Goal: Transaction & Acquisition: Purchase product/service

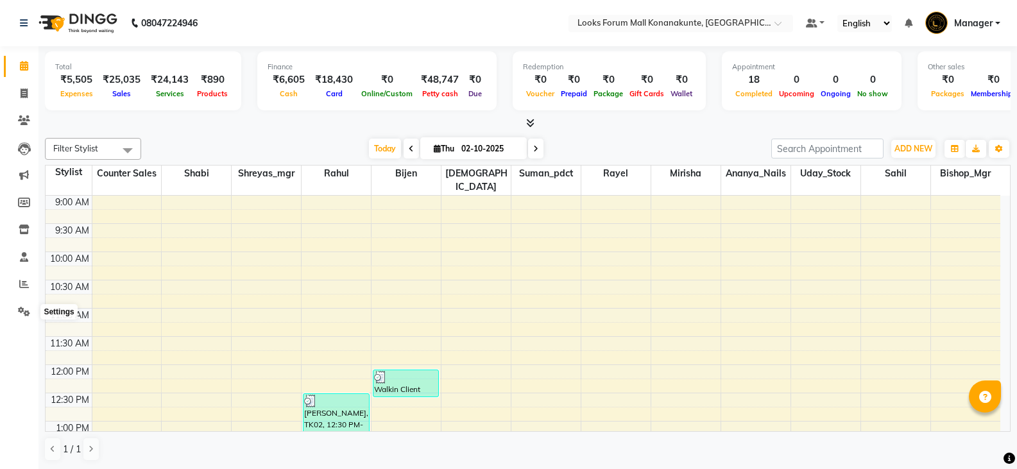
click at [27, 307] on icon at bounding box center [24, 312] width 12 height 10
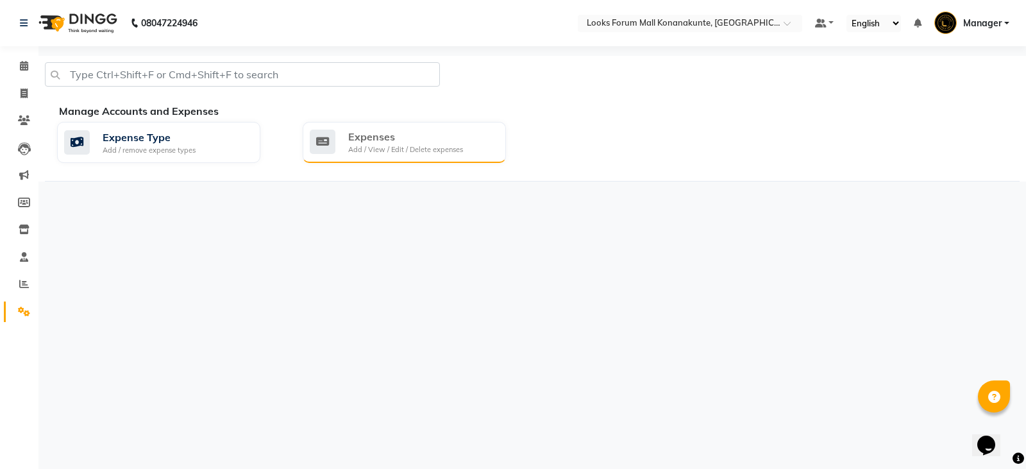
click at [428, 154] on div "Add / View / Edit / Delete expenses" at bounding box center [405, 149] width 115 height 11
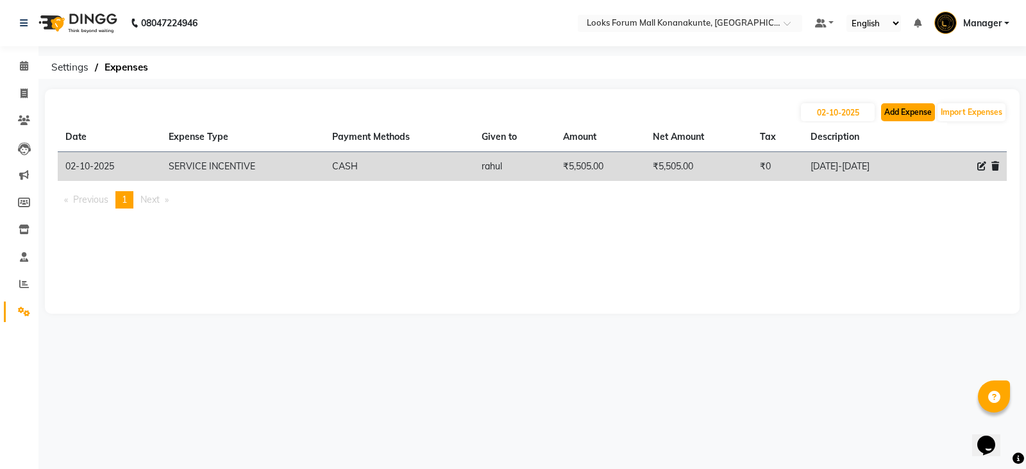
click at [905, 112] on button "Add Expense" at bounding box center [908, 112] width 54 height 18
select select "1"
select select "8119"
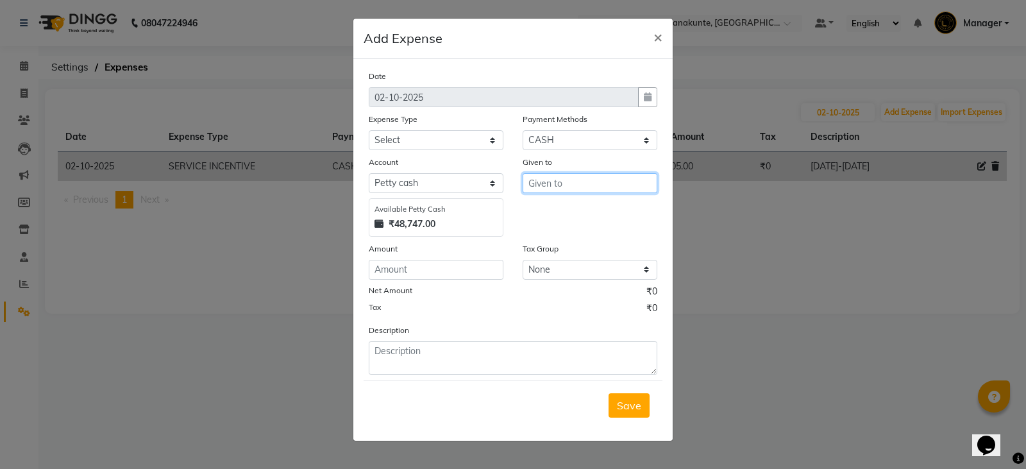
click at [560, 183] on input "text" at bounding box center [590, 183] width 135 height 20
click at [541, 208] on span "Shre" at bounding box center [550, 210] width 22 height 13
type input "Shreyas_mgr"
click at [439, 267] on input "number" at bounding box center [436, 270] width 135 height 20
type input "10000"
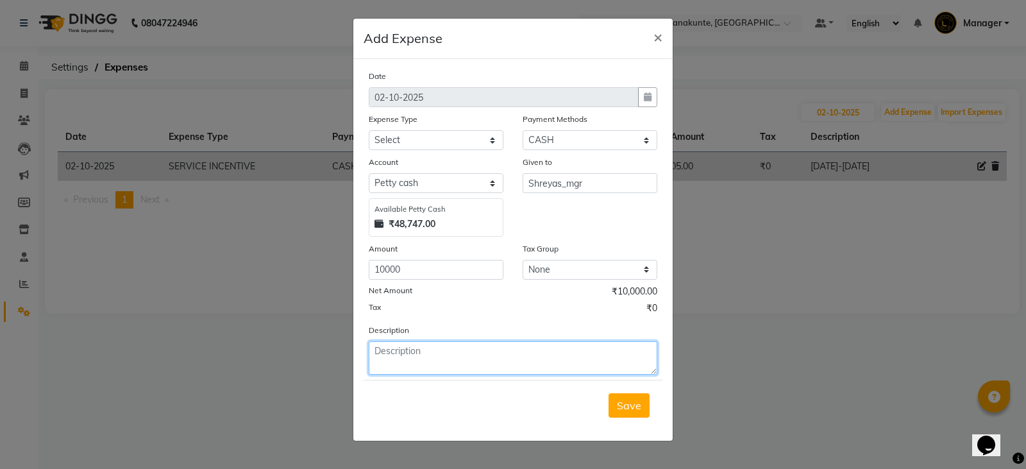
click at [496, 370] on textarea at bounding box center [513, 357] width 289 height 33
type textarea "A"
type textarea "LAUNDRY PARTIAL PAYMENT 10K"
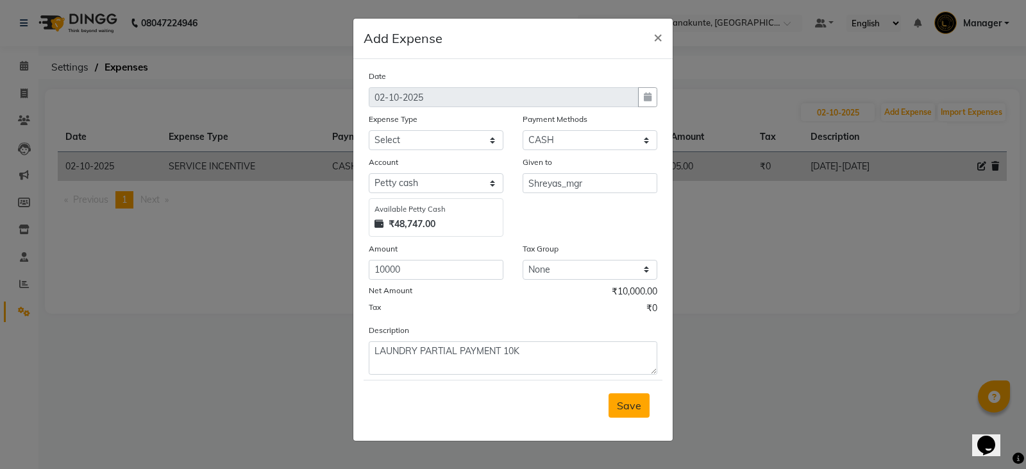
click at [615, 407] on button "Save" at bounding box center [629, 405] width 41 height 24
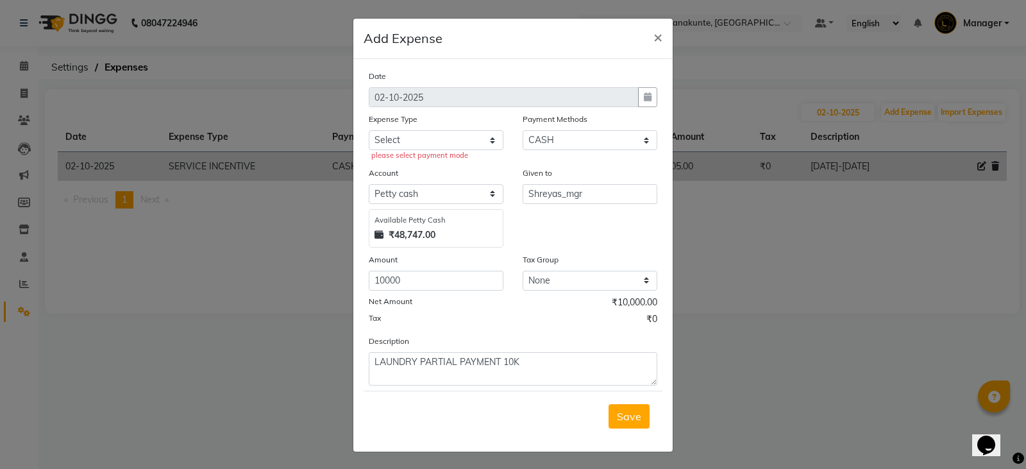
drag, startPoint x: 448, startPoint y: 129, endPoint x: 449, endPoint y: 137, distance: 8.4
click at [449, 133] on div "Expense Type Select Accommodation Aesthetics Bank Deposit BLINKIT Cash Handover…" at bounding box center [436, 136] width 154 height 49
click at [452, 138] on select "Select Accommodation Aesthetics Bank Deposit BLINKIT Cash Handover Client Refun…" at bounding box center [436, 140] width 135 height 20
select select "23584"
click at [369, 130] on select "Select Accommodation Aesthetics Bank Deposit BLINKIT Cash Handover Client Refun…" at bounding box center [436, 140] width 135 height 20
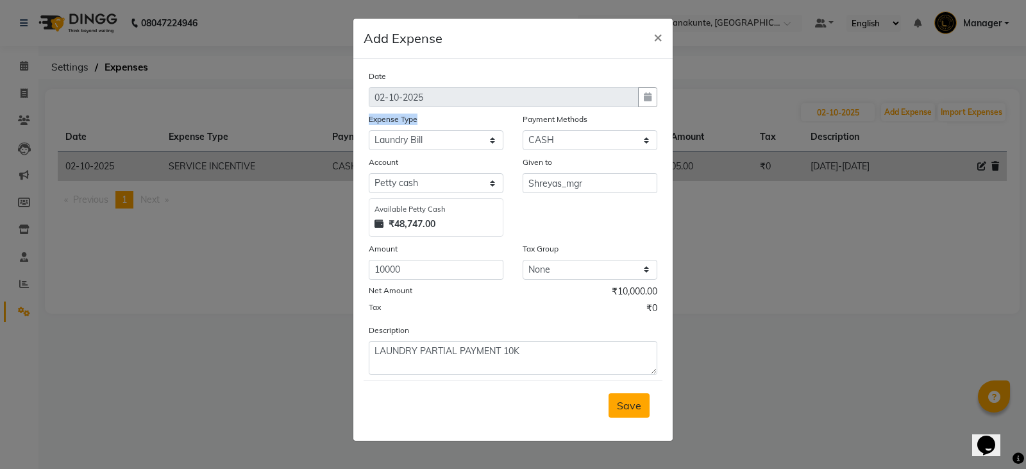
click at [620, 405] on span "Save" at bounding box center [629, 405] width 24 height 13
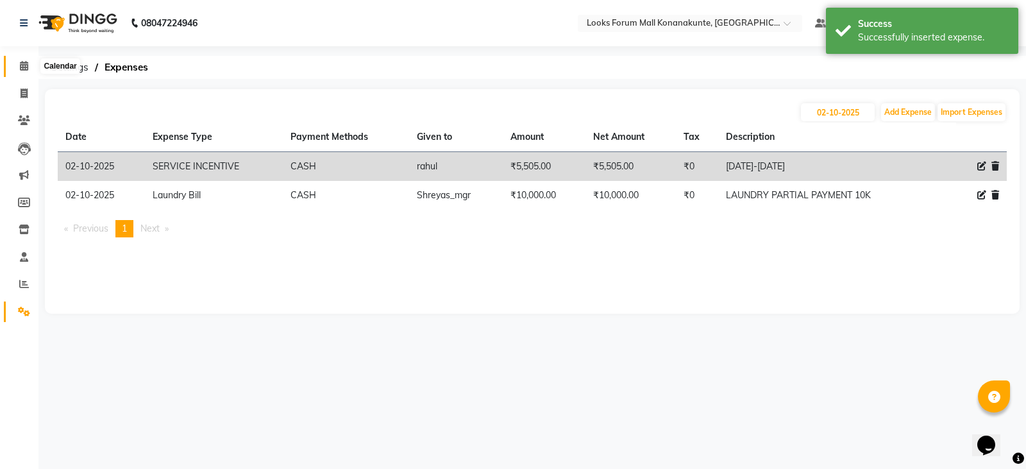
drag, startPoint x: 30, startPoint y: 64, endPoint x: 33, endPoint y: 70, distance: 6.9
click at [30, 64] on span at bounding box center [24, 66] width 22 height 15
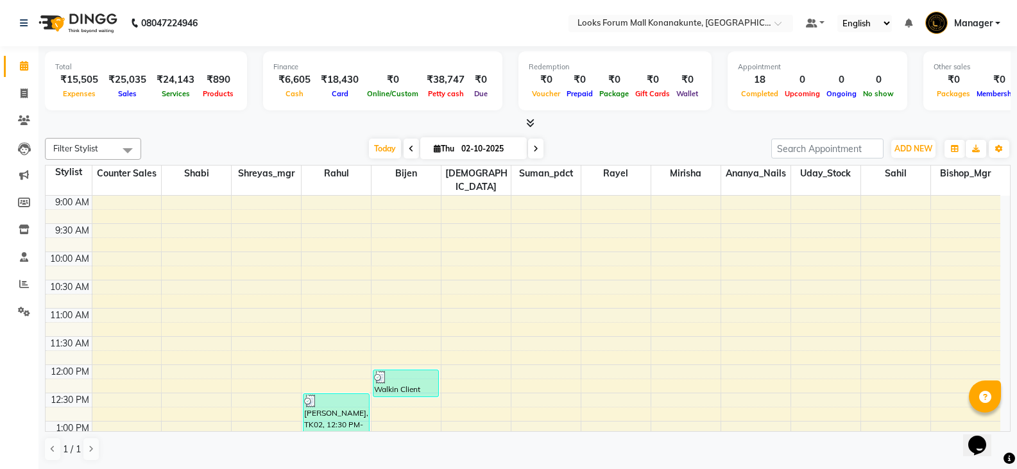
click at [21, 69] on icon at bounding box center [24, 66] width 8 height 10
click at [22, 98] on span at bounding box center [24, 94] width 22 height 15
select select "service"
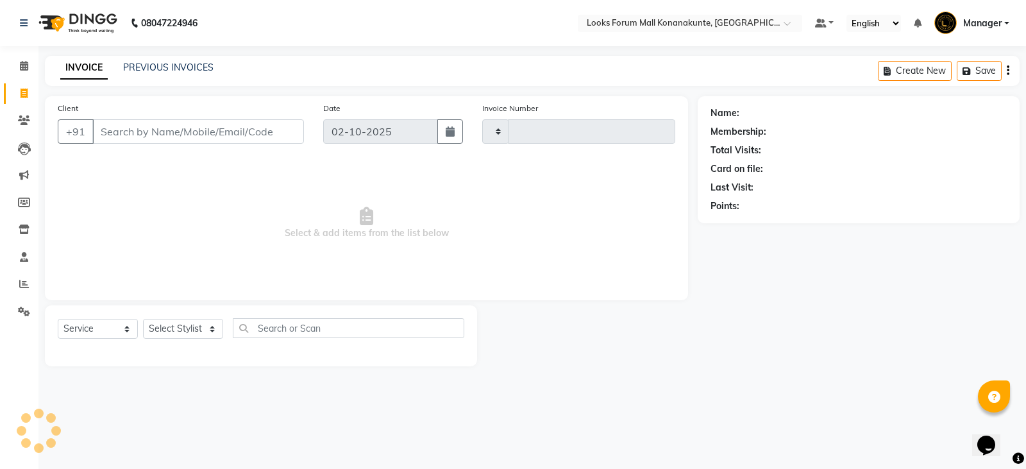
type input "3676"
select select "8945"
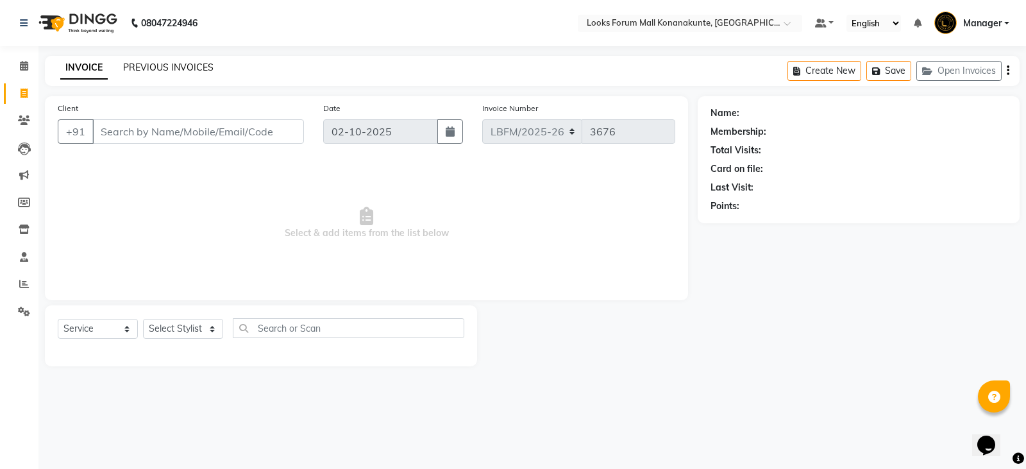
click at [176, 65] on link "PREVIOUS INVOICES" at bounding box center [168, 68] width 90 height 12
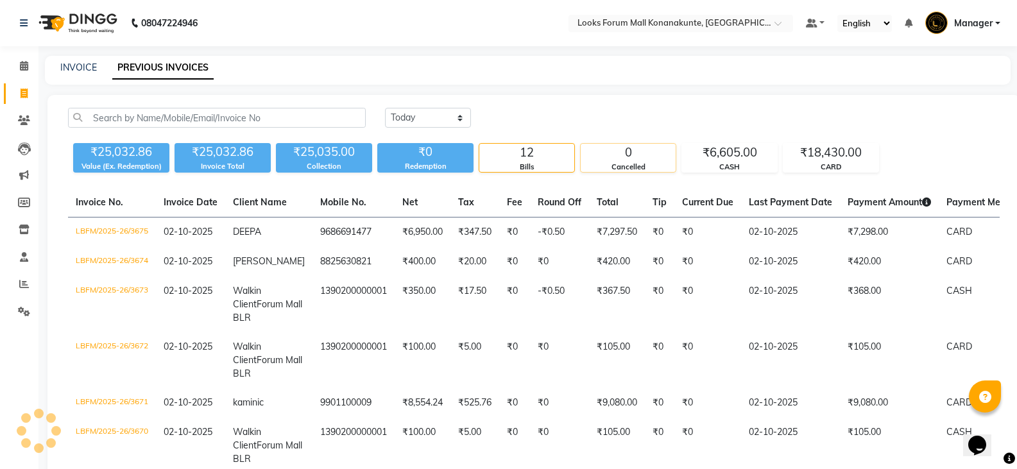
click at [672, 153] on div "0" at bounding box center [628, 153] width 95 height 18
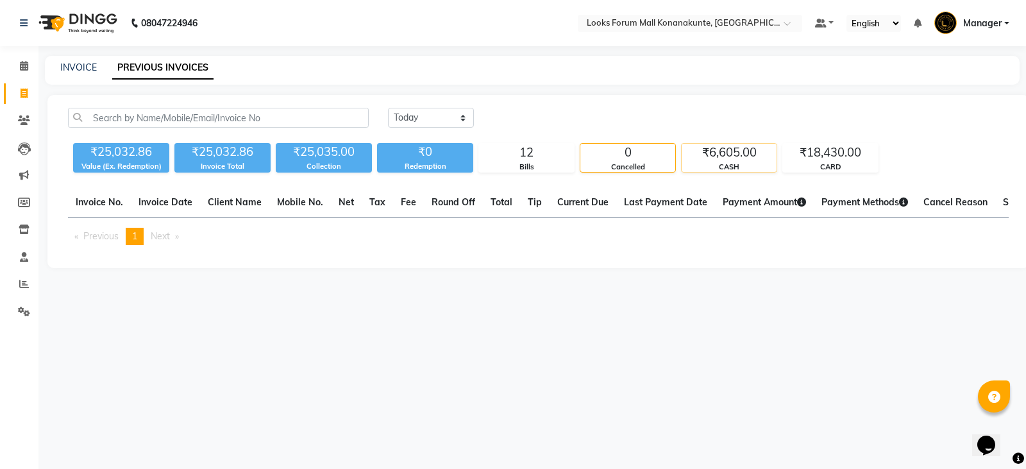
click at [740, 158] on div "₹6,605.00" at bounding box center [729, 153] width 95 height 18
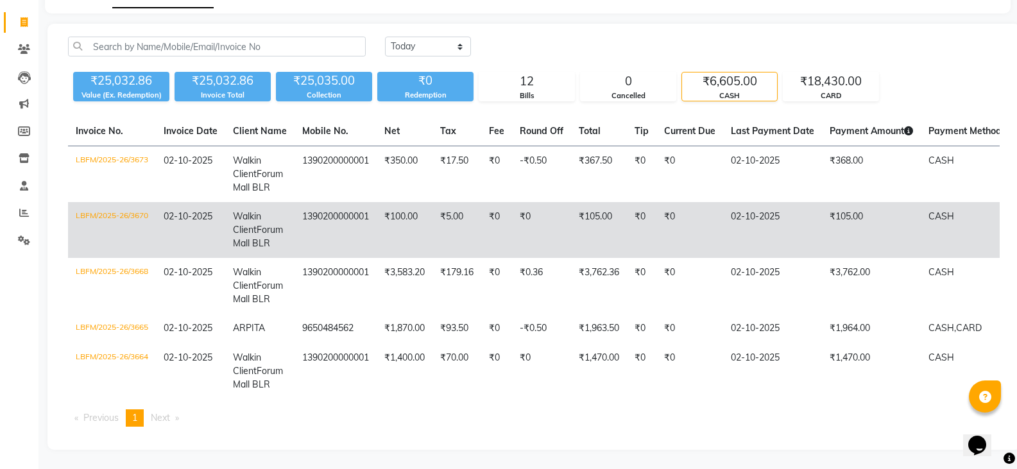
scroll to position [42, 0]
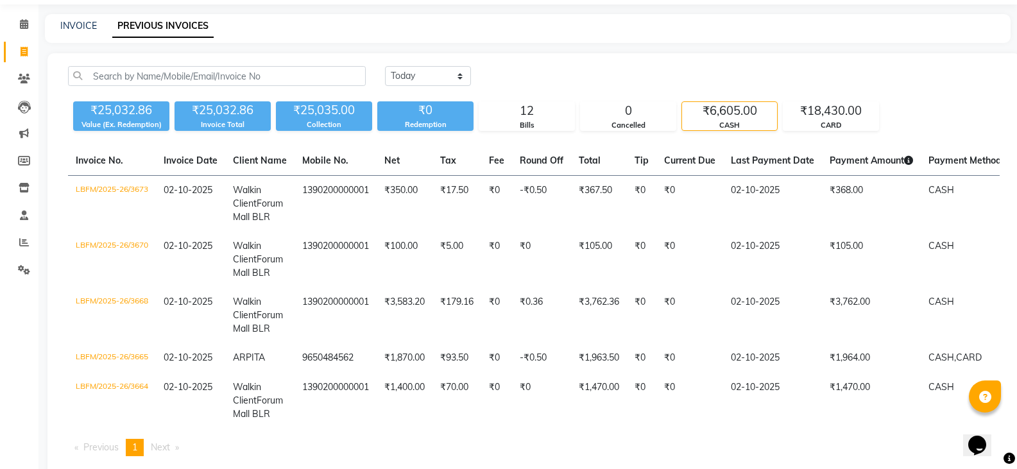
click at [781, 106] on div "₹25,032.86 Value (Ex. Redemption) ₹25,032.86 Invoice Total ₹25,035.00 Collectio…" at bounding box center [533, 113] width 931 height 35
click at [795, 112] on div "₹18,430.00" at bounding box center [830, 111] width 95 height 18
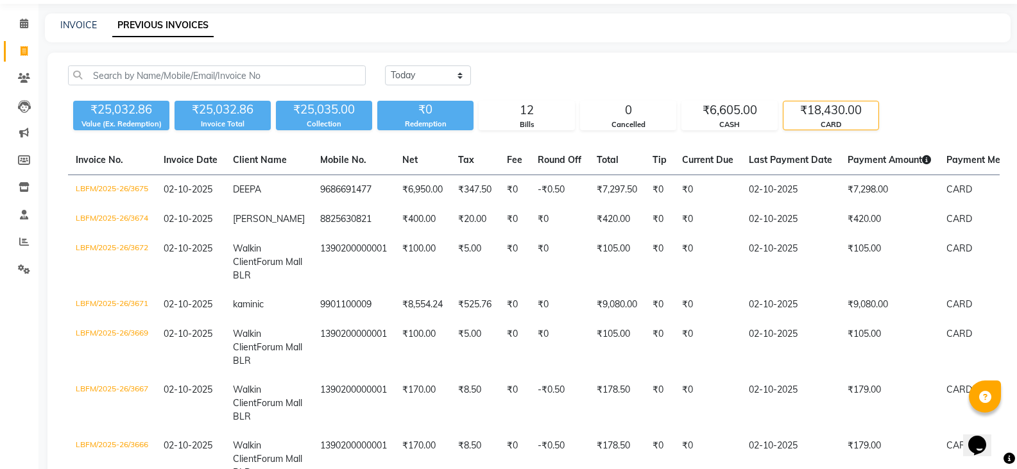
scroll to position [13, 0]
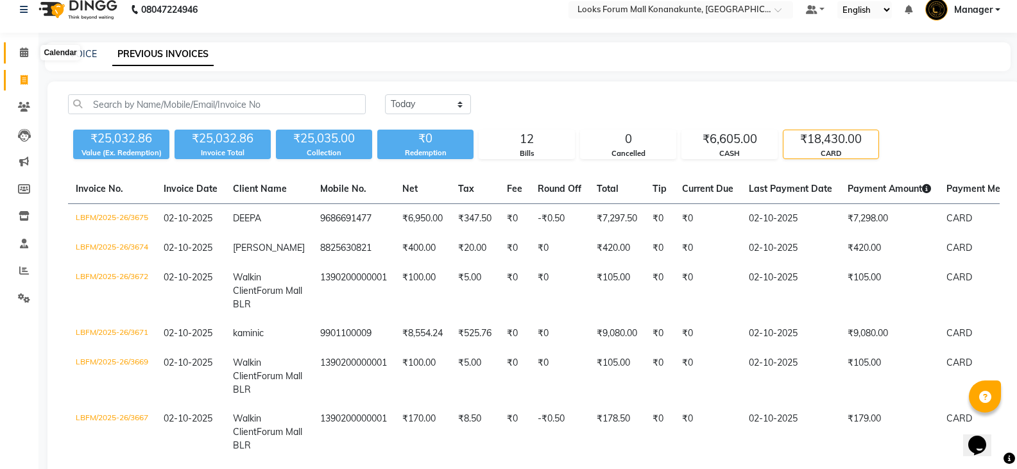
click at [28, 48] on icon at bounding box center [24, 52] width 8 height 10
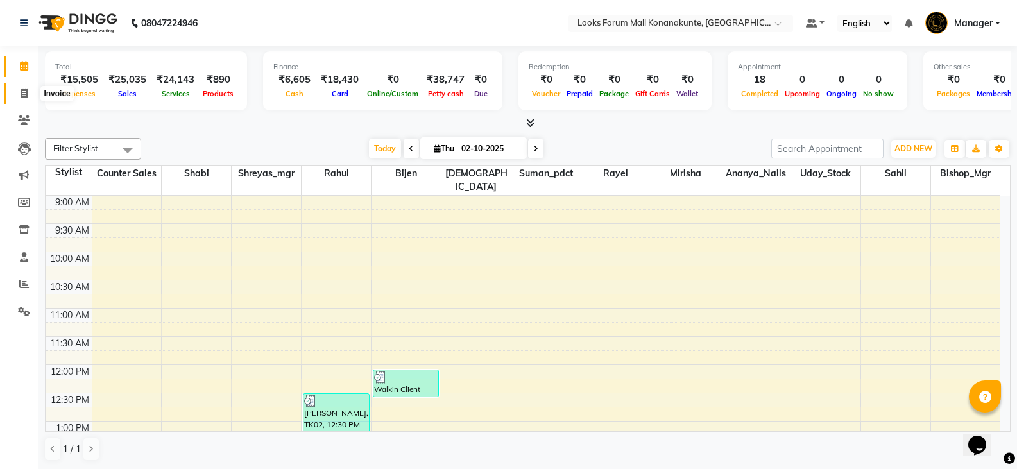
click at [22, 98] on icon at bounding box center [24, 94] width 7 height 10
select select "service"
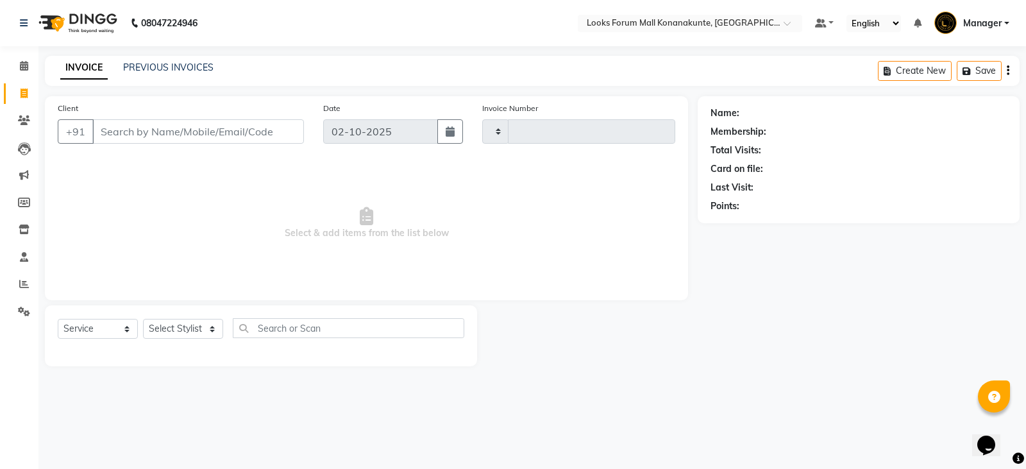
type input "3676"
select select "8945"
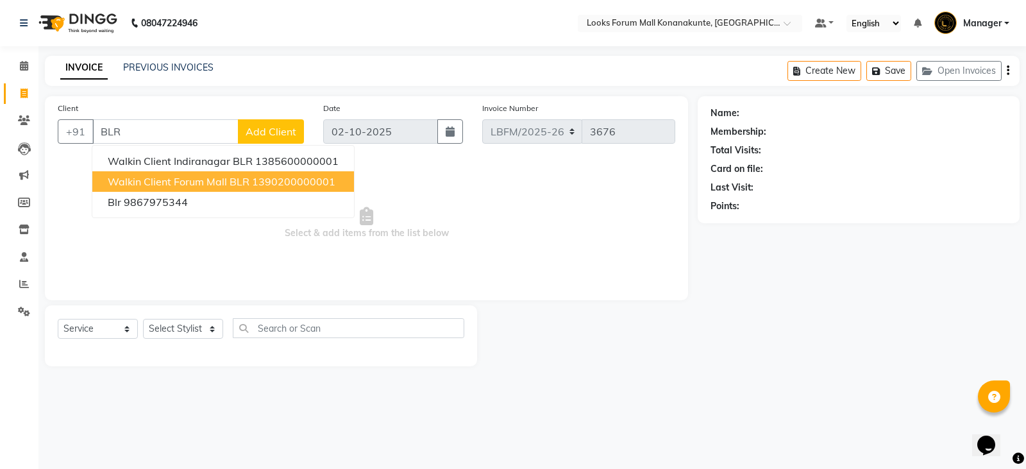
click at [259, 184] on ngb-highlight "1390200000001" at bounding box center [293, 181] width 83 height 13
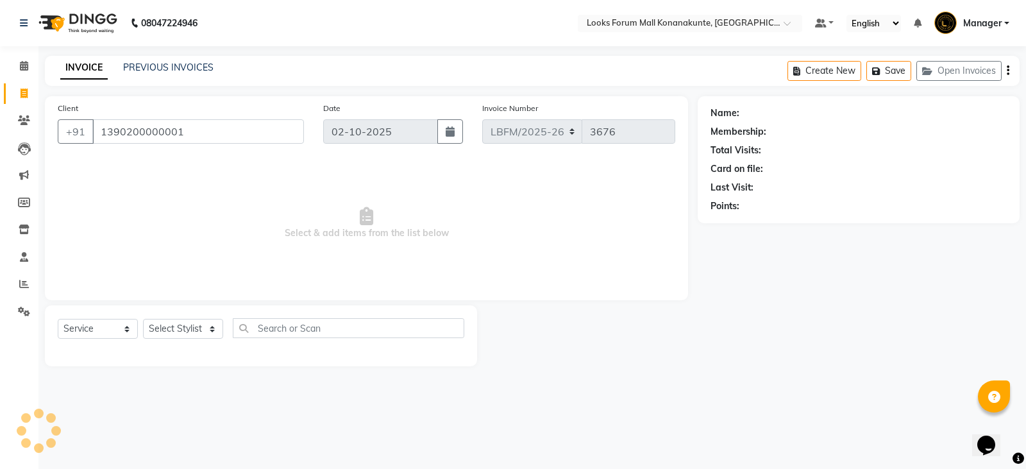
type input "1390200000001"
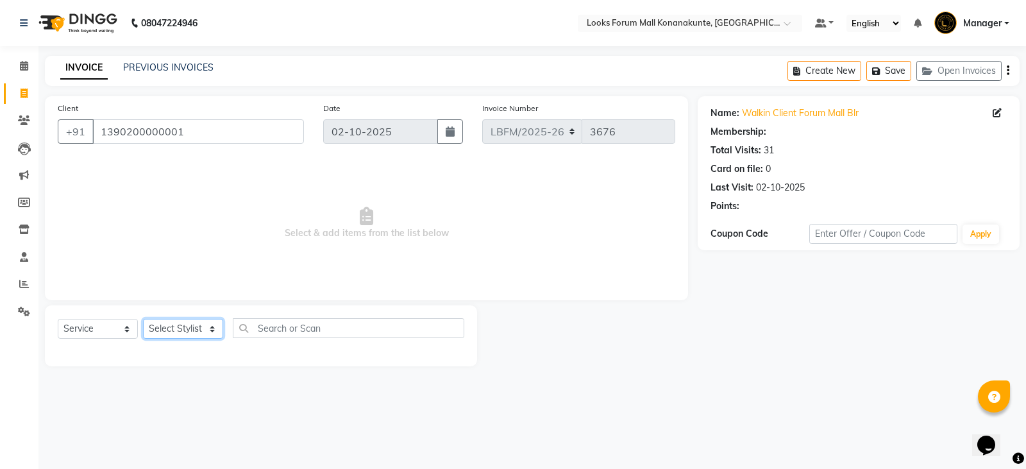
click at [205, 330] on select "Select Stylist Ananya_Nails [PERSON_NAME] Bijen Bishop_Mgr Counter Sales Manage…" at bounding box center [183, 329] width 80 height 20
select select "1: Object"
click at [143, 319] on select "Select Stylist Ananya_Nails [PERSON_NAME] Bijen Bishop_Mgr Counter Sales Manage…" at bounding box center [183, 329] width 80 height 20
click at [207, 330] on select "Select Stylist Ananya_Nails [PERSON_NAME] Bijen Bishop_Mgr Counter Sales Manage…" at bounding box center [183, 329] width 80 height 20
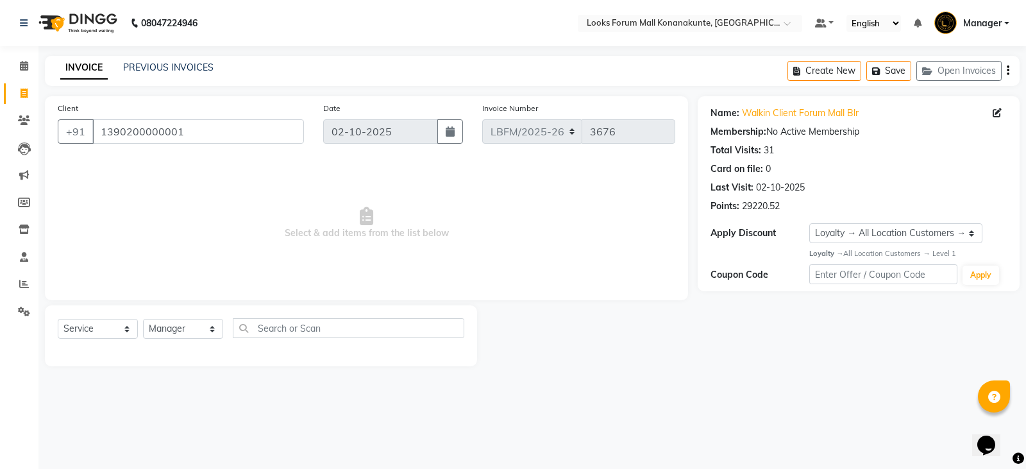
click at [294, 103] on div "Client +91 1390200000001" at bounding box center [181, 127] width 266 height 53
click at [153, 330] on select "Select Stylist Ananya_Nails [PERSON_NAME] Bijen Bishop_Mgr Counter Sales Manage…" at bounding box center [183, 329] width 80 height 20
select select "90392"
click at [143, 319] on select "Select Stylist Ananya_Nails [PERSON_NAME] Bijen Bishop_Mgr Counter Sales Manage…" at bounding box center [183, 329] width 80 height 20
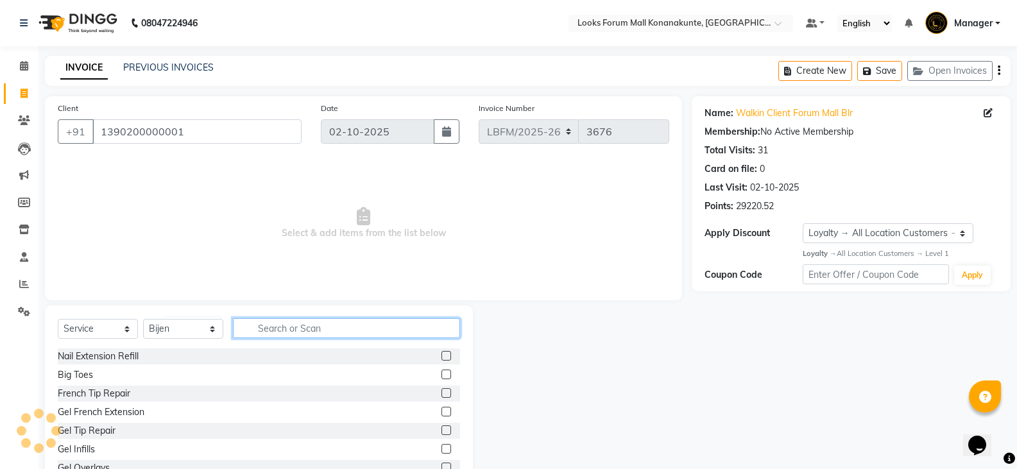
click at [273, 328] on input "text" at bounding box center [346, 328] width 227 height 20
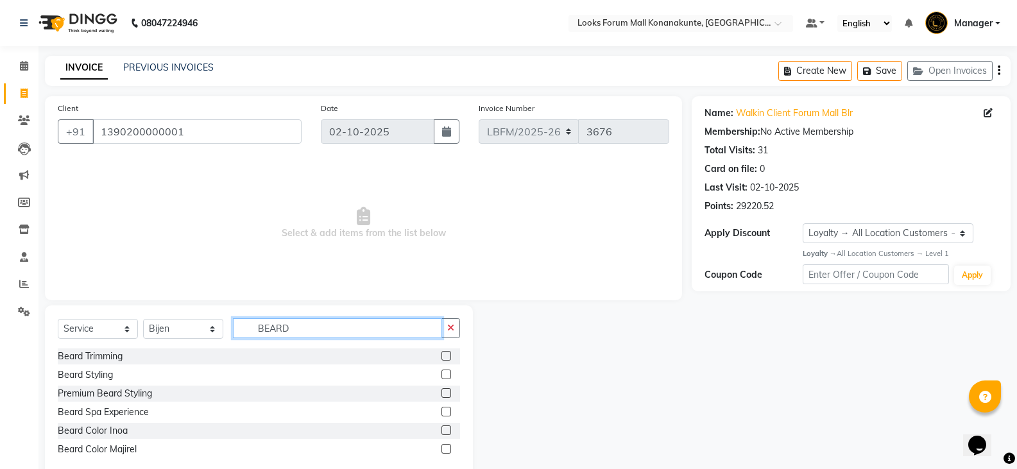
type input "BEARD"
click at [447, 371] on label at bounding box center [446, 374] width 10 height 10
click at [447, 371] on input "checkbox" at bounding box center [445, 375] width 8 height 8
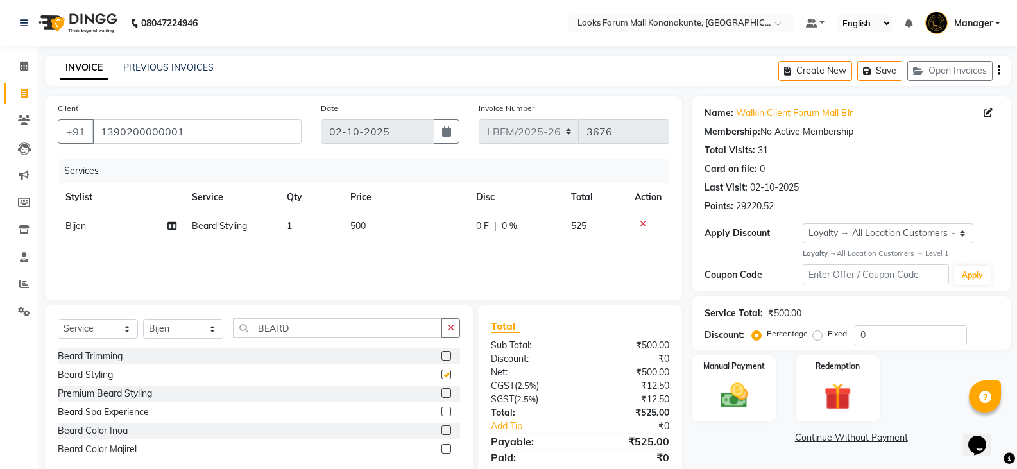
checkbox input "false"
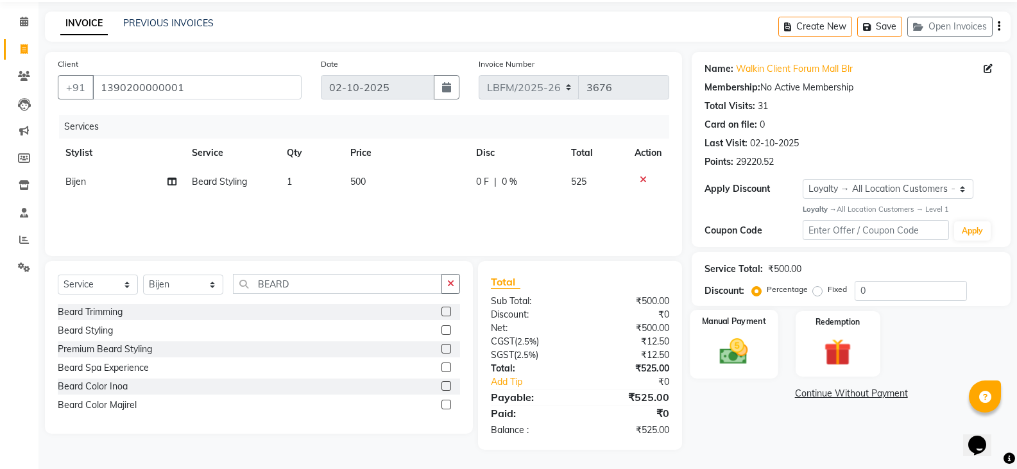
click at [733, 350] on img at bounding box center [734, 351] width 46 height 33
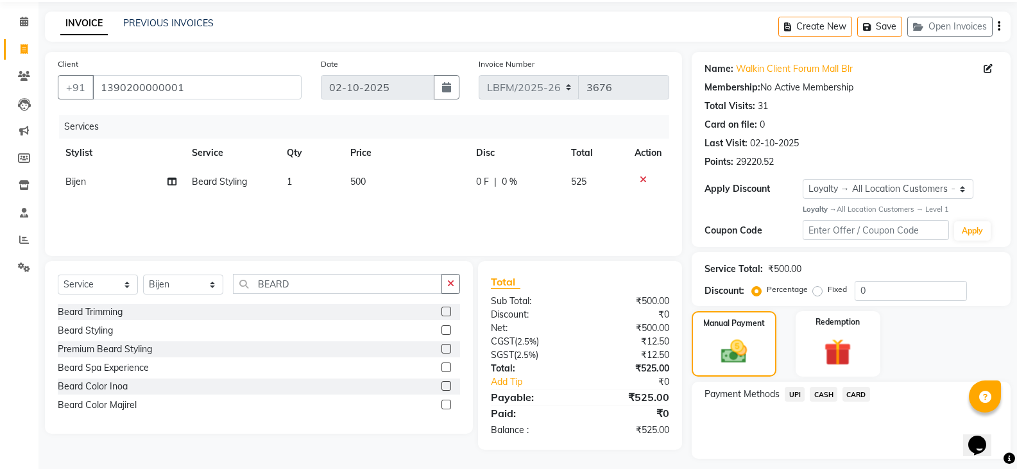
click at [852, 399] on span "CARD" at bounding box center [856, 394] width 28 height 15
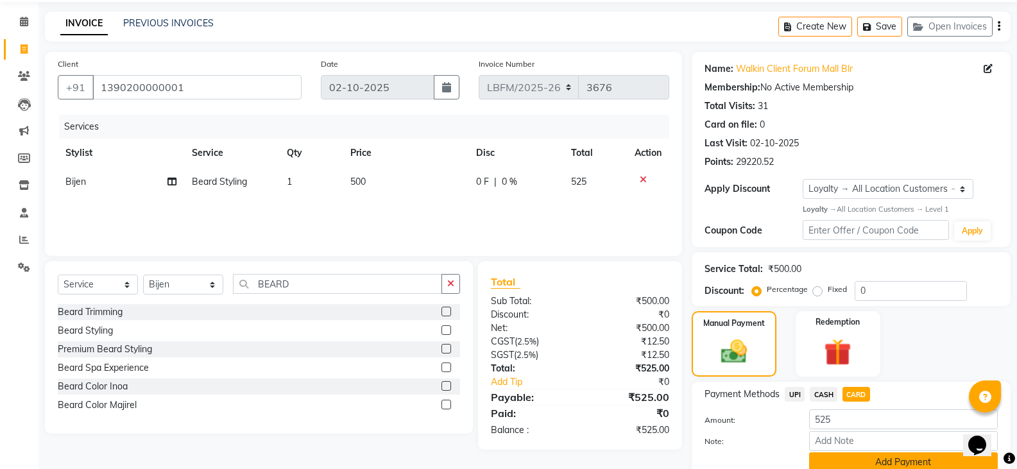
click at [851, 452] on button "Add Payment" at bounding box center [903, 462] width 189 height 20
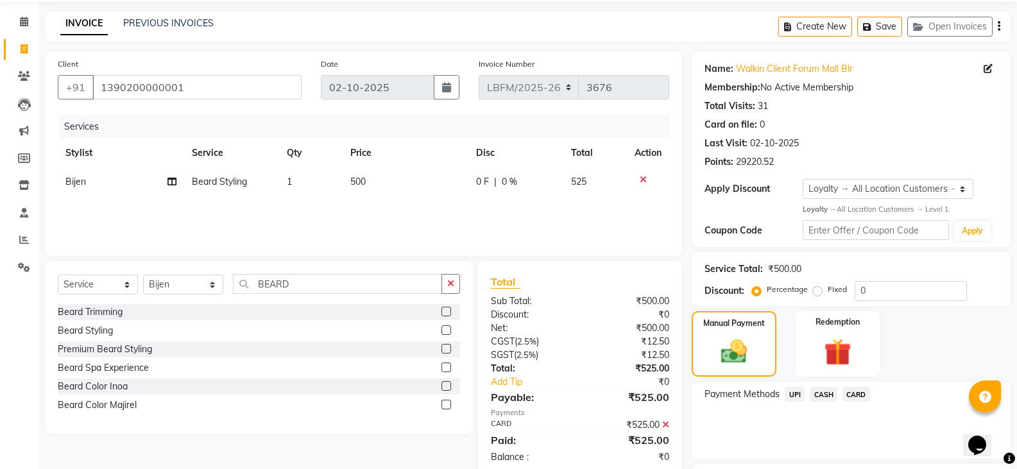
scroll to position [98, 0]
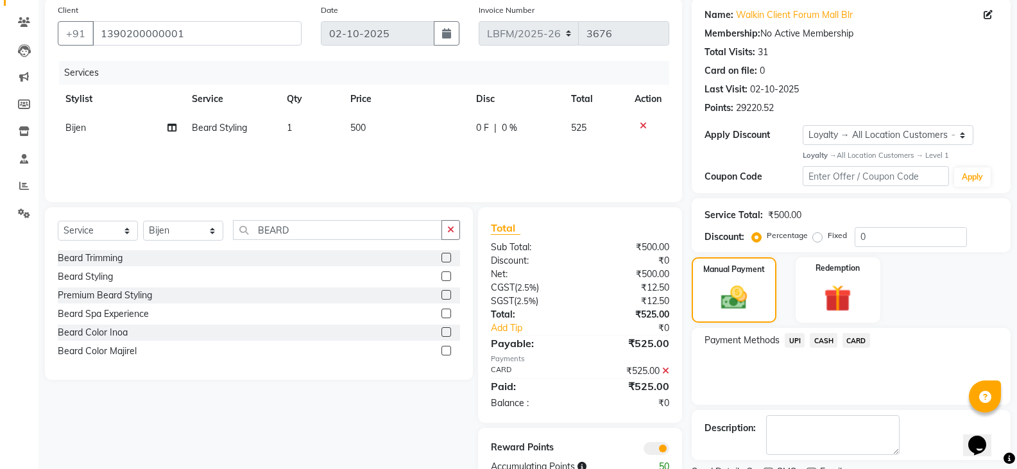
click at [856, 339] on span "CARD" at bounding box center [856, 340] width 28 height 15
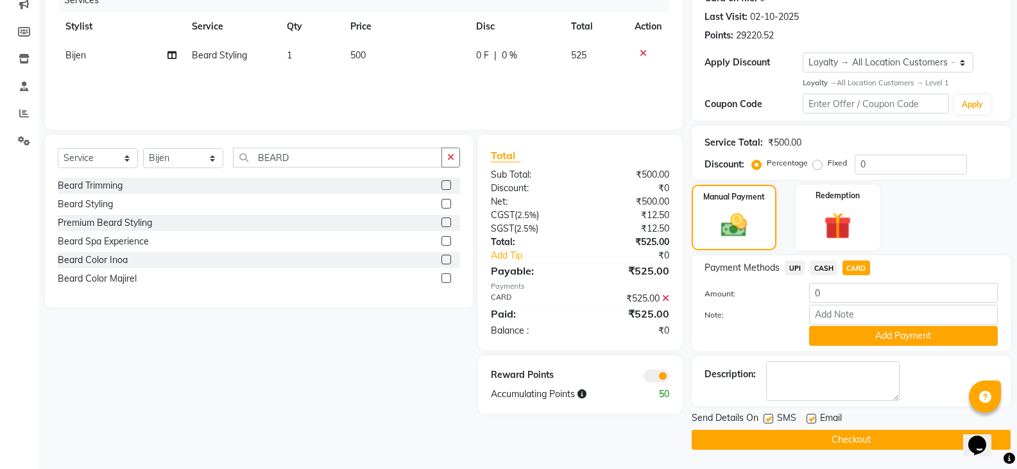
scroll to position [0, 0]
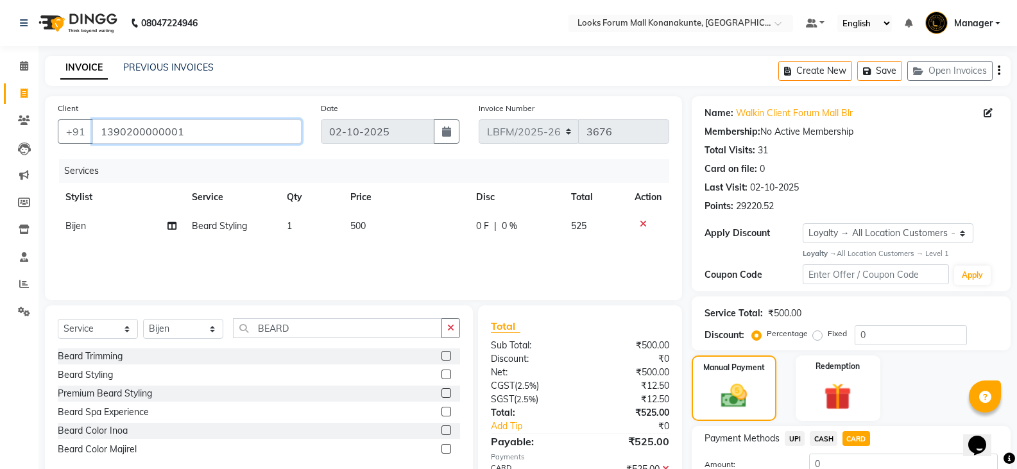
click at [224, 137] on input "1390200000001" at bounding box center [196, 131] width 209 height 24
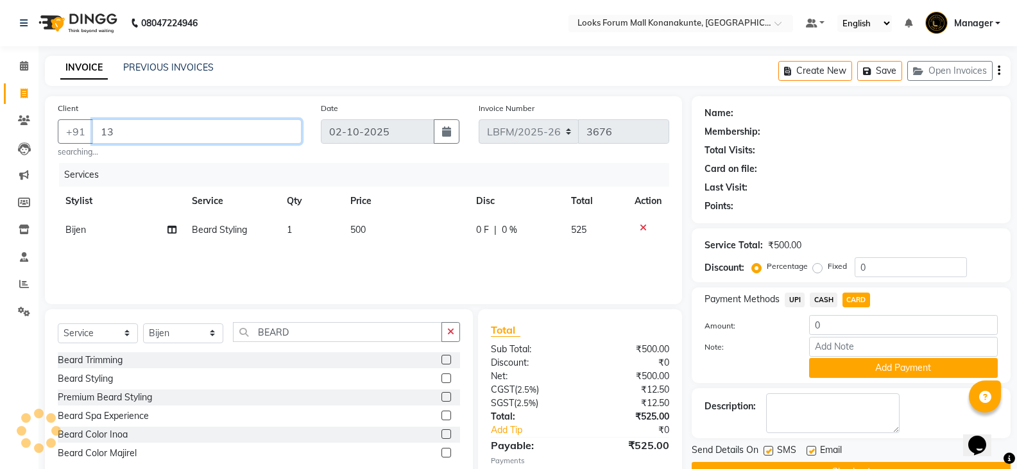
type input "1"
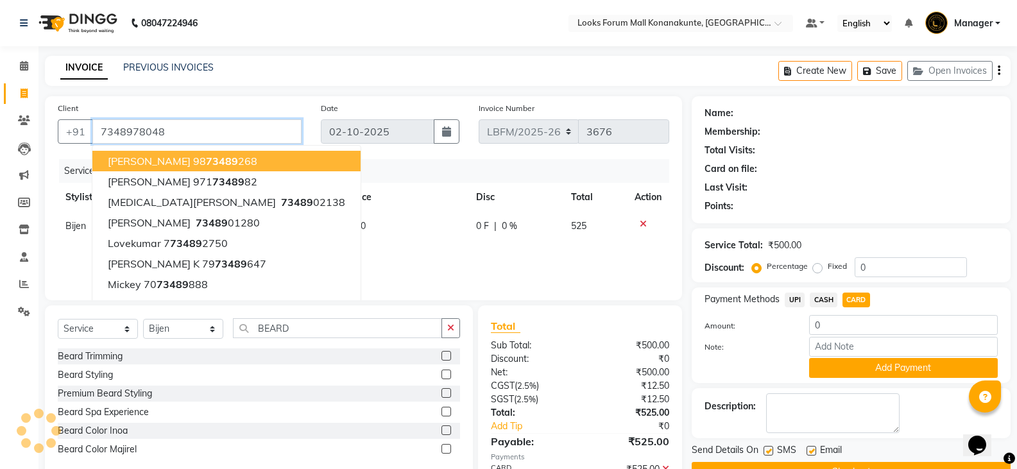
type input "7348978048"
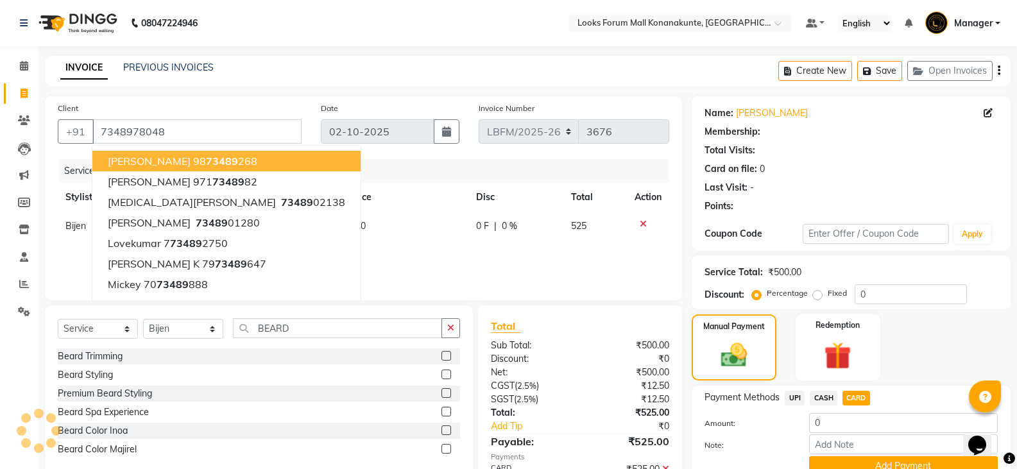
select select "1: Object"
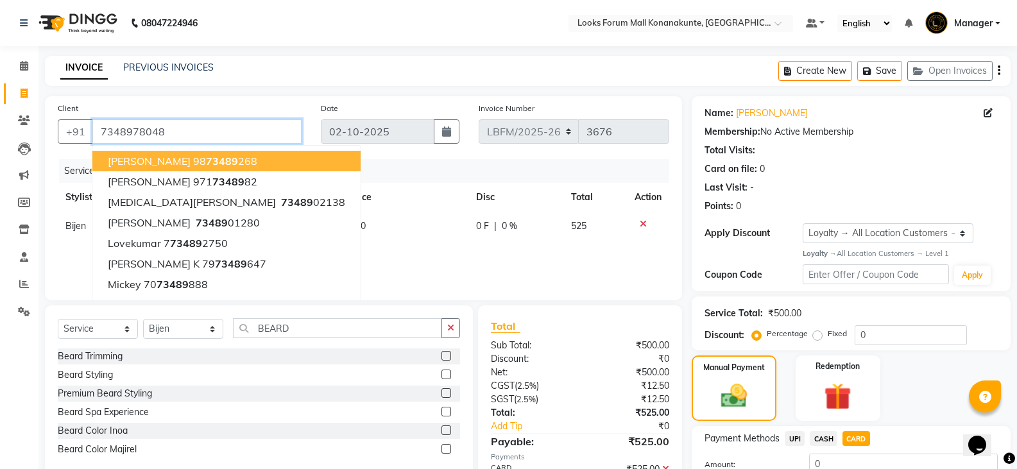
click at [225, 132] on input "7348978048" at bounding box center [196, 131] width 209 height 24
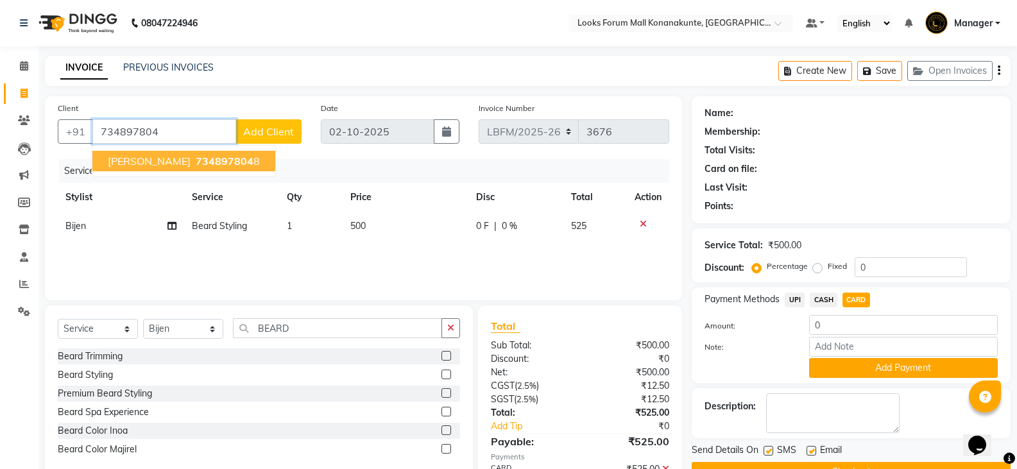
click at [196, 162] on span "734897804" at bounding box center [225, 161] width 58 height 13
type input "7348978048"
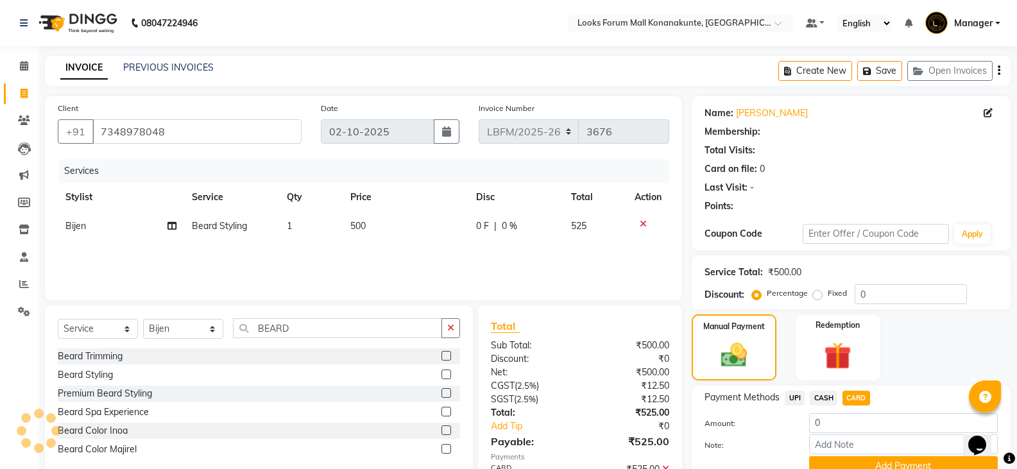
select select "1: Object"
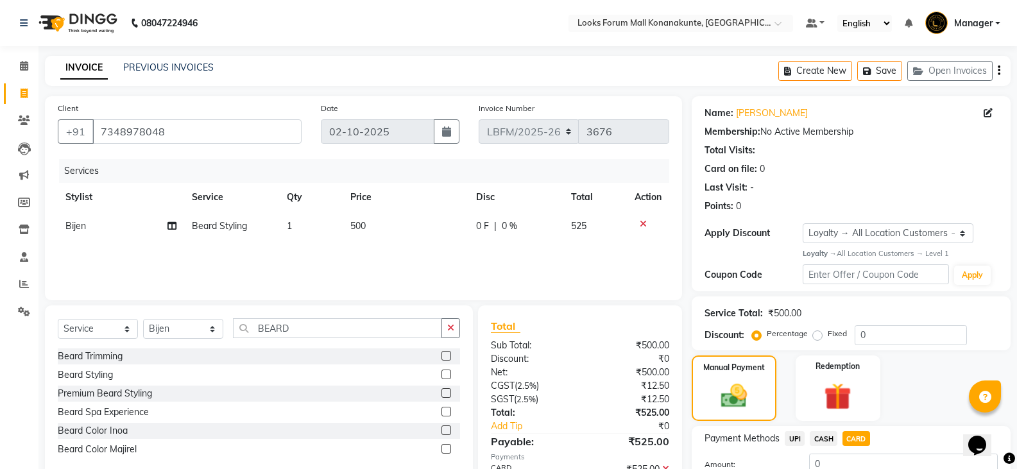
scroll to position [171, 0]
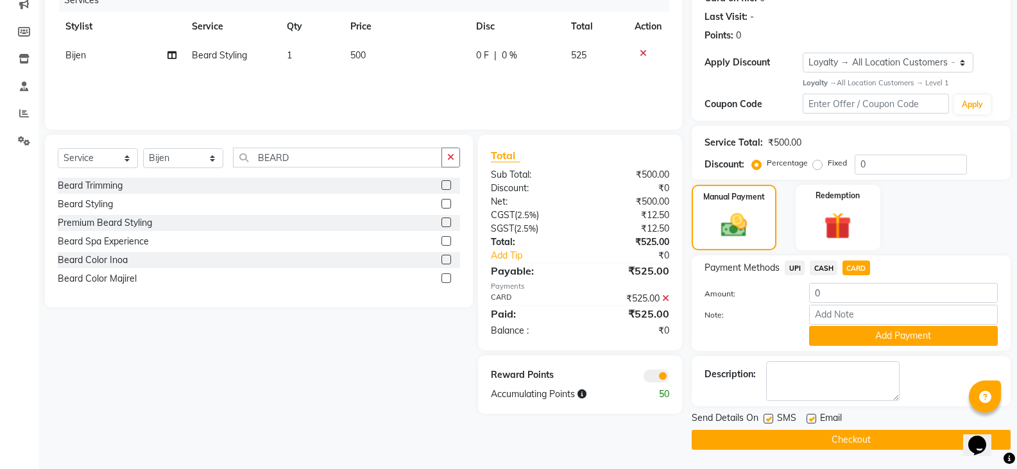
click at [779, 442] on button "Checkout" at bounding box center [851, 440] width 319 height 20
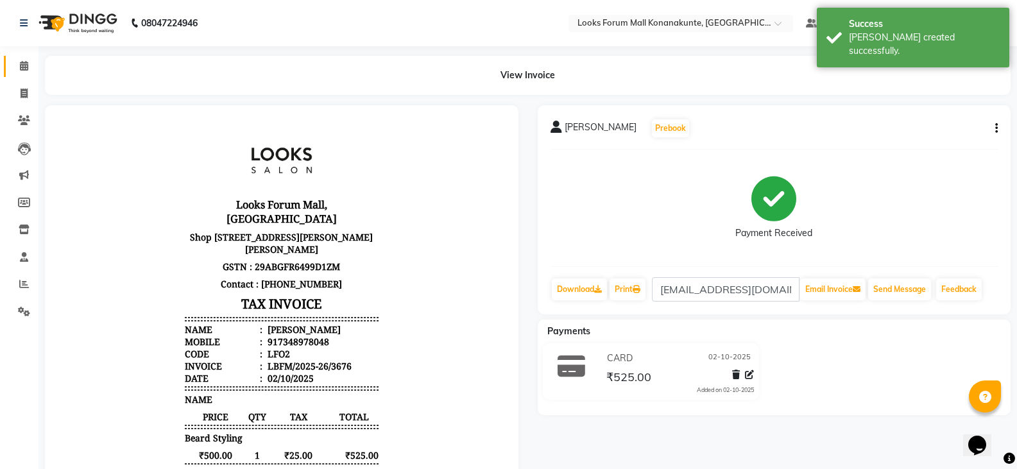
click at [15, 58] on link "Calendar" at bounding box center [19, 66] width 31 height 21
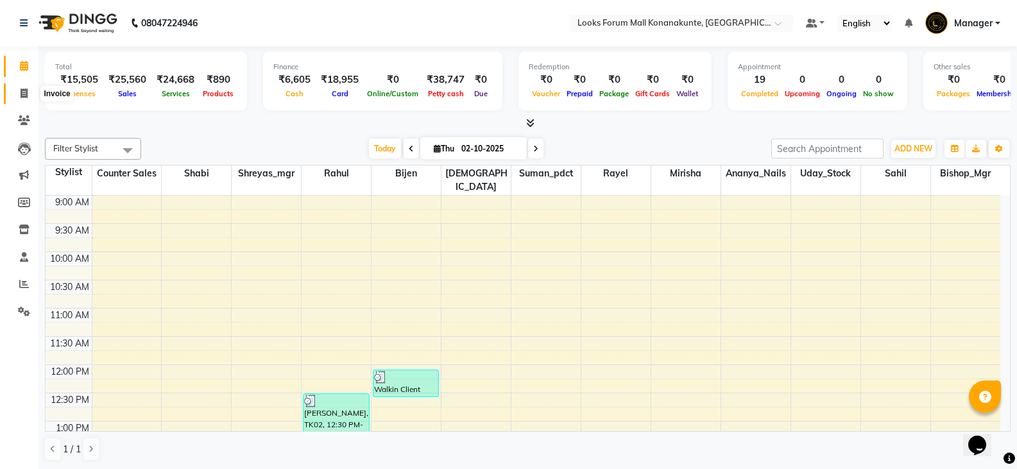
drag, startPoint x: 33, startPoint y: 95, endPoint x: 41, endPoint y: 93, distance: 8.6
click at [33, 95] on span at bounding box center [24, 94] width 22 height 15
select select "service"
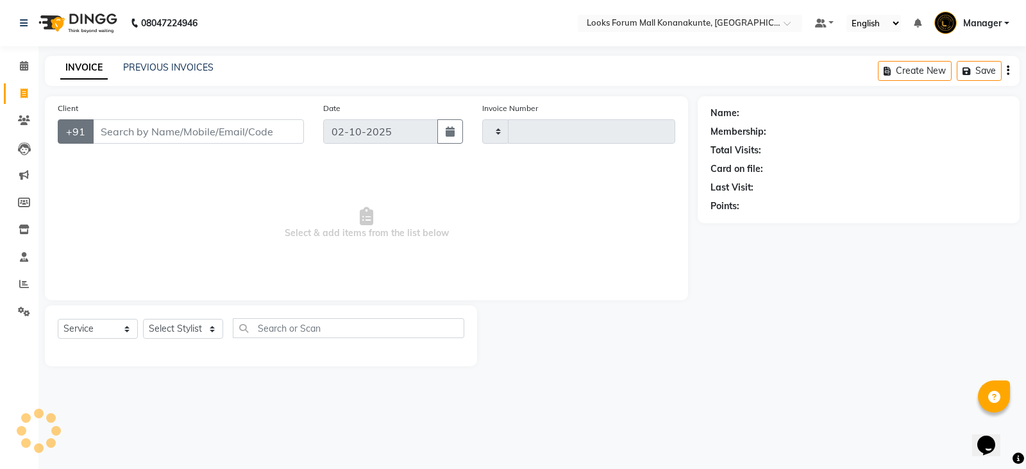
type input "3677"
select select "8945"
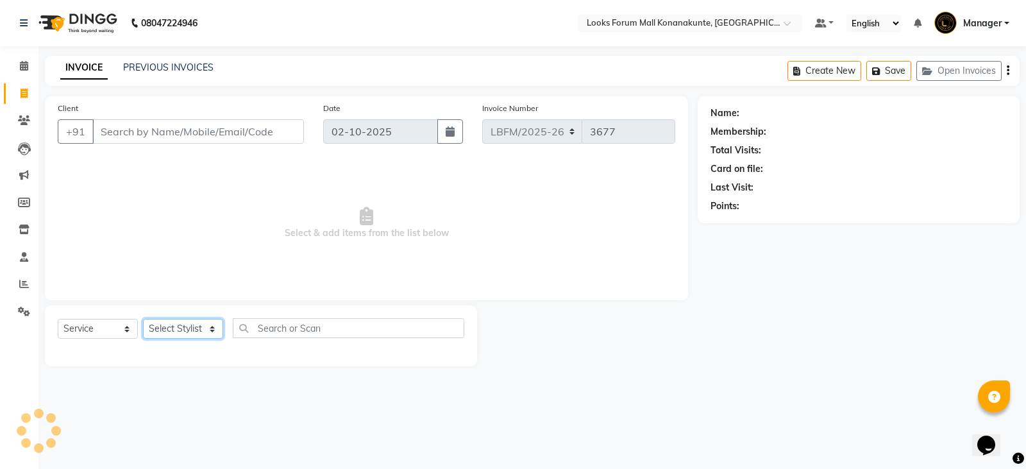
click at [165, 326] on select "Select Stylist Ananya_Nails [PERSON_NAME] Bijen Bishop_Mgr Counter Sales Manage…" at bounding box center [183, 329] width 80 height 20
select select "90396"
click at [143, 319] on select "Select Stylist Ananya_Nails [PERSON_NAME] Bijen Bishop_Mgr Counter Sales Manage…" at bounding box center [183, 329] width 80 height 20
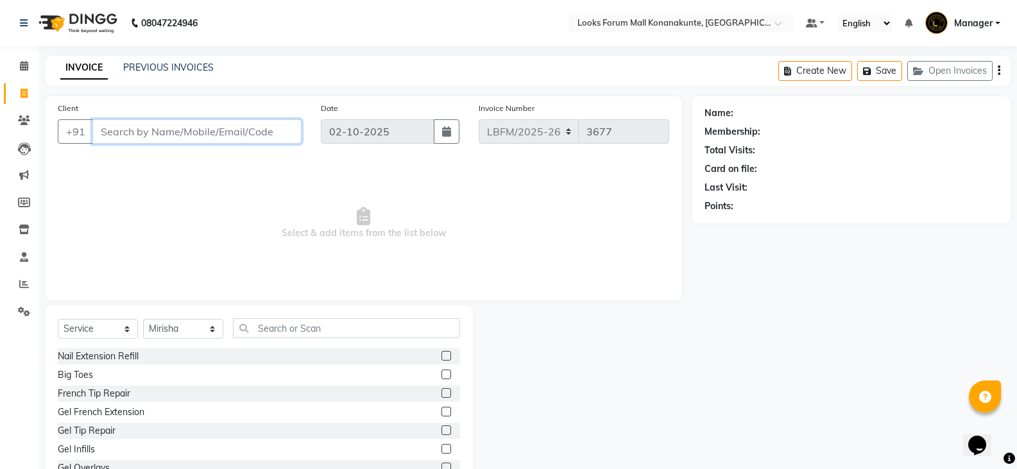
click at [228, 132] on input "Client" at bounding box center [196, 131] width 209 height 24
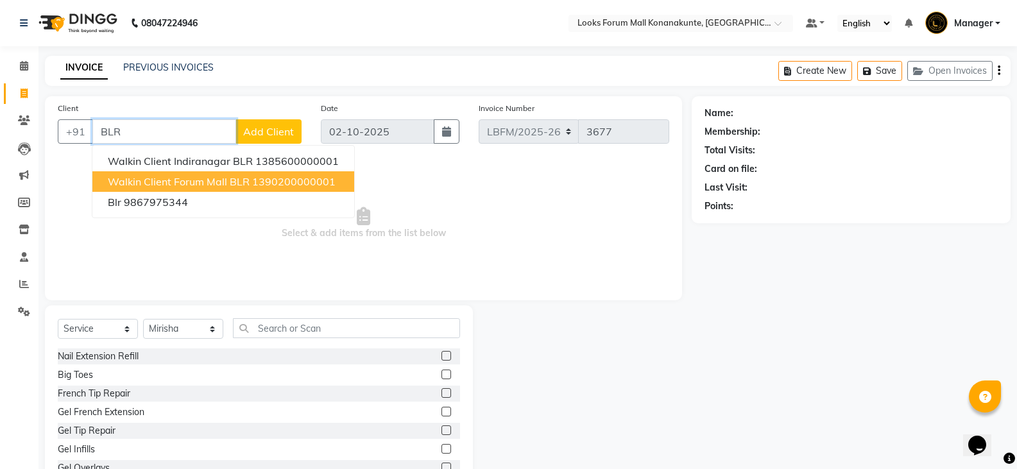
click at [219, 187] on span "Walkin Client Forum Mall BLR" at bounding box center [179, 181] width 142 height 13
type input "1390200000001"
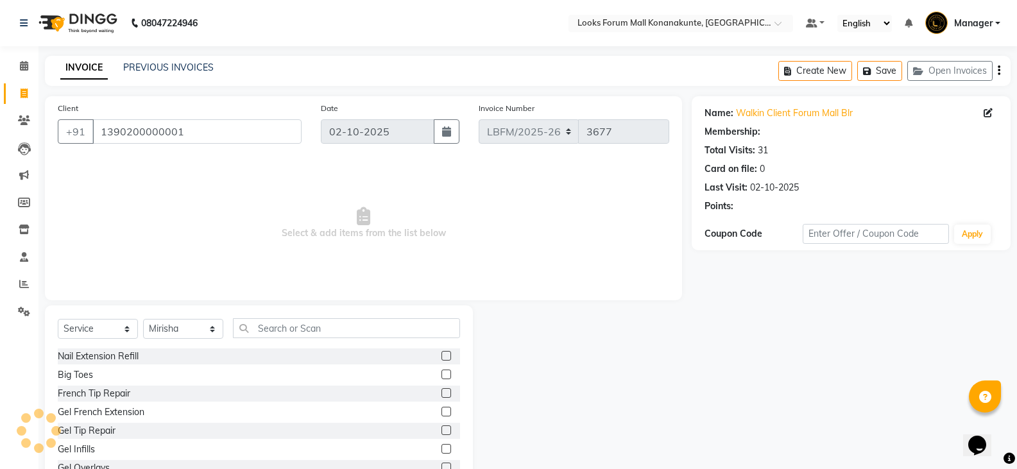
select select "1: Object"
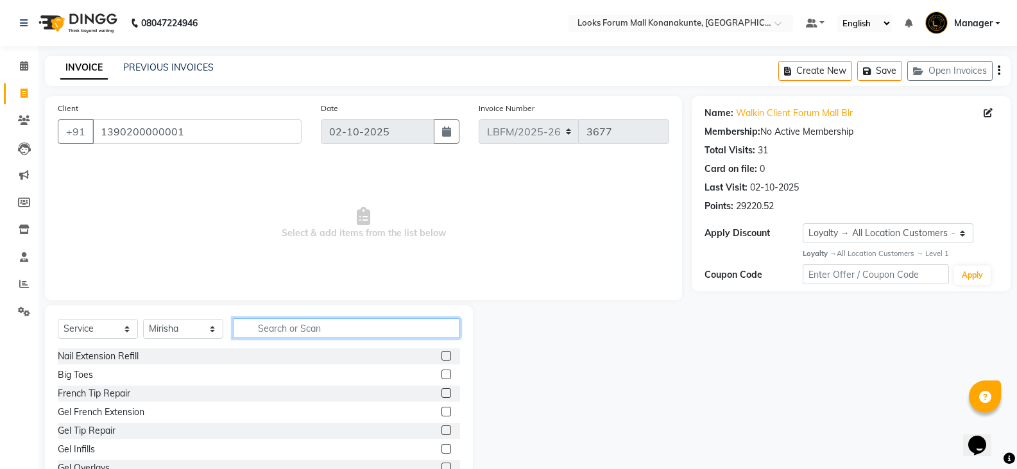
click at [321, 332] on input "text" at bounding box center [346, 328] width 227 height 20
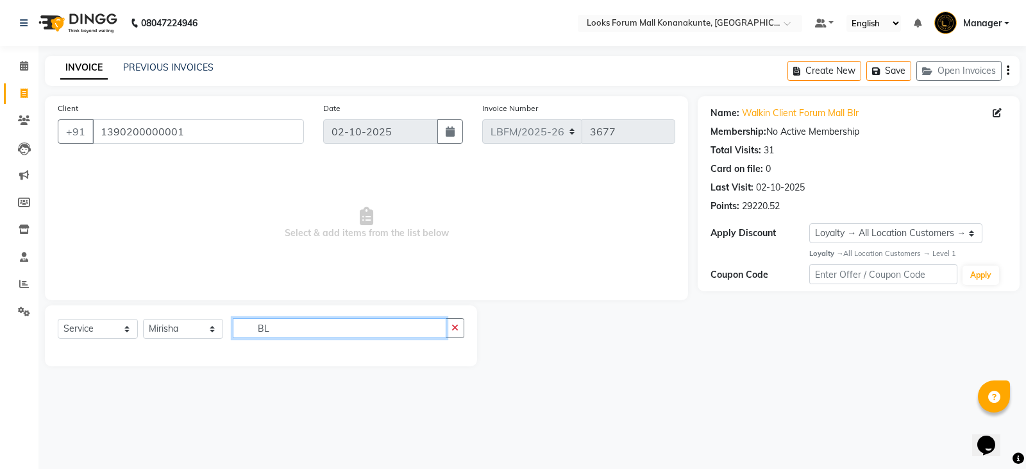
type input "B"
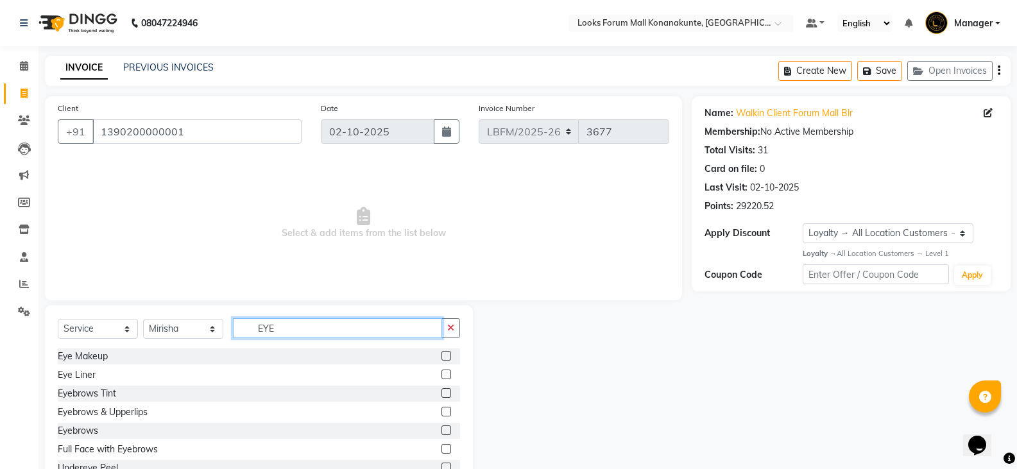
type input "EYE"
click at [441, 412] on label at bounding box center [446, 412] width 10 height 10
click at [441, 412] on input "checkbox" at bounding box center [445, 412] width 8 height 8
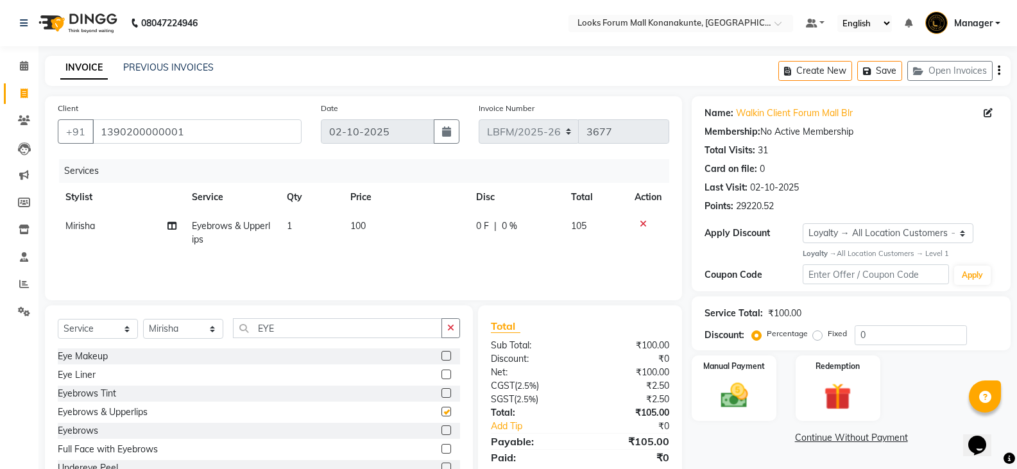
checkbox input "false"
click at [377, 227] on td "100" at bounding box center [406, 233] width 126 height 42
select select "90396"
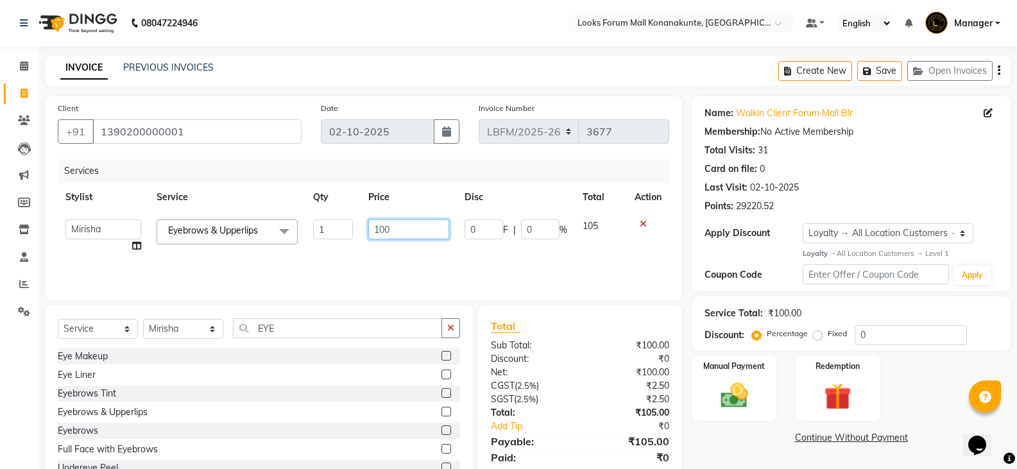
click at [386, 225] on input "100" at bounding box center [408, 229] width 80 height 20
click at [405, 232] on input "100" at bounding box center [408, 229] width 80 height 20
type input "170"
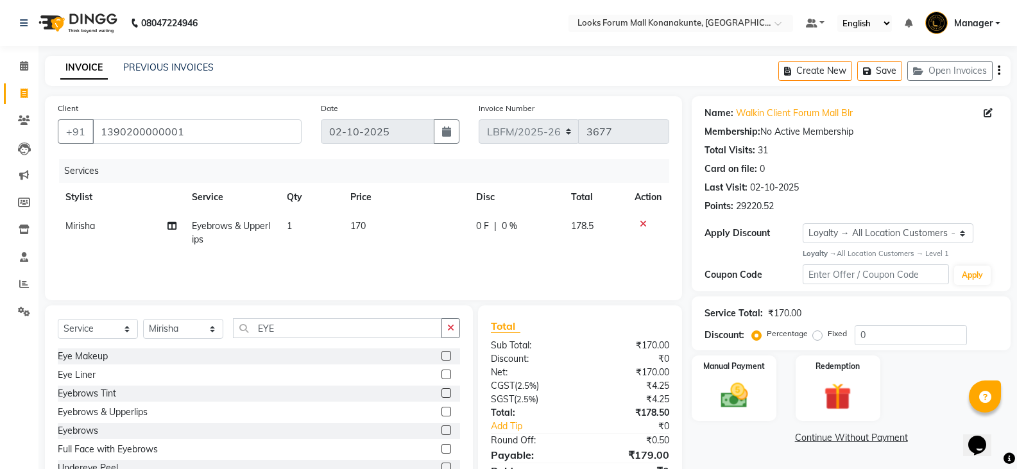
click at [397, 261] on div "Services Stylist Service Qty Price Disc Total Action Mirisha Eyebrows & Upperli…" at bounding box center [363, 223] width 611 height 128
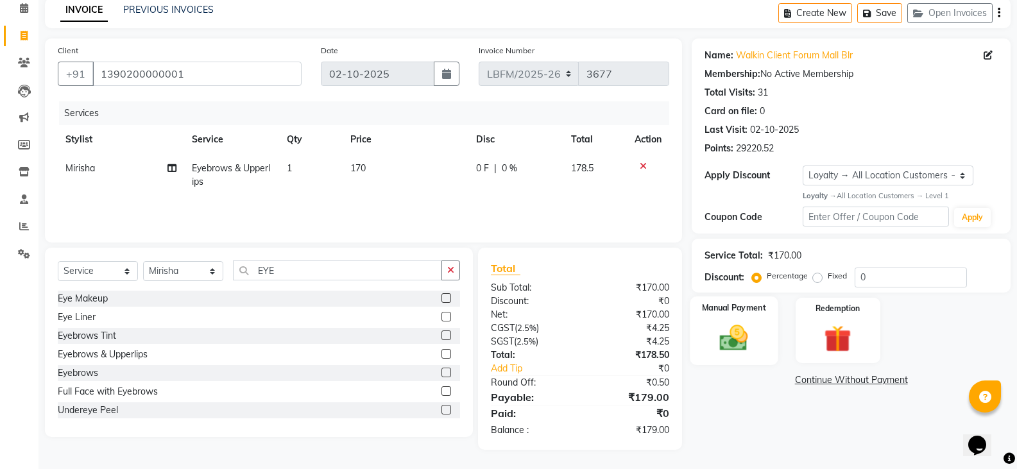
click at [724, 361] on div "Manual Payment" at bounding box center [734, 330] width 88 height 69
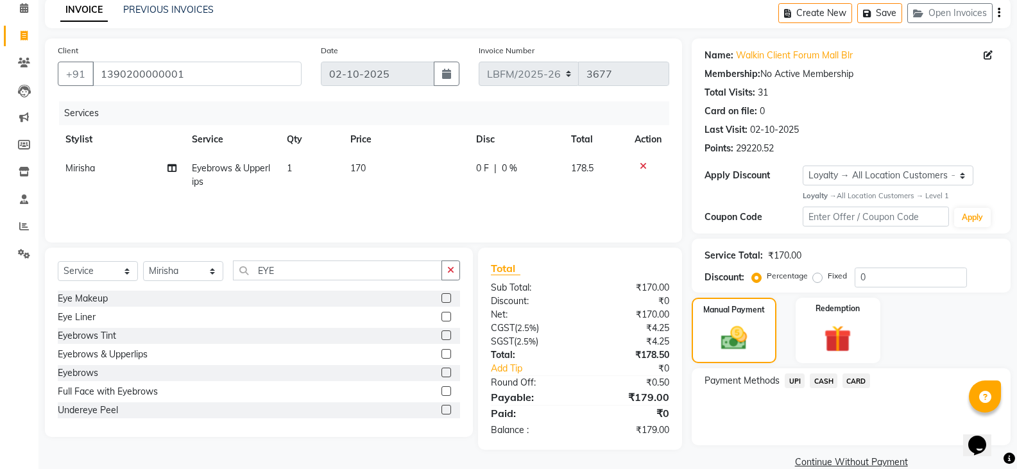
click at [840, 384] on div "CARD" at bounding box center [853, 381] width 33 height 17
click at [851, 383] on span "CARD" at bounding box center [856, 380] width 28 height 15
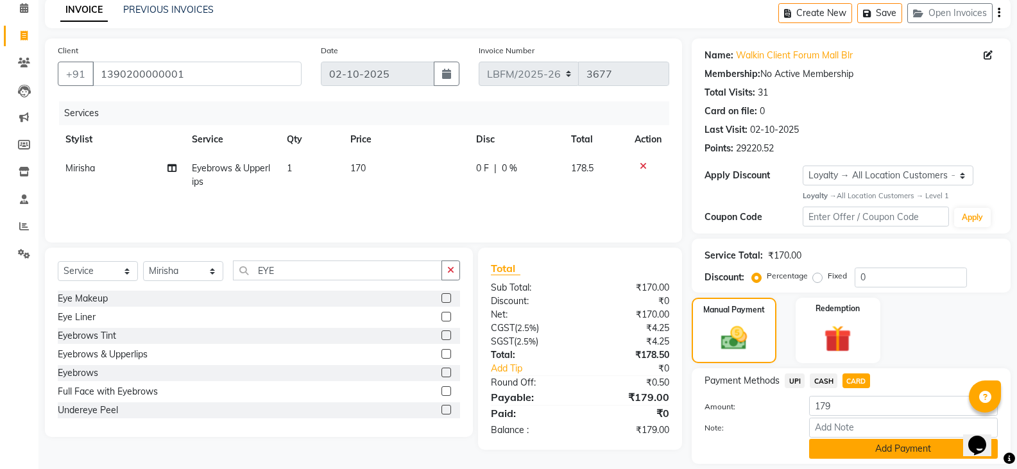
click at [853, 439] on button "Add Payment" at bounding box center [903, 449] width 189 height 20
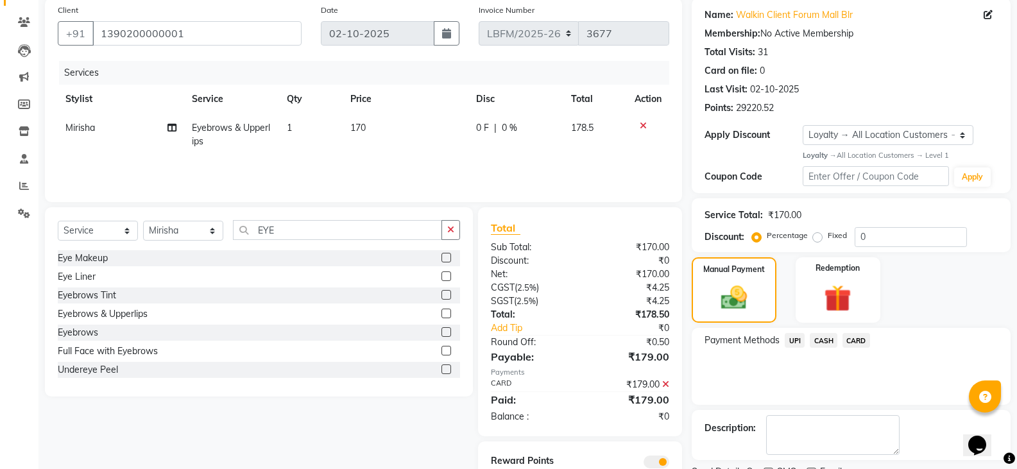
scroll to position [152, 0]
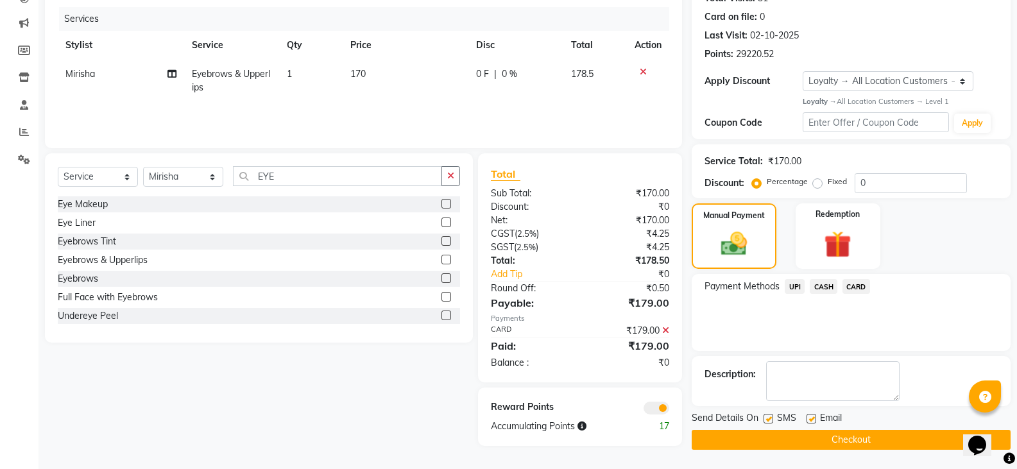
click at [832, 436] on button "Checkout" at bounding box center [851, 440] width 319 height 20
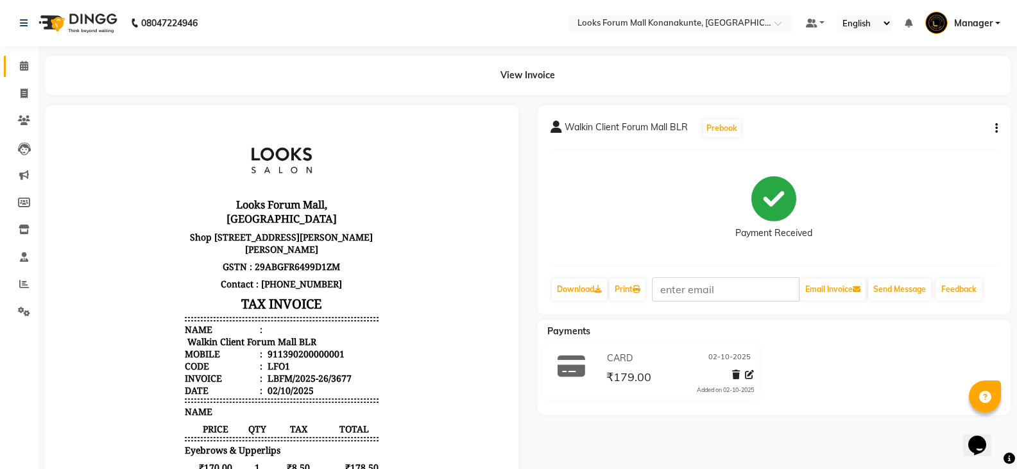
drag, startPoint x: 17, startPoint y: 74, endPoint x: 19, endPoint y: 80, distance: 6.7
click at [17, 74] on link "Calendar" at bounding box center [19, 66] width 31 height 21
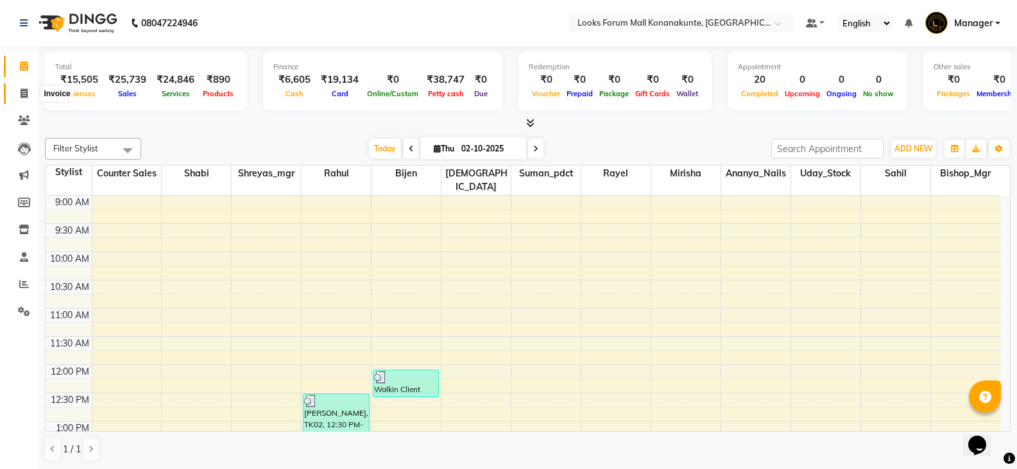
click at [17, 94] on span at bounding box center [24, 94] width 22 height 15
select select "service"
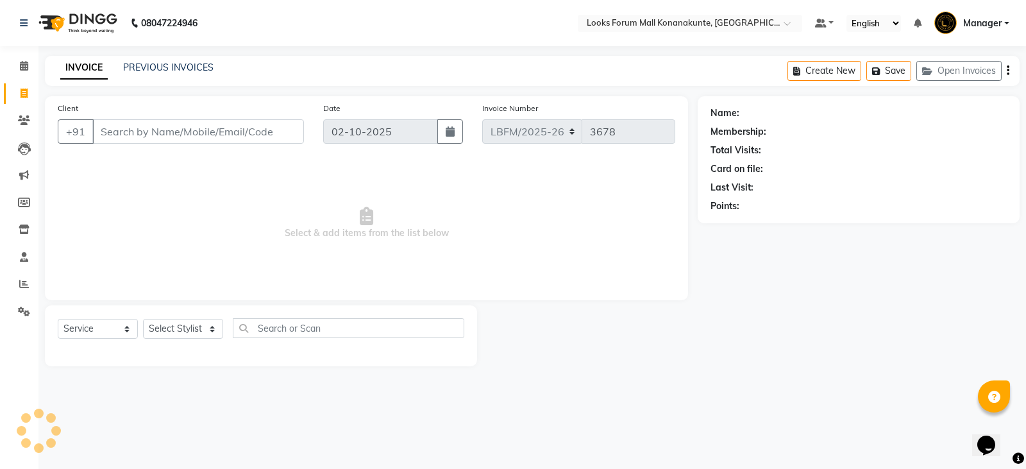
click at [282, 142] on input "Client" at bounding box center [198, 131] width 212 height 24
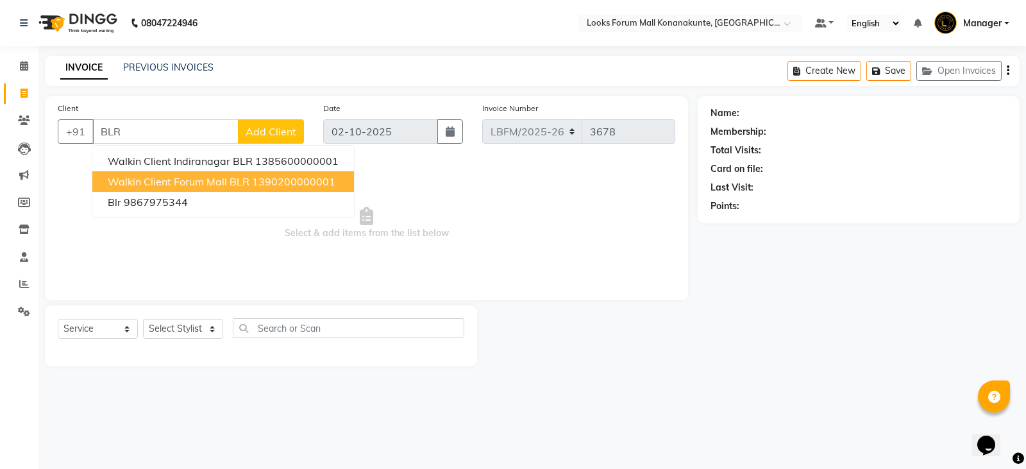
click at [222, 182] on span "Walkin Client Forum Mall BLR" at bounding box center [179, 181] width 142 height 13
type input "1390200000001"
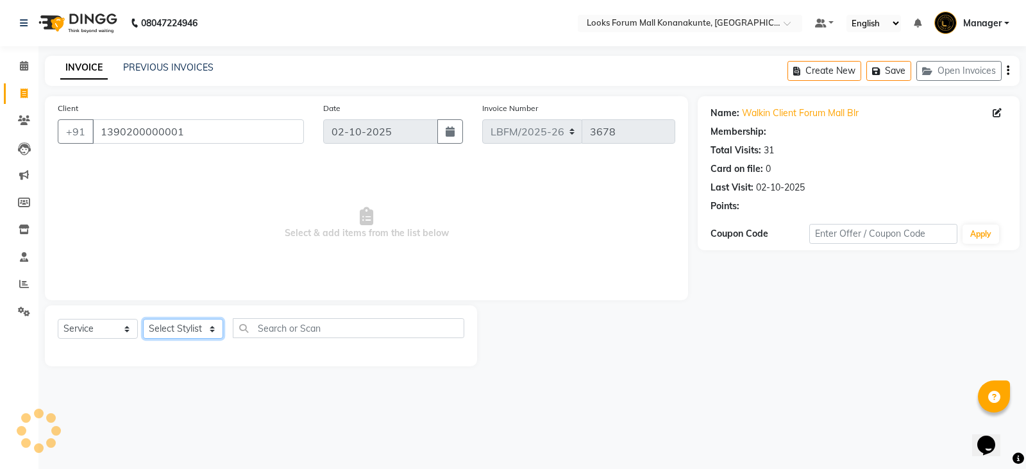
click at [190, 330] on select "Select Stylist Ananya_Nails [PERSON_NAME] Bijen Bishop_Mgr Counter Sales Manage…" at bounding box center [183, 329] width 80 height 20
select select "1: Object"
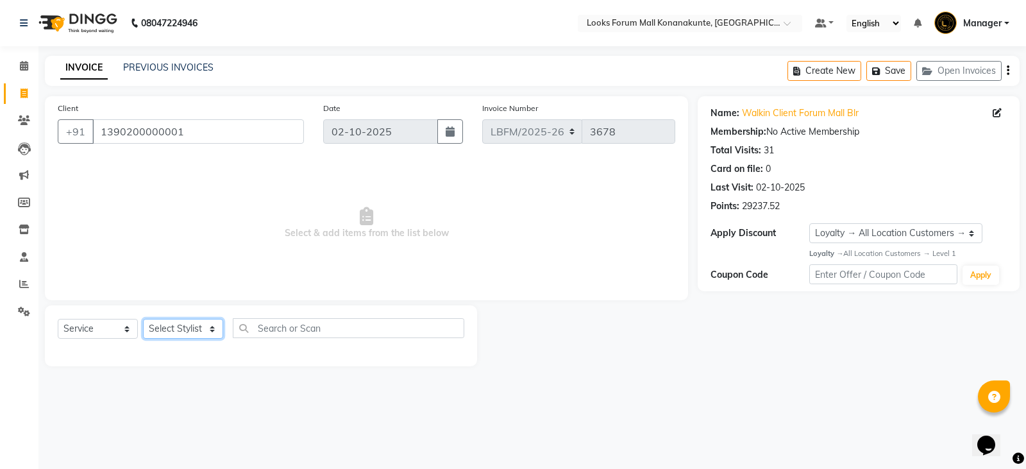
select select "90395"
click at [143, 319] on select "Select Stylist Ananya_Nails [PERSON_NAME] Bijen Bishop_Mgr Counter Sales Manage…" at bounding box center [183, 329] width 80 height 20
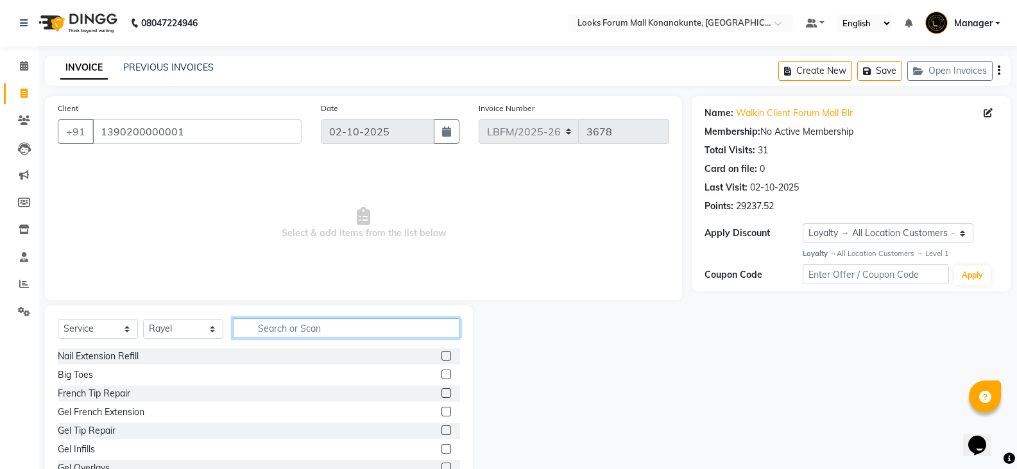
click at [289, 335] on input "text" at bounding box center [346, 328] width 227 height 20
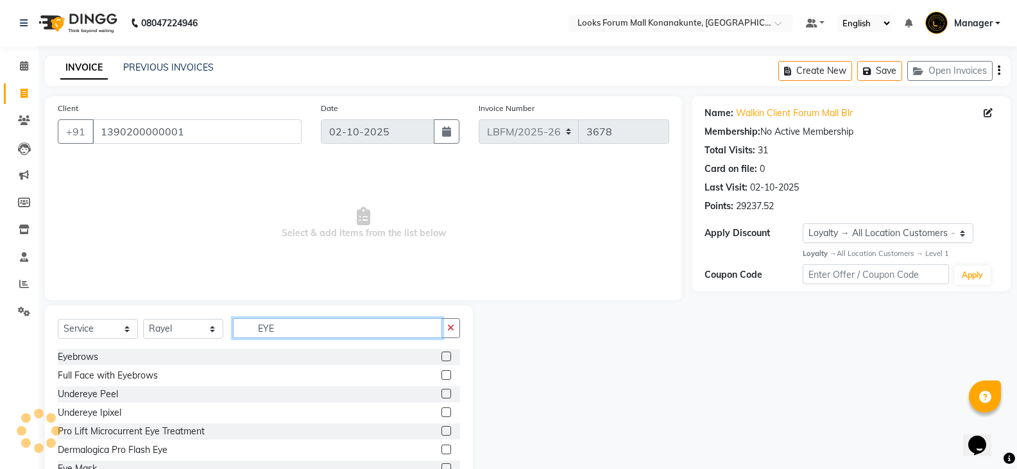
scroll to position [76, 0]
type input "EYE"
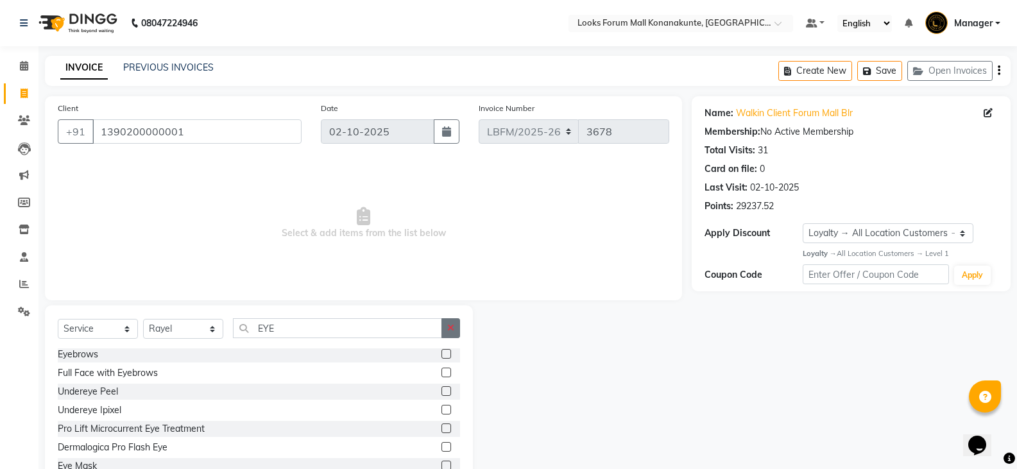
click at [449, 329] on icon "button" at bounding box center [450, 327] width 7 height 9
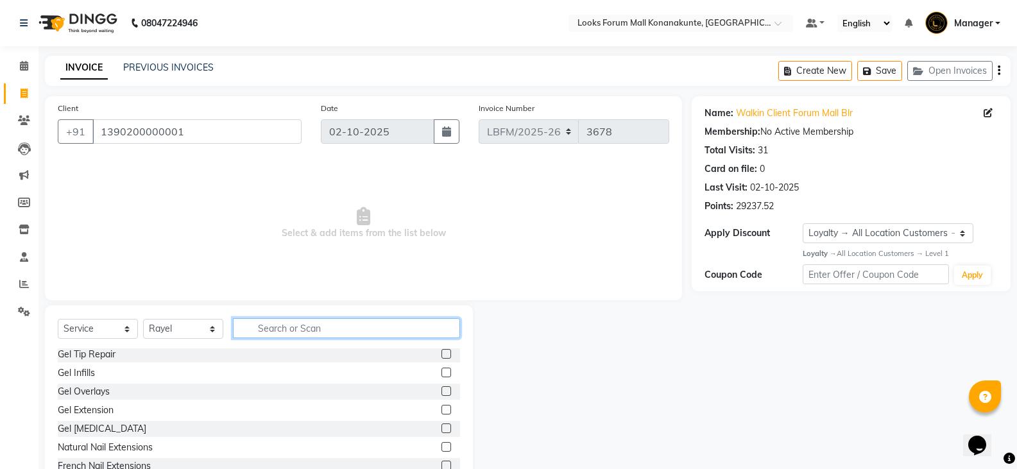
click at [417, 326] on input "text" at bounding box center [346, 328] width 227 height 20
type input "WAX"
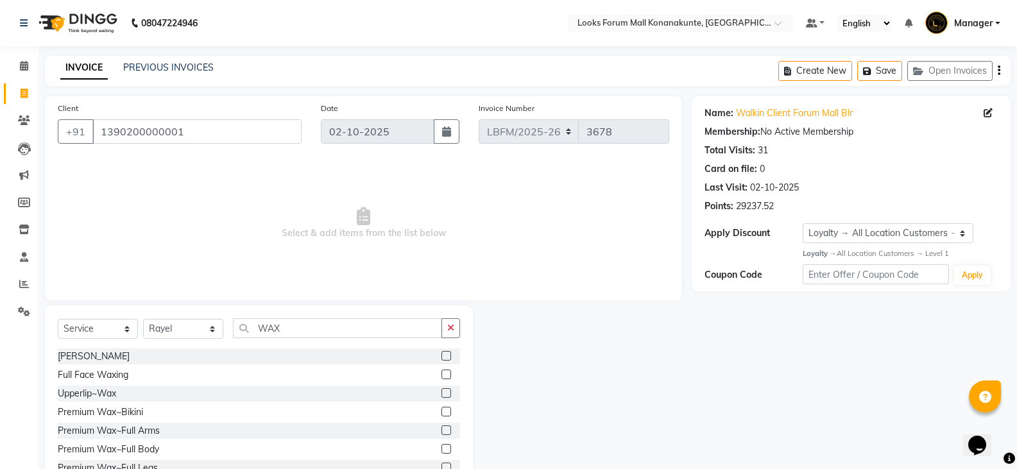
click at [441, 392] on label at bounding box center [446, 393] width 10 height 10
click at [441, 392] on input "checkbox" at bounding box center [445, 393] width 8 height 8
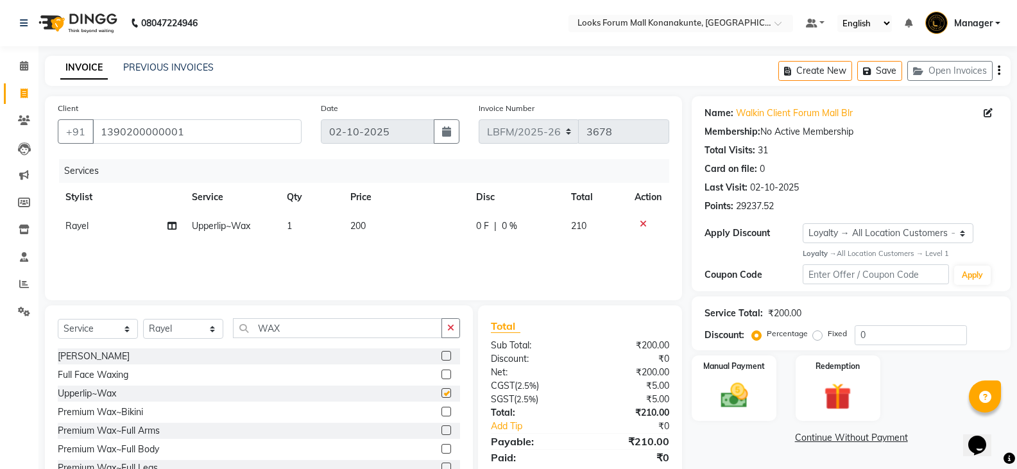
checkbox input "false"
click at [443, 335] on button "button" at bounding box center [450, 328] width 19 height 20
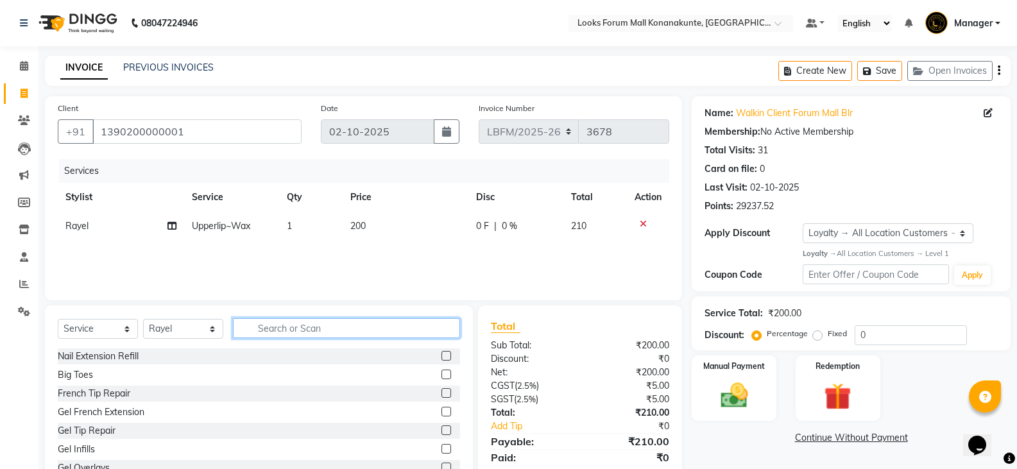
click at [407, 332] on input "text" at bounding box center [346, 328] width 227 height 20
click at [393, 222] on td "200" at bounding box center [406, 226] width 126 height 29
select select "90395"
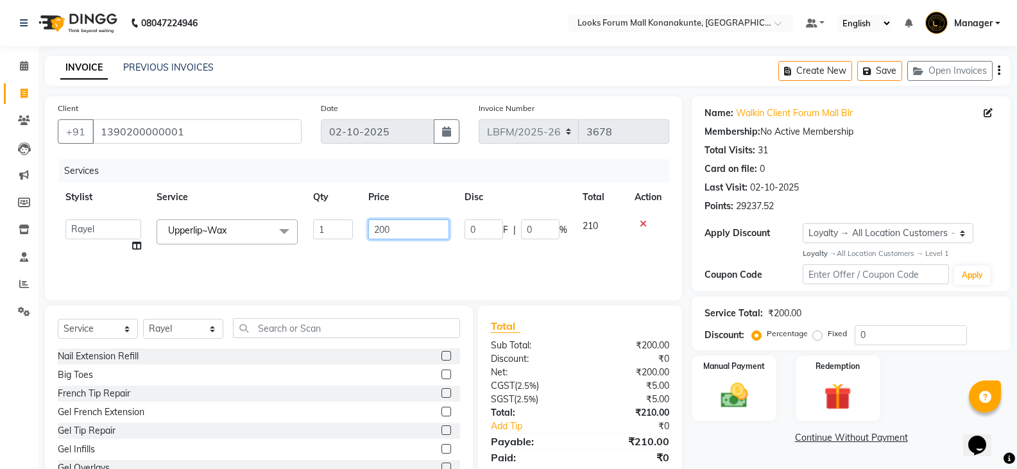
click at [416, 235] on input "200" at bounding box center [408, 229] width 80 height 20
type input "2"
type input "150"
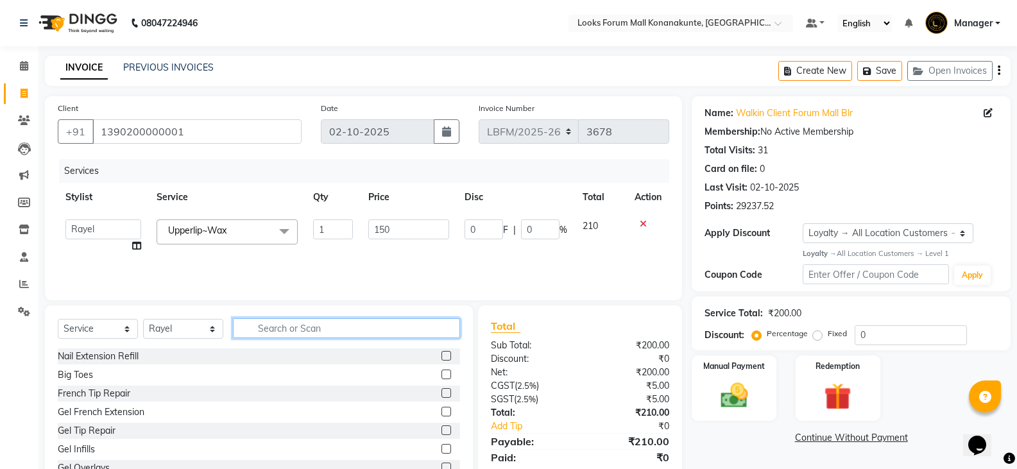
click at [421, 337] on input "text" at bounding box center [346, 328] width 227 height 20
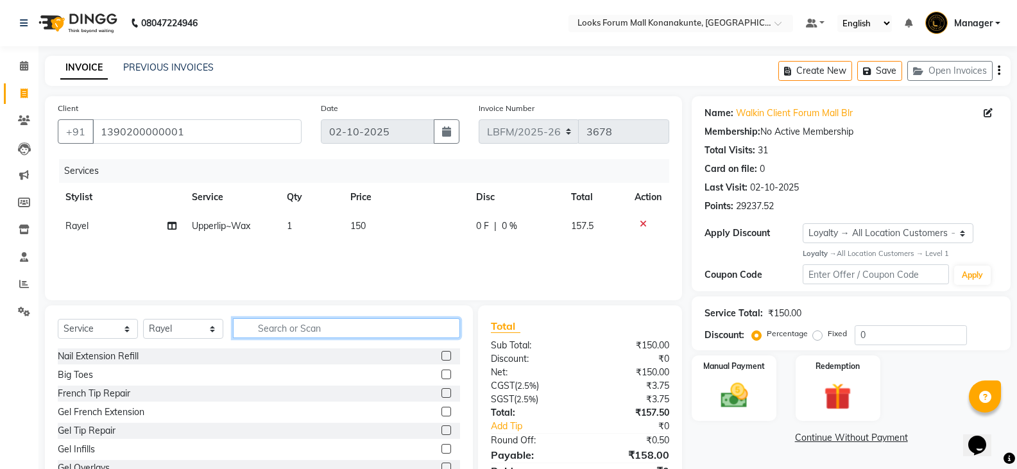
click at [444, 327] on input "text" at bounding box center [346, 328] width 227 height 20
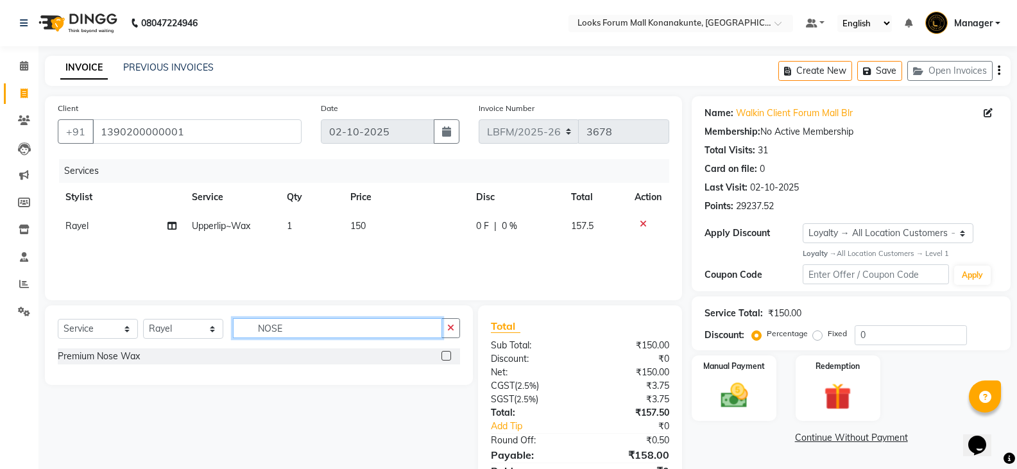
type input "NOSE"
click at [446, 356] on label at bounding box center [446, 356] width 10 height 10
click at [446, 356] on input "checkbox" at bounding box center [445, 356] width 8 height 8
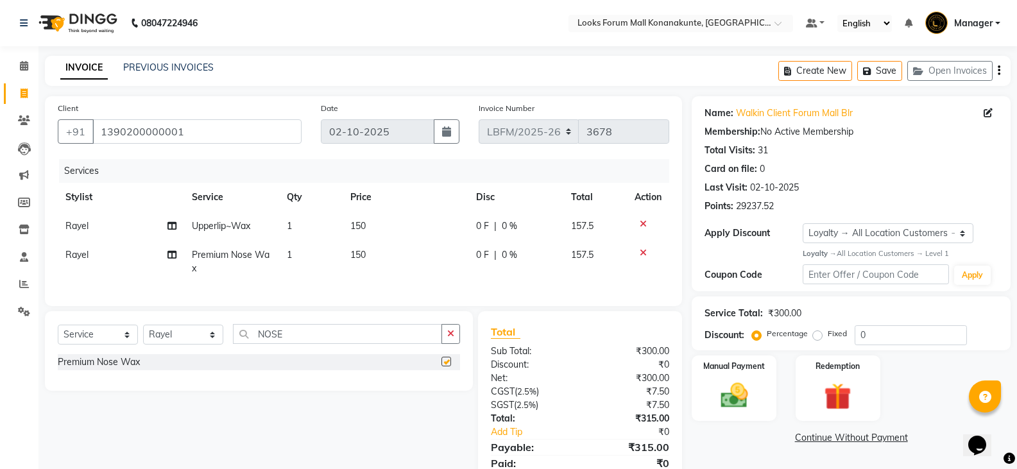
checkbox input "false"
click at [383, 259] on td "150" at bounding box center [406, 262] width 126 height 42
select select "90395"
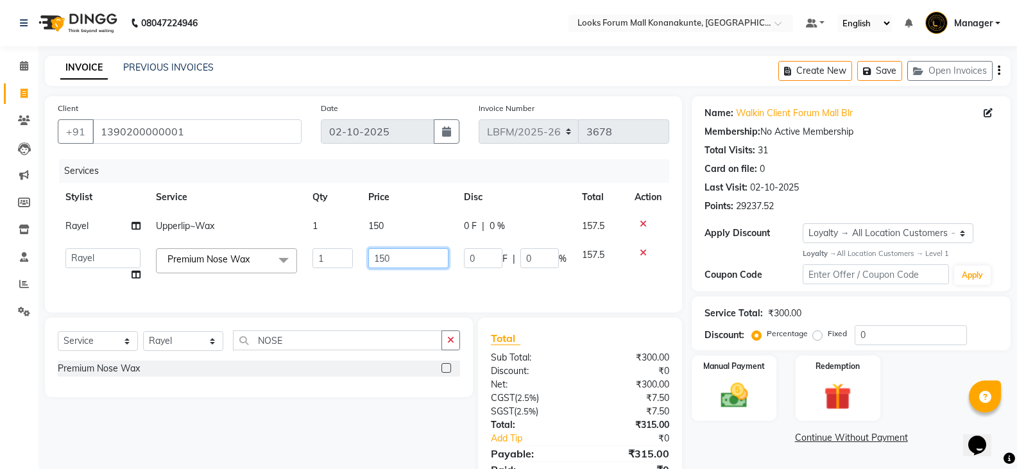
click at [398, 257] on input "150" at bounding box center [408, 258] width 80 height 20
type input "1"
type input "200"
click at [430, 284] on div "Services Stylist Service Qty Price Disc Total Action Rayel Upperlip~Wax 1 150 0…" at bounding box center [363, 229] width 611 height 140
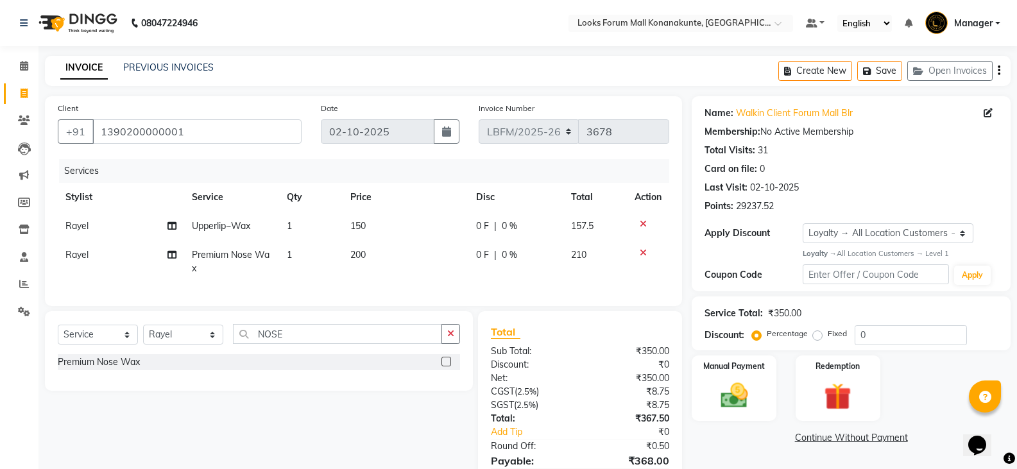
scroll to position [73, 0]
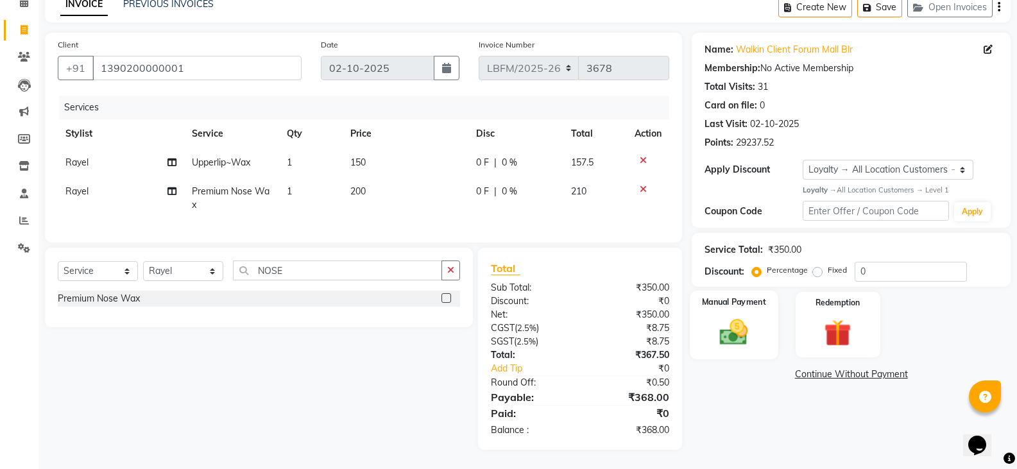
click at [742, 323] on img at bounding box center [734, 332] width 46 height 33
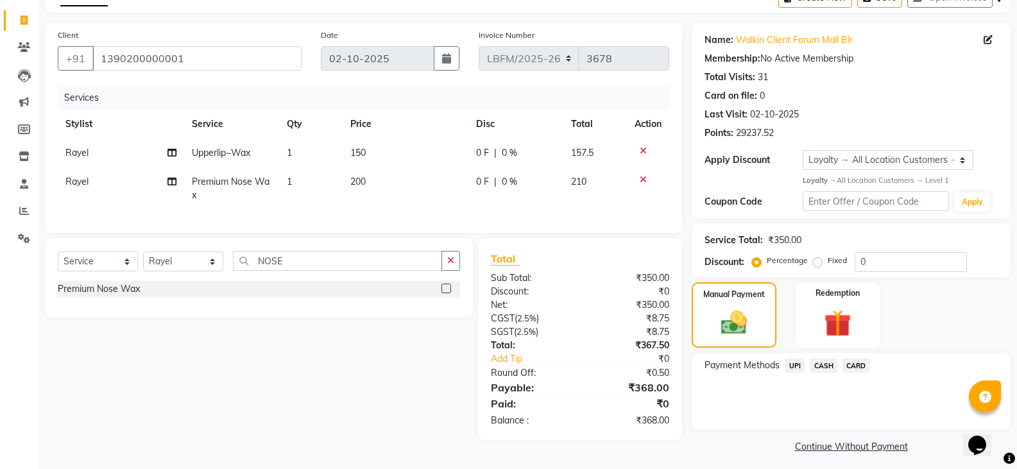
click at [861, 364] on span "CARD" at bounding box center [856, 365] width 28 height 15
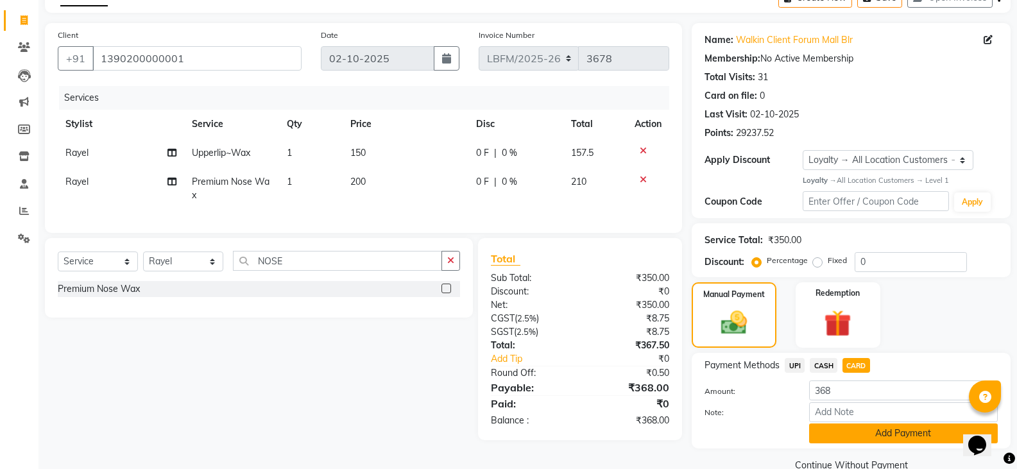
scroll to position [98, 0]
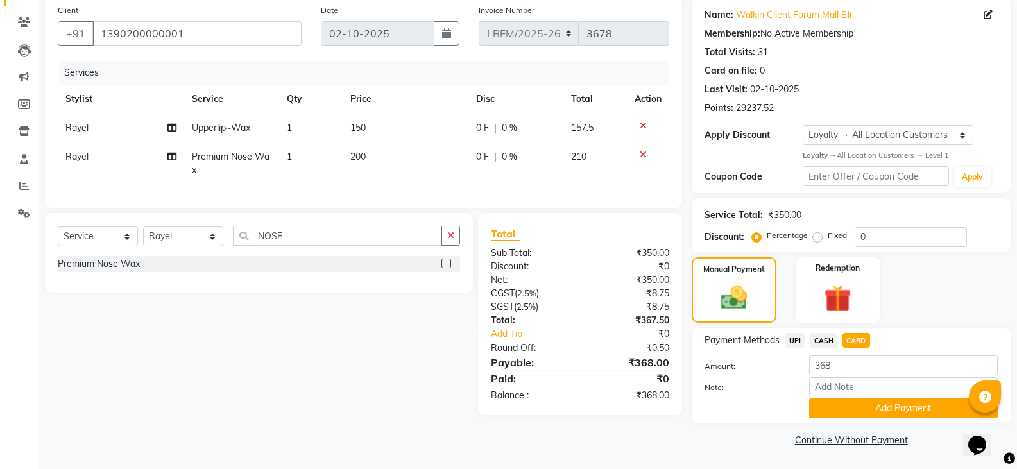
drag, startPoint x: 901, startPoint y: 416, endPoint x: 902, endPoint y: 409, distance: 6.4
click at [901, 414] on button "Add Payment" at bounding box center [903, 408] width 189 height 20
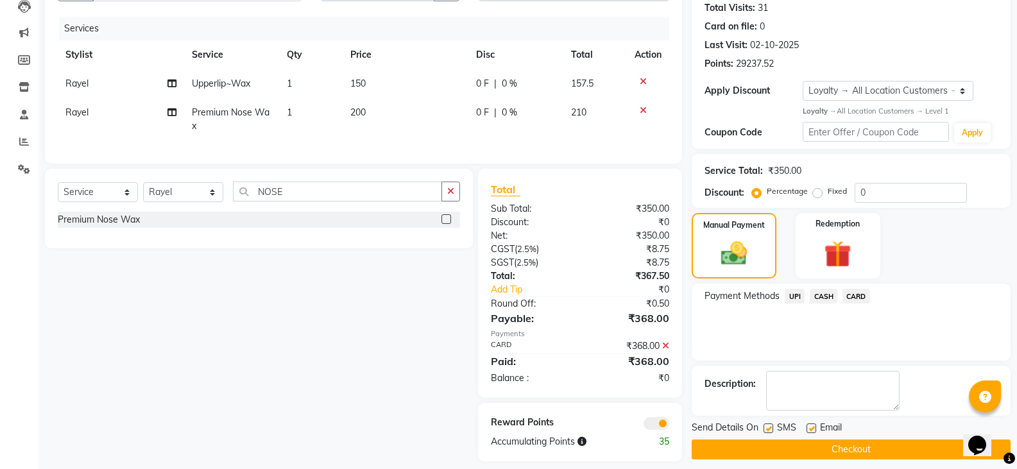
scroll to position [164, 0]
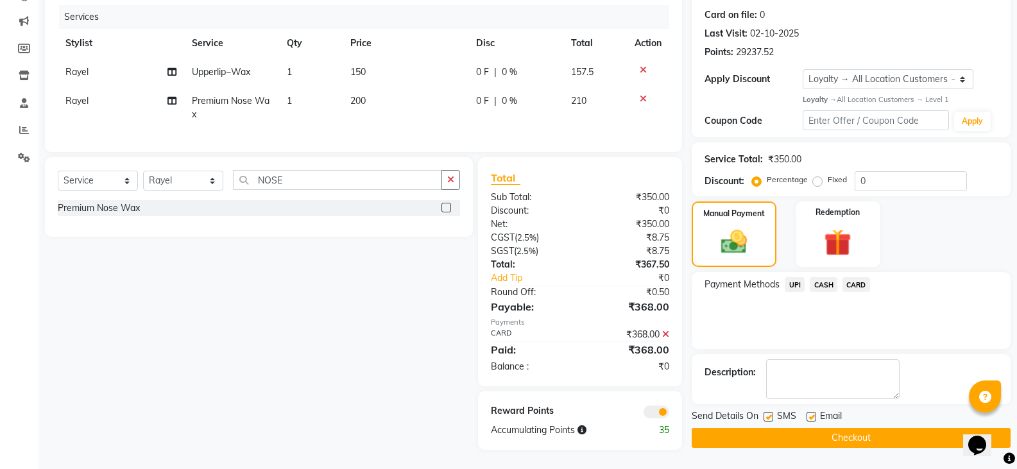
click at [795, 428] on button "Checkout" at bounding box center [851, 438] width 319 height 20
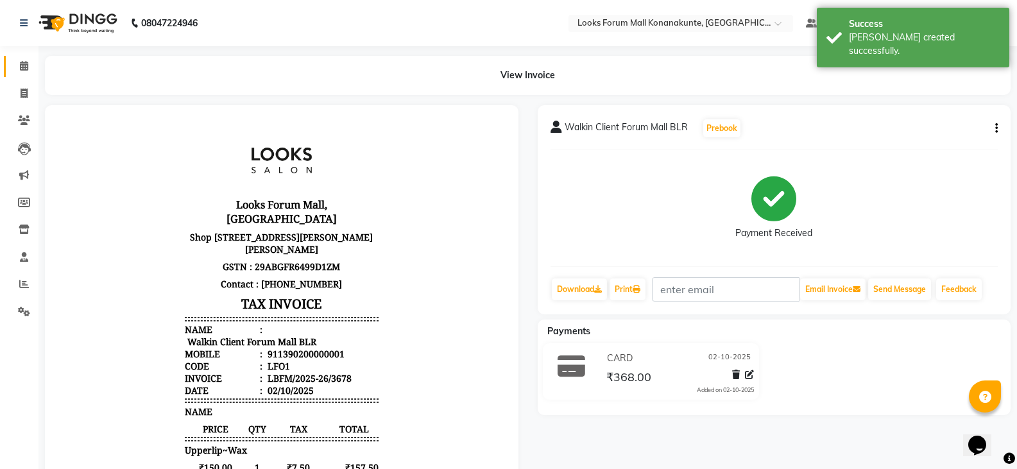
click at [21, 56] on link "Calendar" at bounding box center [19, 66] width 31 height 21
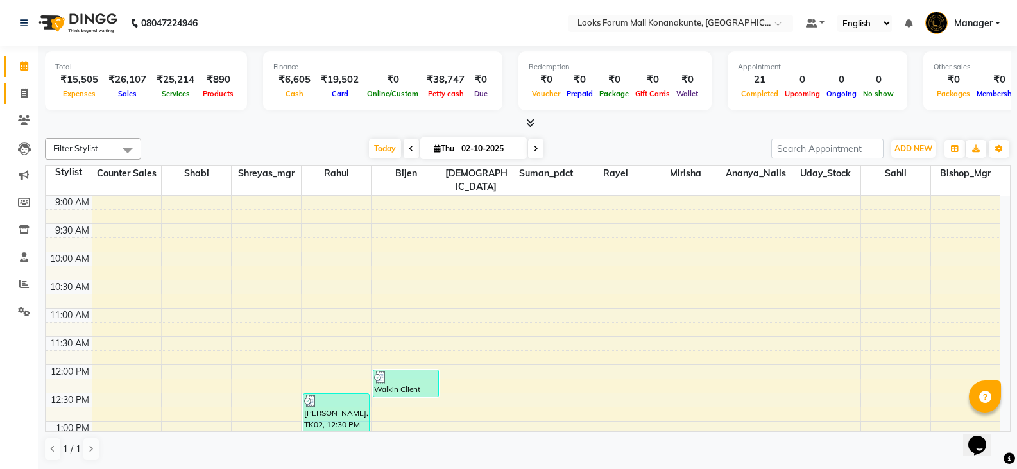
click at [12, 89] on link "Invoice" at bounding box center [19, 93] width 31 height 21
select select "service"
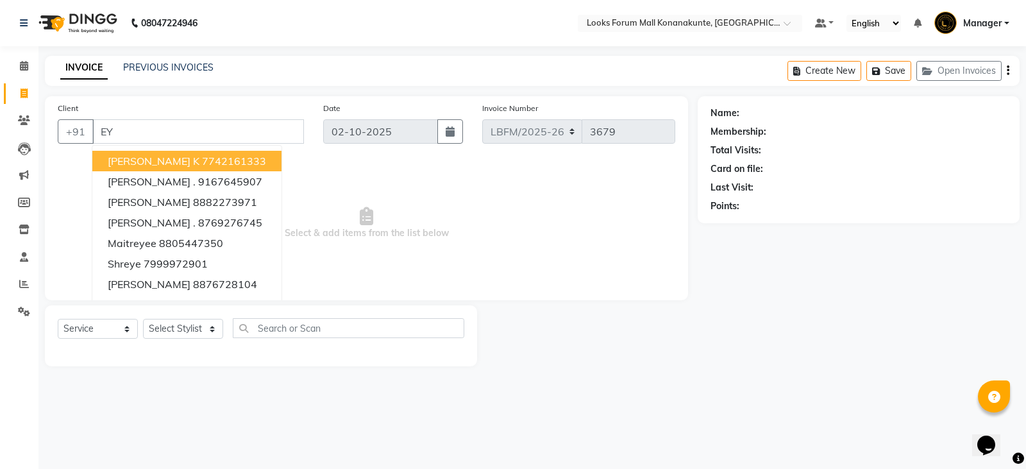
type input "E"
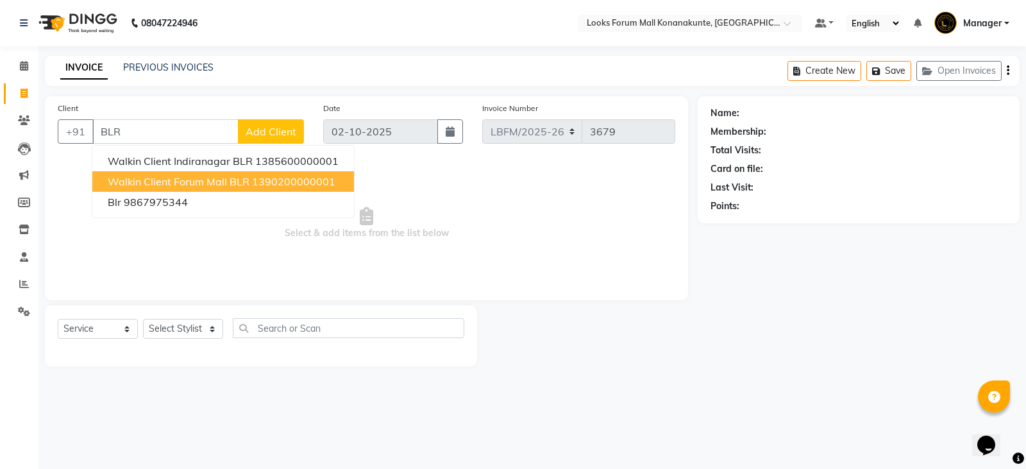
click at [180, 184] on span "Walkin Client Forum Mall BLR" at bounding box center [179, 181] width 142 height 13
type input "1390200000001"
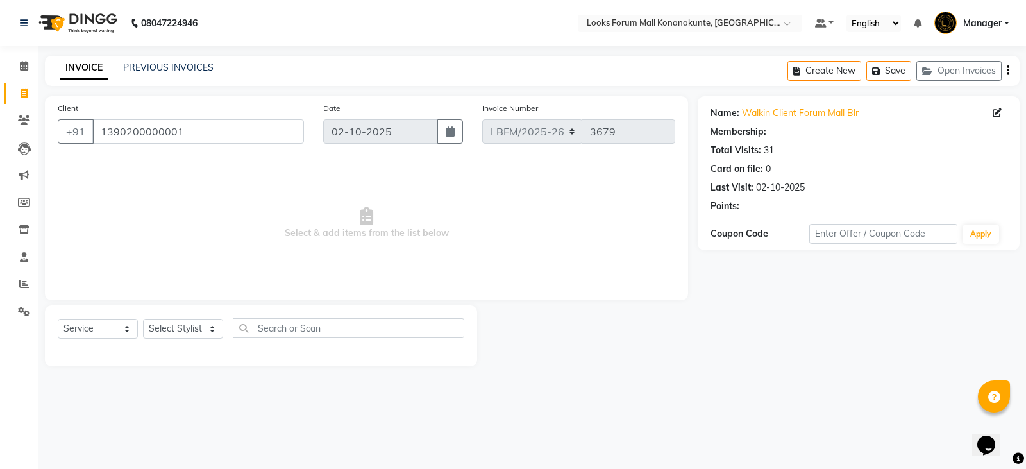
select select "1: Object"
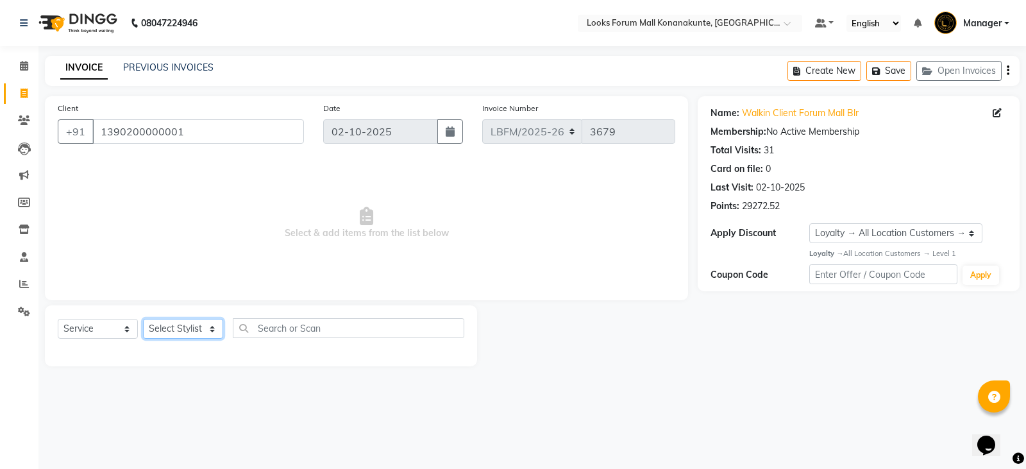
click at [148, 331] on select "Select Stylist Ananya_Nails [PERSON_NAME] Bijen Bishop_Mgr Counter Sales Manage…" at bounding box center [183, 329] width 80 height 20
click at [26, 54] on li "Calendar" at bounding box center [19, 67] width 38 height 28
click at [24, 66] on icon at bounding box center [24, 66] width 8 height 10
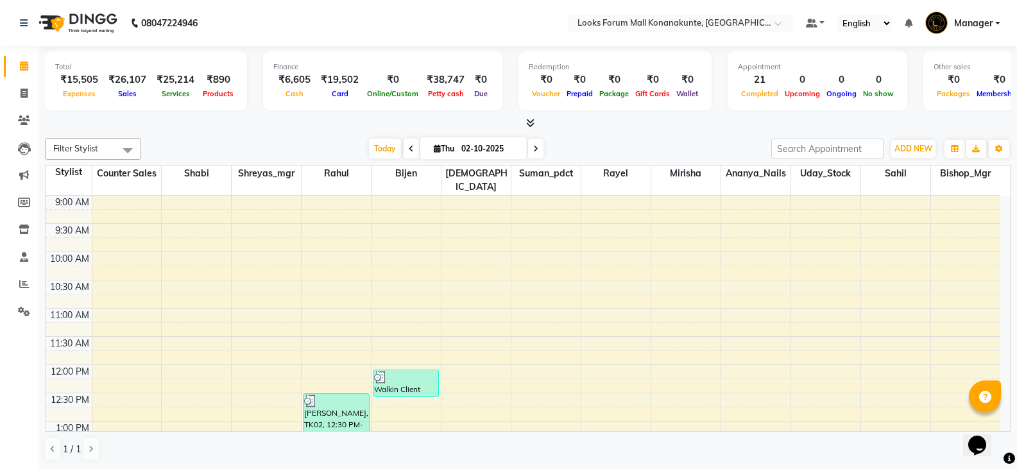
click at [539, 150] on span at bounding box center [535, 149] width 15 height 20
type input "03-10-2025"
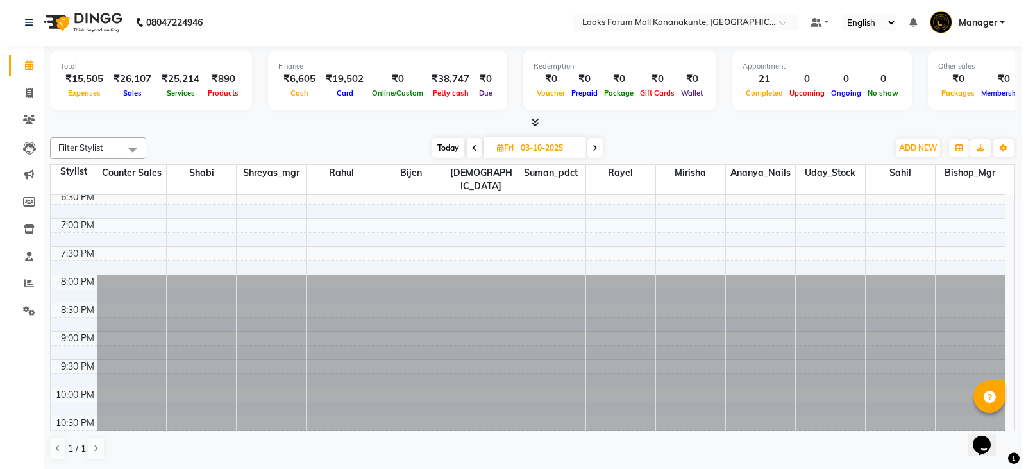
scroll to position [477, 0]
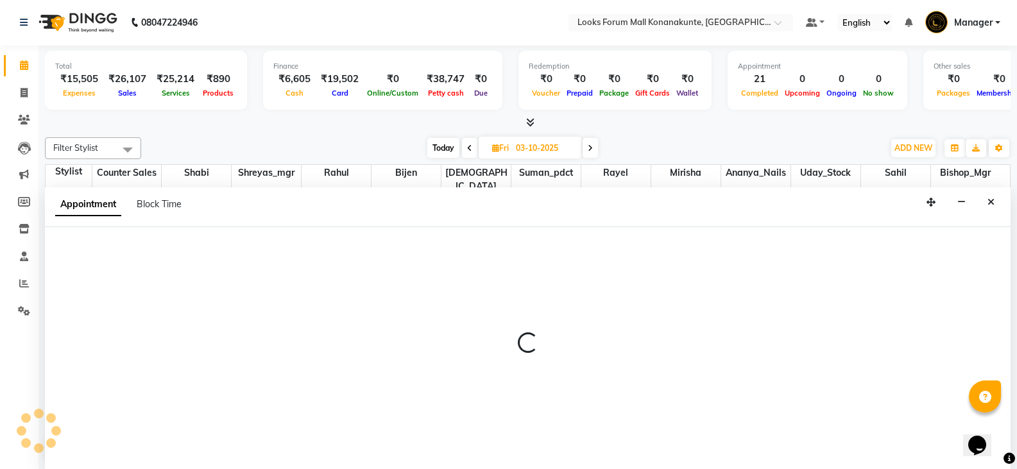
select select "90238"
select select "1230"
select select "tentative"
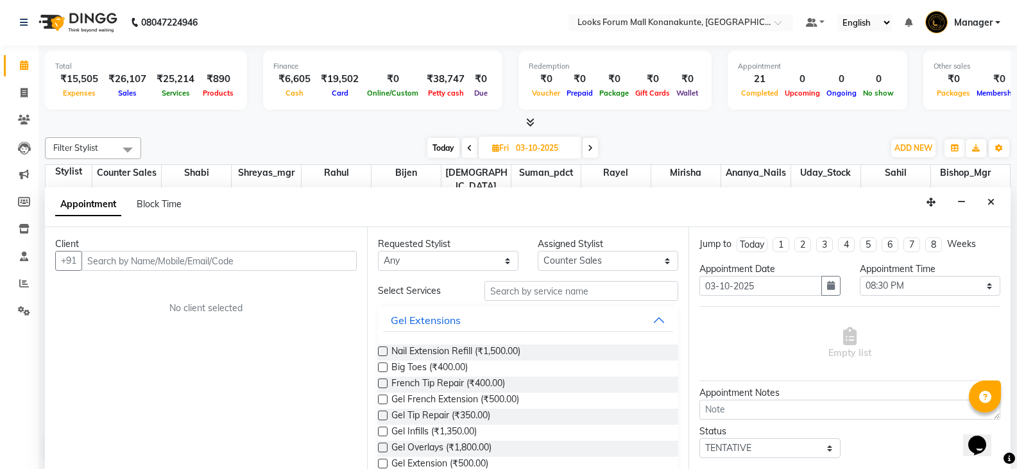
click at [179, 261] on input "text" at bounding box center [218, 261] width 275 height 20
click at [282, 260] on input "text" at bounding box center [218, 261] width 275 height 20
click at [288, 260] on input "text" at bounding box center [218, 261] width 275 height 20
type input "9844160113"
click at [319, 265] on span "Add Client" at bounding box center [330, 261] width 43 height 12
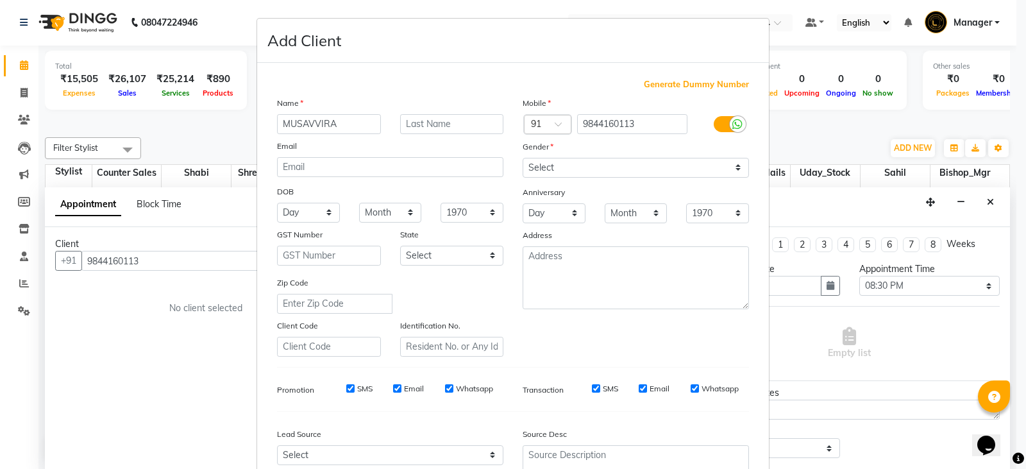
type input "MUSAVVIRA"
click at [629, 171] on select "Select [DEMOGRAPHIC_DATA] [DEMOGRAPHIC_DATA] Other Prefer Not To Say" at bounding box center [636, 168] width 226 height 20
select select "[DEMOGRAPHIC_DATA]"
click at [523, 158] on select "Select [DEMOGRAPHIC_DATA] [DEMOGRAPHIC_DATA] Other Prefer Not To Say" at bounding box center [636, 168] width 226 height 20
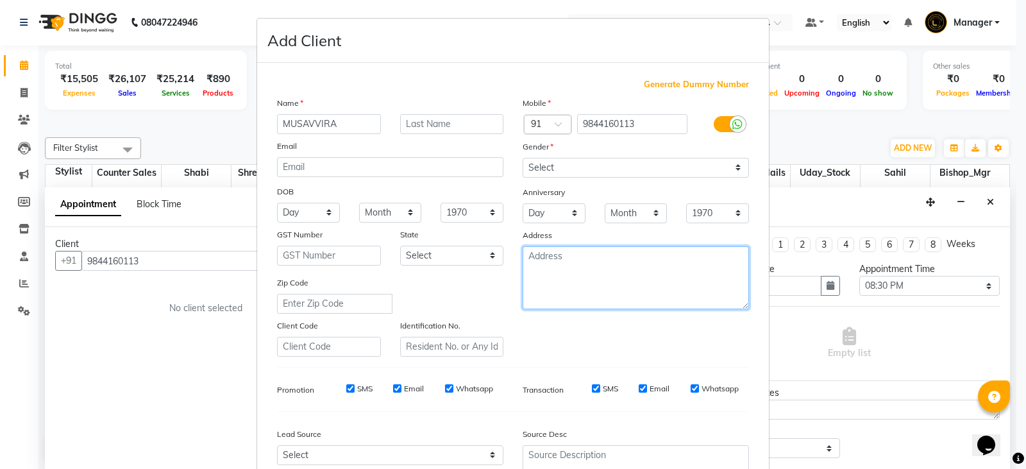
click at [597, 285] on textarea at bounding box center [636, 277] width 226 height 63
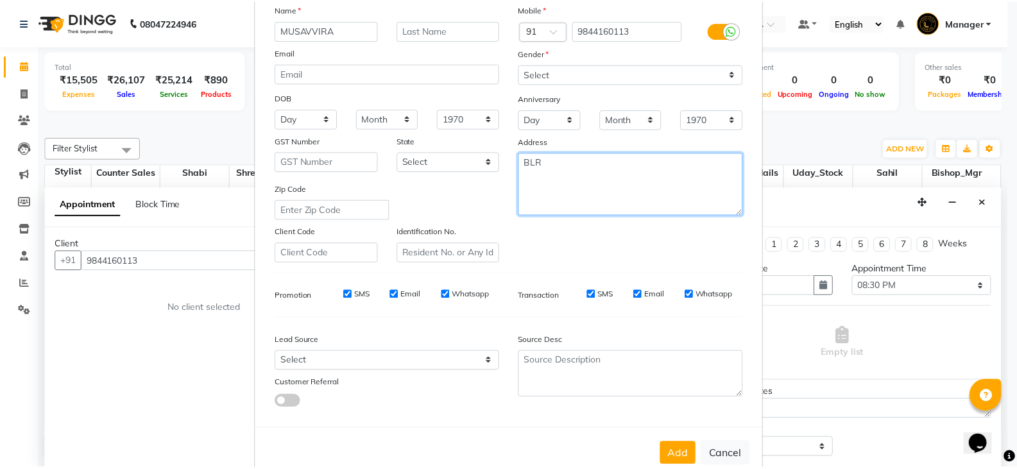
scroll to position [123, 0]
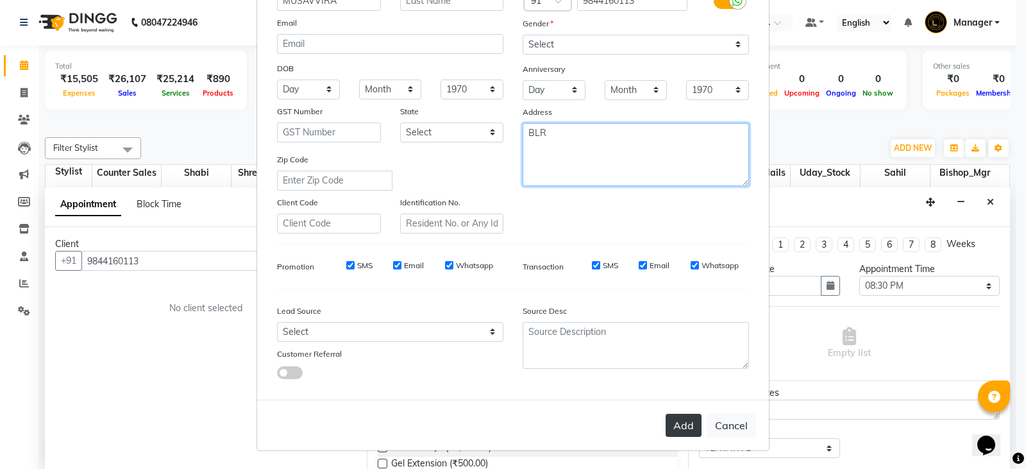
type textarea "BLR"
click at [666, 421] on button "Add" at bounding box center [684, 425] width 36 height 23
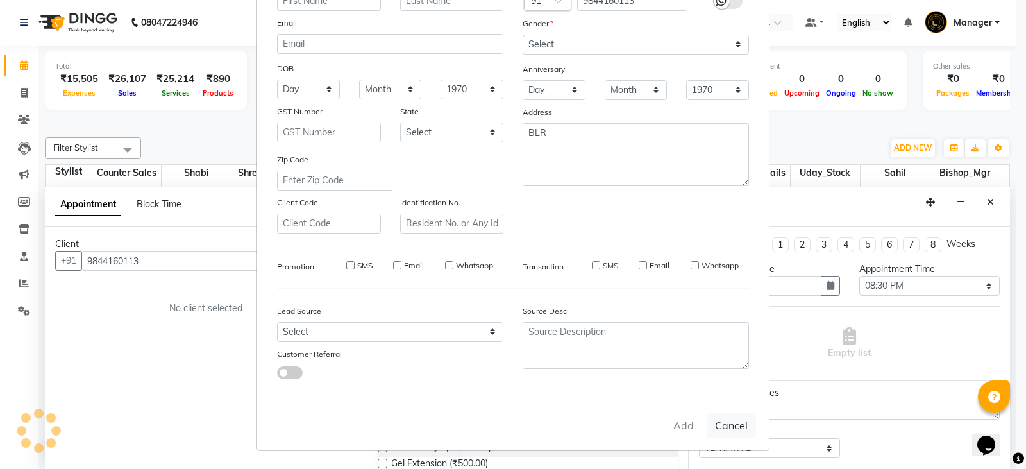
select select
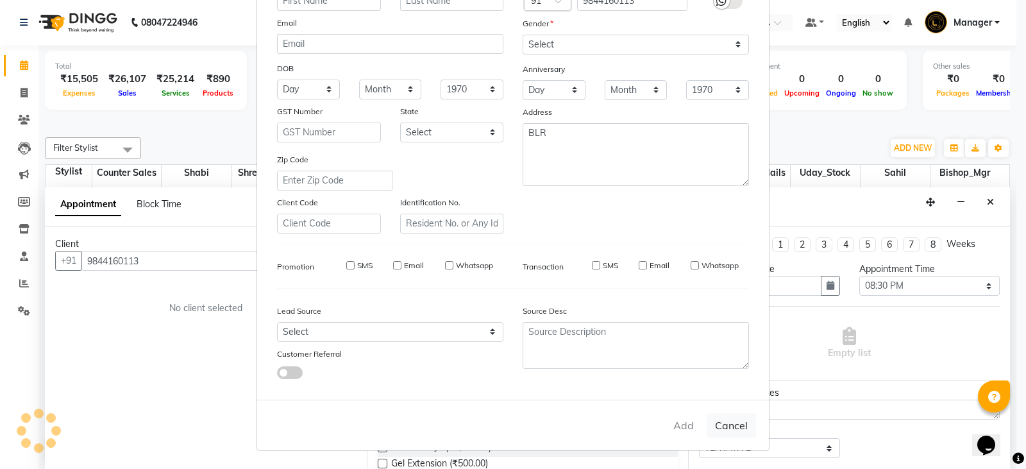
select select
checkbox input "false"
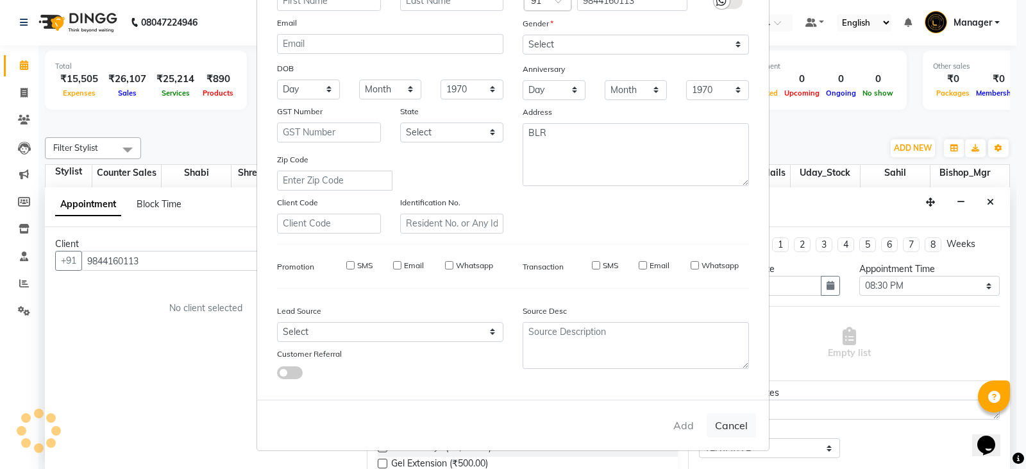
checkbox input "false"
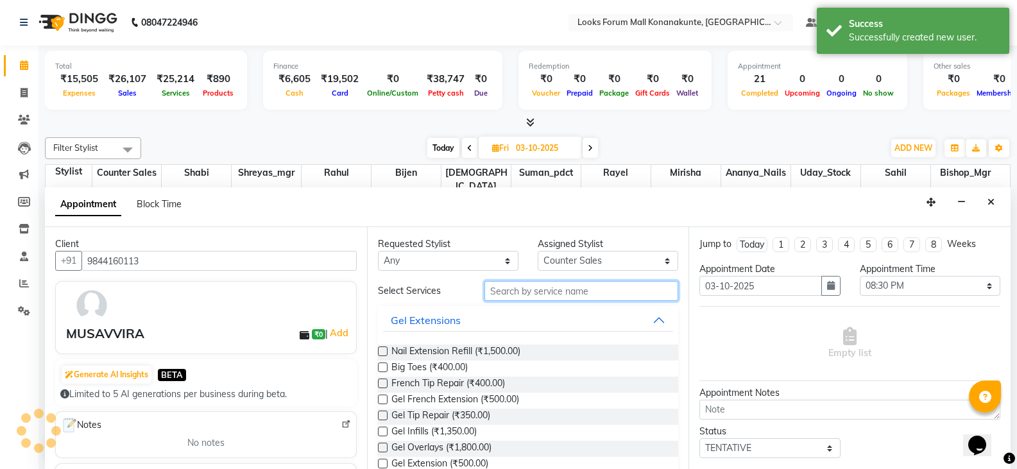
click at [572, 294] on input "text" at bounding box center [581, 291] width 194 height 20
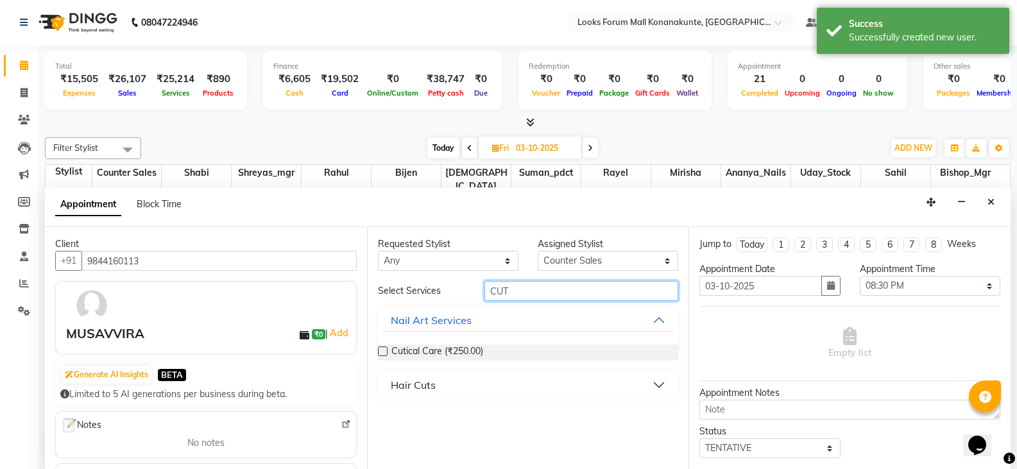
type input "CUT"
click at [480, 388] on button "Hair Cuts" at bounding box center [528, 384] width 291 height 23
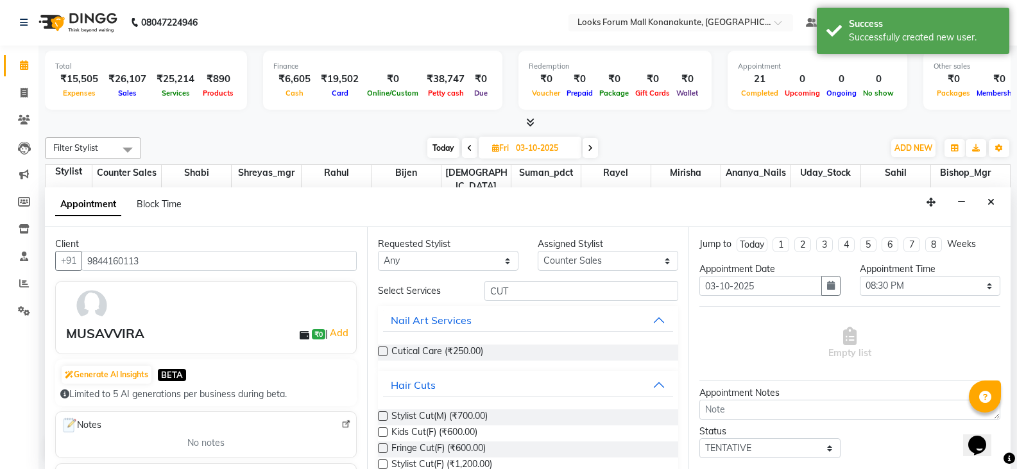
click at [405, 412] on span "Stylist Cut(M) (₹700.00)" at bounding box center [439, 417] width 96 height 16
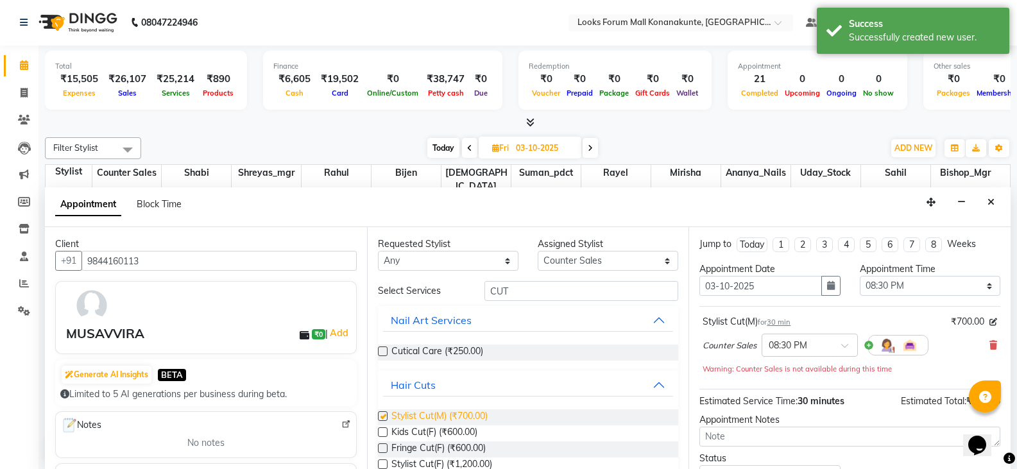
checkbox input "false"
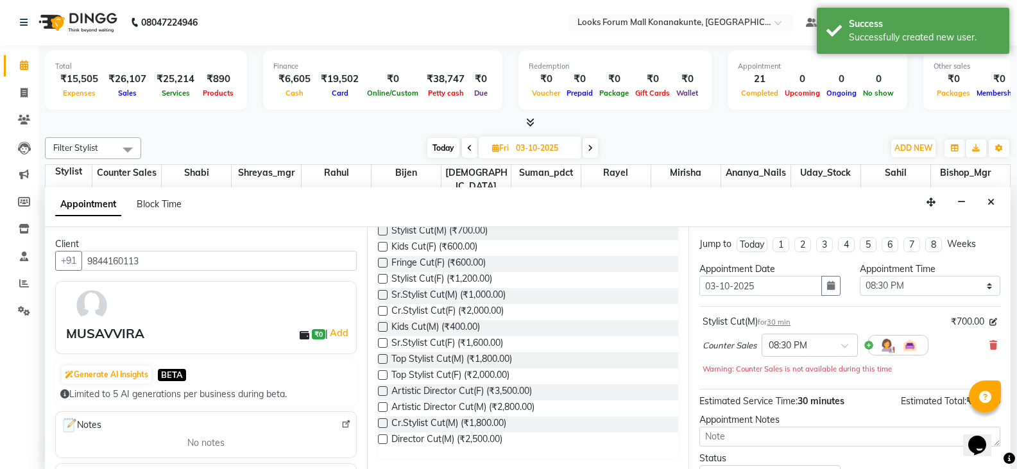
scroll to position [97, 0]
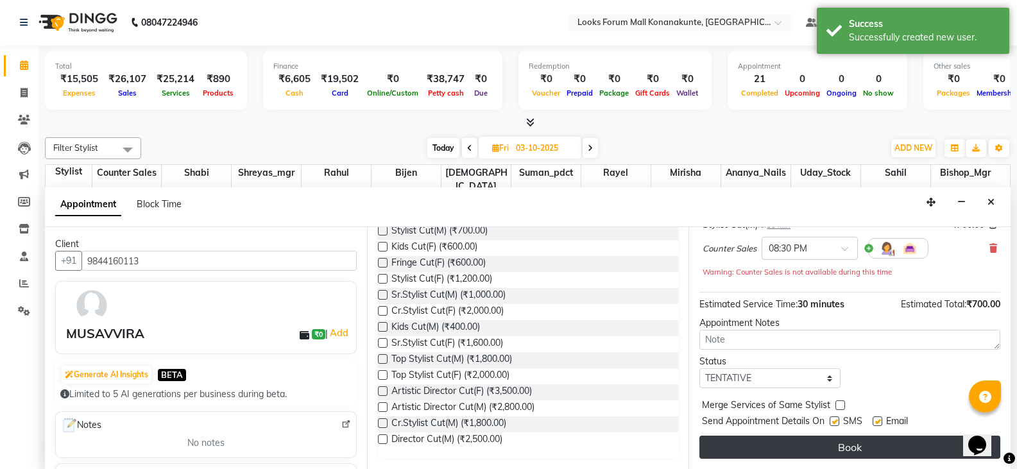
click at [786, 443] on button "Book" at bounding box center [849, 447] width 301 height 23
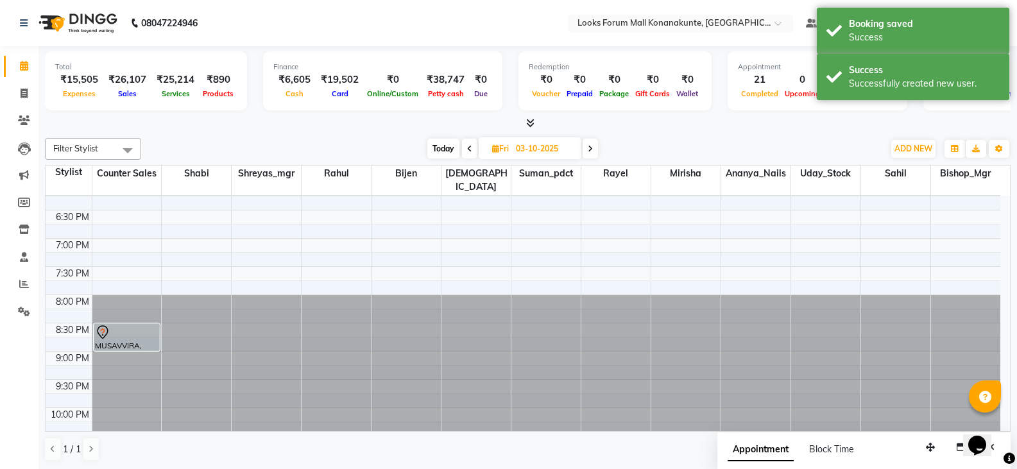
scroll to position [541, 0]
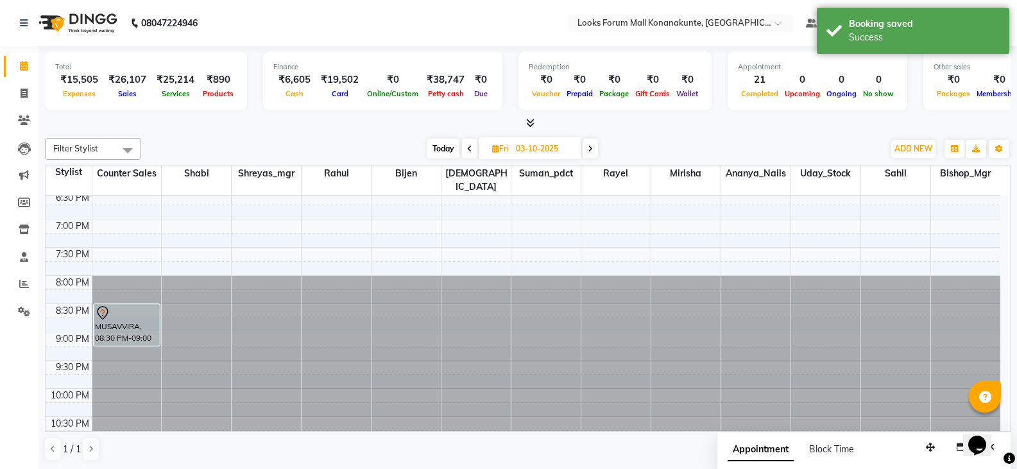
drag, startPoint x: 130, startPoint y: 317, endPoint x: 133, endPoint y: 332, distance: 15.9
click at [133, 332] on div "MUSAVVIRA, 08:30 PM-09:00 PM, Stylist Cut(M) MUSAVVIRA, 08:30 PM-09:00 PM, Styl…" at bounding box center [126, 50] width 69 height 790
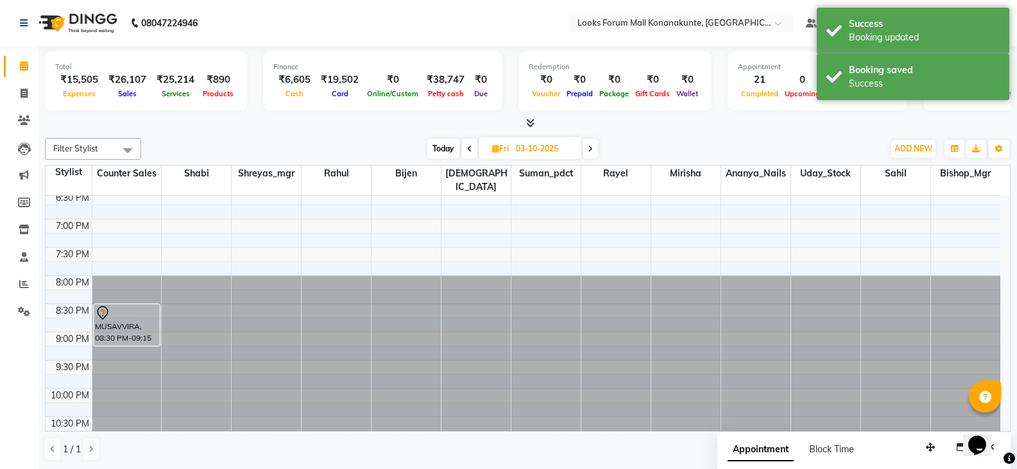
click at [471, 155] on span at bounding box center [469, 149] width 15 height 20
type input "02-10-2025"
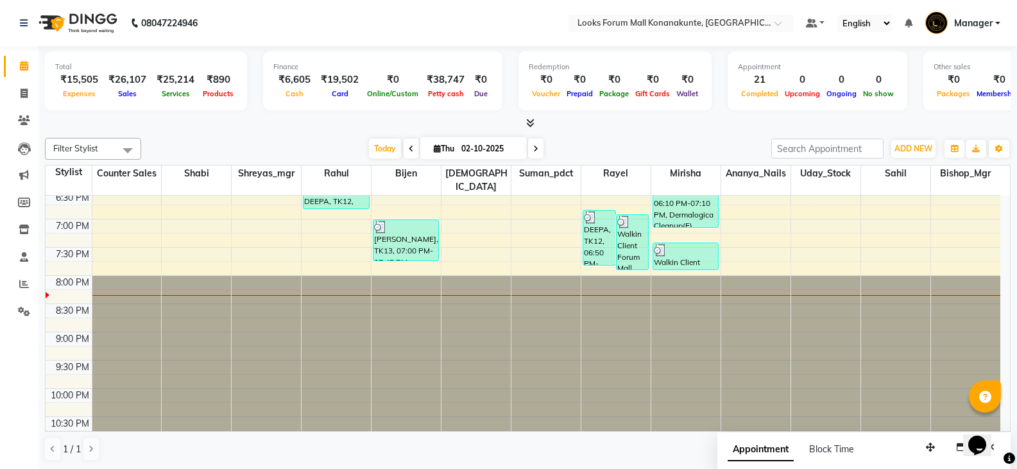
click at [299, 124] on div at bounding box center [527, 123] width 965 height 13
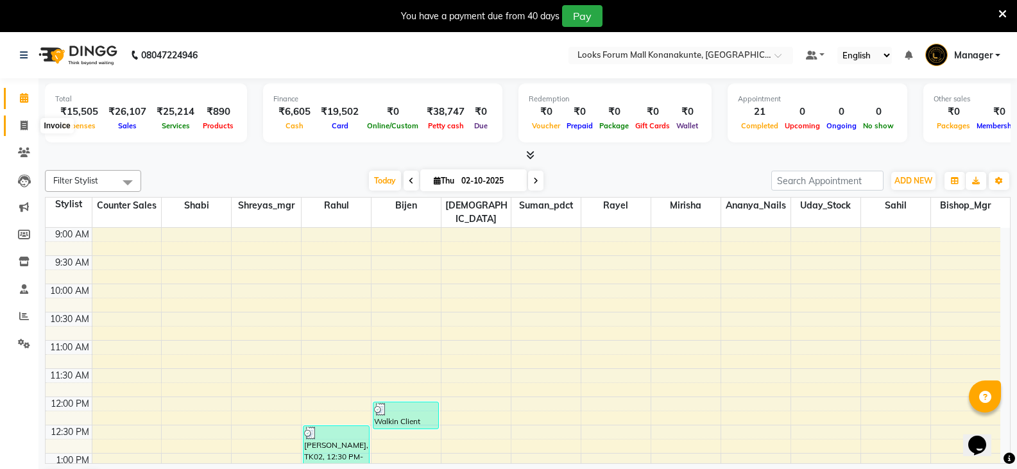
click at [22, 124] on icon at bounding box center [24, 126] width 7 height 10
select select "service"
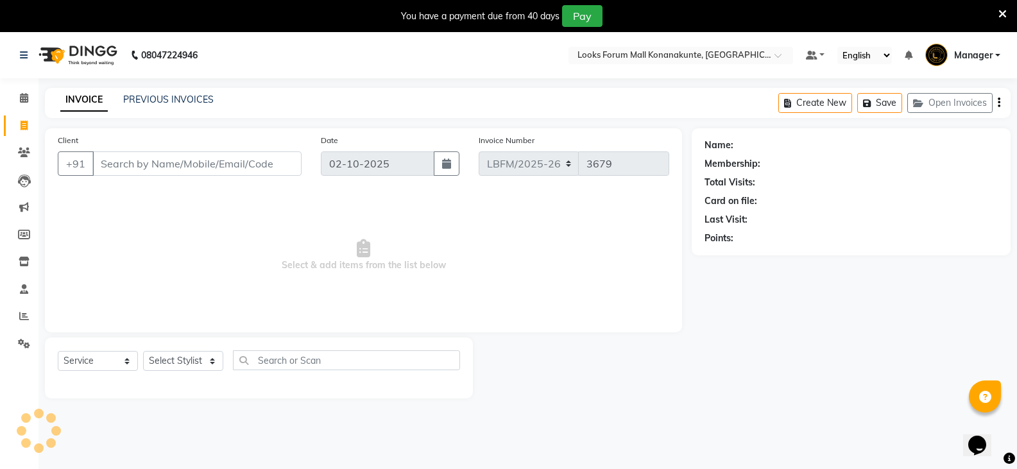
click at [192, 92] on div "INVOICE PREVIOUS INVOICES Create New Save Open Invoices" at bounding box center [527, 103] width 965 height 30
click at [198, 101] on link "PREVIOUS INVOICES" at bounding box center [168, 100] width 90 height 12
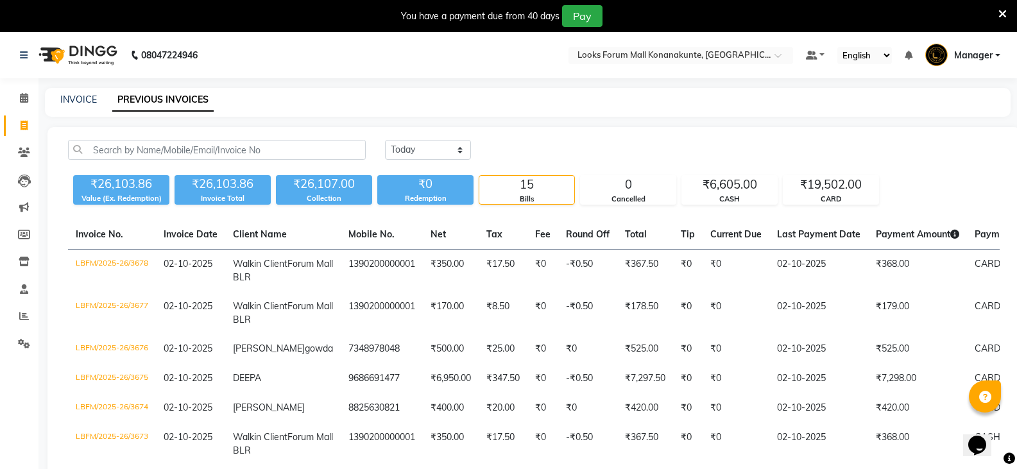
click at [733, 194] on div "CASH" at bounding box center [729, 199] width 95 height 11
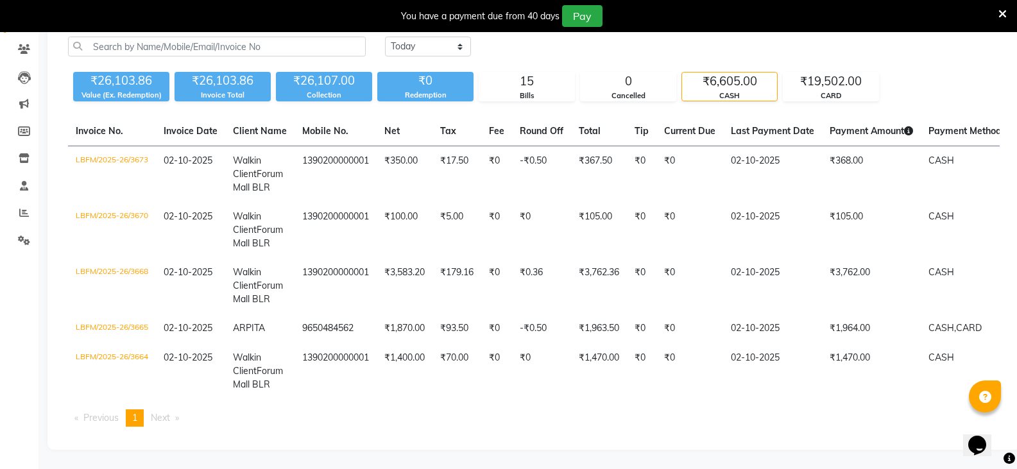
scroll to position [150, 0]
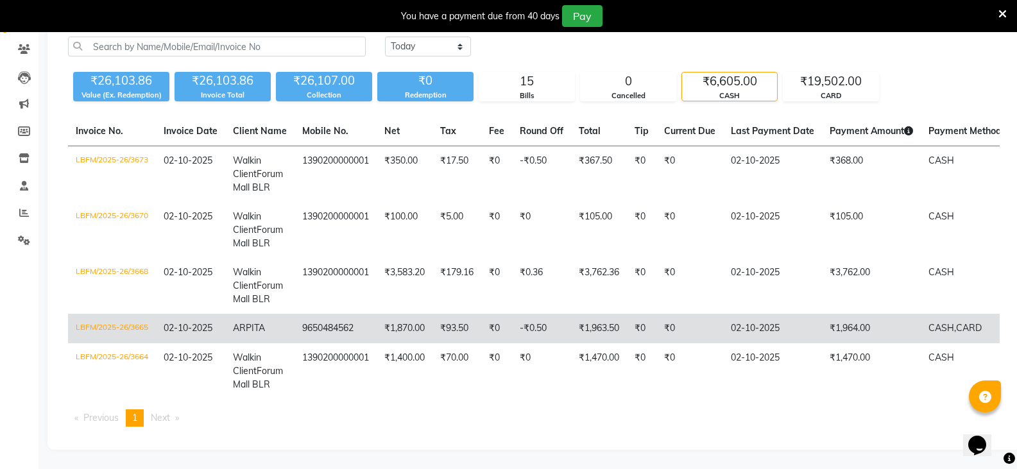
click at [969, 330] on td "CASH, CARD" at bounding box center [972, 329] width 102 height 30
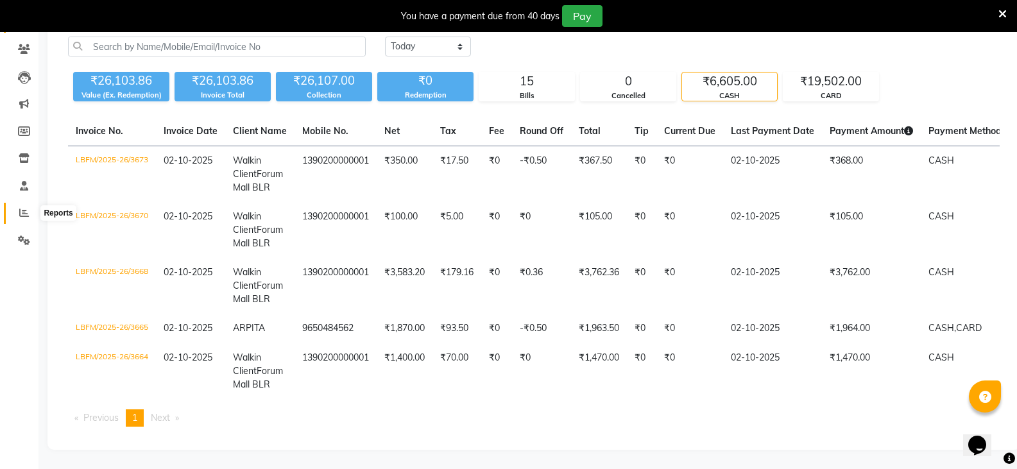
click at [23, 206] on span at bounding box center [24, 213] width 22 height 15
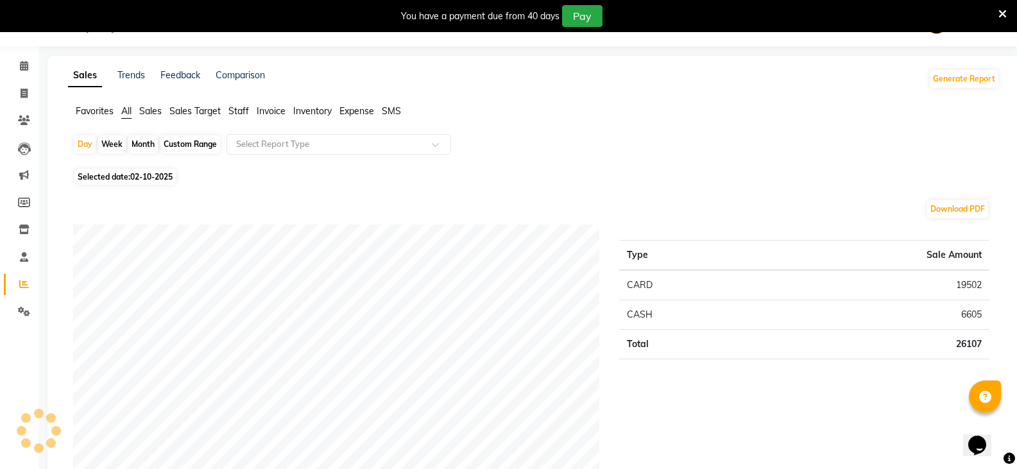
scroll to position [150, 0]
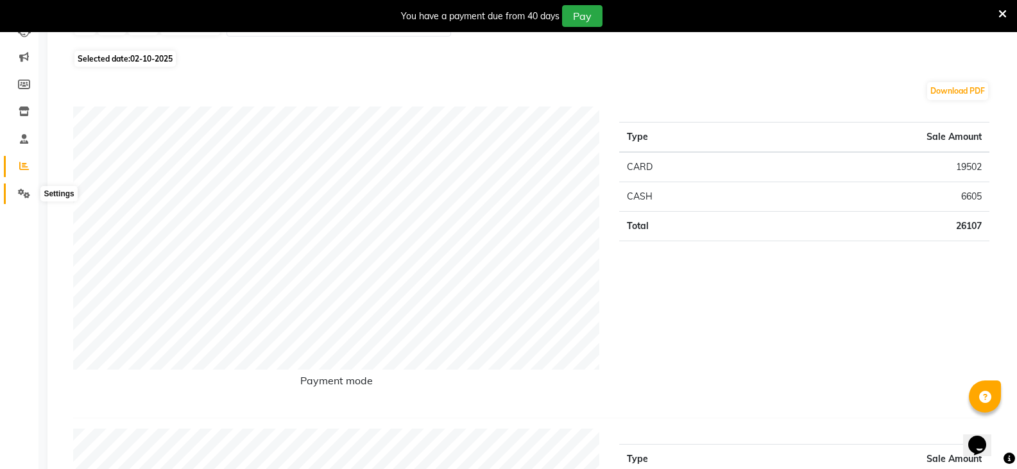
click at [21, 189] on icon at bounding box center [24, 194] width 12 height 10
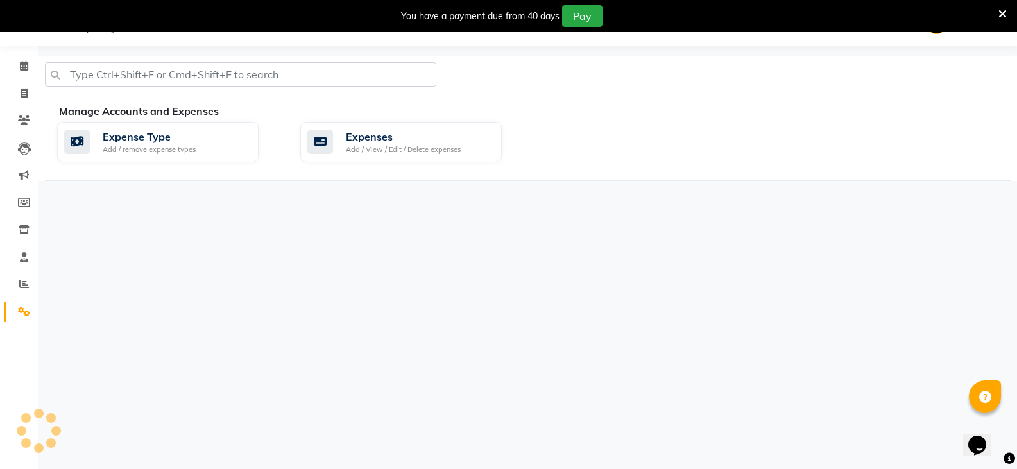
scroll to position [32, 0]
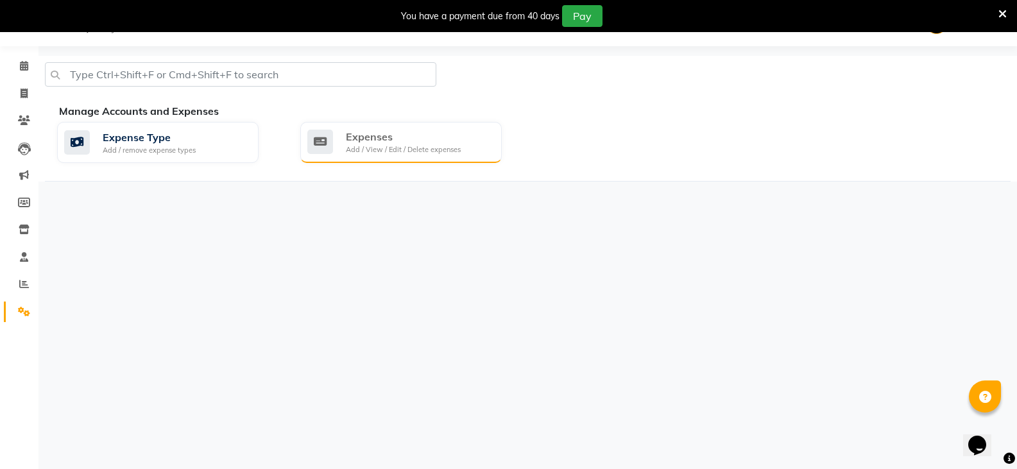
click at [343, 157] on div "Expenses Add / View / Edit / Delete expenses" at bounding box center [400, 142] width 201 height 41
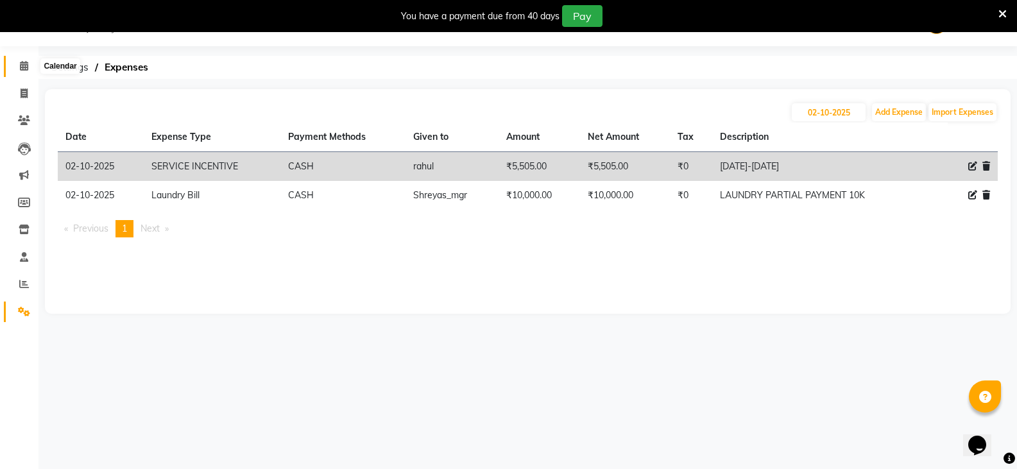
click at [20, 71] on span at bounding box center [24, 66] width 22 height 15
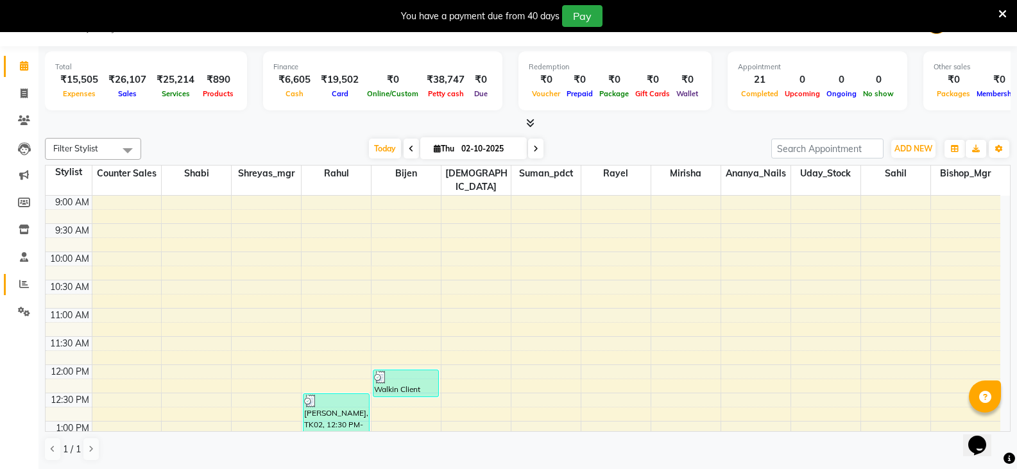
click at [20, 289] on span at bounding box center [24, 284] width 22 height 15
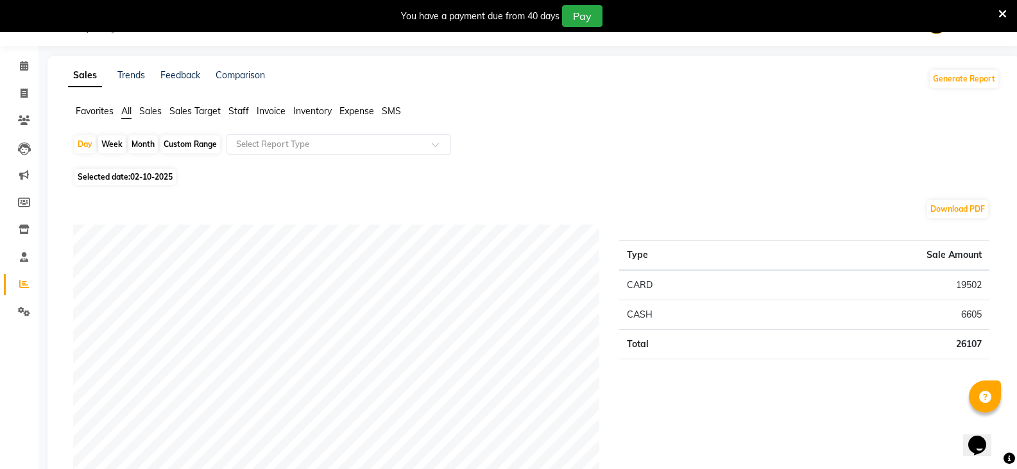
click at [36, 90] on li "Invoice" at bounding box center [19, 94] width 38 height 28
click at [34, 92] on span at bounding box center [24, 94] width 22 height 15
select select "service"
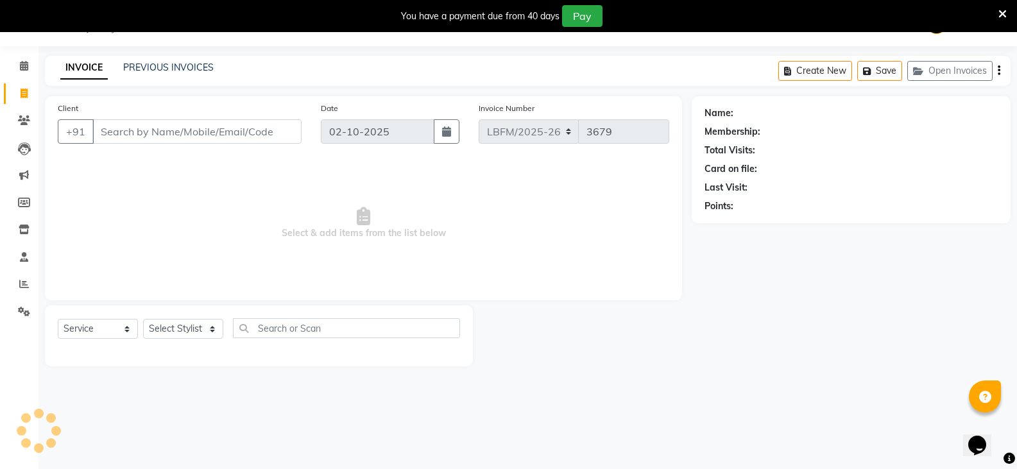
click at [169, 76] on div "INVOICE PREVIOUS INVOICES Create New Save Open Invoices" at bounding box center [527, 71] width 965 height 30
click at [173, 68] on link "PREVIOUS INVOICES" at bounding box center [168, 68] width 90 height 12
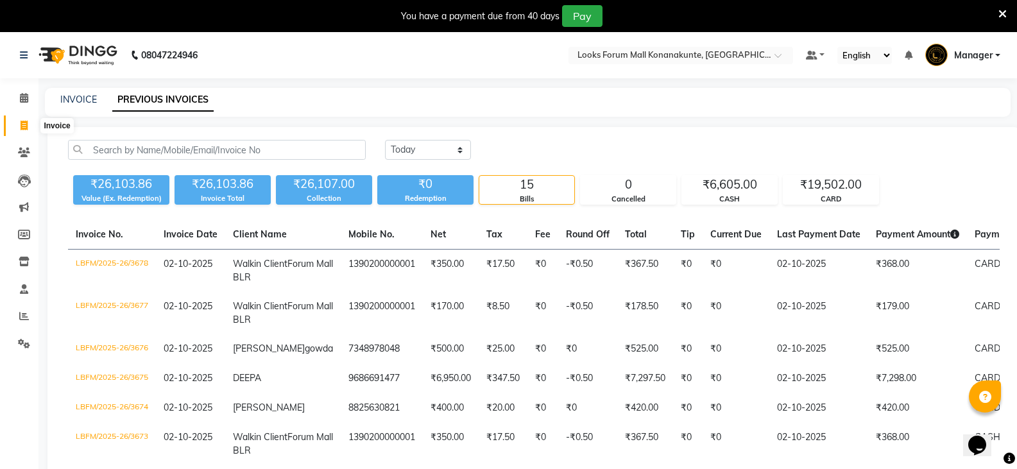
click at [26, 119] on span at bounding box center [24, 126] width 22 height 15
select select "service"
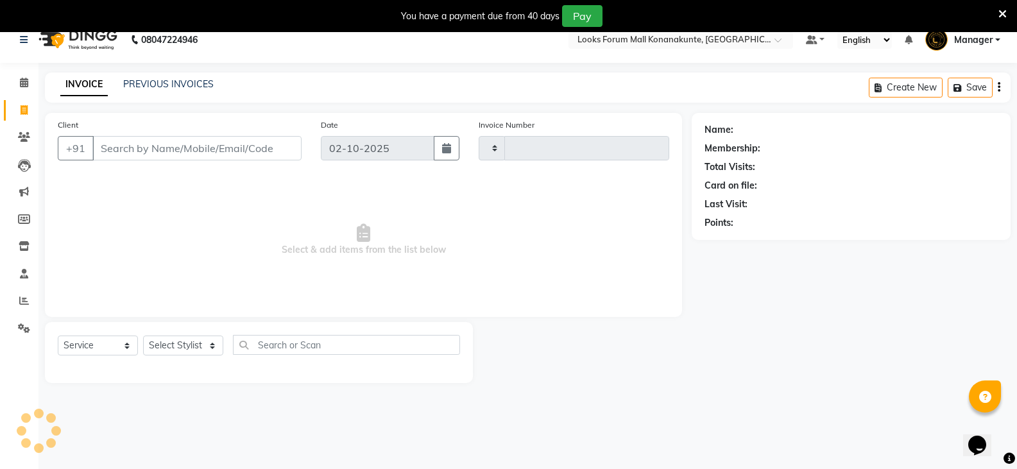
type input "3679"
select select "8945"
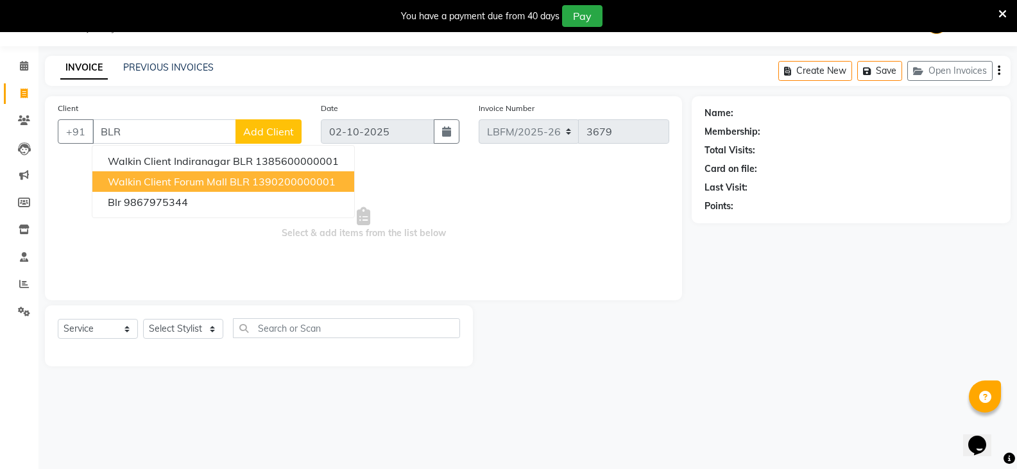
click at [166, 181] on span "Walkin Client Forum Mall BLR" at bounding box center [179, 181] width 142 height 13
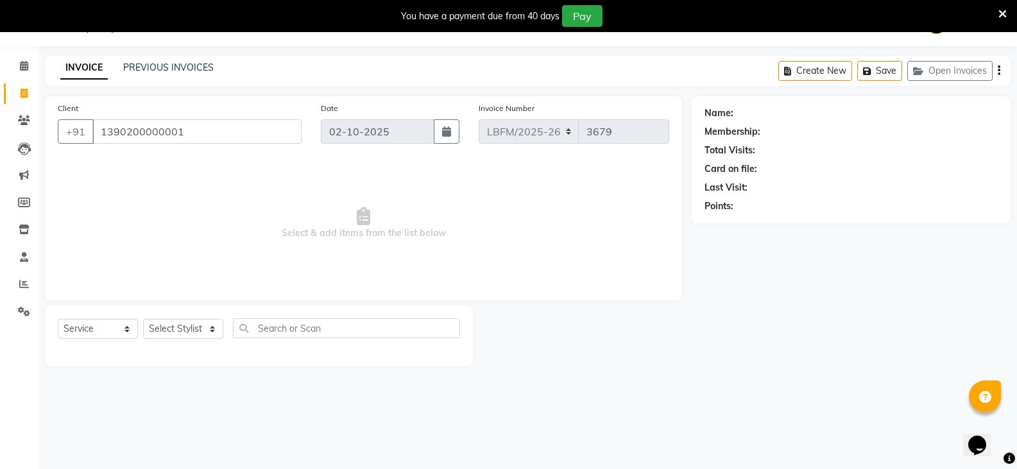
type input "1390200000001"
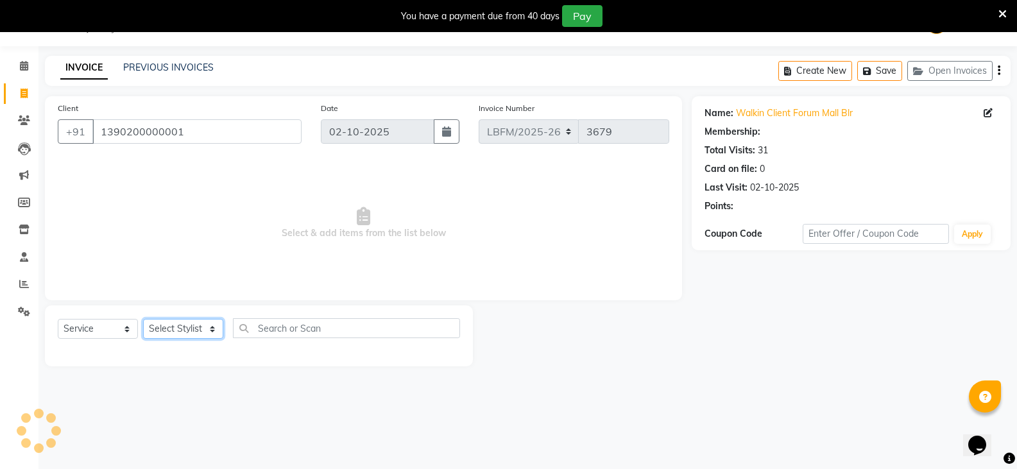
click at [200, 335] on select "Select Stylist Ananya_Nails [PERSON_NAME] Bijen Bishop_Mgr Counter Sales Manage…" at bounding box center [183, 329] width 80 height 20
select select "1: Object"
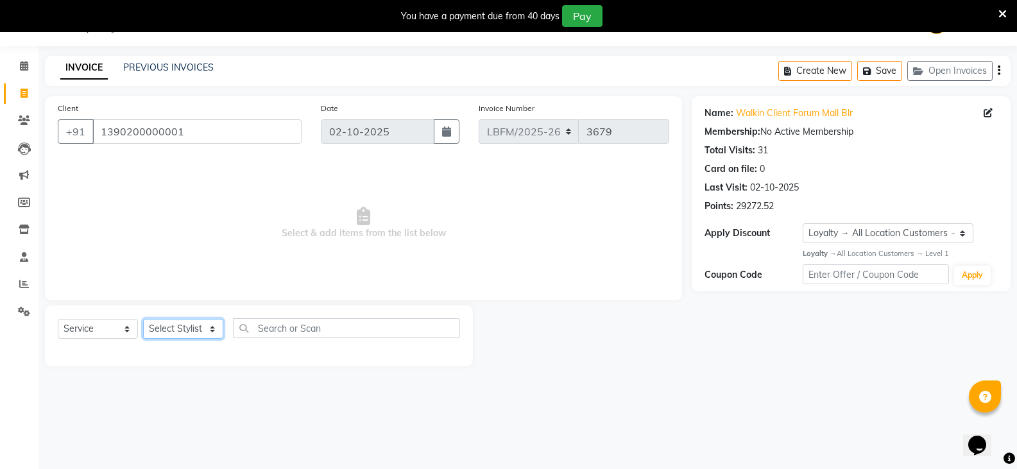
select select "90400"
click at [143, 319] on select "Select Stylist Ananya_Nails [PERSON_NAME] Bijen Bishop_Mgr Counter Sales Manage…" at bounding box center [183, 329] width 80 height 20
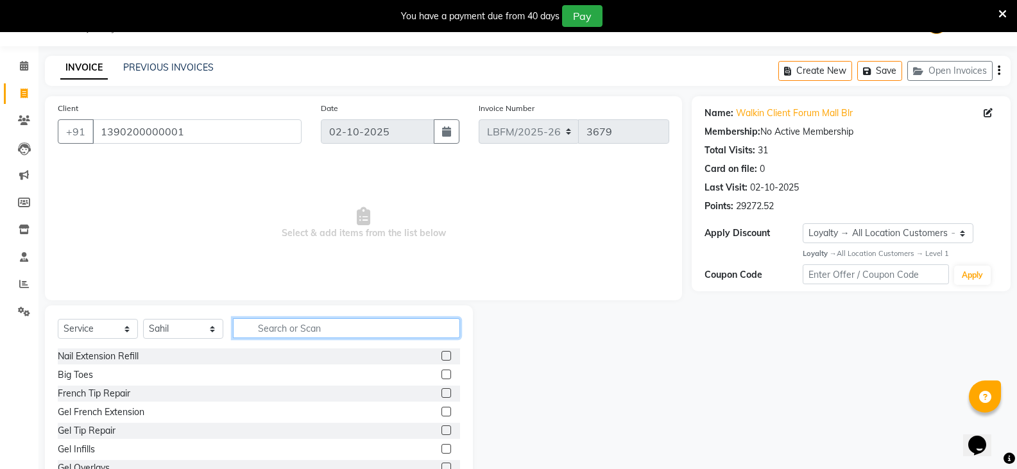
click at [274, 330] on input "text" at bounding box center [346, 328] width 227 height 20
type input "CUT"
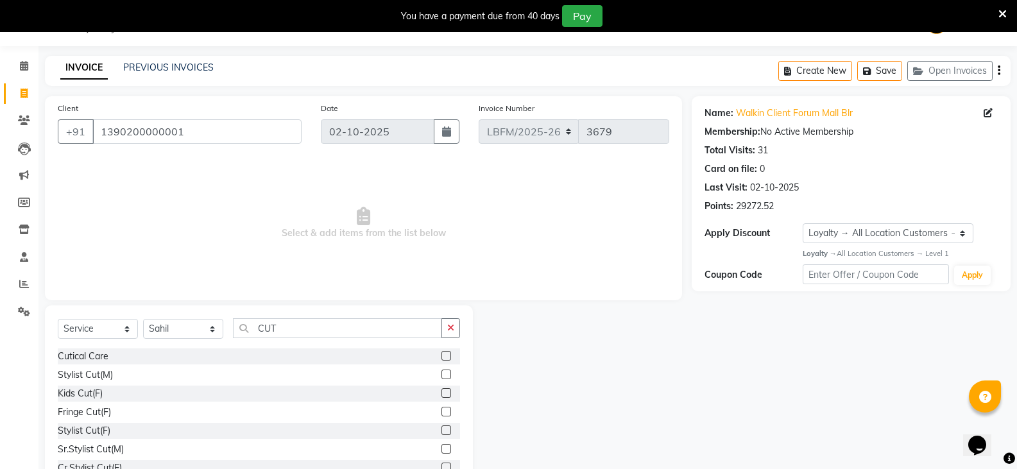
click at [441, 428] on label at bounding box center [446, 430] width 10 height 10
click at [441, 428] on input "checkbox" at bounding box center [445, 431] width 8 height 8
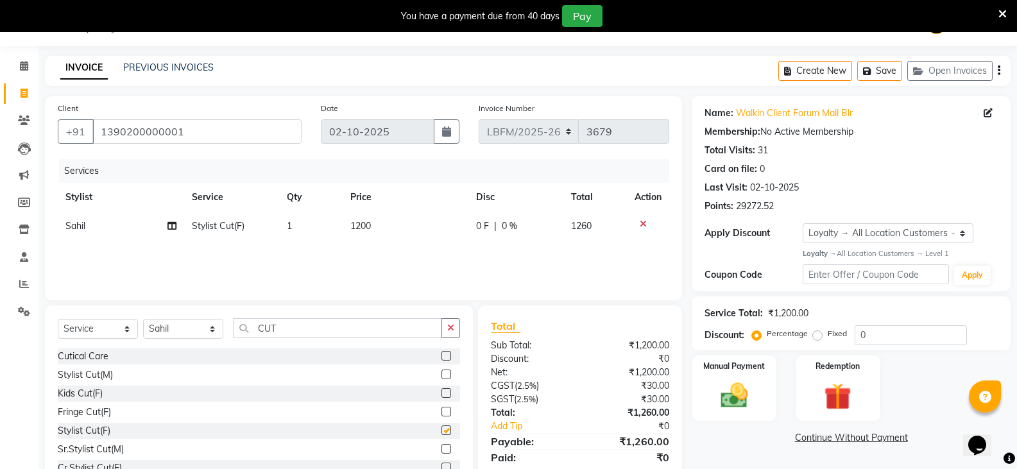
checkbox input "false"
click at [377, 219] on td "1200" at bounding box center [406, 226] width 126 height 29
select select "90400"
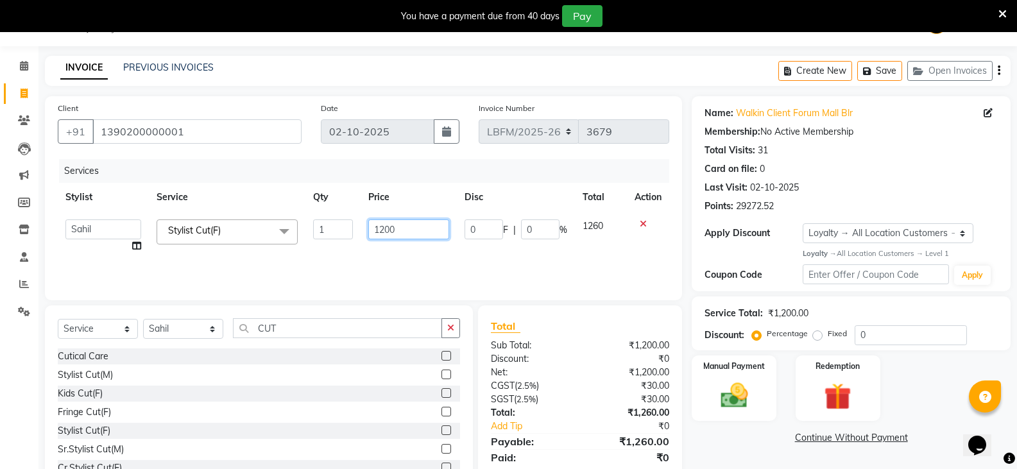
click at [383, 230] on input "1200" at bounding box center [408, 229] width 80 height 20
type input "1800"
click at [387, 266] on div "Services Stylist Service Qty Price Disc Total Action Ananya_Nails [PERSON_NAME]…" at bounding box center [363, 223] width 611 height 128
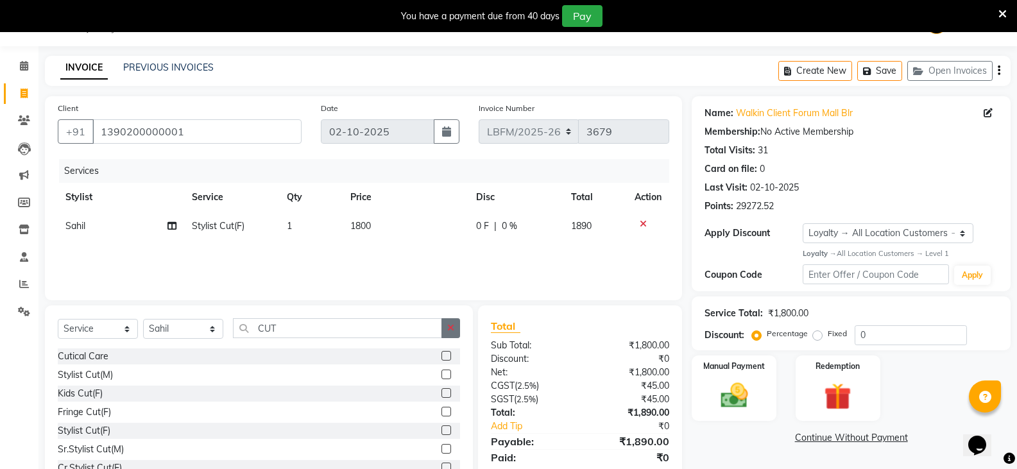
click at [446, 325] on button "button" at bounding box center [450, 328] width 19 height 20
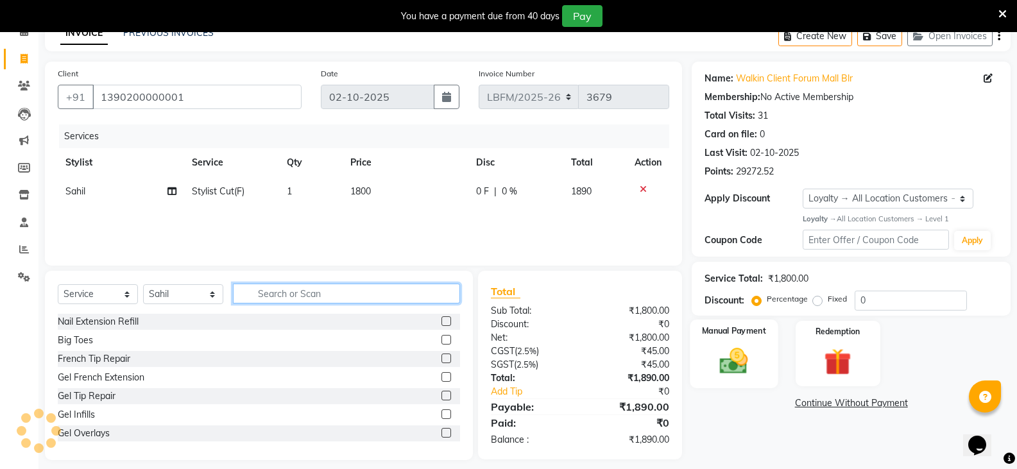
scroll to position [77, 0]
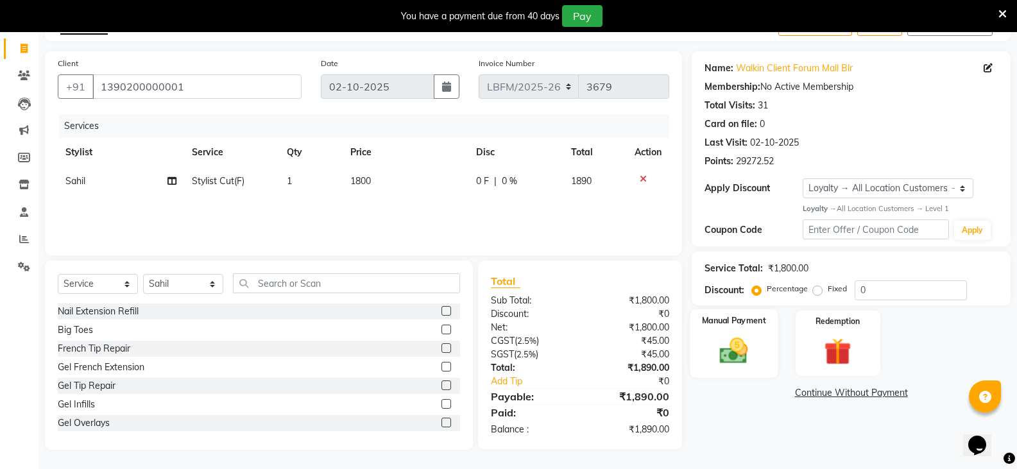
click at [722, 355] on img at bounding box center [734, 350] width 46 height 33
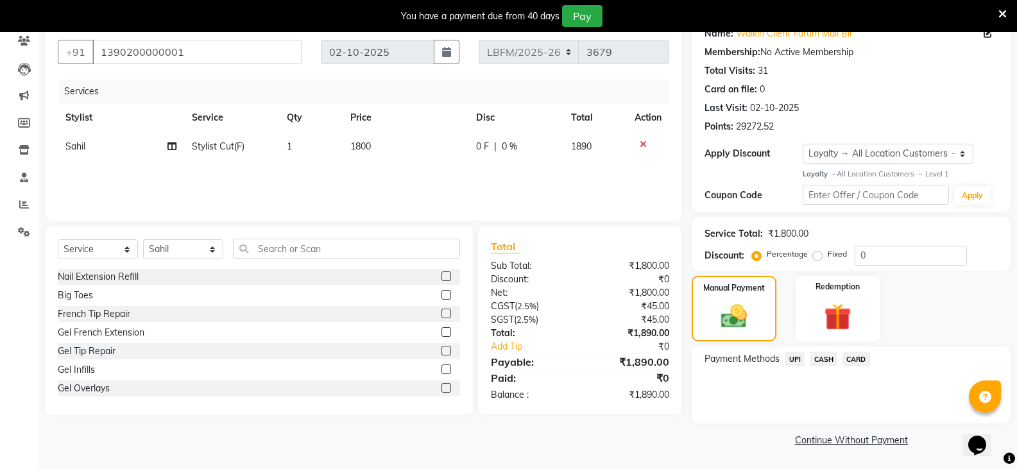
click at [814, 364] on span "CASH" at bounding box center [824, 359] width 28 height 15
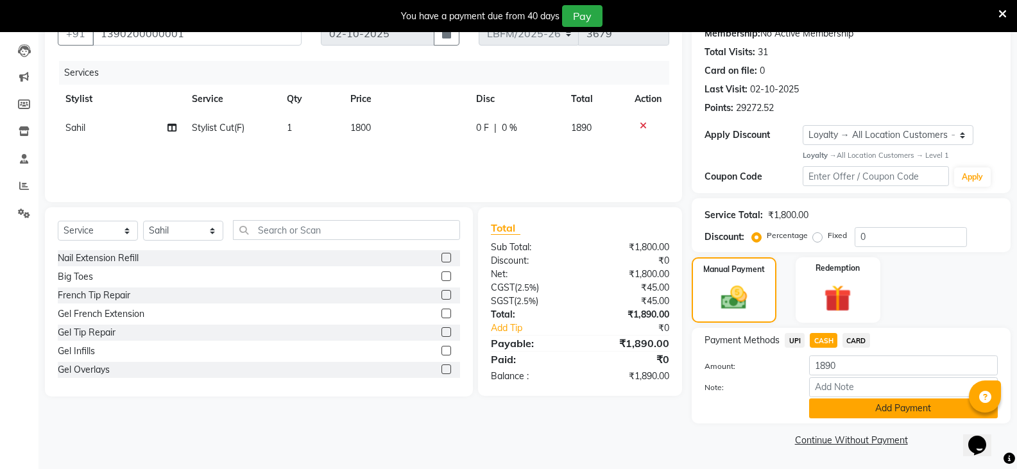
click at [855, 412] on button "Add Payment" at bounding box center [903, 408] width 189 height 20
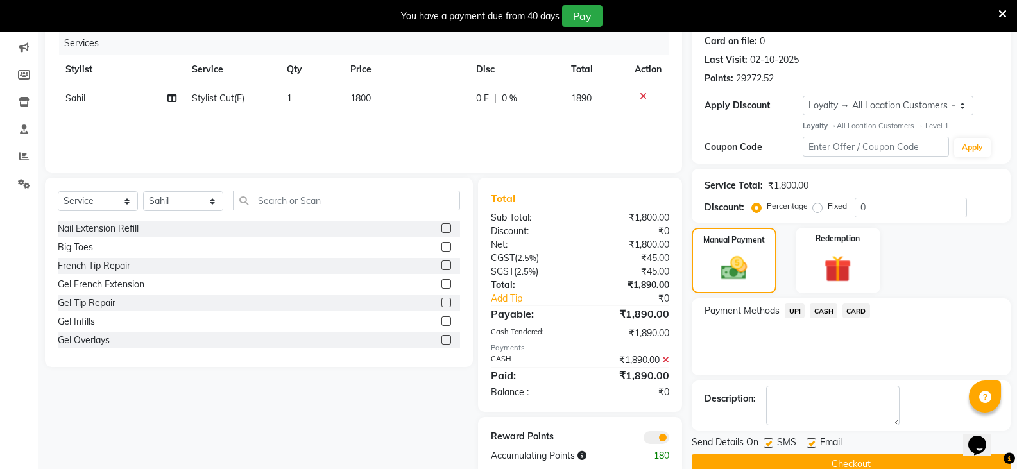
scroll to position [185, 0]
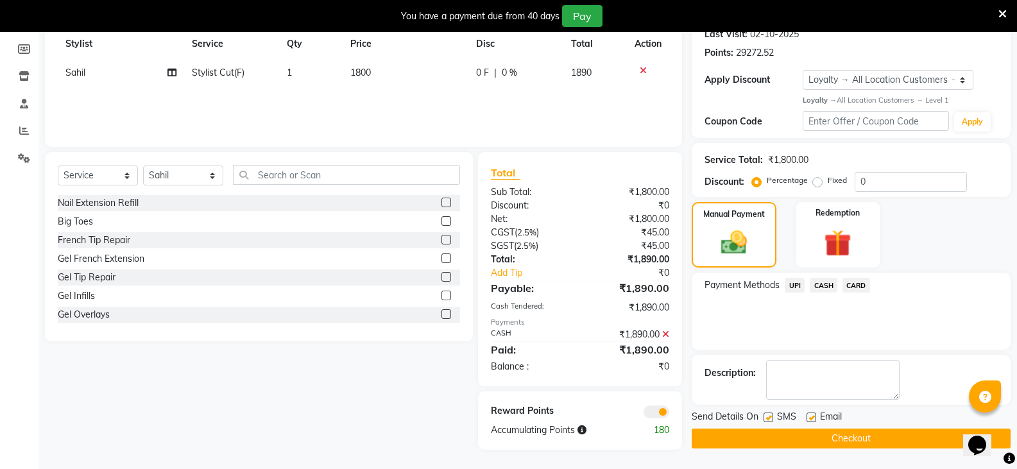
click at [836, 441] on button "Checkout" at bounding box center [851, 439] width 319 height 20
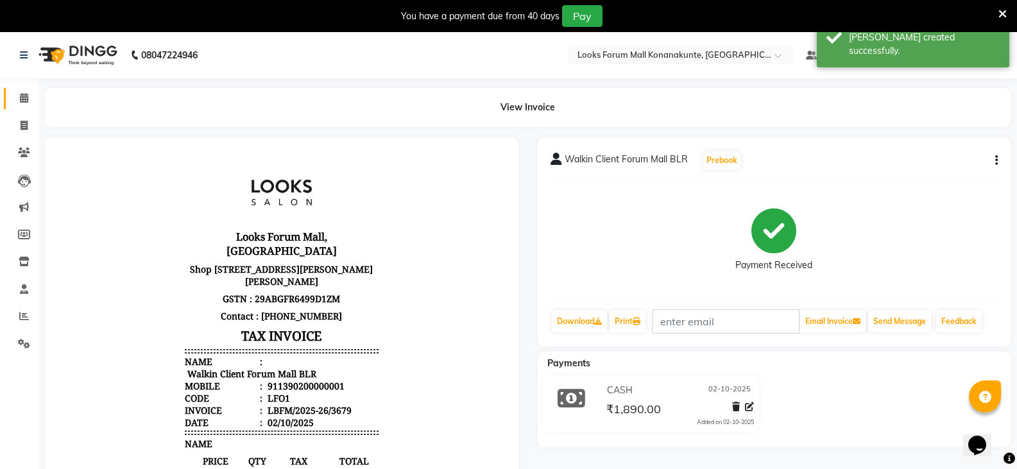
click at [7, 98] on link "Calendar" at bounding box center [19, 98] width 31 height 21
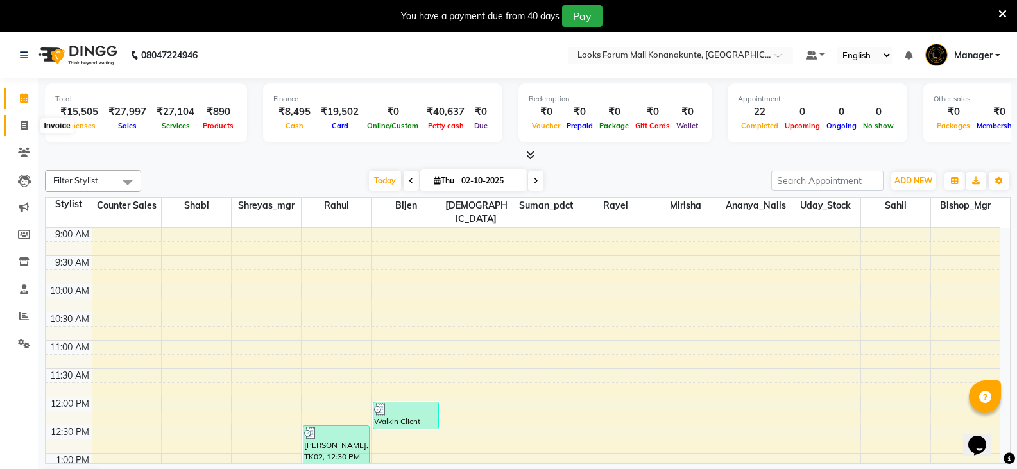
click at [16, 126] on span at bounding box center [24, 126] width 22 height 15
select select "service"
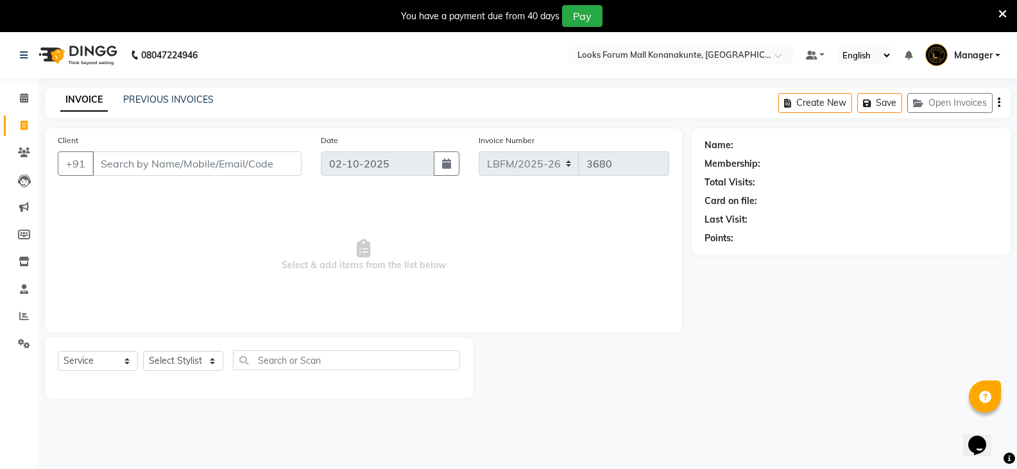
click at [306, 168] on div "Client +91" at bounding box center [179, 159] width 263 height 53
click at [19, 320] on span at bounding box center [24, 316] width 22 height 15
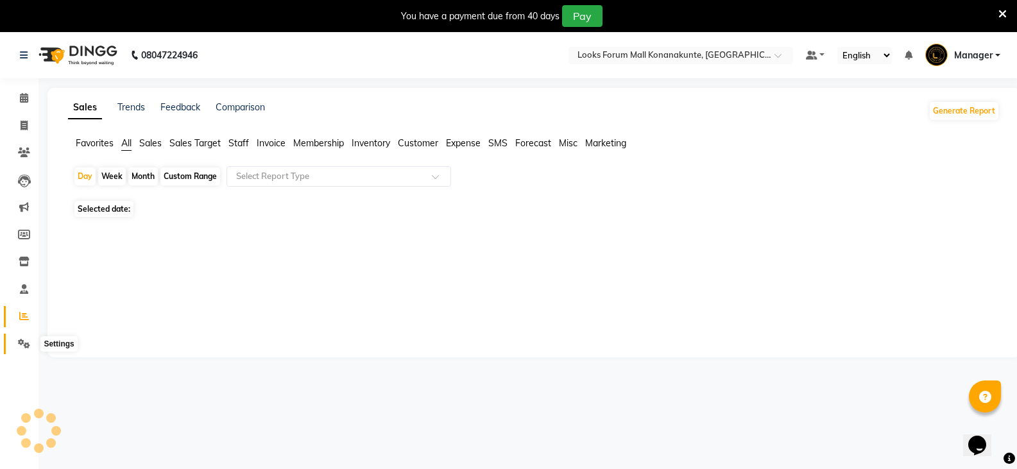
click at [24, 350] on span at bounding box center [24, 344] width 22 height 15
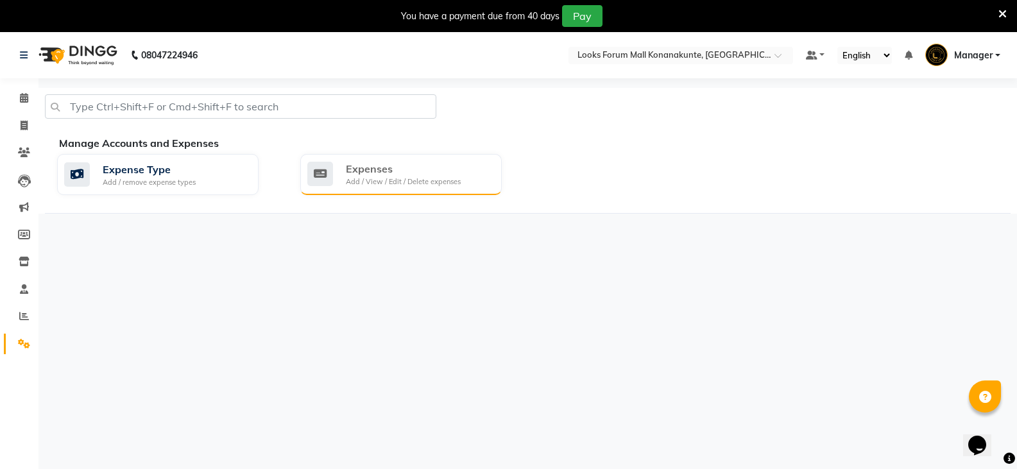
click at [378, 178] on div "Add / View / Edit / Delete expenses" at bounding box center [403, 181] width 115 height 11
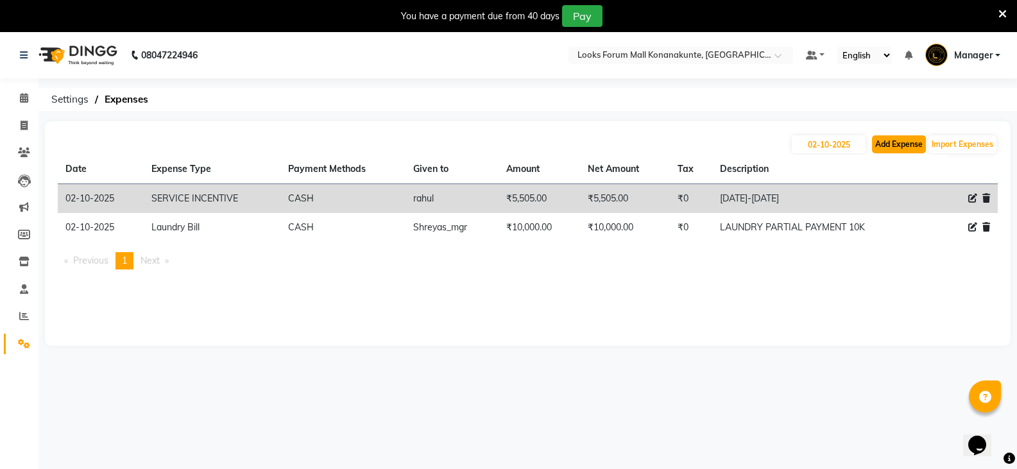
click at [895, 140] on button "Add Expense" at bounding box center [899, 144] width 54 height 18
select select "1"
select select "8119"
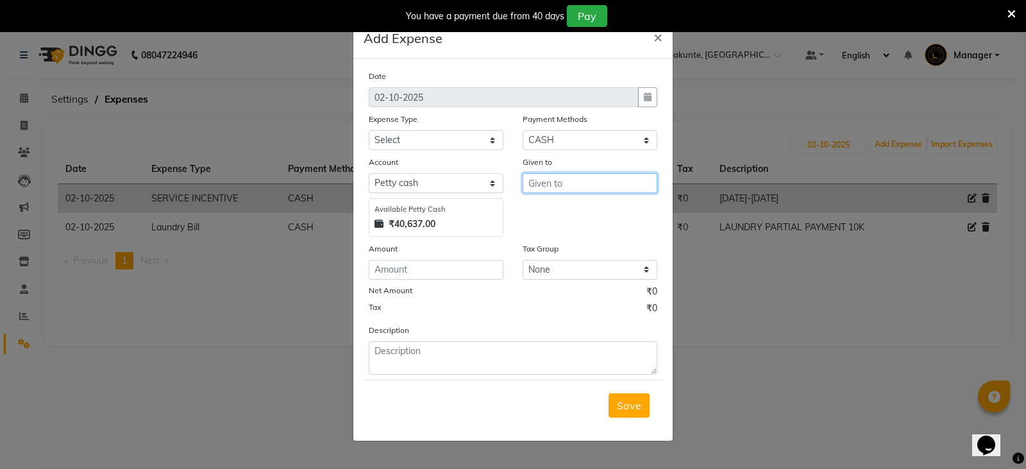
click at [555, 183] on input "text" at bounding box center [590, 183] width 135 height 20
type input "P"
type input "H"
click at [563, 284] on button "U day_Stock" at bounding box center [573, 292] width 101 height 21
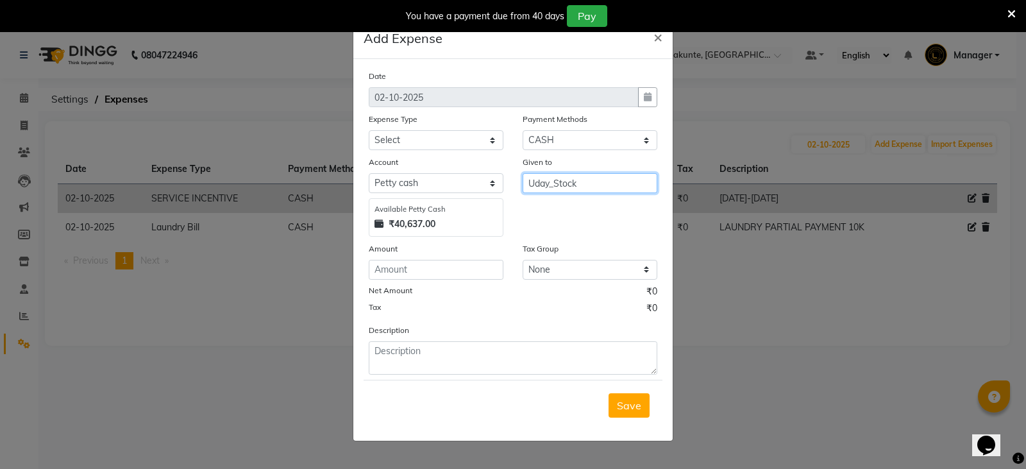
type input "Uday_Stock"
click at [425, 262] on input "number" at bounding box center [436, 270] width 135 height 20
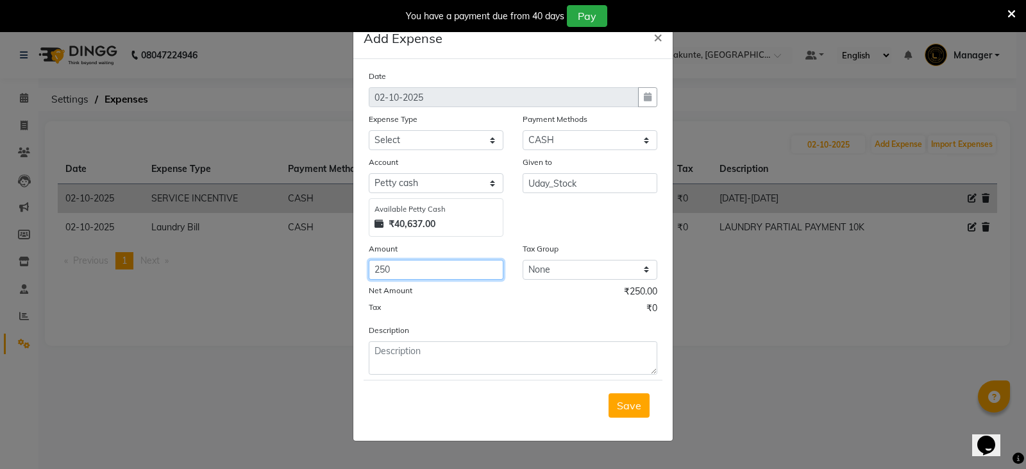
type input "250"
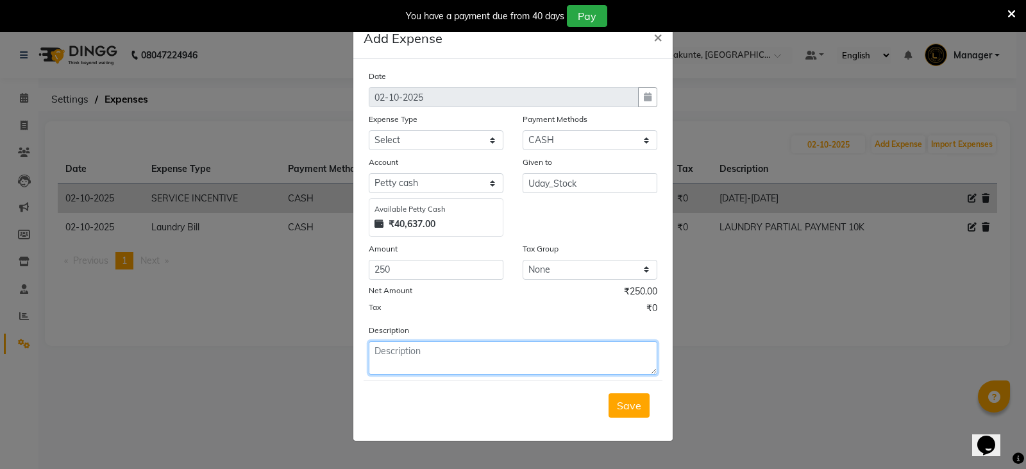
click at [427, 366] on textarea at bounding box center [513, 357] width 289 height 33
type textarea "FLOWERS FOR GOD AND DRAIN CLEANER"
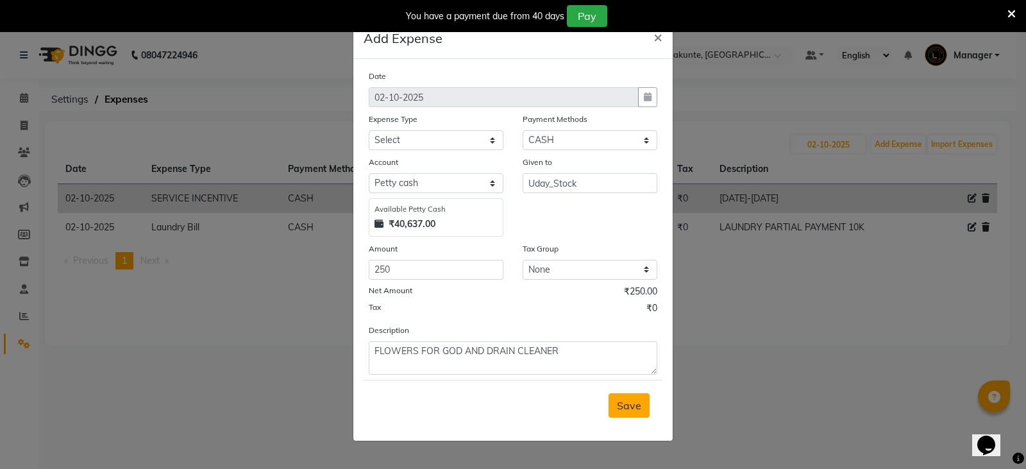
click at [616, 404] on button "Save" at bounding box center [629, 405] width 41 height 24
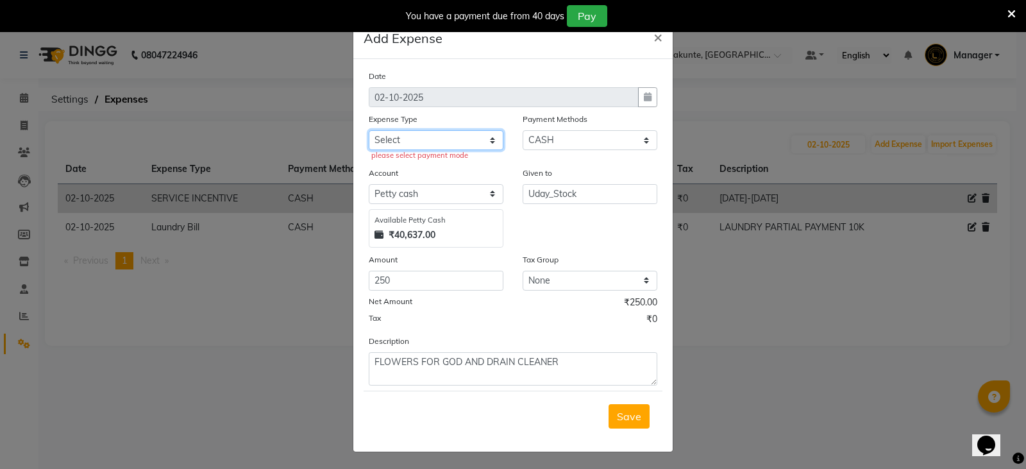
click at [479, 140] on select "Select Accommodation Aesthetics Bank Deposit BLINKIT Cash Handover Client Refun…" at bounding box center [436, 140] width 135 height 20
select select "23704"
click at [369, 130] on select "Select Accommodation Aesthetics Bank Deposit BLINKIT Cash Handover Client Refun…" at bounding box center [436, 140] width 135 height 20
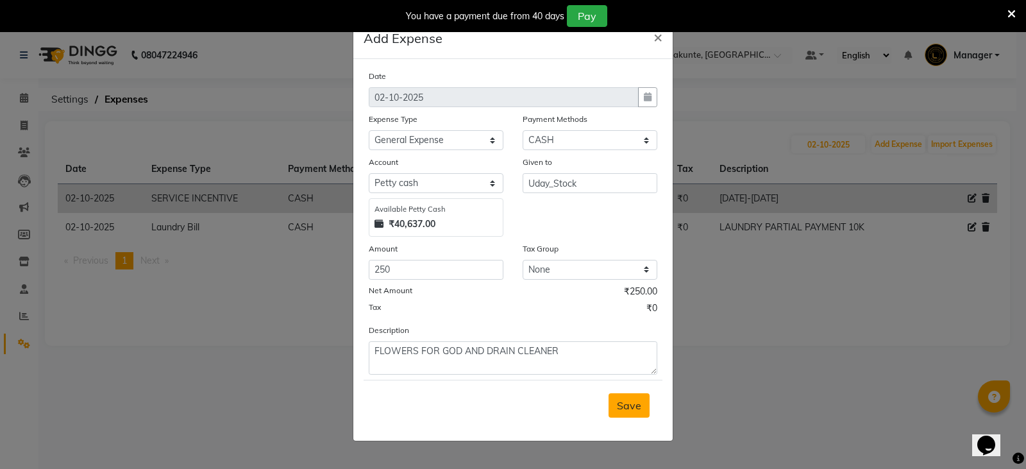
click at [616, 408] on button "Save" at bounding box center [629, 405] width 41 height 24
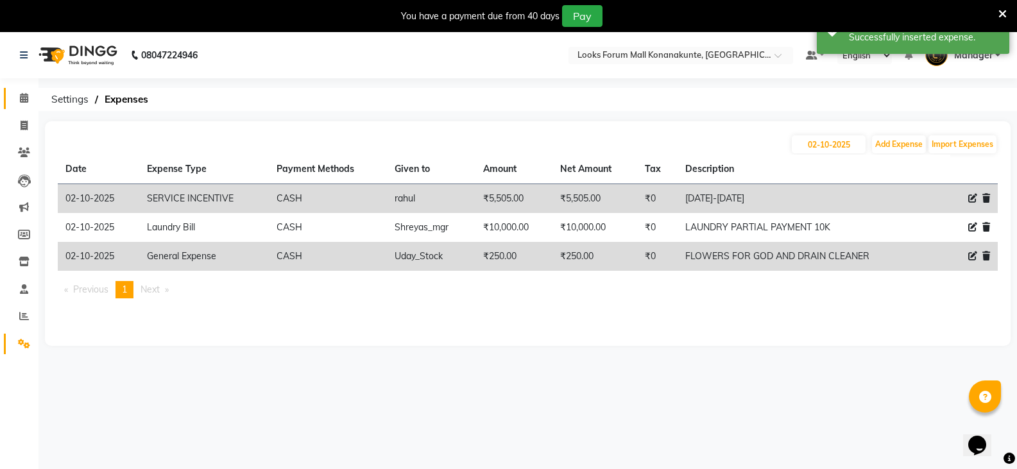
click at [18, 90] on link "Calendar" at bounding box center [19, 98] width 31 height 21
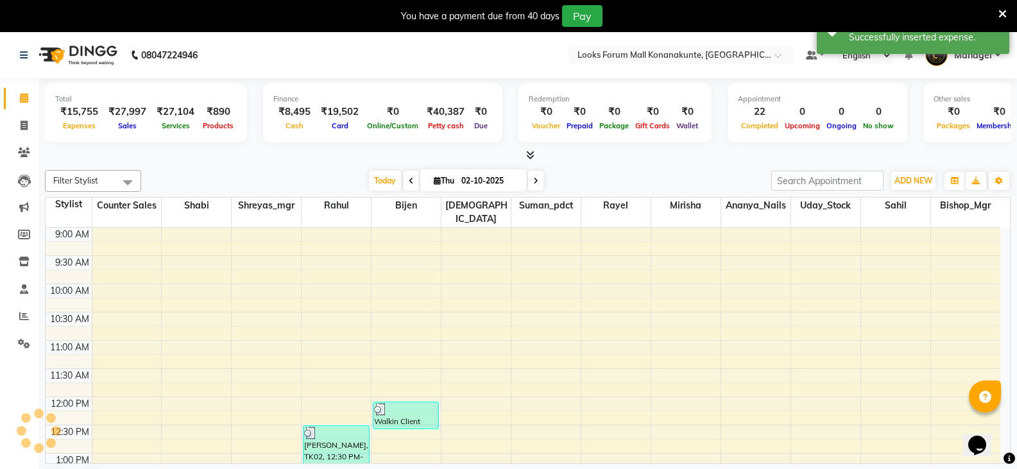
scroll to position [516, 0]
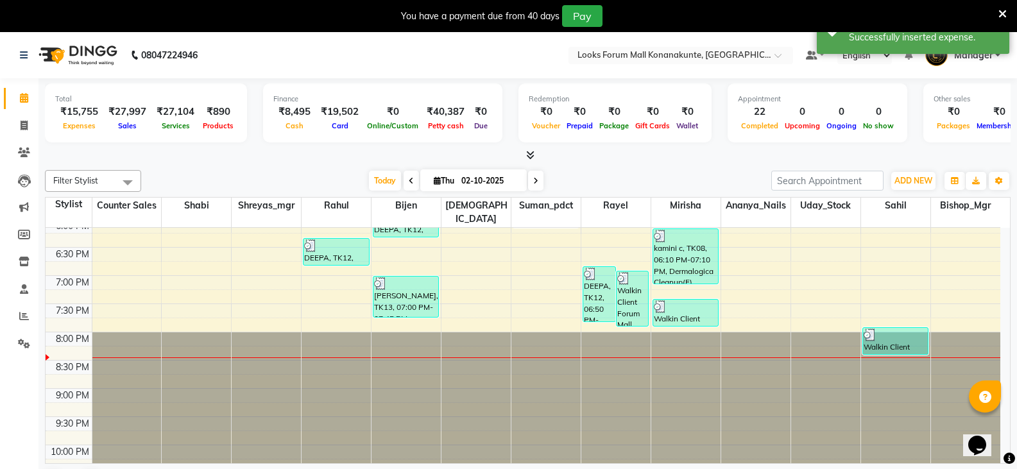
click at [233, 167] on div "Filter Stylist Select All Ananya_Nails [PERSON_NAME] Bijen Bishop_Mgr Counter S…" at bounding box center [527, 332] width 965 height 334
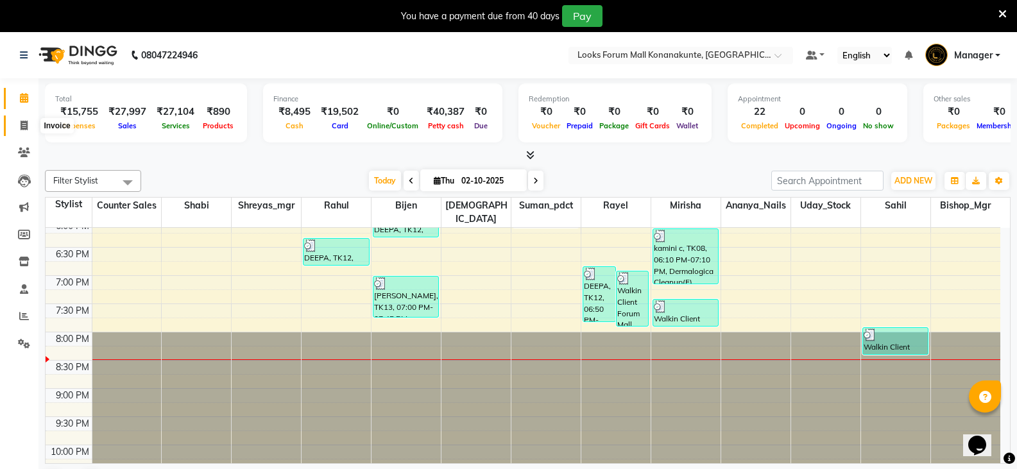
click at [17, 123] on span at bounding box center [24, 126] width 22 height 15
select select "service"
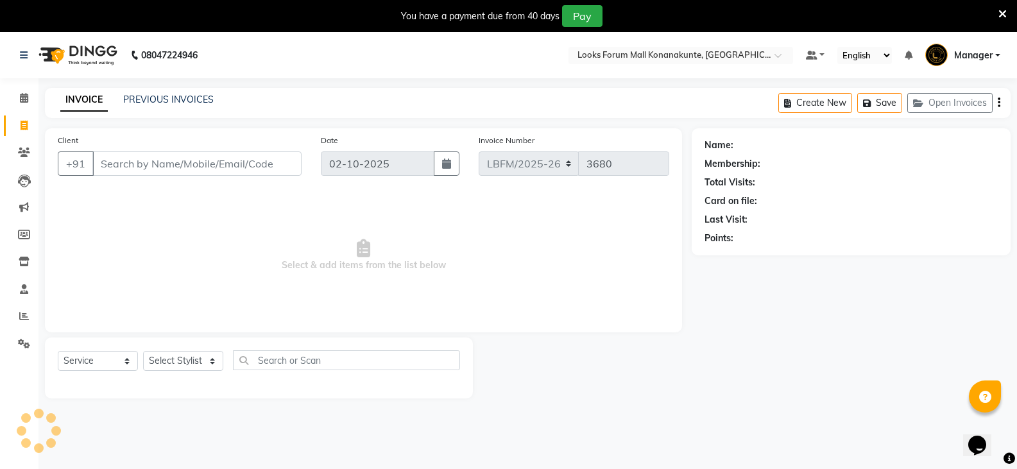
click at [115, 164] on input "Client" at bounding box center [196, 163] width 209 height 24
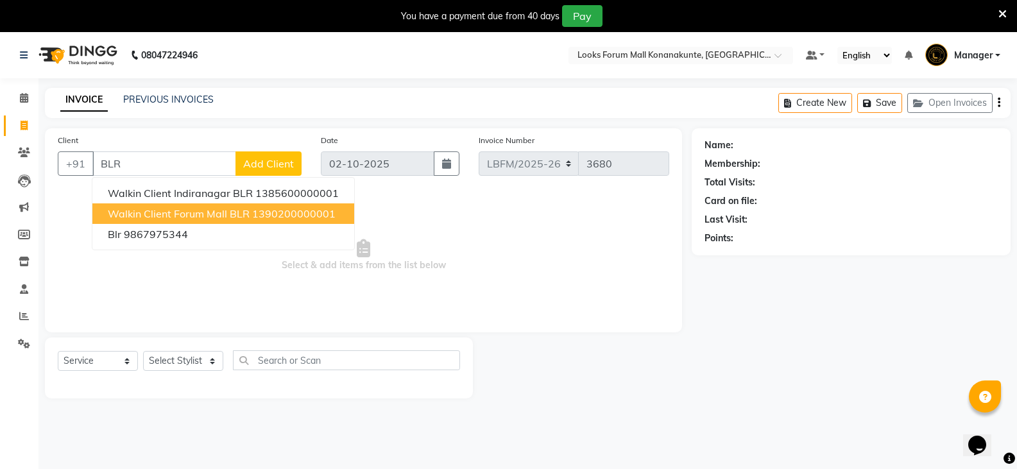
click at [167, 214] on span "Walkin Client Forum Mall BLR" at bounding box center [179, 213] width 142 height 13
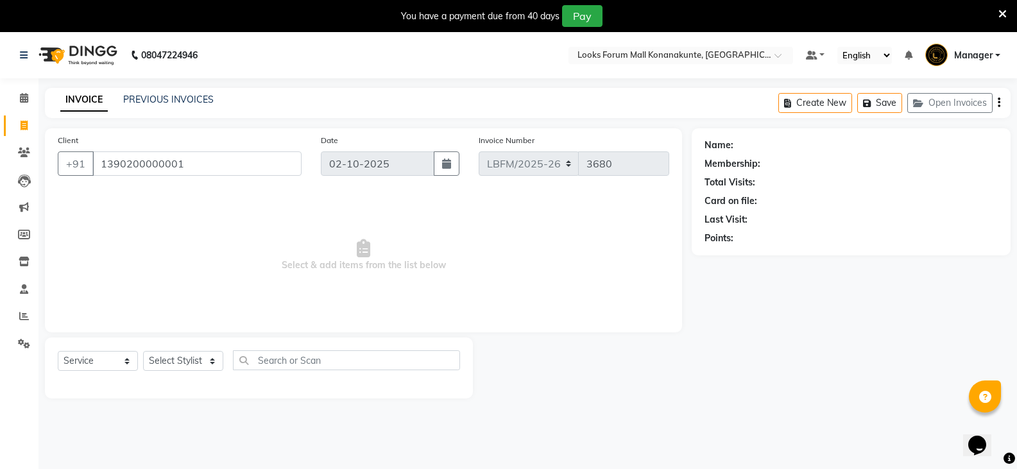
type input "1390200000001"
select select "1: Object"
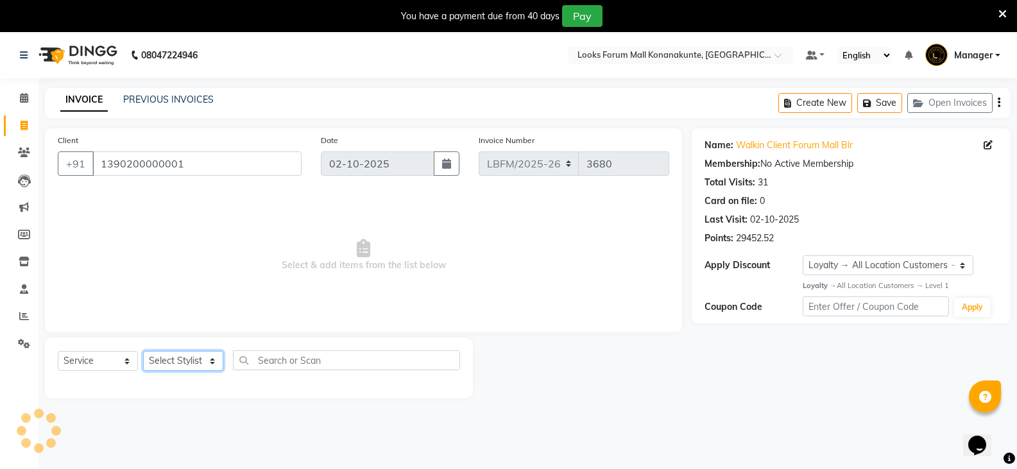
click at [191, 364] on select "Select Stylist Ananya_Nails [PERSON_NAME] Bijen Bishop_Mgr Counter Sales Manage…" at bounding box center [183, 361] width 80 height 20
select select "90392"
click at [143, 351] on select "Select Stylist Ananya_Nails [PERSON_NAME] Bijen Bishop_Mgr Counter Sales Manage…" at bounding box center [183, 361] width 80 height 20
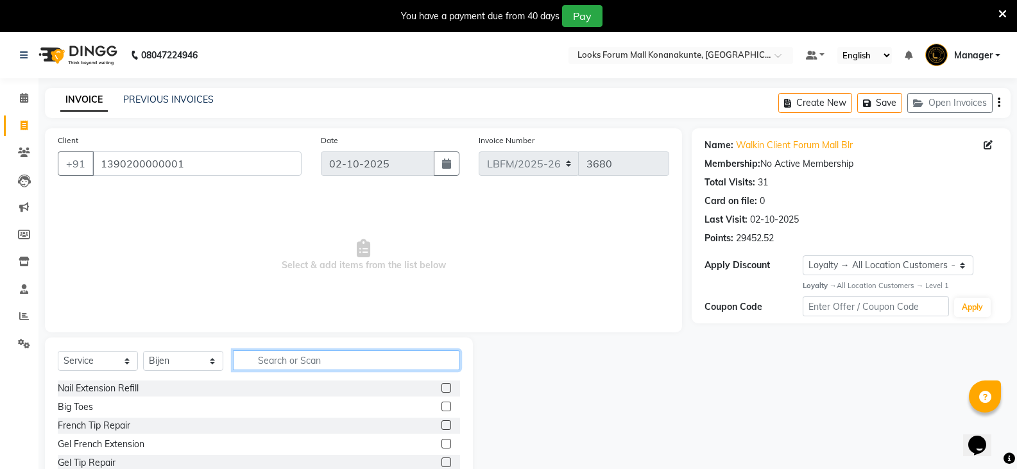
click at [303, 355] on input "text" at bounding box center [346, 360] width 227 height 20
type input "CUT"
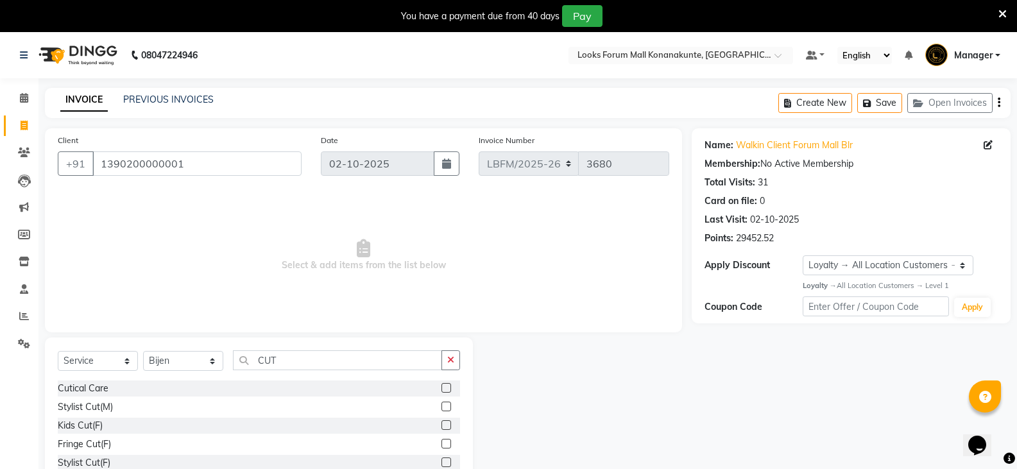
click at [441, 408] on label at bounding box center [446, 407] width 10 height 10
click at [441, 408] on input "checkbox" at bounding box center [445, 407] width 8 height 8
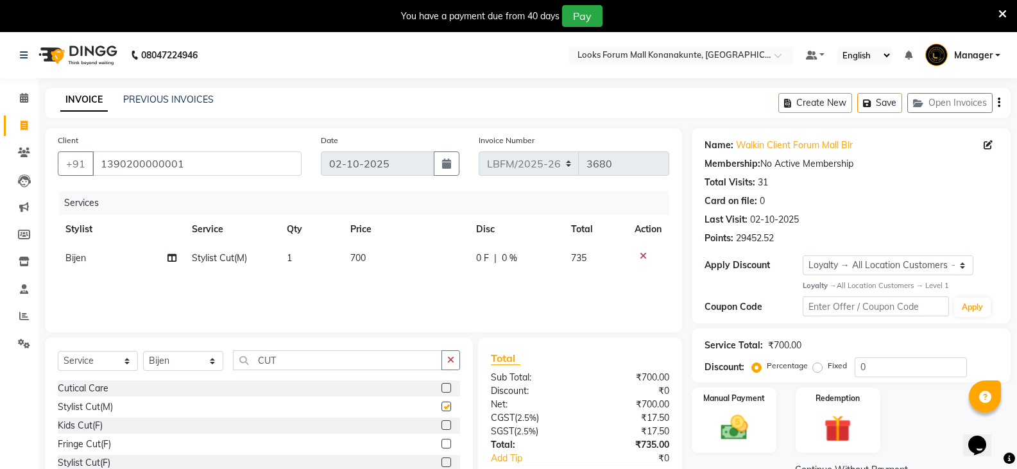
checkbox input "false"
click at [382, 368] on input "CUT" at bounding box center [337, 360] width 209 height 20
click at [452, 364] on button "button" at bounding box center [450, 360] width 19 height 20
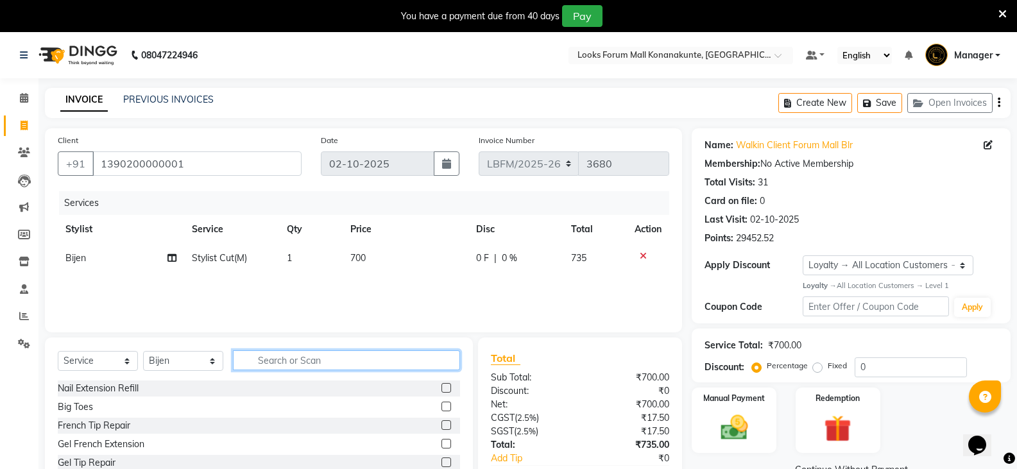
click at [411, 368] on input "text" at bounding box center [346, 360] width 227 height 20
type input "BEA"
click at [448, 387] on label at bounding box center [446, 388] width 10 height 10
click at [448, 387] on input "checkbox" at bounding box center [445, 388] width 8 height 8
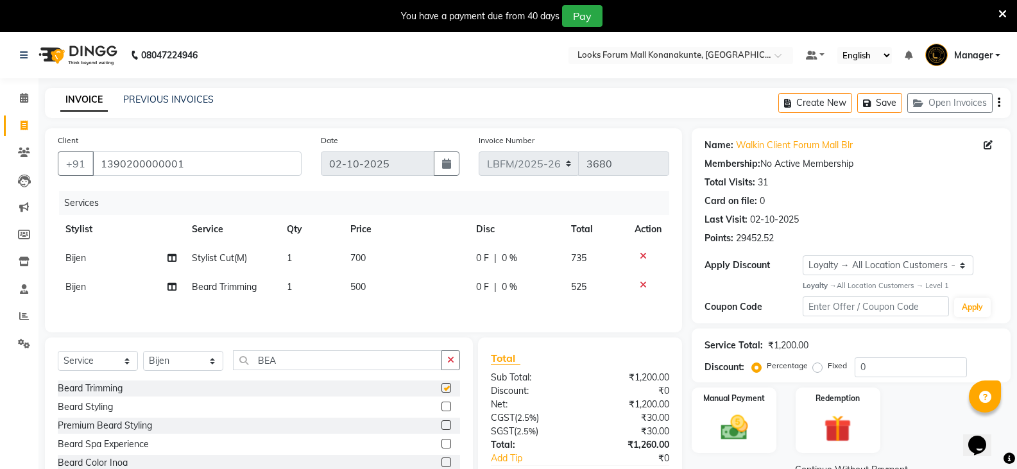
checkbox input "false"
click at [353, 260] on span "700" at bounding box center [357, 258] width 15 height 12
select select "90392"
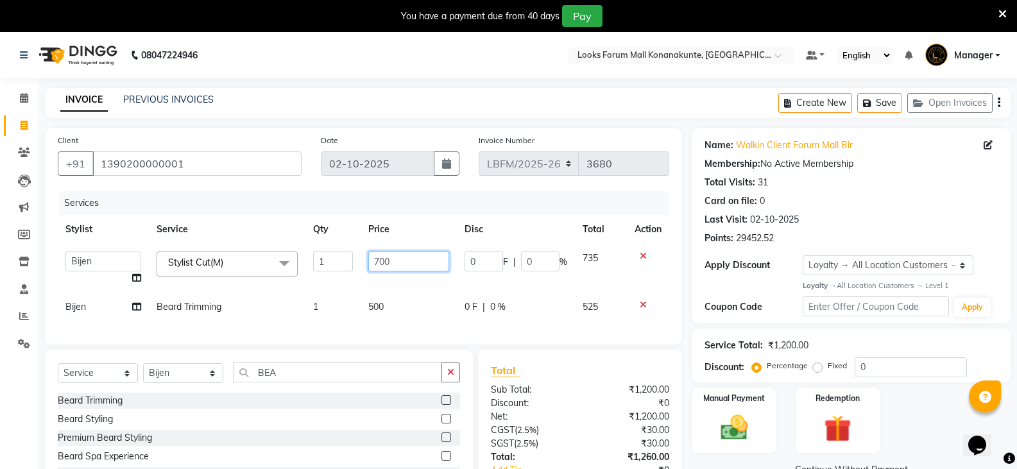
click at [377, 260] on input "700" at bounding box center [408, 261] width 80 height 20
type input "900"
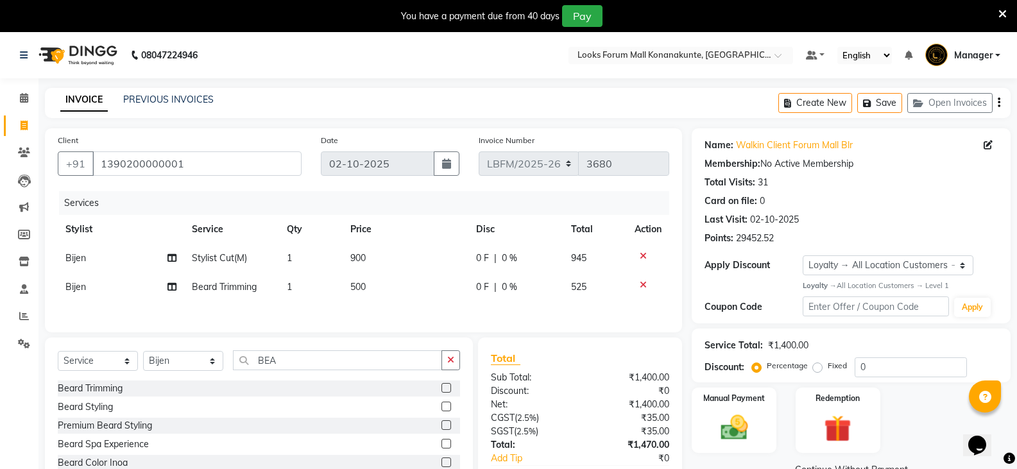
click at [410, 323] on div "Client [PHONE_NUMBER] Date [DATE] Invoice Number LBFM/[PHONE_NUMBER] Services S…" at bounding box center [363, 230] width 637 height 204
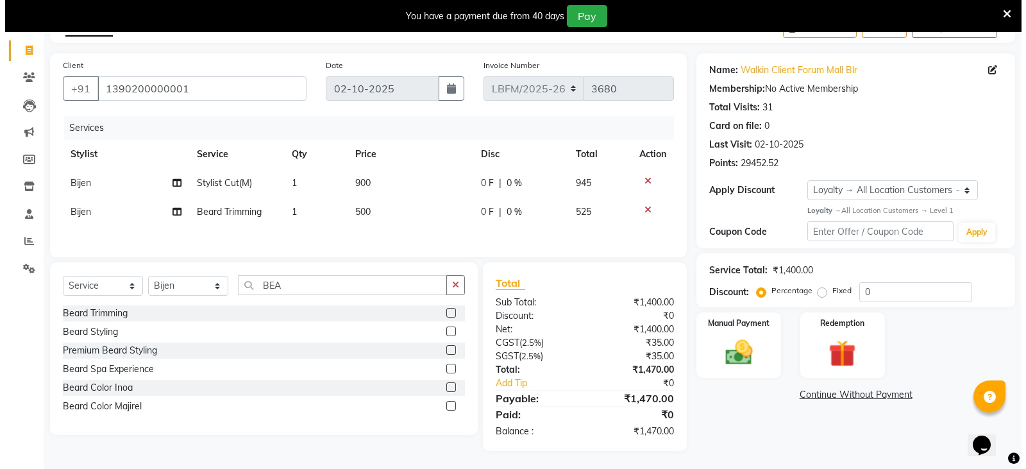
scroll to position [78, 0]
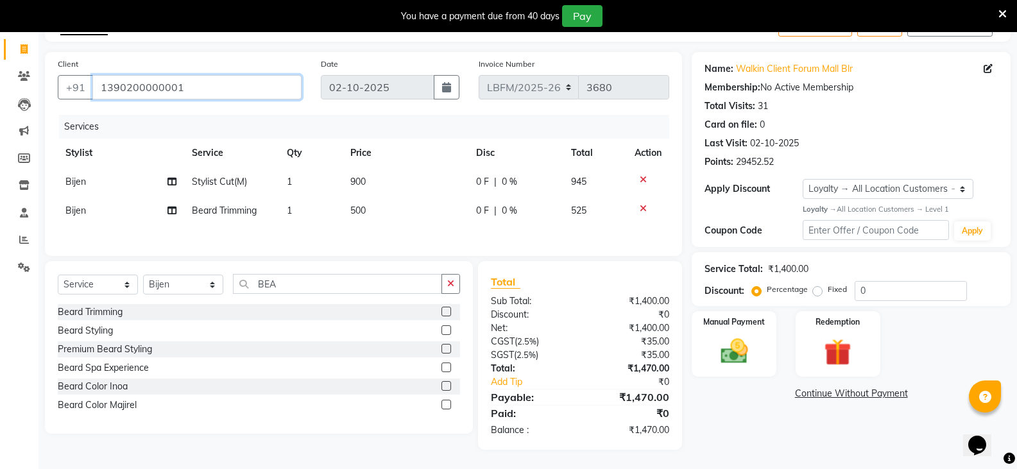
click at [208, 94] on input "1390200000001" at bounding box center [196, 87] width 209 height 24
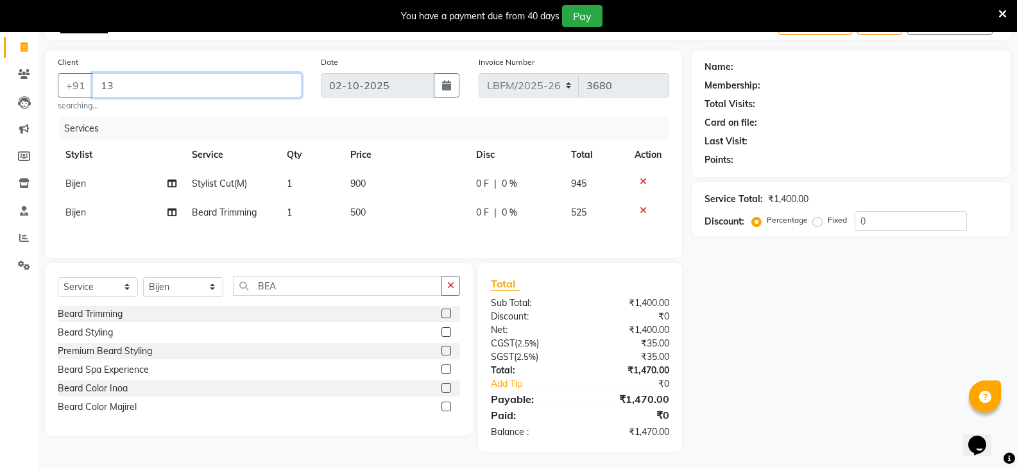
type input "1"
type input "7411894949"
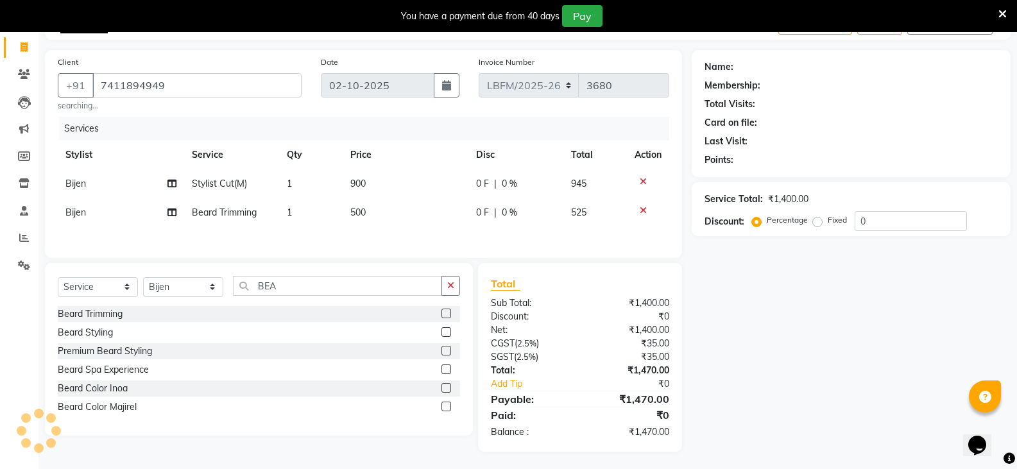
select select "1: Object"
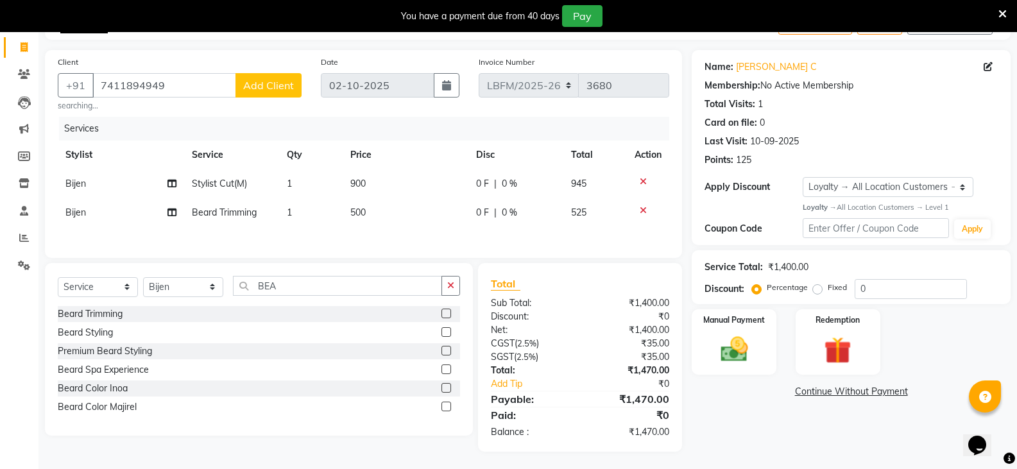
click at [282, 88] on span "Add Client" at bounding box center [268, 85] width 51 height 13
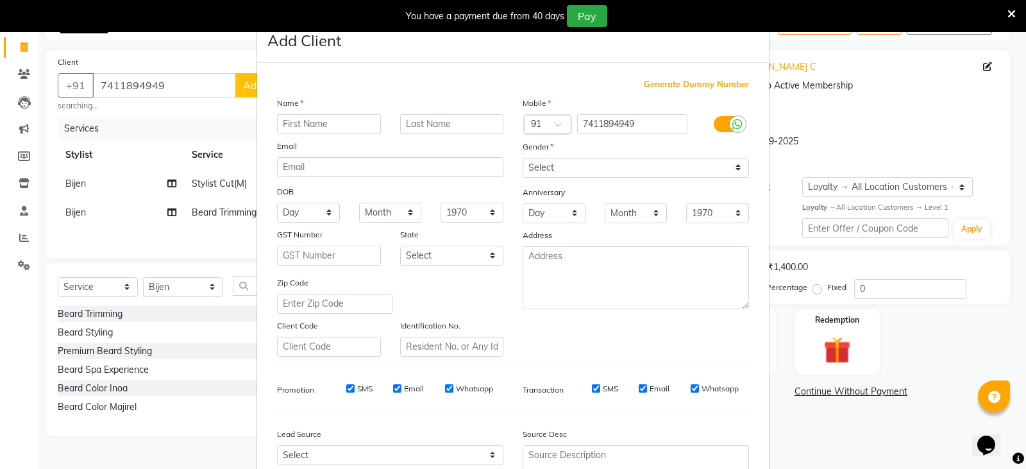
click at [357, 130] on input "text" at bounding box center [329, 124] width 104 height 20
type input "SAGAR"
click at [708, 176] on select "Select [DEMOGRAPHIC_DATA] [DEMOGRAPHIC_DATA] Other Prefer Not To Say" at bounding box center [636, 168] width 226 height 20
select select "[DEMOGRAPHIC_DATA]"
click at [523, 158] on select "Select [DEMOGRAPHIC_DATA] [DEMOGRAPHIC_DATA] Other Prefer Not To Say" at bounding box center [636, 168] width 226 height 20
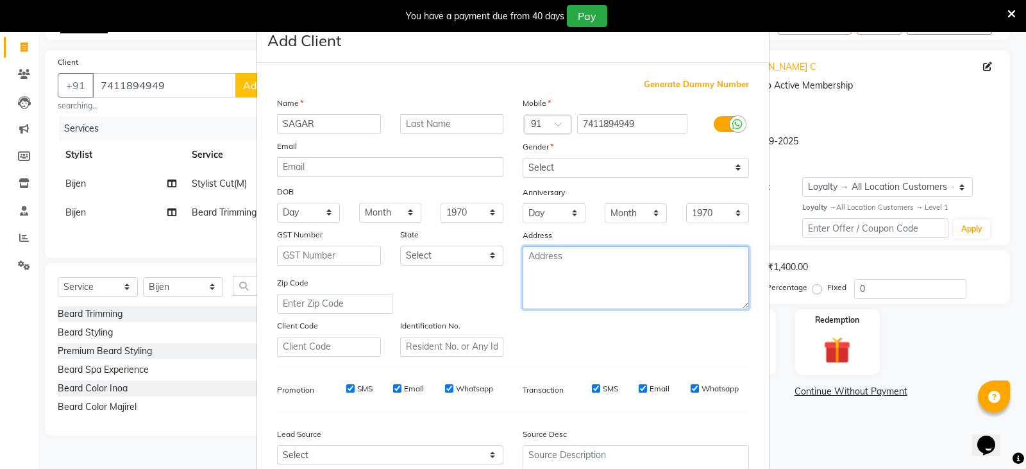
click at [664, 282] on textarea at bounding box center [636, 277] width 226 height 63
click at [624, 289] on textarea "BLR" at bounding box center [636, 277] width 226 height 63
type textarea "BLR"
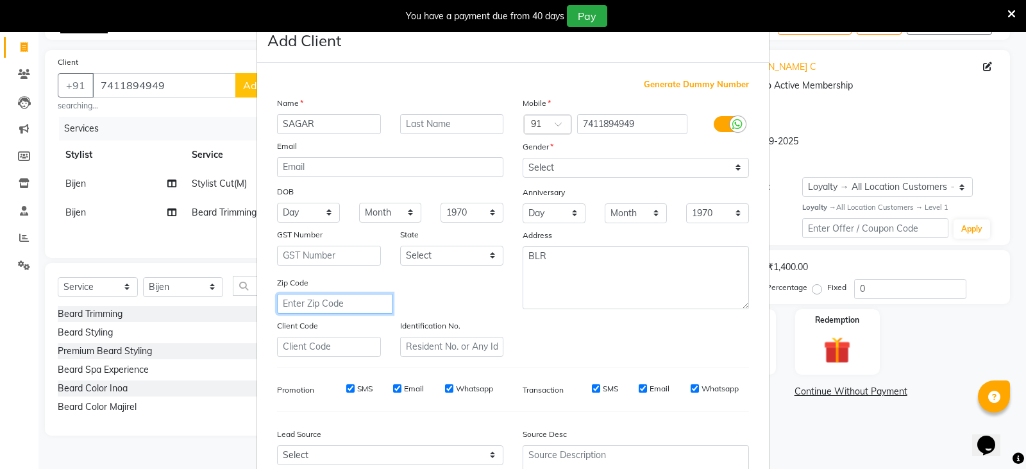
click at [326, 304] on input "text" at bounding box center [334, 304] width 115 height 20
type input "560062"
select select "17"
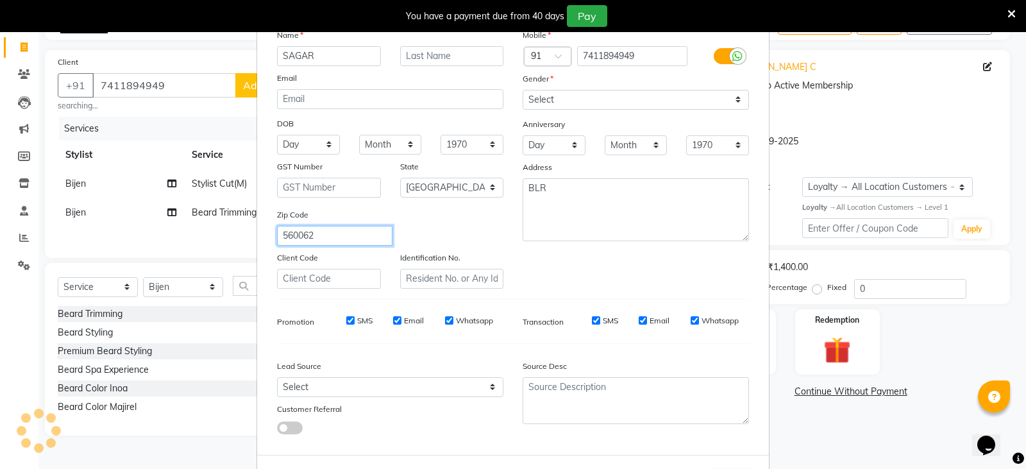
scroll to position [123, 0]
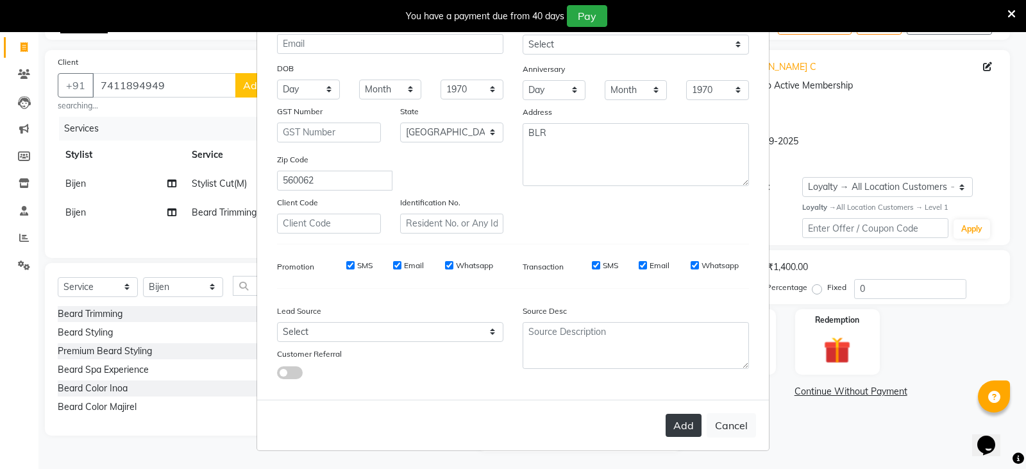
click at [672, 429] on button "Add" at bounding box center [684, 425] width 36 height 23
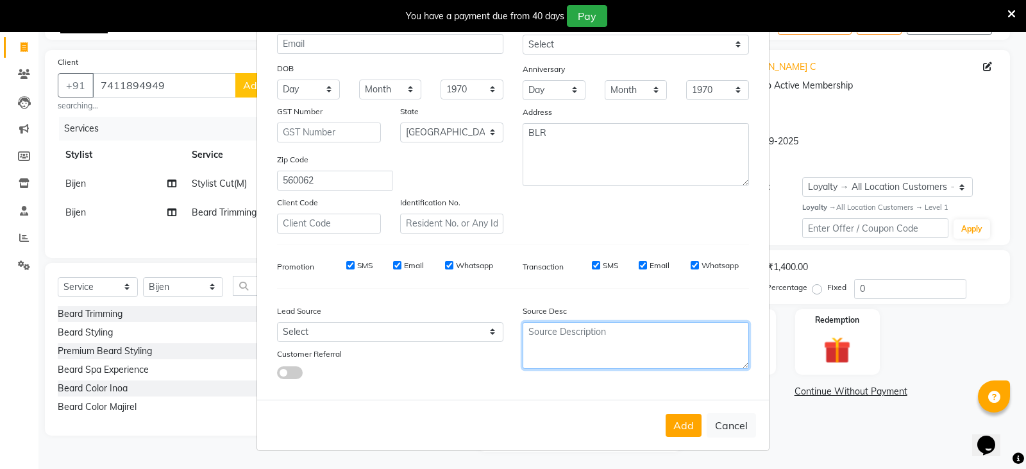
click at [548, 346] on textarea at bounding box center [636, 345] width 226 height 47
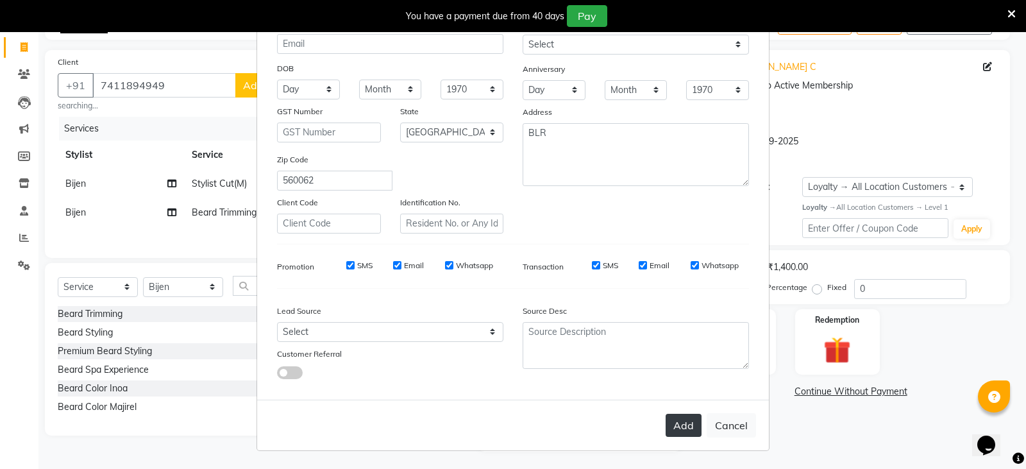
click at [672, 432] on button "Add" at bounding box center [684, 425] width 36 height 23
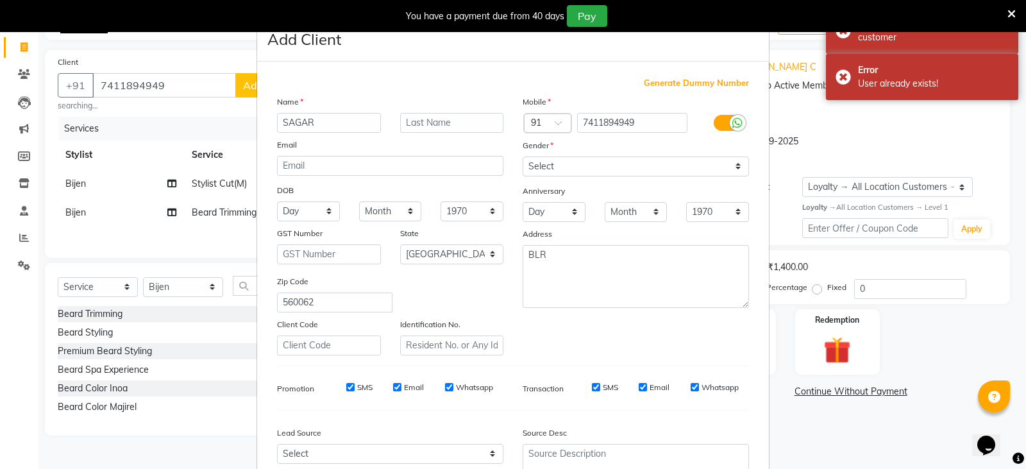
scroll to position [0, 0]
click at [1011, 15] on icon at bounding box center [1012, 14] width 8 height 12
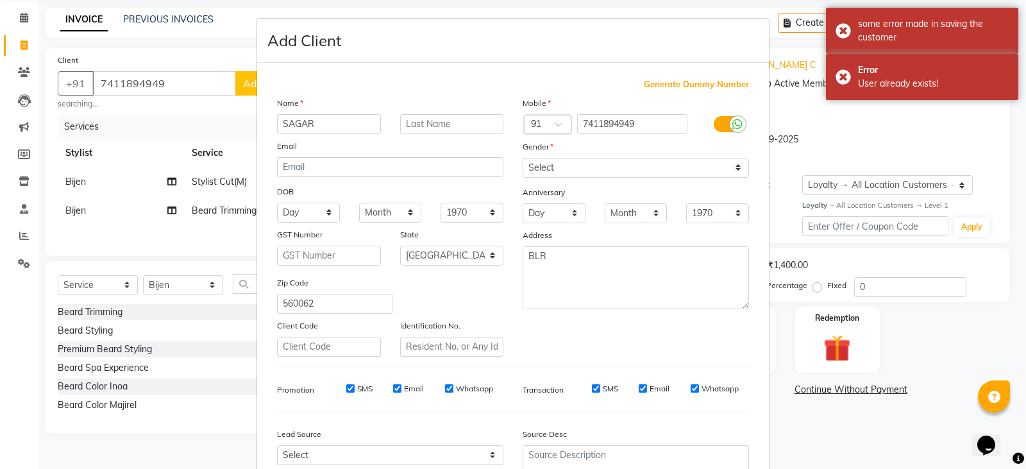
click at [880, 122] on ngb-modal-window "Add Client Generate Dummy Number Name SAGAR Email DOB Day 01 02 03 04 05 06 07 …" at bounding box center [513, 234] width 1026 height 469
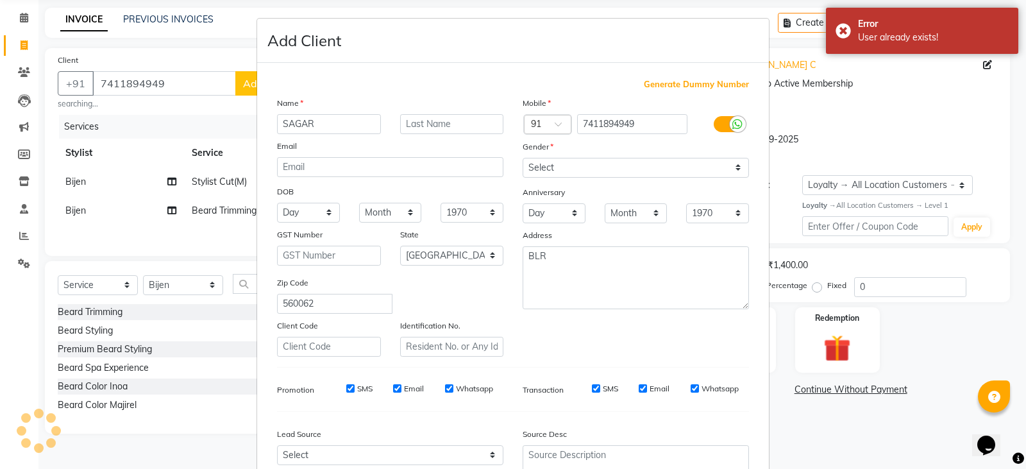
click at [168, 42] on ngb-modal-window "Add Client Generate Dummy Number Name SAGAR Email DOB Day 01 02 03 04 05 06 07 …" at bounding box center [513, 234] width 1026 height 469
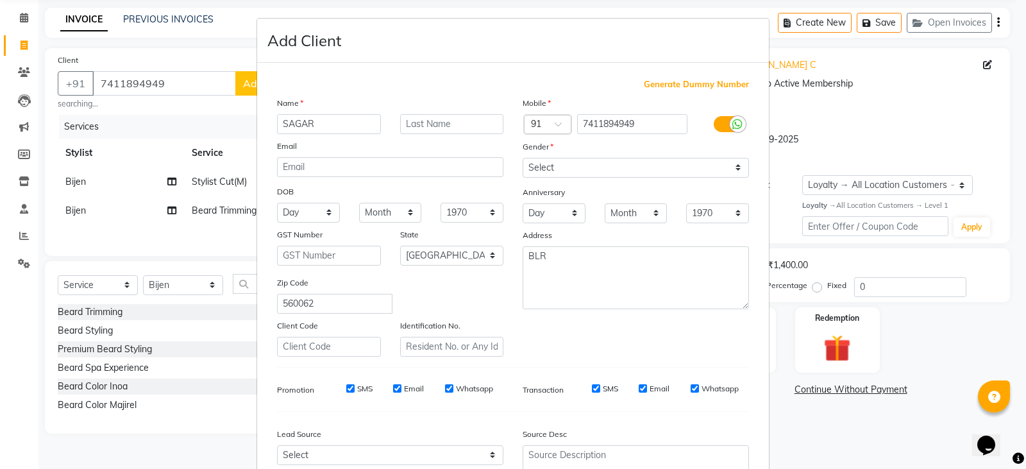
drag, startPoint x: 165, startPoint y: 80, endPoint x: 139, endPoint y: 85, distance: 26.7
click at [139, 85] on ngb-modal-window "Add Client Generate Dummy Number Name SAGAR Email DOB Day 01 02 03 04 05 06 07 …" at bounding box center [513, 234] width 1026 height 469
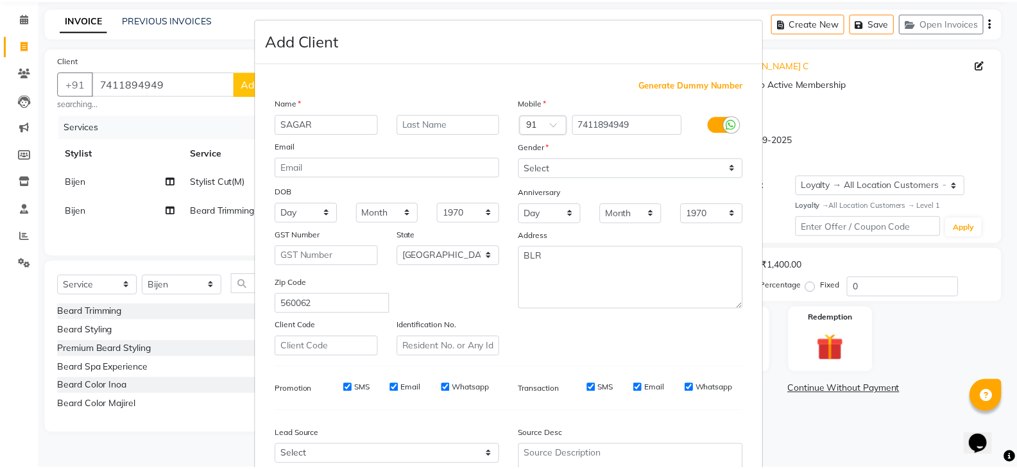
scroll to position [123, 0]
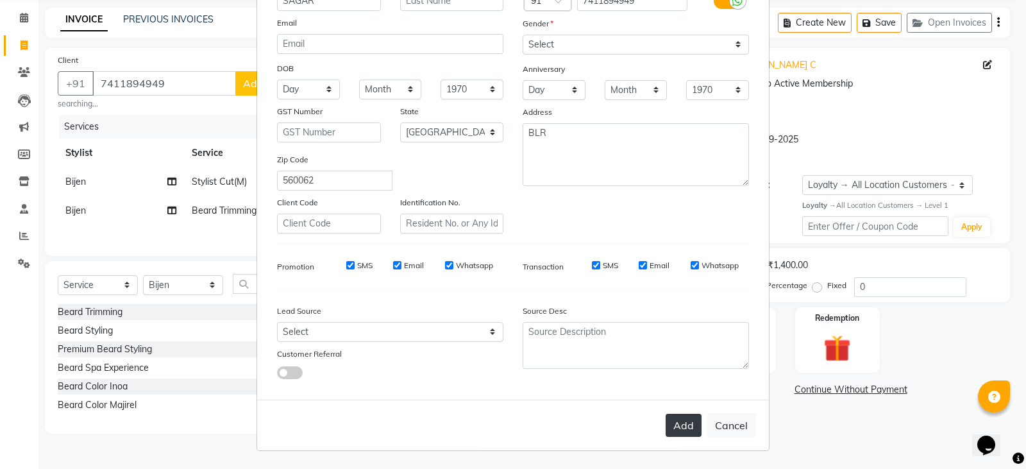
click at [681, 426] on button "Add" at bounding box center [684, 425] width 36 height 23
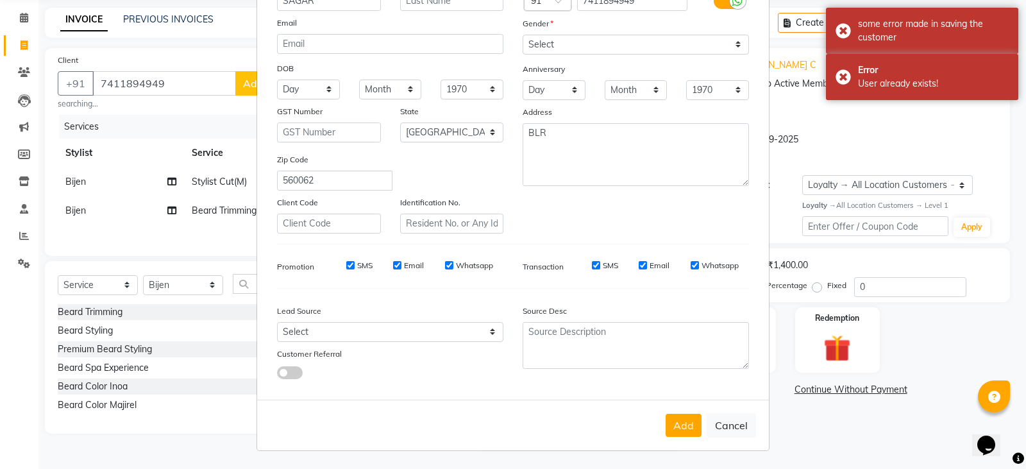
click at [171, 36] on ngb-modal-window "Add Client Generate Dummy Number Name SAGAR Email DOB Day 01 02 03 04 05 06 07 …" at bounding box center [513, 234] width 1026 height 469
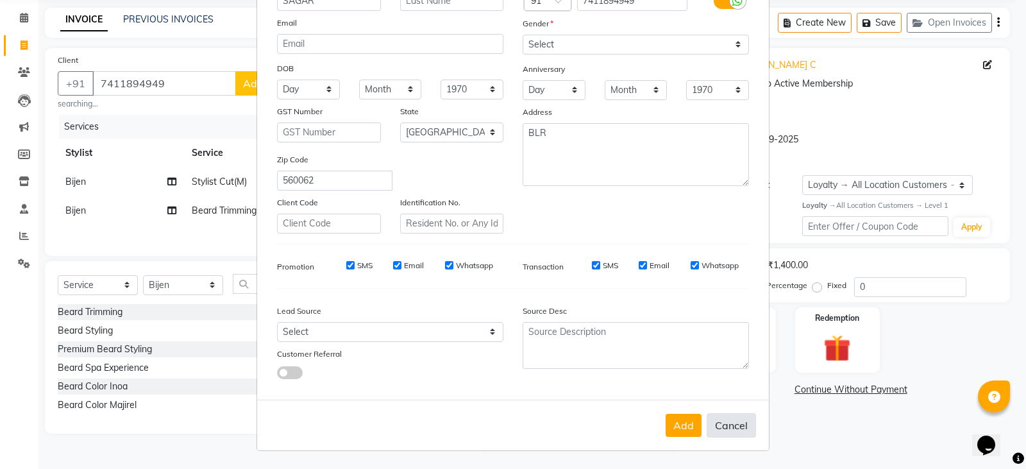
click at [719, 428] on button "Cancel" at bounding box center [731, 425] width 49 height 24
select select
select select "null"
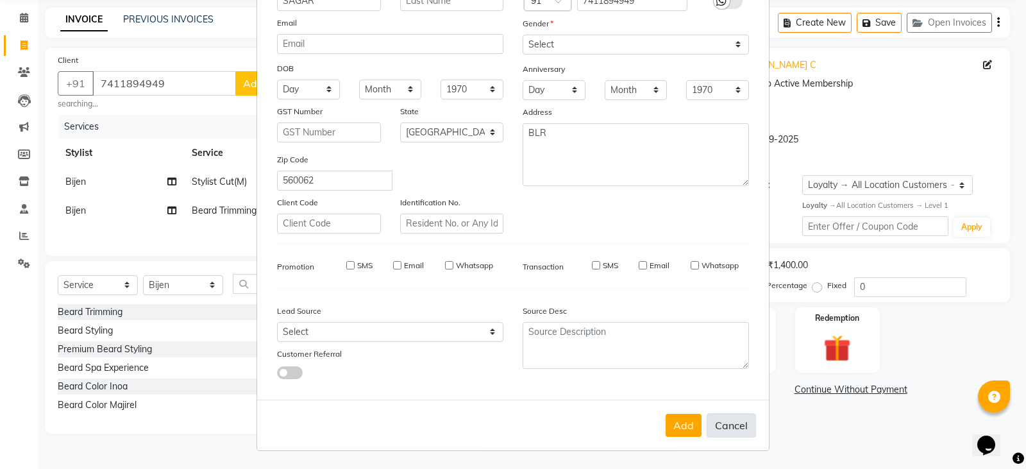
select select
checkbox input "false"
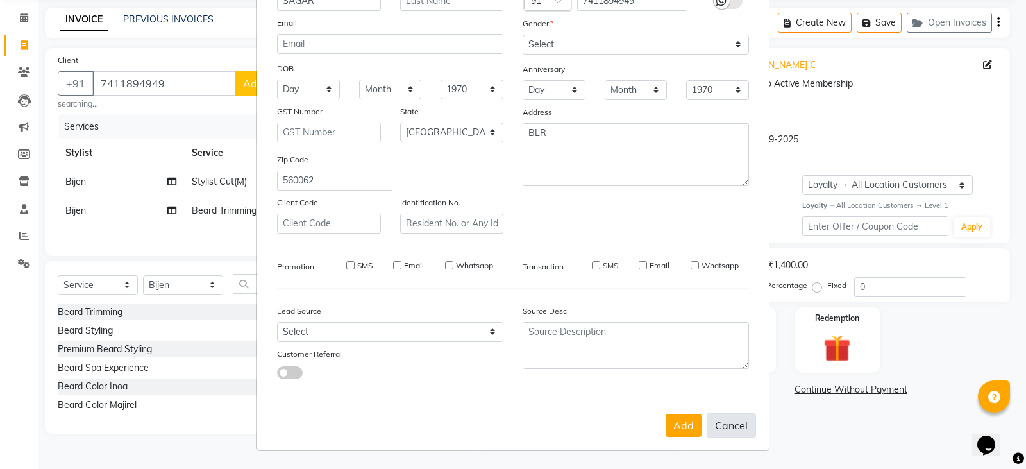
checkbox input "false"
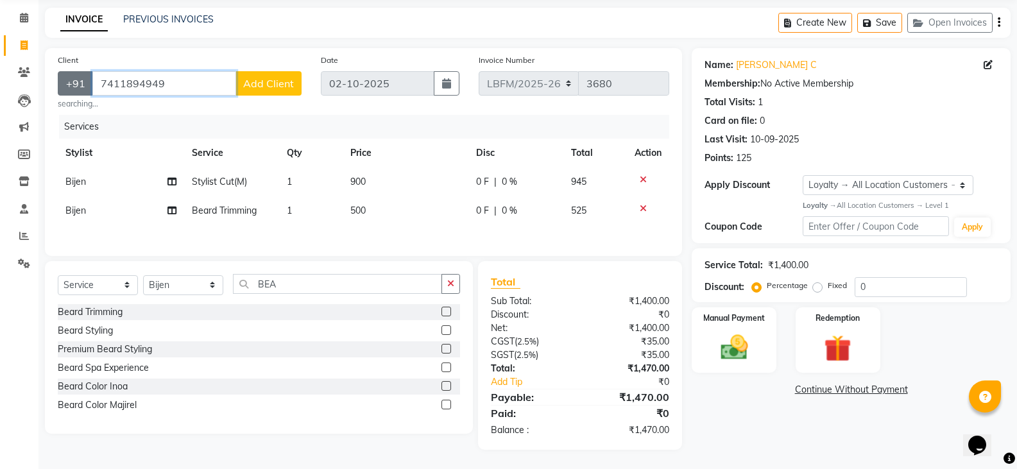
drag, startPoint x: 160, startPoint y: 80, endPoint x: 70, endPoint y: 91, distance: 90.5
click at [70, 91] on div "[PHONE_NUMBER] Add Client" at bounding box center [180, 83] width 244 height 24
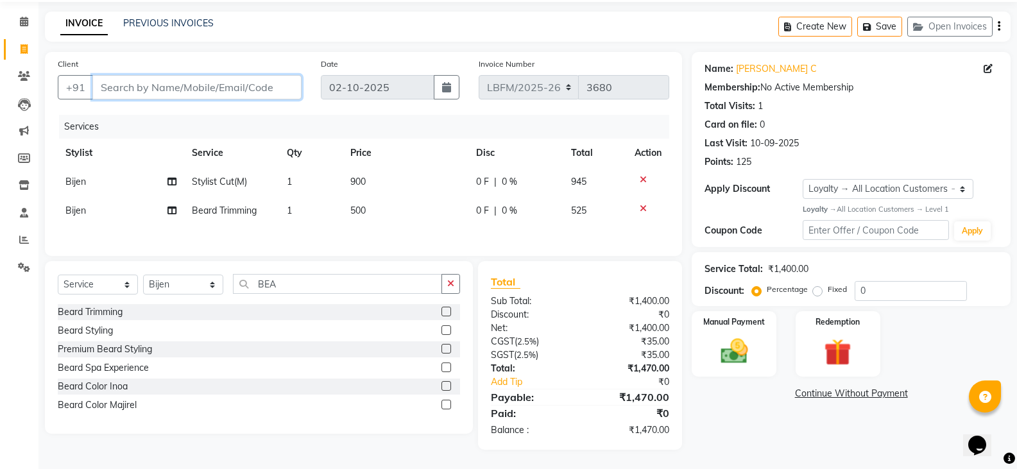
scroll to position [46, 0]
paste input "7411894949"
type input "7411894949"
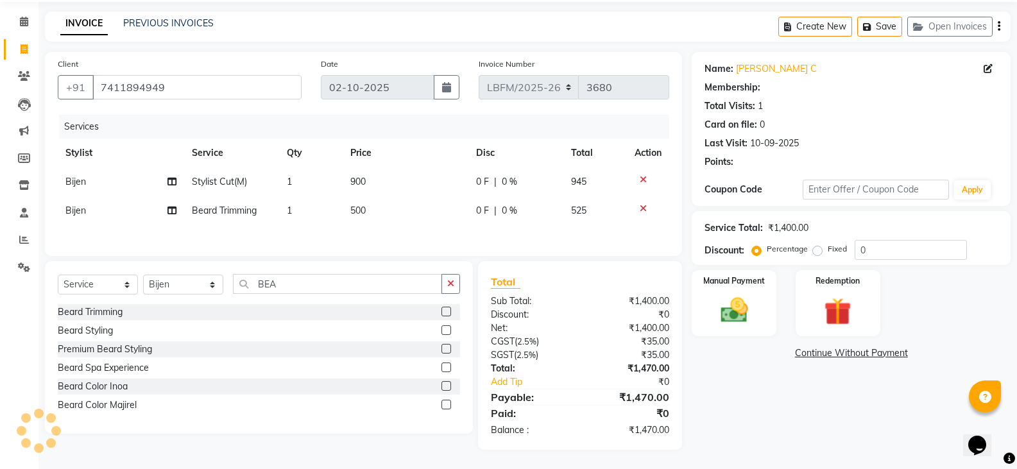
select select "1: Object"
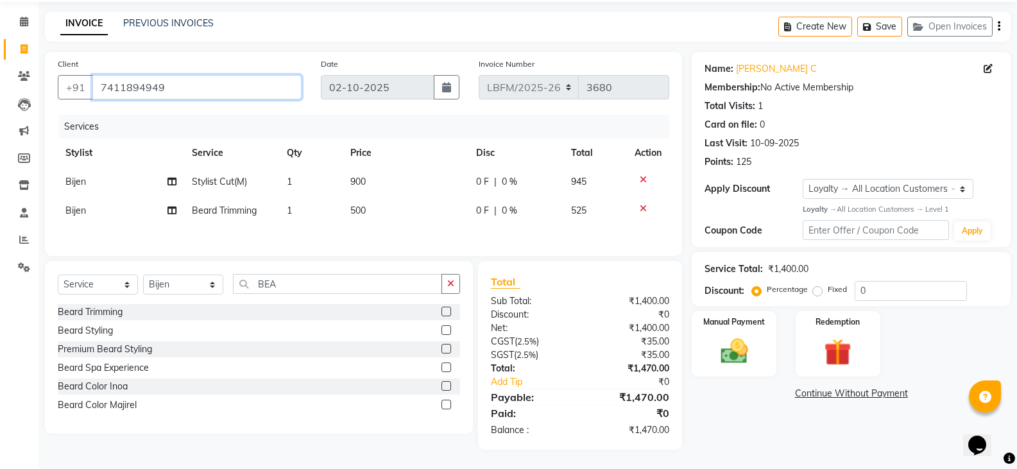
click at [212, 87] on input "7411894949" at bounding box center [196, 87] width 209 height 24
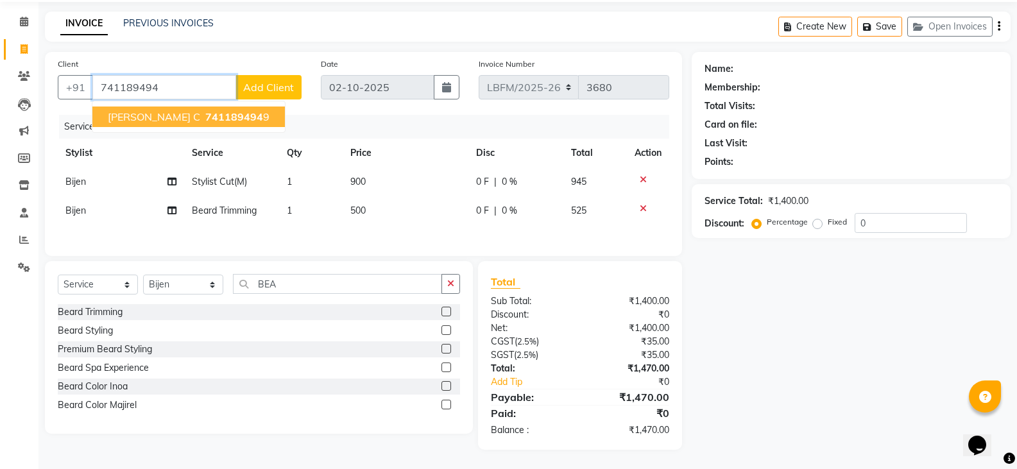
click at [208, 117] on span "741189494" at bounding box center [234, 116] width 58 height 13
type input "7411894949"
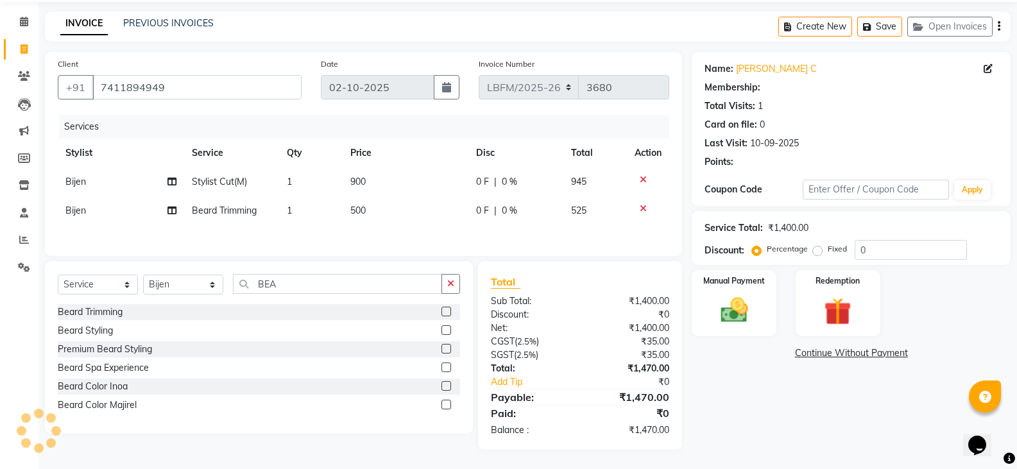
select select "1: Object"
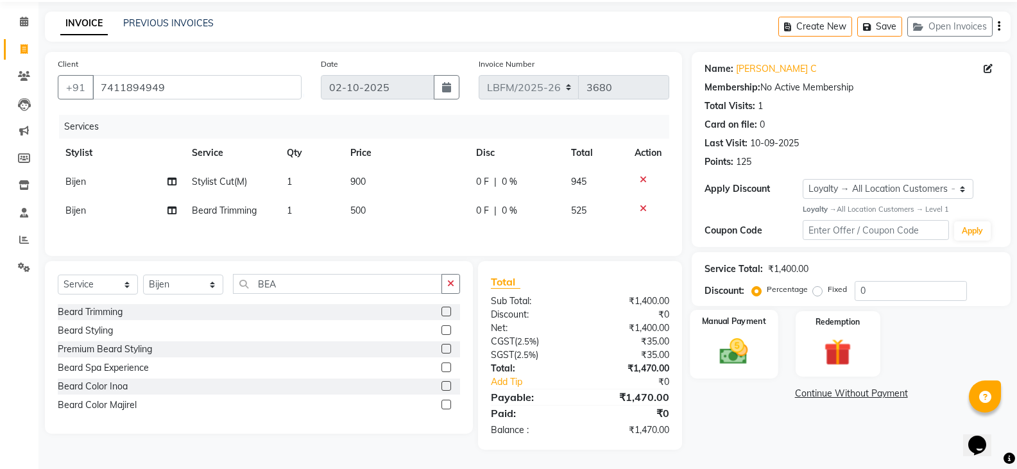
click at [718, 347] on img at bounding box center [734, 351] width 46 height 33
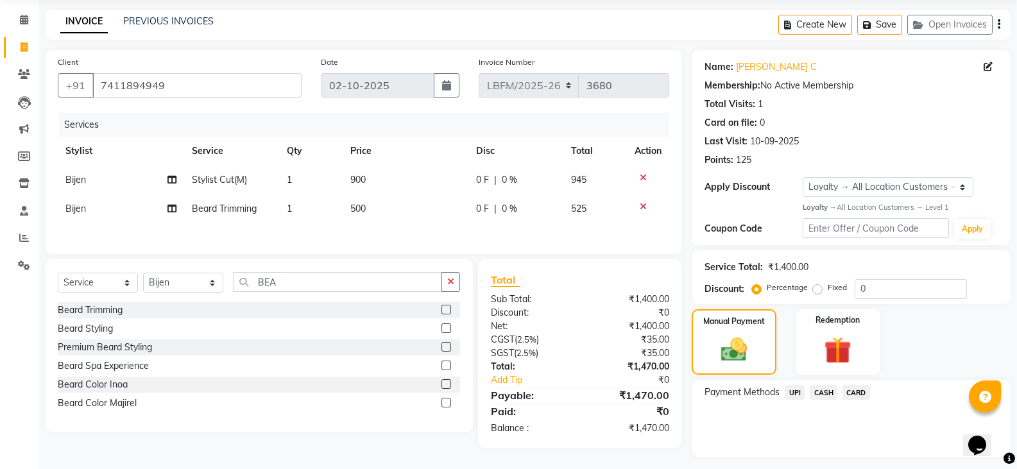
click at [827, 394] on span "CASH" at bounding box center [824, 392] width 28 height 15
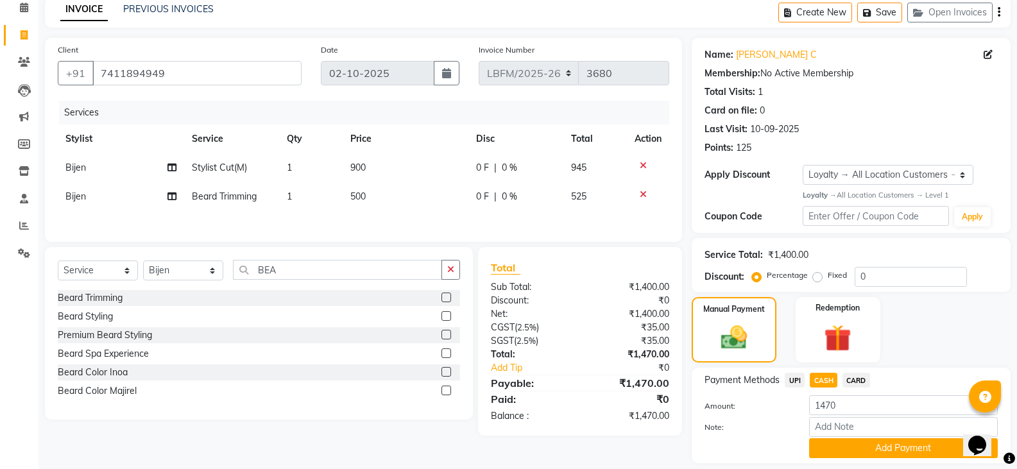
scroll to position [98, 0]
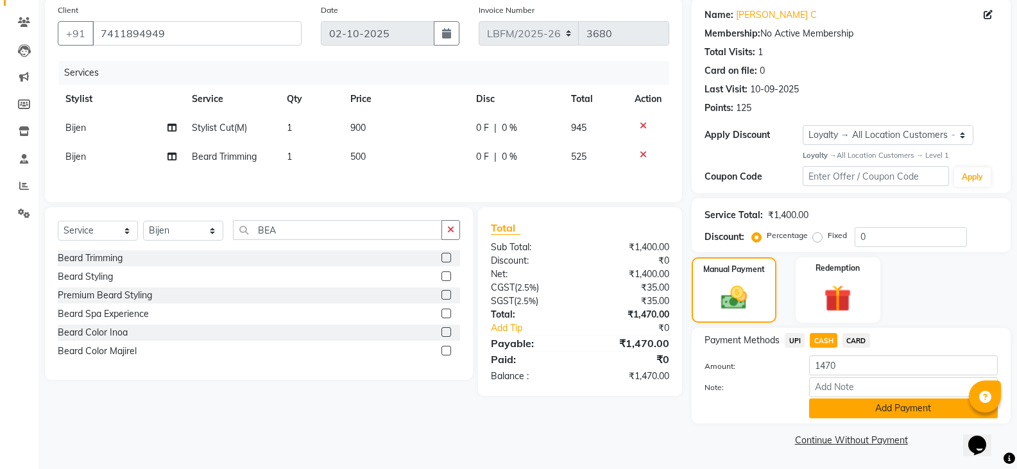
click at [854, 414] on button "Add Payment" at bounding box center [903, 408] width 189 height 20
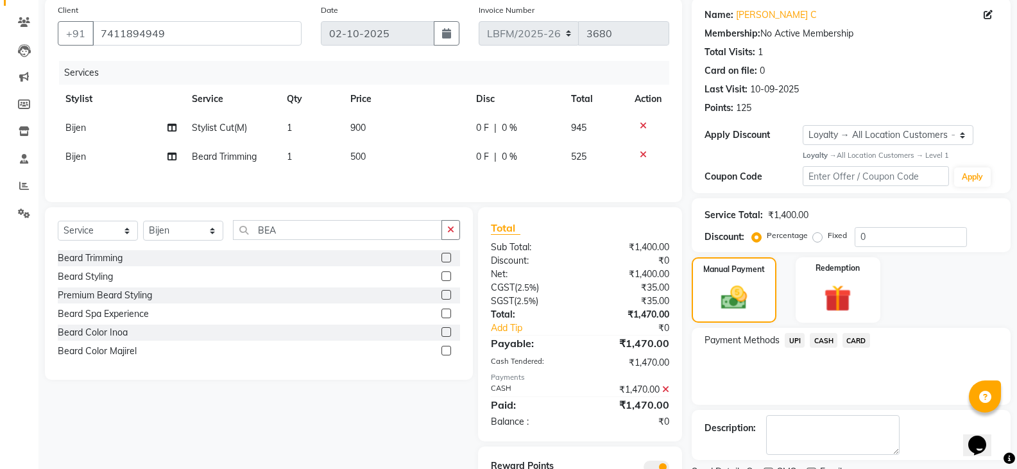
scroll to position [155, 0]
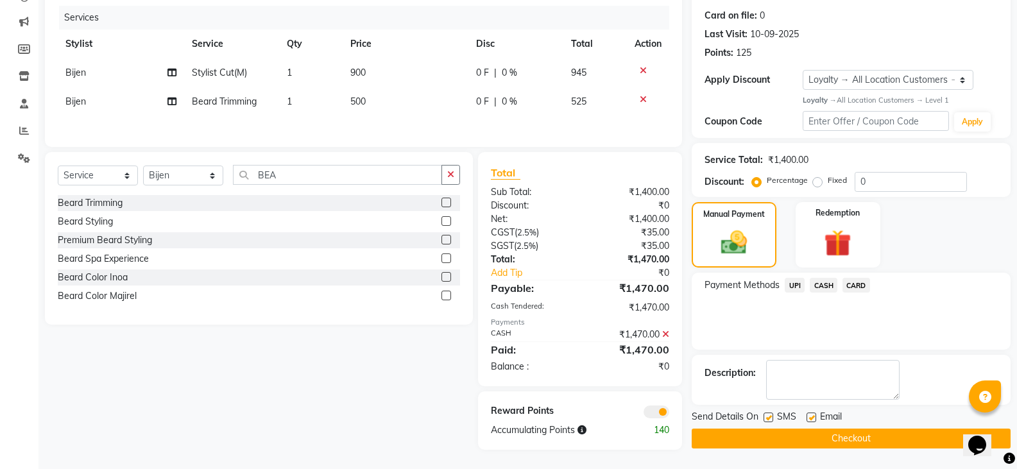
click at [820, 442] on button "Checkout" at bounding box center [851, 439] width 319 height 20
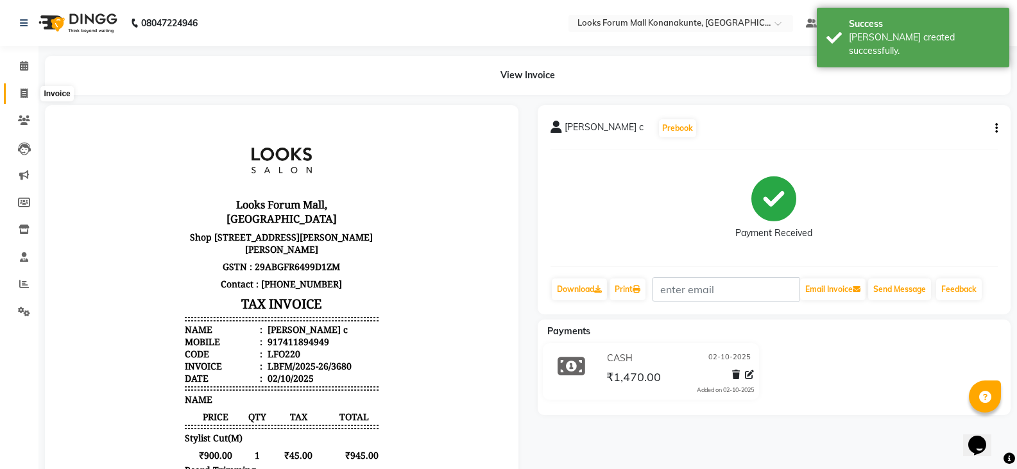
click at [17, 94] on span at bounding box center [24, 94] width 22 height 15
select select "service"
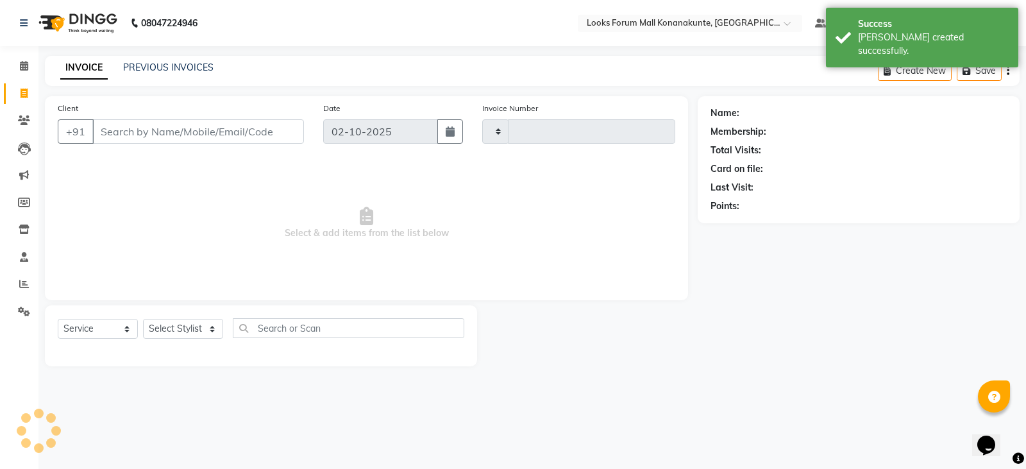
type input "3681"
select select "8945"
click at [130, 130] on input "Client" at bounding box center [198, 131] width 212 height 24
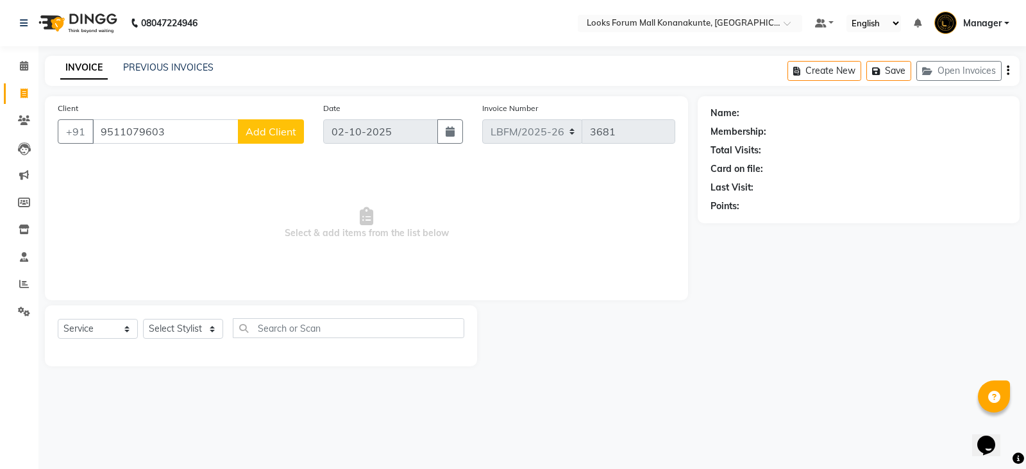
type input "9511079603"
click at [263, 139] on button "Add Client" at bounding box center [271, 131] width 66 height 24
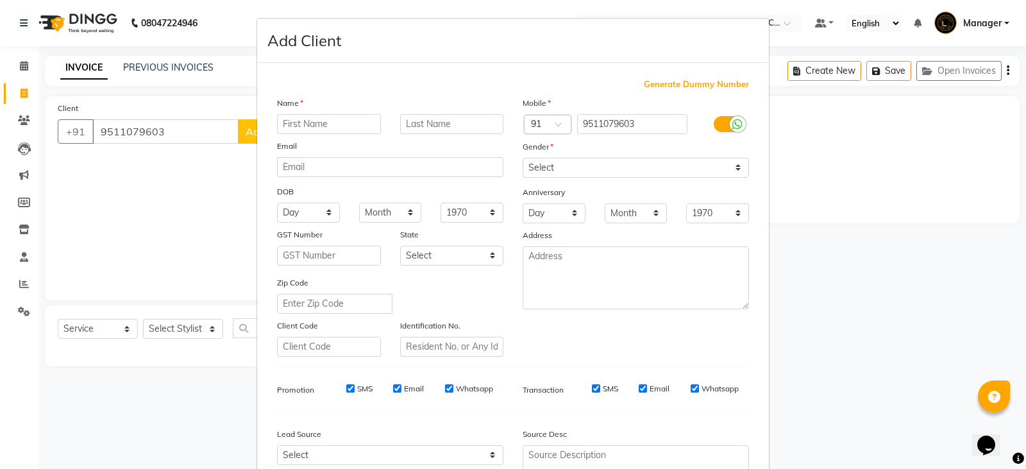
click at [285, 126] on input "text" at bounding box center [329, 124] width 104 height 20
type input "KASHASH"
click at [659, 165] on select "Select [DEMOGRAPHIC_DATA] [DEMOGRAPHIC_DATA] Other Prefer Not To Say" at bounding box center [636, 168] width 226 height 20
select select "[DEMOGRAPHIC_DATA]"
click at [523, 158] on select "Select [DEMOGRAPHIC_DATA] [DEMOGRAPHIC_DATA] Other Prefer Not To Say" at bounding box center [636, 168] width 226 height 20
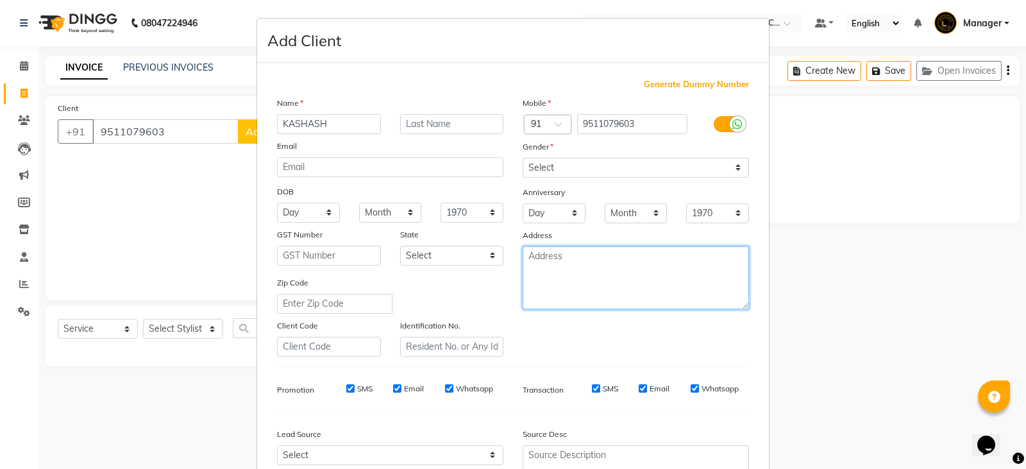
click at [636, 277] on textarea at bounding box center [636, 277] width 226 height 63
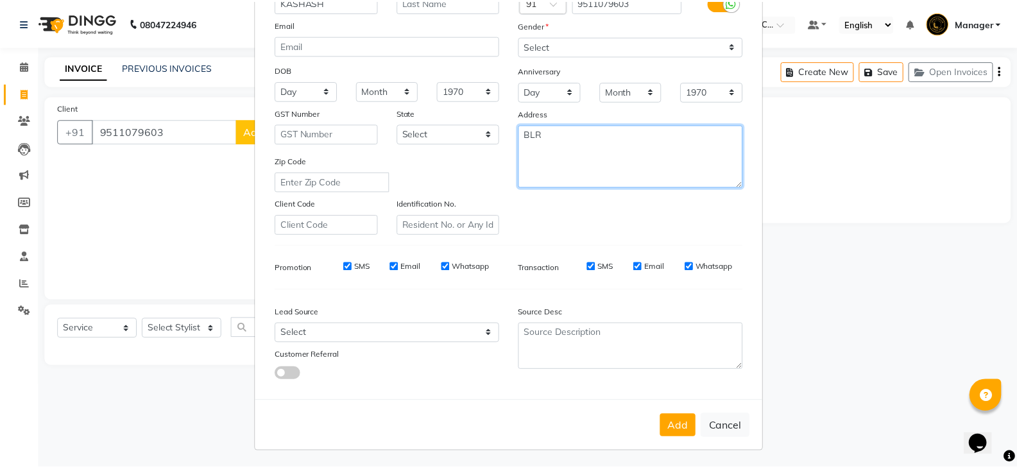
scroll to position [123, 0]
type textarea "BLR"
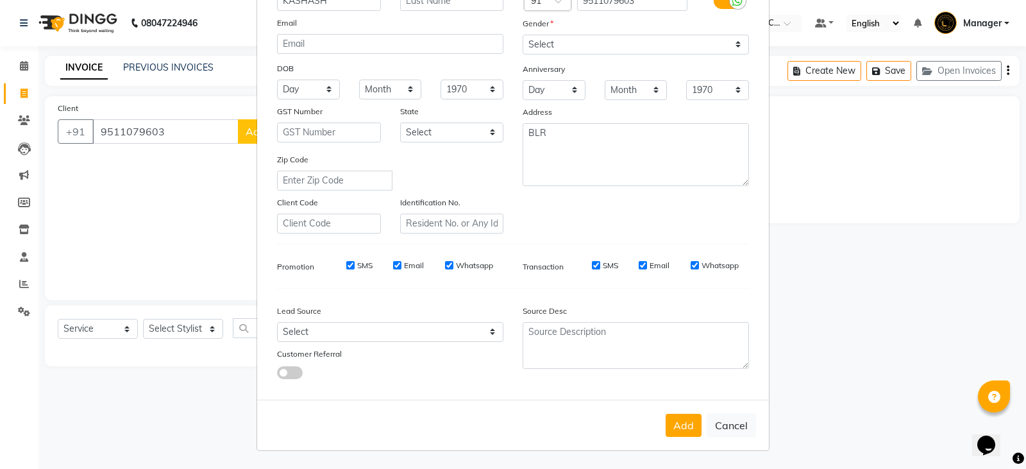
click at [673, 437] on div "Add Cancel" at bounding box center [513, 425] width 512 height 51
click at [675, 430] on button "Add" at bounding box center [684, 425] width 36 height 23
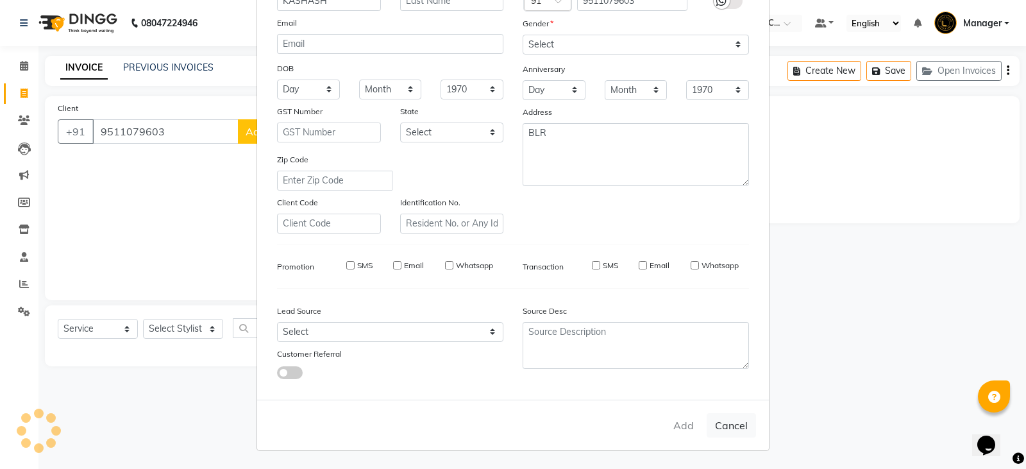
select select
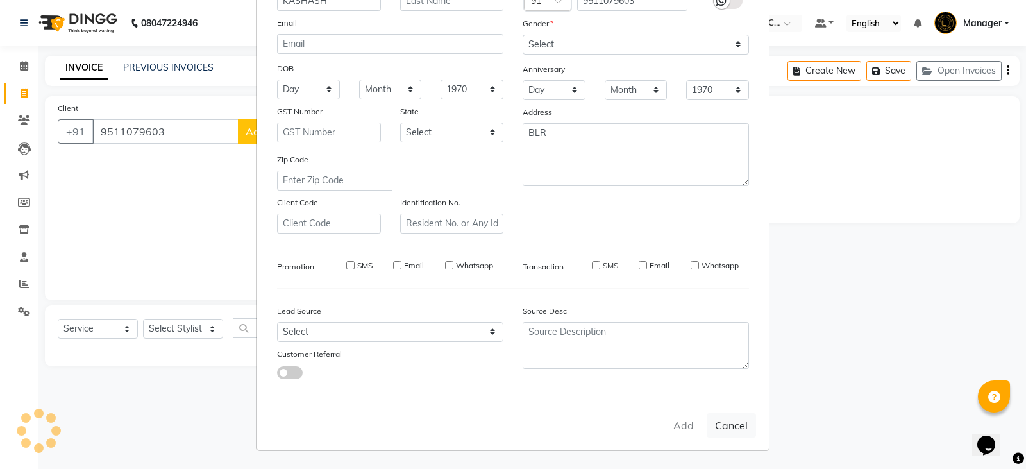
select select
checkbox input "false"
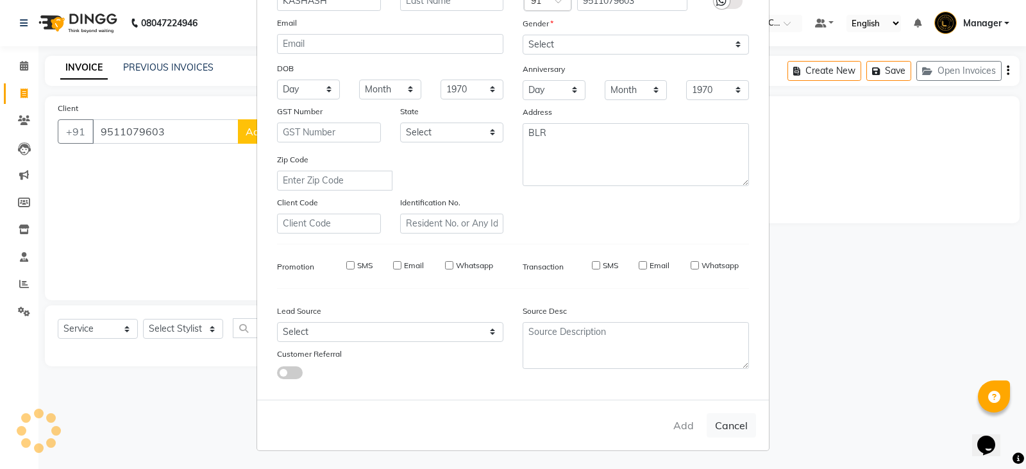
checkbox input "false"
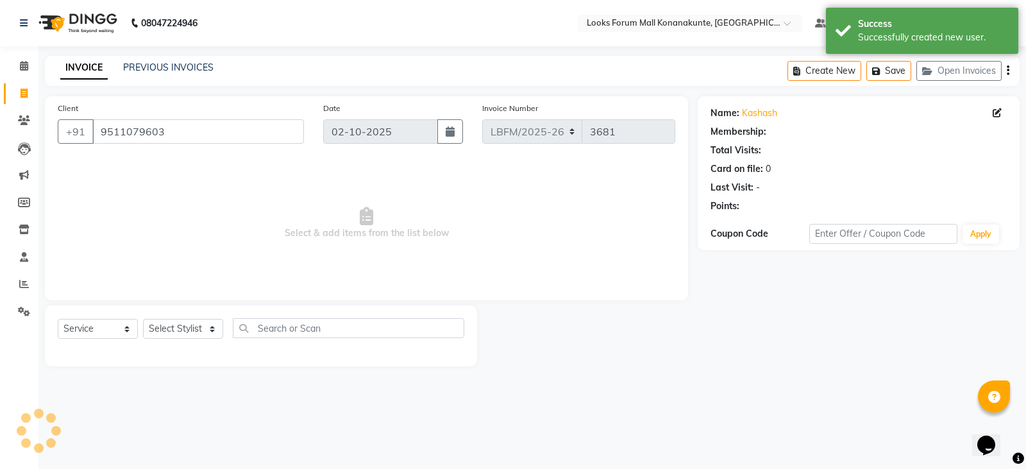
select select "1: Object"
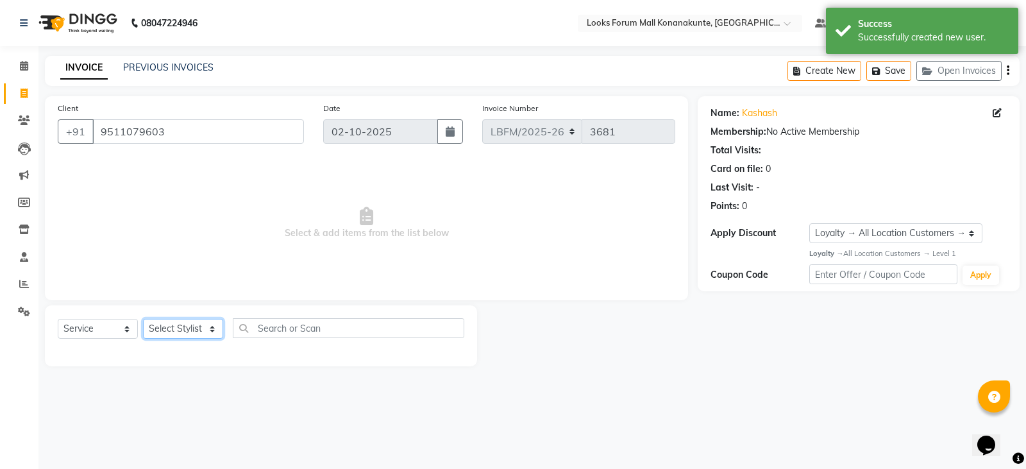
click at [202, 330] on select "Select Stylist Ananya_Nails [PERSON_NAME] Bijen Bishop_Mgr Counter Sales Manage…" at bounding box center [183, 329] width 80 height 20
select select "90395"
click at [143, 319] on select "Select Stylist Ananya_Nails [PERSON_NAME] Bijen Bishop_Mgr Counter Sales Manage…" at bounding box center [183, 329] width 80 height 20
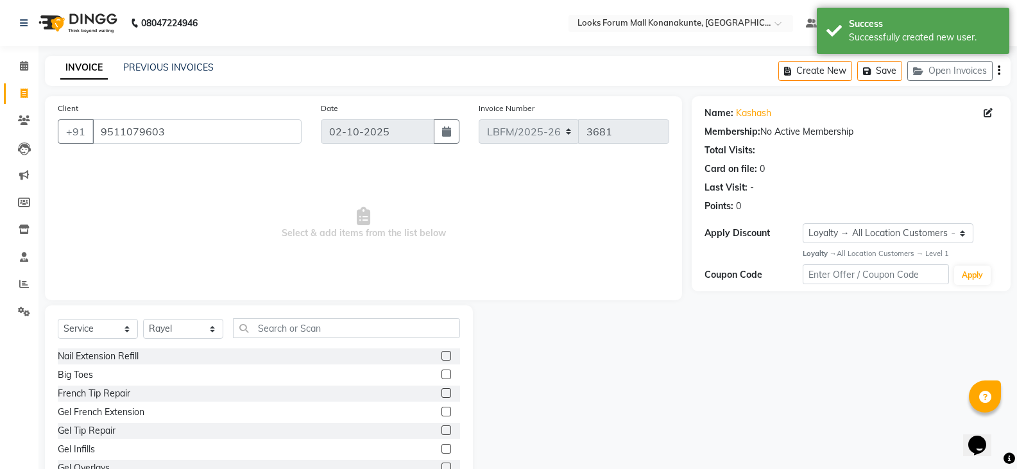
click at [321, 318] on div "Select Service Product Membership Package Voucher Prepaid Gift Card Select Styl…" at bounding box center [259, 399] width 428 height 189
click at [324, 328] on input "text" at bounding box center [346, 328] width 227 height 20
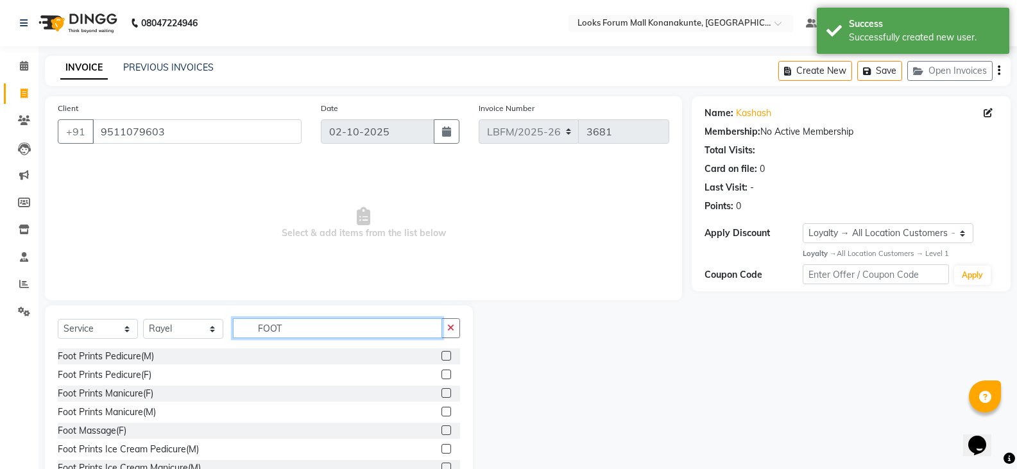
type input "FOOT"
click at [441, 357] on label at bounding box center [446, 356] width 10 height 10
click at [441, 357] on input "checkbox" at bounding box center [445, 356] width 8 height 8
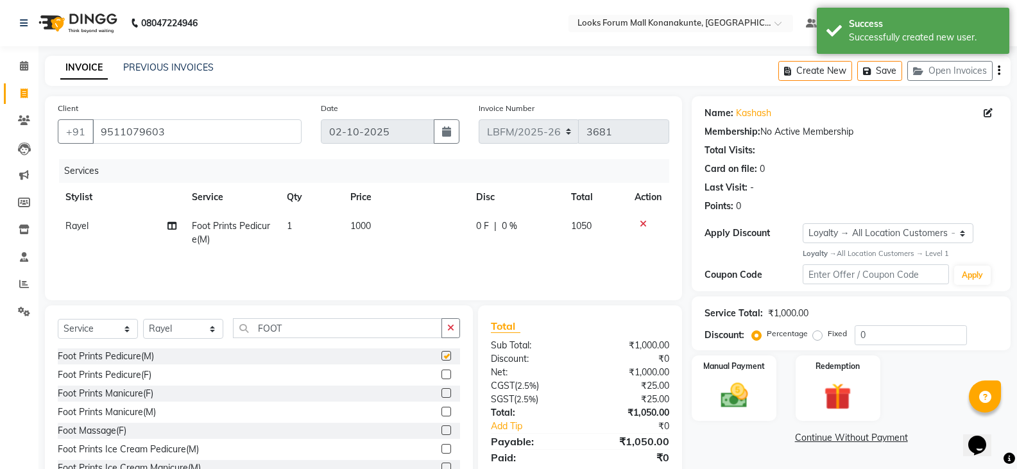
checkbox input "false"
click at [400, 232] on td "1000" at bounding box center [406, 233] width 126 height 42
select select "90395"
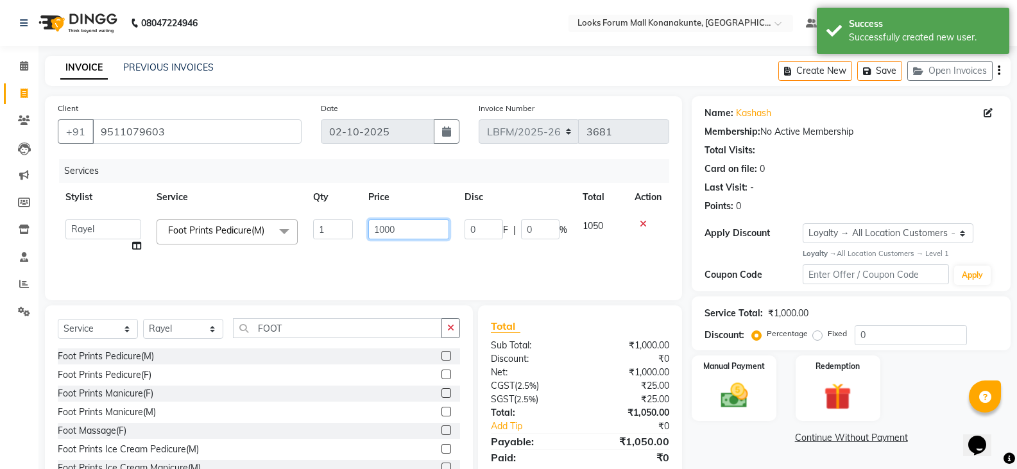
click at [407, 227] on input "1000" at bounding box center [408, 229] width 80 height 20
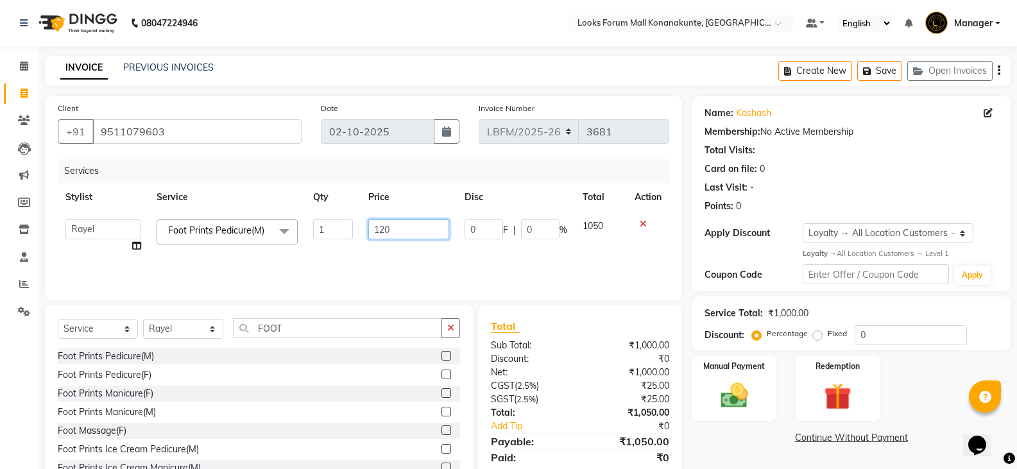
type input "1200"
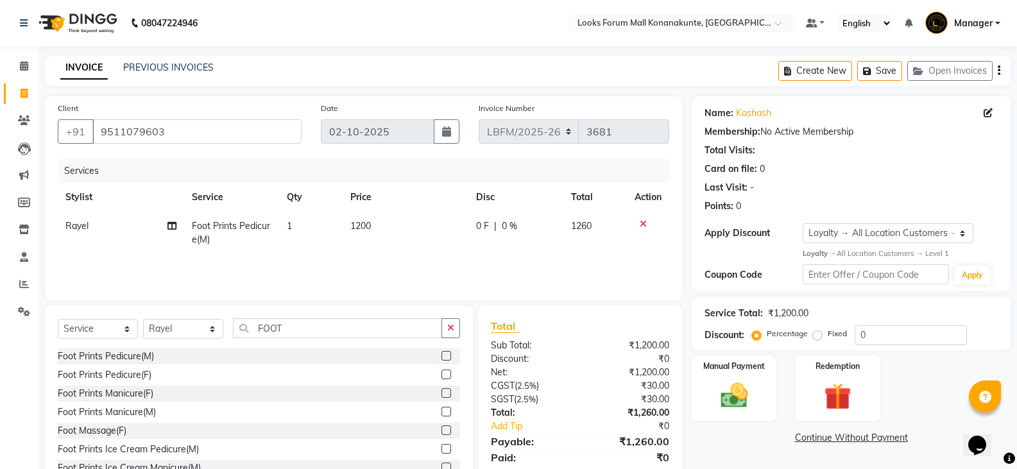
click at [416, 248] on td "1200" at bounding box center [406, 233] width 126 height 42
select select "90395"
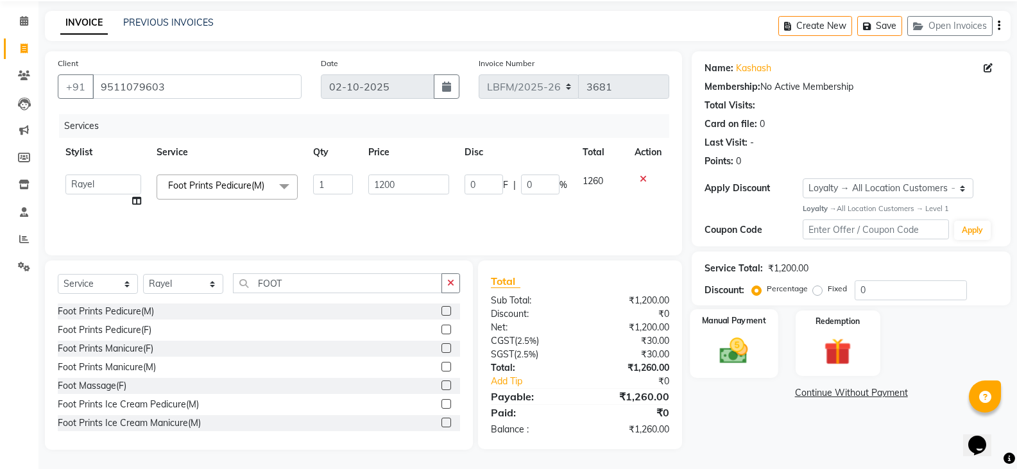
click at [731, 350] on img at bounding box center [734, 350] width 46 height 33
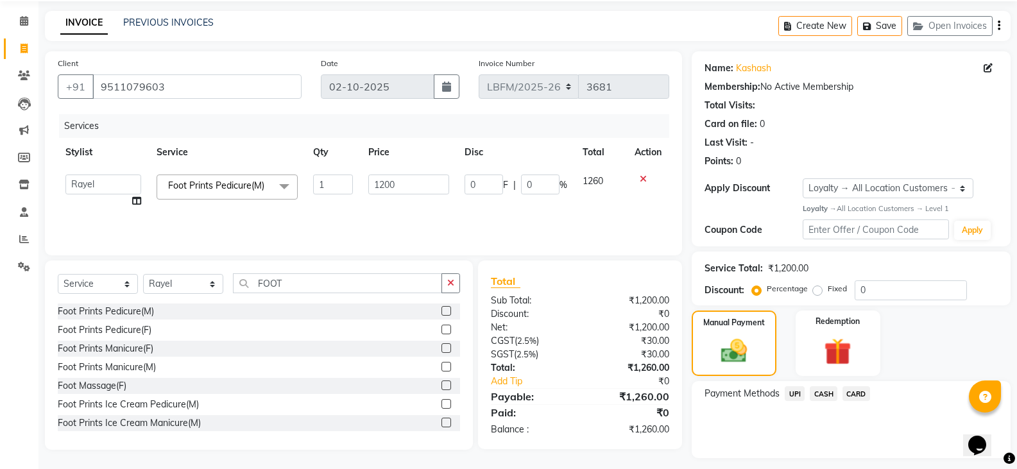
click at [824, 396] on span "CASH" at bounding box center [824, 393] width 28 height 15
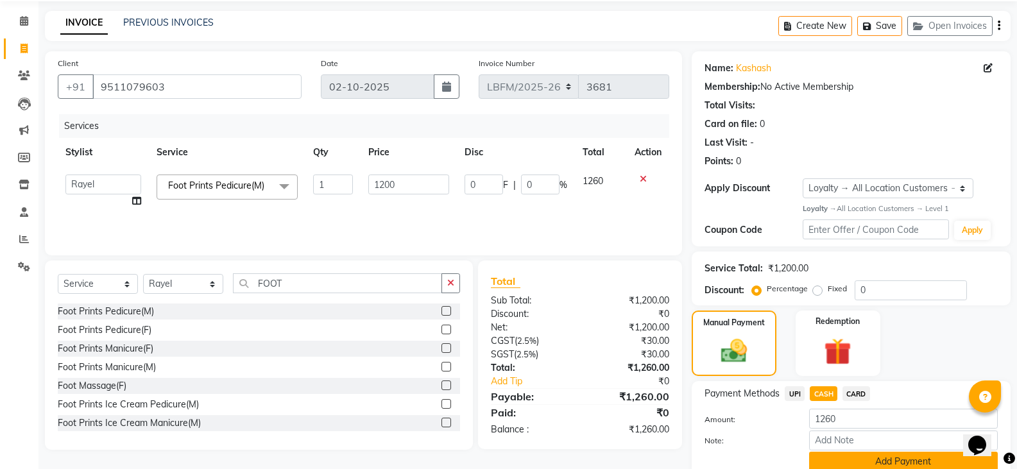
scroll to position [98, 0]
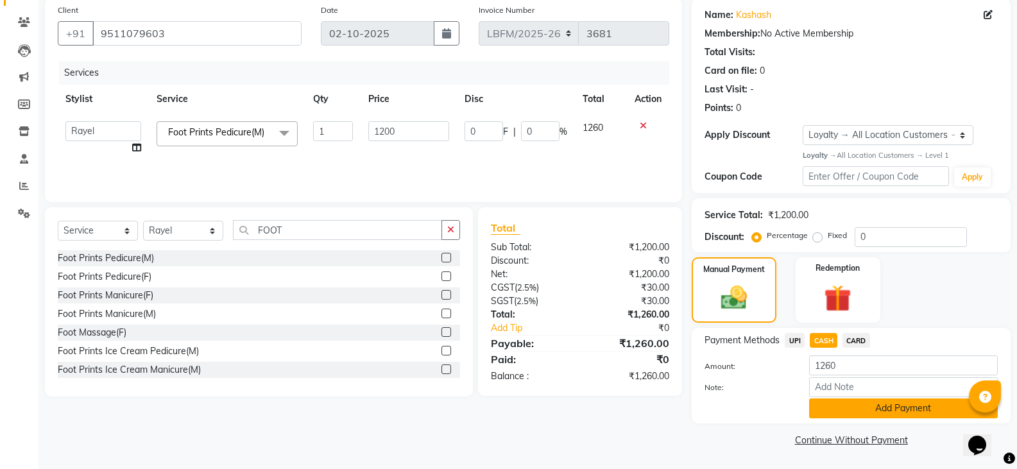
click at [831, 409] on button "Add Payment" at bounding box center [903, 408] width 189 height 20
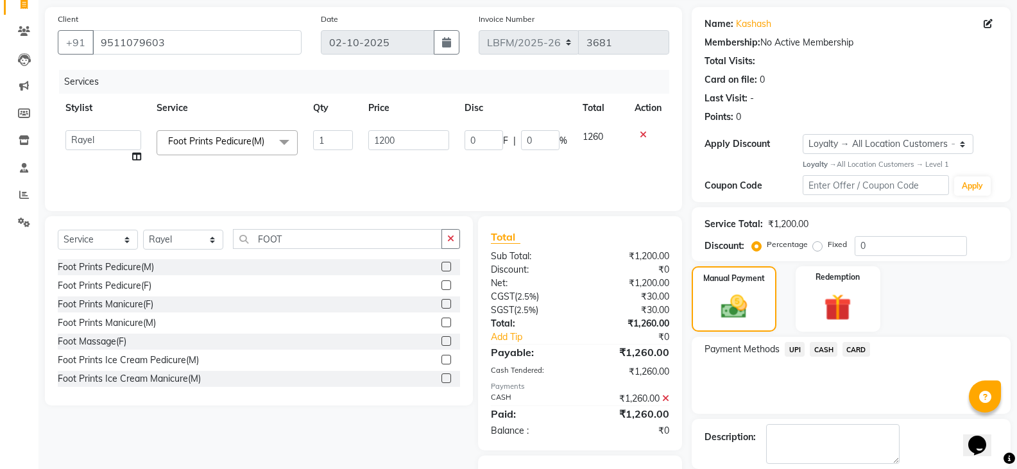
scroll to position [153, 0]
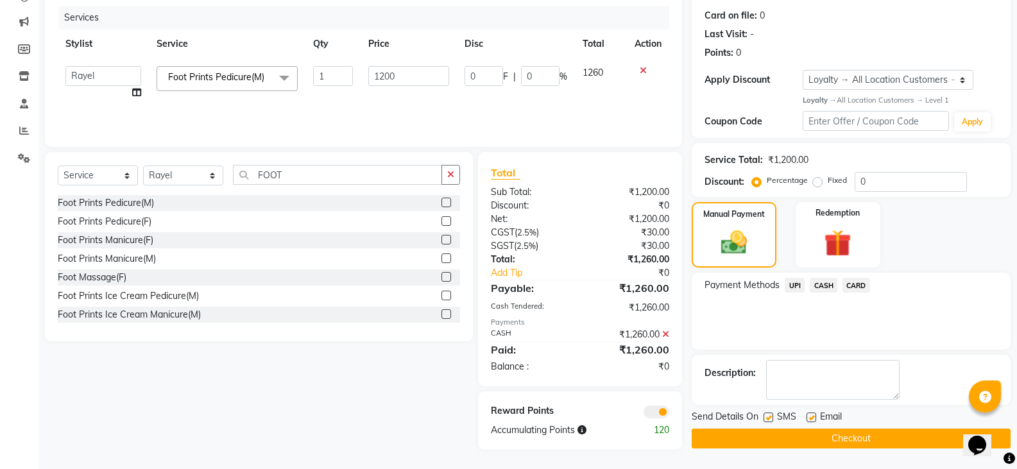
click at [827, 445] on button "Checkout" at bounding box center [851, 439] width 319 height 20
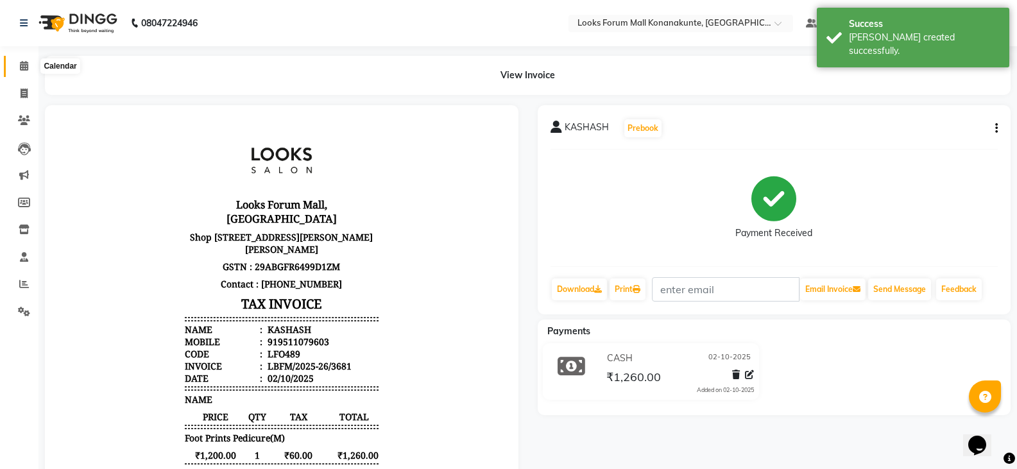
drag, startPoint x: 22, startPoint y: 69, endPoint x: 29, endPoint y: 72, distance: 7.8
click at [22, 69] on icon at bounding box center [24, 66] width 8 height 10
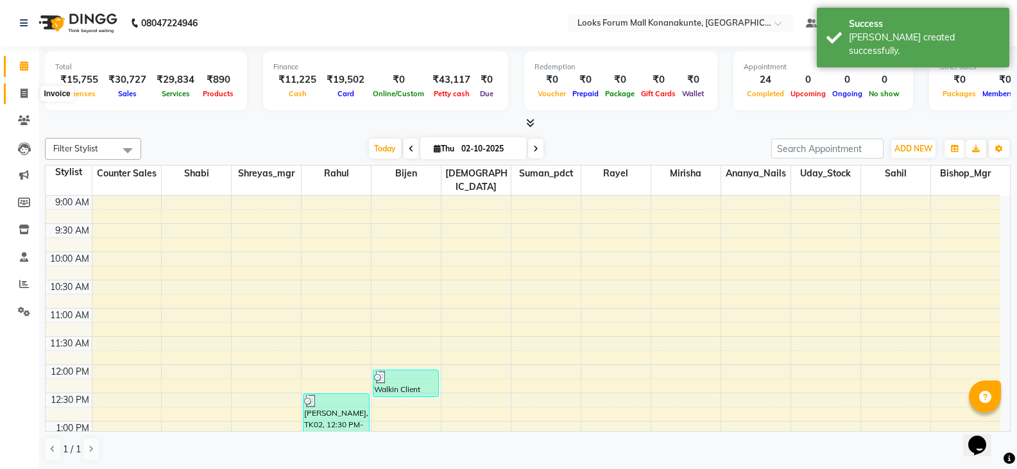
click at [19, 94] on span at bounding box center [24, 94] width 22 height 15
select select "service"
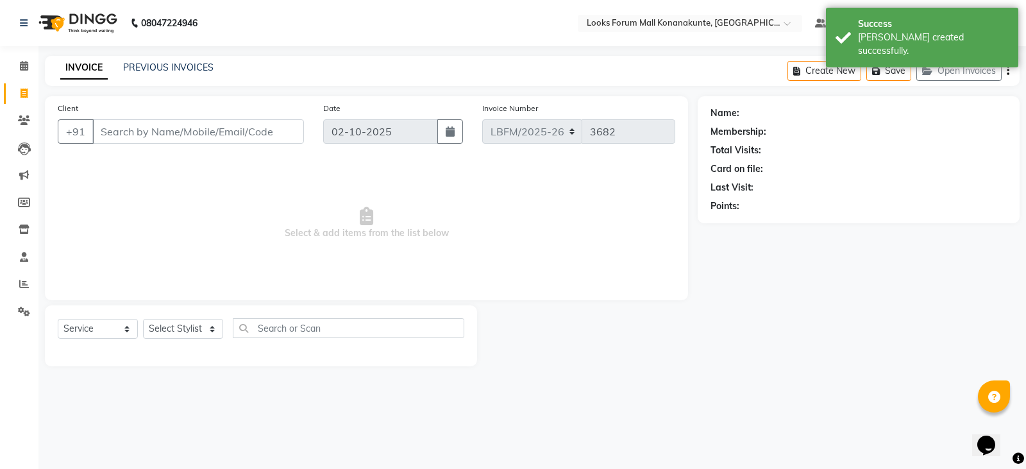
click at [181, 135] on input "Client" at bounding box center [198, 131] width 212 height 24
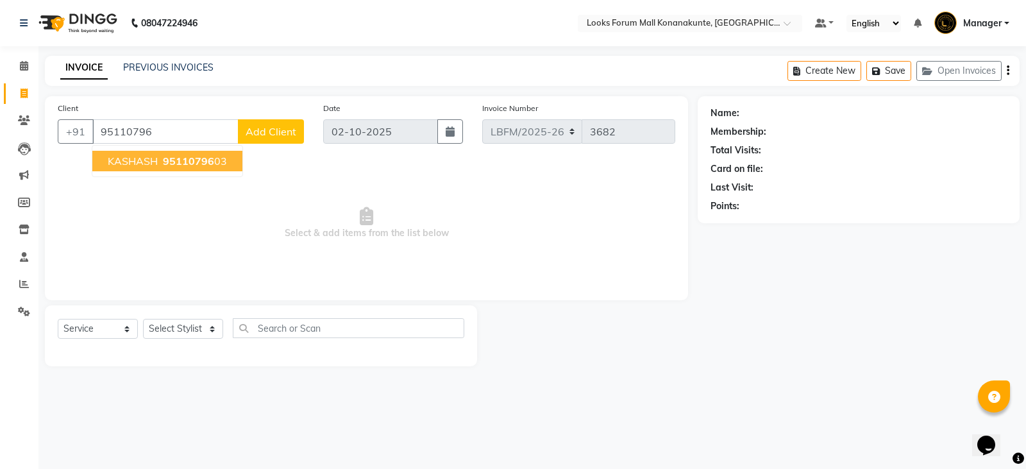
click at [198, 158] on span "95110796" at bounding box center [188, 161] width 51 height 13
type input "9511079603"
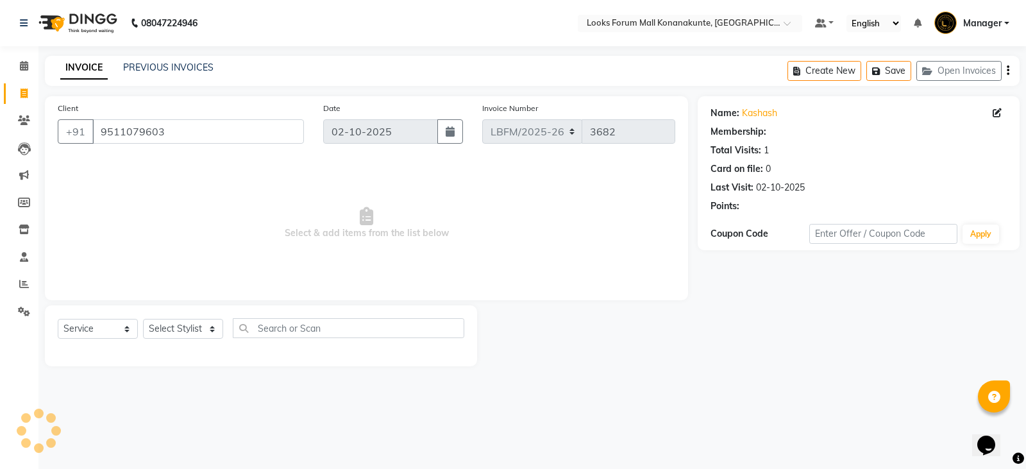
select select "1: Object"
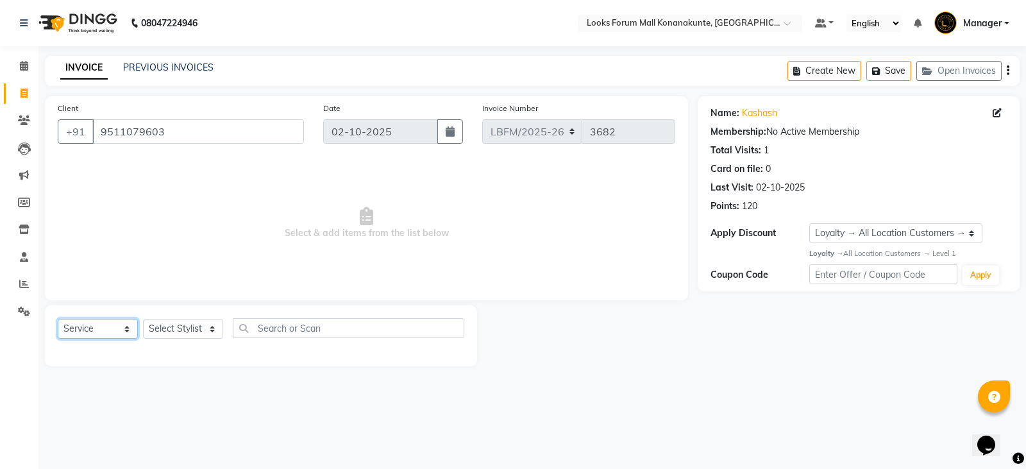
click at [112, 330] on select "Select Service Product Membership Package Voucher Prepaid Gift Card" at bounding box center [98, 329] width 80 height 20
click at [178, 335] on select "Select Stylist Ananya_Nails [PERSON_NAME] Bijen Bishop_Mgr Counter Sales Manage…" at bounding box center [183, 329] width 80 height 20
select select "90396"
click at [143, 319] on select "Select Stylist Ananya_Nails [PERSON_NAME] Bijen Bishop_Mgr Counter Sales Manage…" at bounding box center [183, 329] width 80 height 20
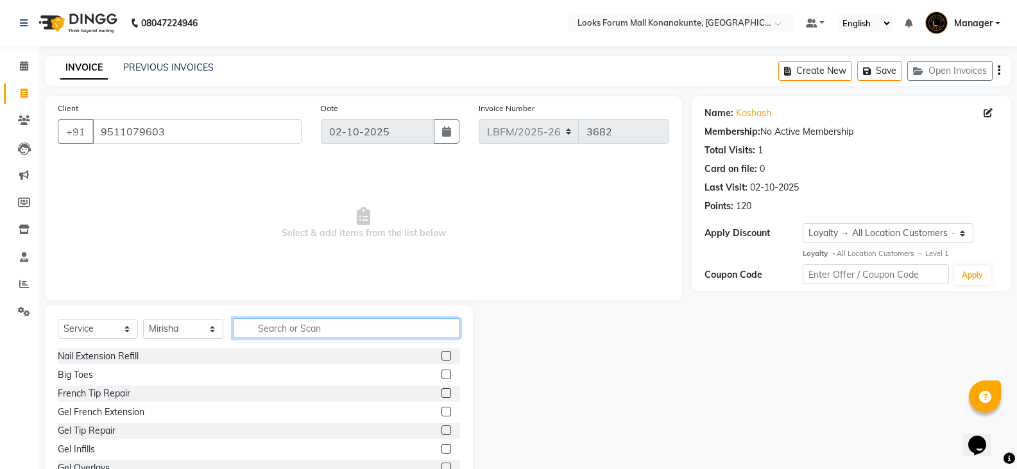
click at [303, 331] on input "text" at bounding box center [346, 328] width 227 height 20
type input "FOOT"
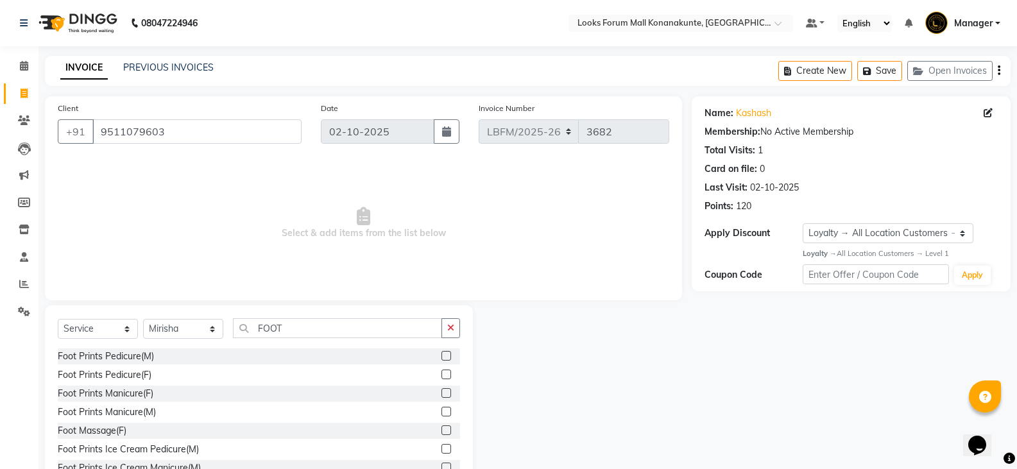
click at [441, 357] on label at bounding box center [446, 356] width 10 height 10
click at [441, 357] on input "checkbox" at bounding box center [445, 356] width 8 height 8
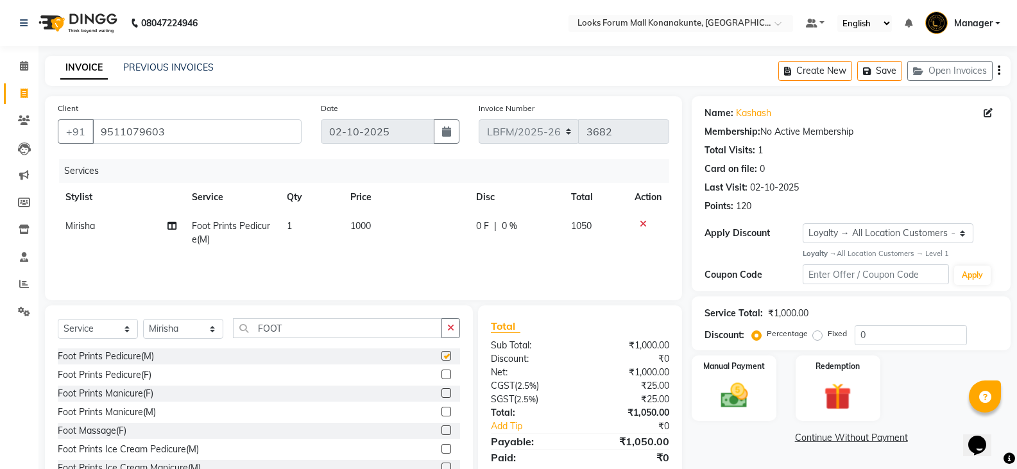
checkbox input "false"
click at [293, 223] on td "1" at bounding box center [311, 233] width 64 height 42
select select "90396"
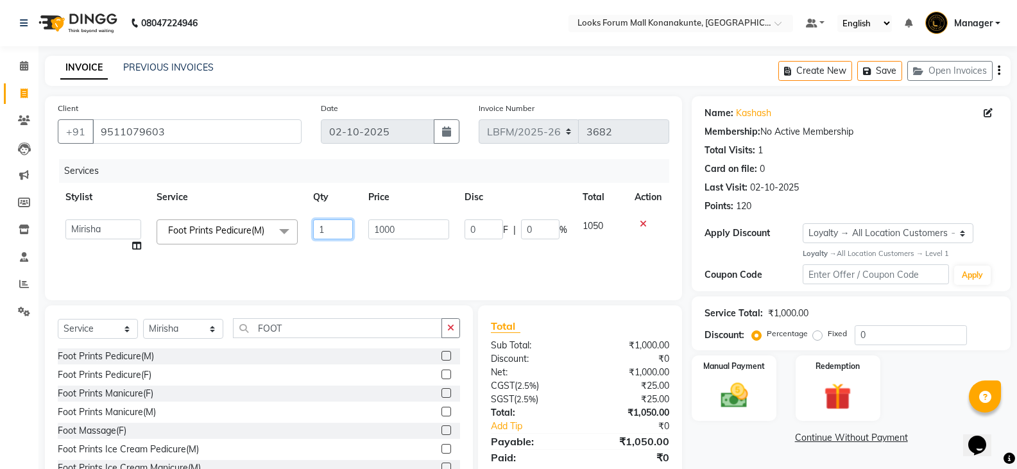
click at [341, 226] on input "1" at bounding box center [333, 229] width 40 height 20
type input "2"
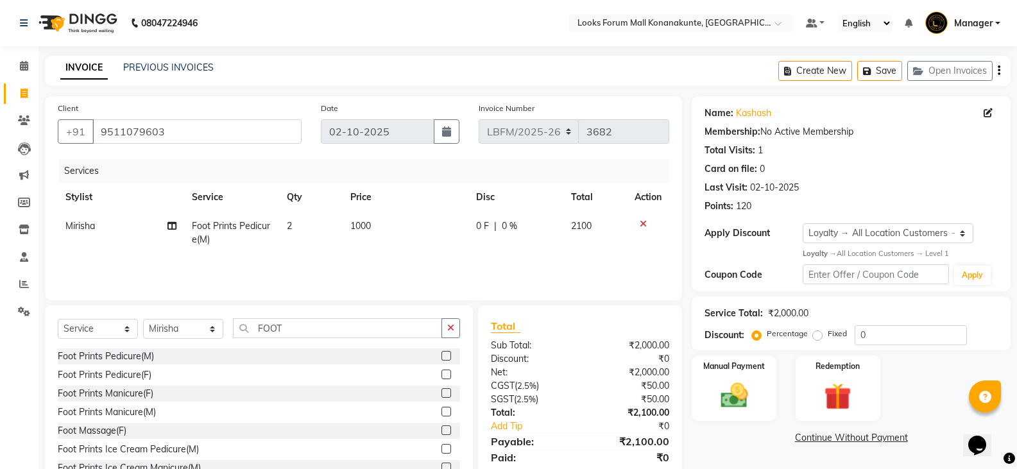
click at [394, 225] on td "1000" at bounding box center [406, 233] width 126 height 42
select select "90396"
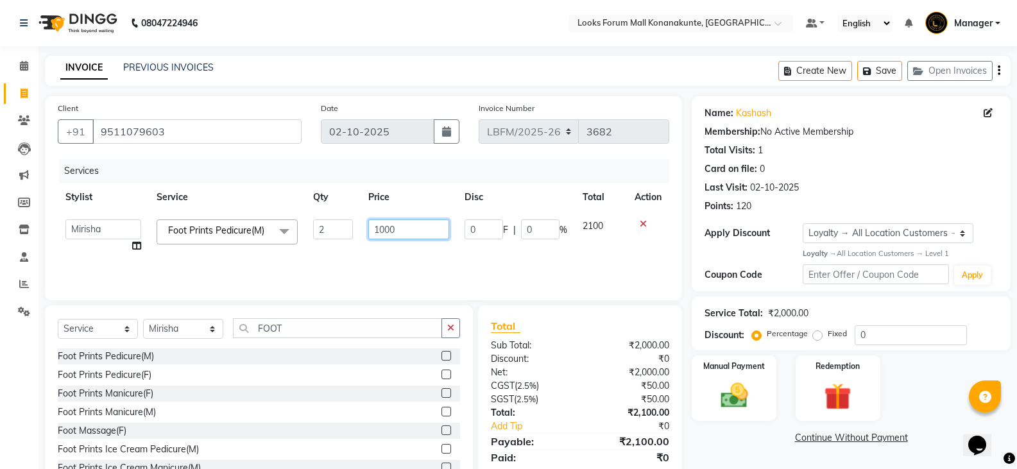
click at [414, 237] on input "1000" at bounding box center [408, 229] width 80 height 20
type input "1200"
click at [420, 249] on td "1200" at bounding box center [409, 236] width 96 height 49
select select "90396"
click at [361, 318] on input "FOOT" at bounding box center [337, 328] width 209 height 20
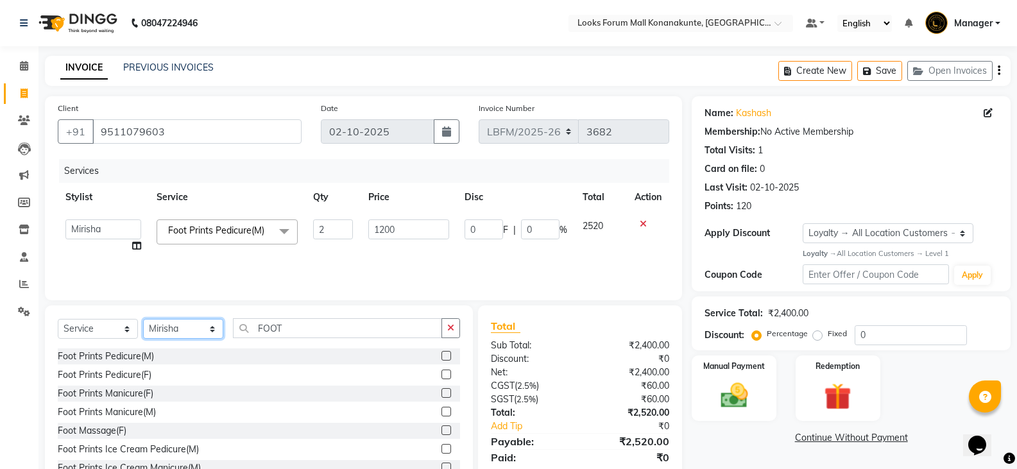
click at [210, 325] on select "Select Stylist Ananya_Nails [PERSON_NAME] Bijen Bishop_Mgr Counter Sales Manage…" at bounding box center [183, 329] width 80 height 20
select select "90395"
click at [143, 319] on select "Select Stylist Ananya_Nails [PERSON_NAME] Bijen Bishop_Mgr Counter Sales Manage…" at bounding box center [183, 329] width 80 height 20
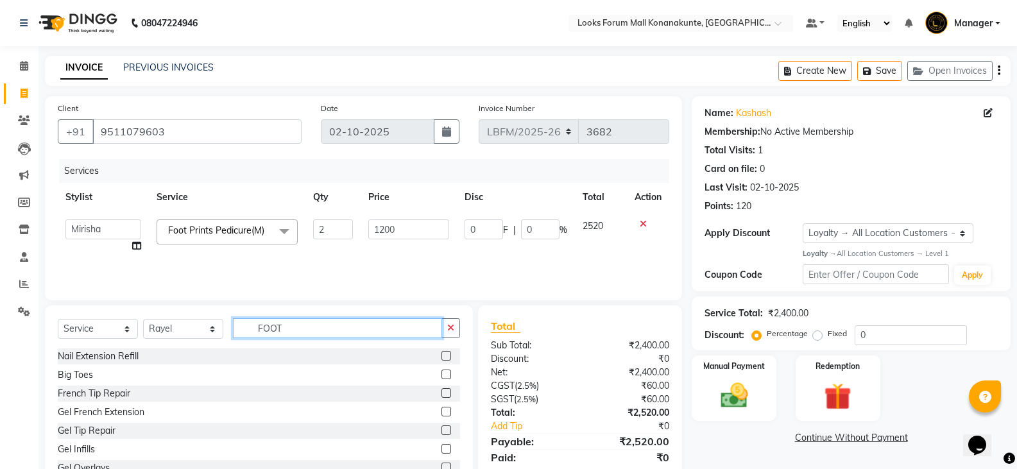
click at [317, 333] on input "FOOT" at bounding box center [337, 328] width 209 height 20
click at [405, 347] on div "Select Service Product Membership Package Voucher Prepaid Gift Card Select Styl…" at bounding box center [259, 333] width 402 height 30
click at [332, 328] on input "FOOT" at bounding box center [337, 328] width 209 height 20
type input "F"
type input "FOOT"
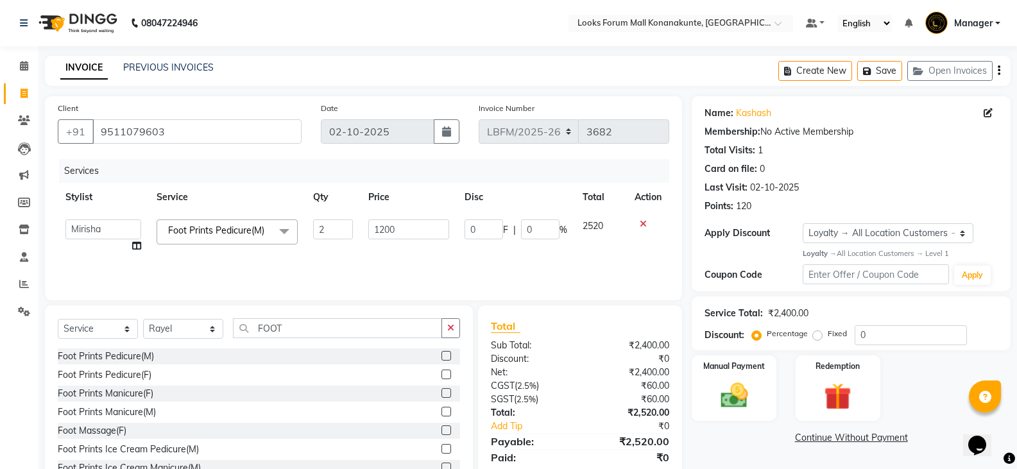
click at [441, 353] on label at bounding box center [446, 356] width 10 height 10
click at [441, 353] on input "checkbox" at bounding box center [445, 356] width 8 height 8
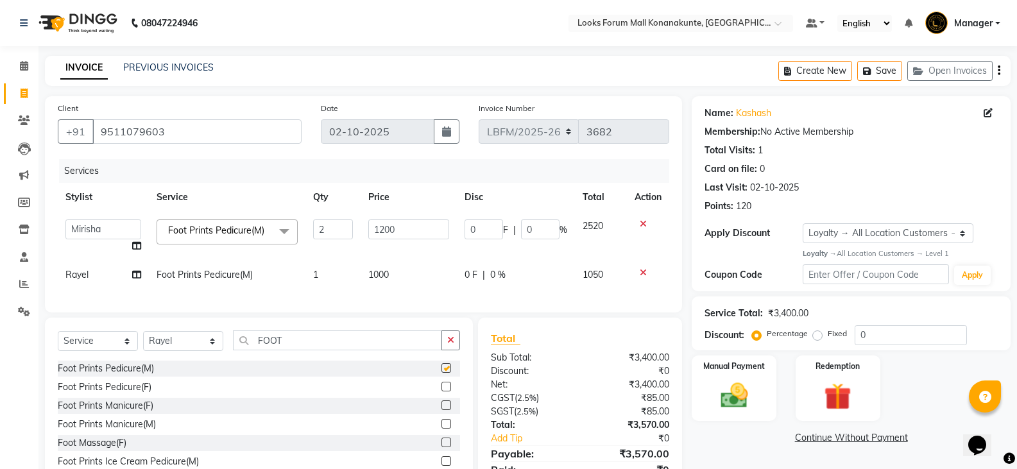
checkbox input "false"
click at [392, 271] on td "1000" at bounding box center [409, 274] width 96 height 29
select select "90395"
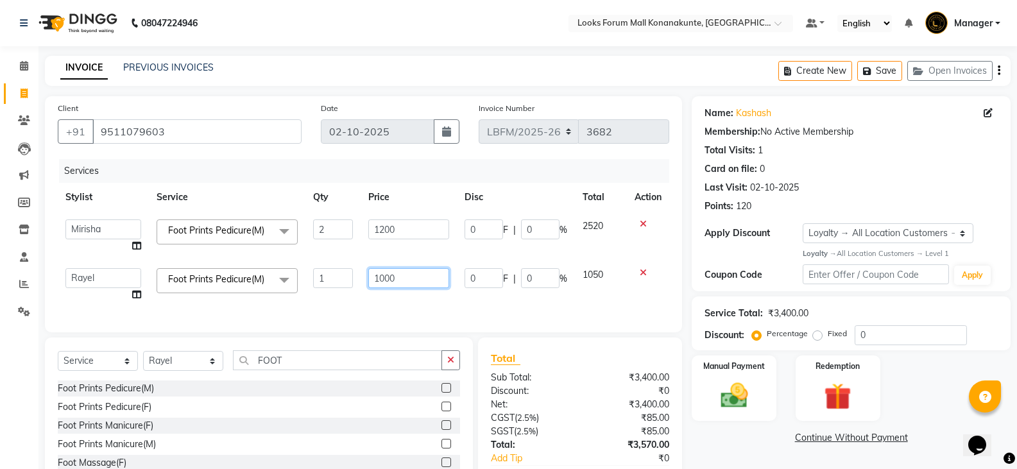
drag, startPoint x: 402, startPoint y: 275, endPoint x: 409, endPoint y: 275, distance: 7.1
click at [402, 275] on input "1000" at bounding box center [408, 278] width 80 height 20
type input "1200"
click at [455, 312] on div "Client [PHONE_NUMBER] Date [DATE] Invoice Number LBFM/[PHONE_NUMBER] Services S…" at bounding box center [363, 214] width 637 height 236
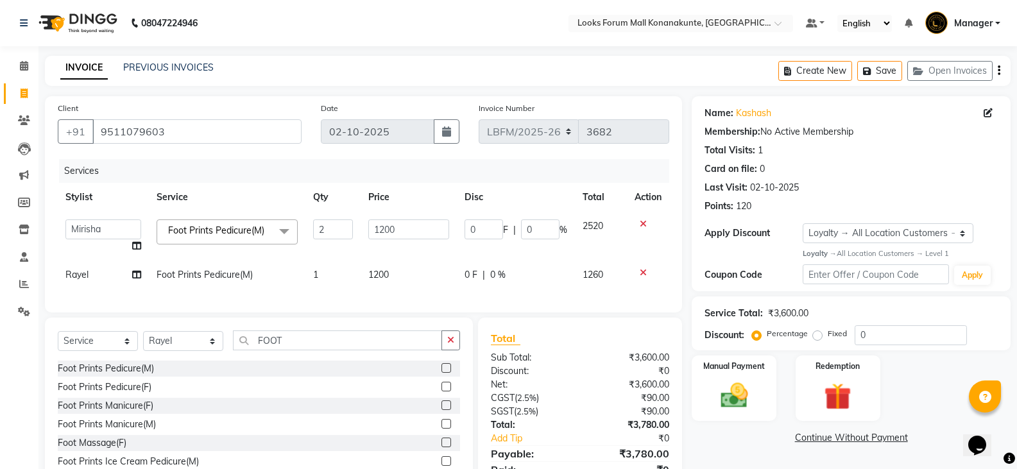
click at [321, 176] on div "Services" at bounding box center [369, 171] width 620 height 24
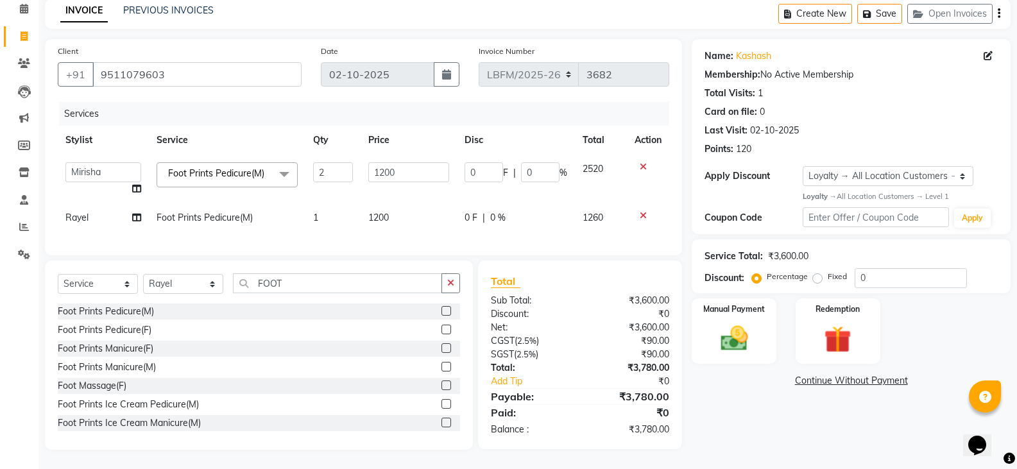
scroll to position [67, 0]
click at [557, 225] on div "Services Stylist Service Qty Price Disc Total Action Ananya_Nails [PERSON_NAME]…" at bounding box center [363, 172] width 611 height 140
click at [641, 211] on icon at bounding box center [643, 215] width 7 height 9
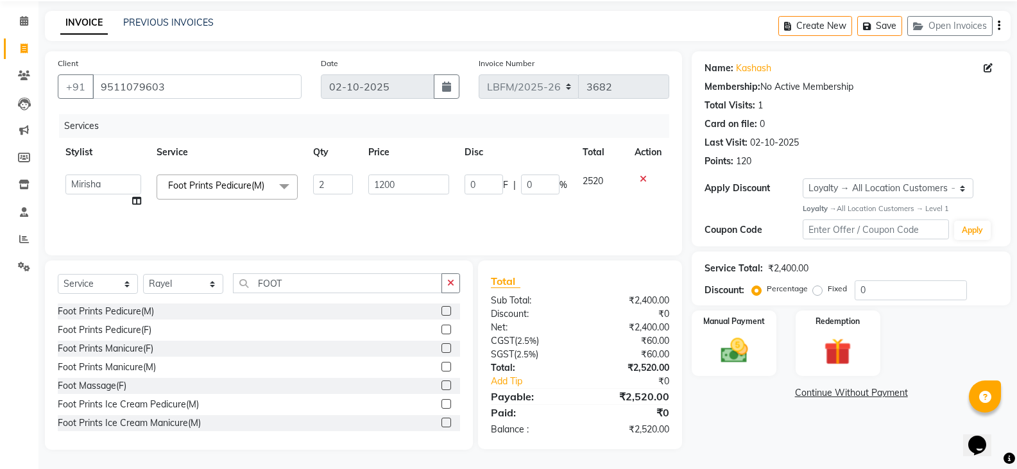
scroll to position [45, 0]
click at [360, 217] on div "Services Stylist Service Qty Price Disc Total Action Ananya_Nails [PERSON_NAME]…" at bounding box center [363, 178] width 611 height 128
click at [317, 229] on div "Services Stylist Service Qty Price Disc Total Action Ananya_Nails [PERSON_NAME]…" at bounding box center [363, 178] width 611 height 128
click at [326, 249] on div "Client [PHONE_NUMBER] Date [DATE] Invoice Number LBFM/[PHONE_NUMBER] Services S…" at bounding box center [363, 153] width 637 height 204
click at [371, 223] on div "Services Stylist Service Qty Price Disc Total Action Ananya_Nails [PERSON_NAME]…" at bounding box center [363, 178] width 611 height 128
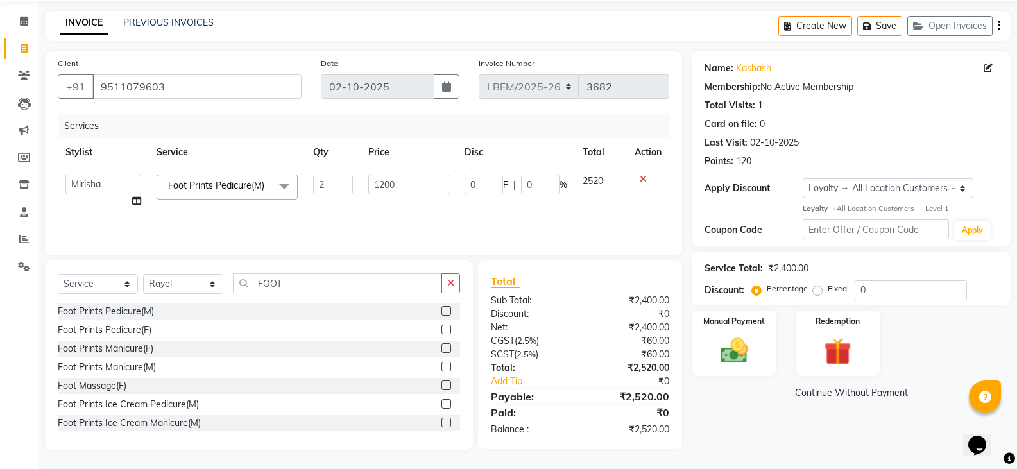
click at [414, 232] on div "Services Stylist Service Qty Price Disc Total Action Ananya_Nails [PERSON_NAME]…" at bounding box center [363, 178] width 611 height 128
click at [330, 261] on div "Select Service Product Membership Package Voucher Prepaid Gift Card Select Styl…" at bounding box center [259, 354] width 428 height 189
click at [742, 365] on img at bounding box center [734, 350] width 46 height 33
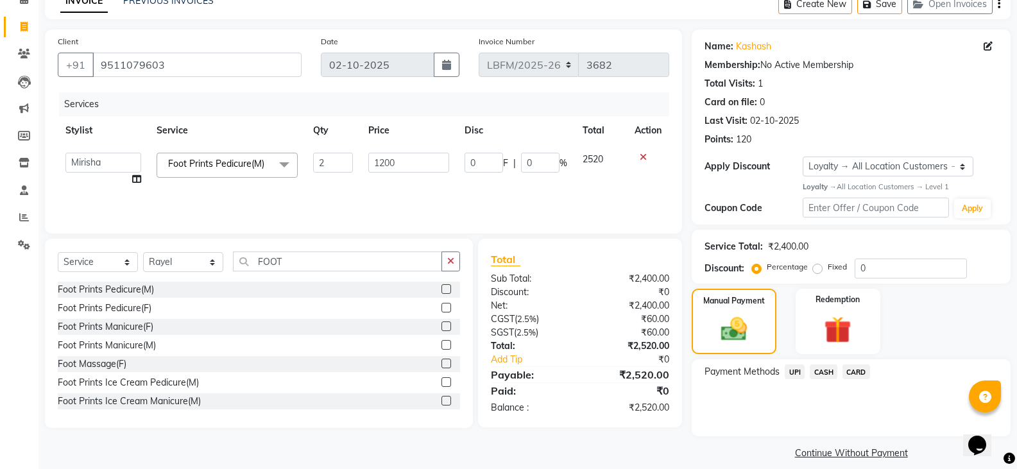
click at [861, 372] on span "CARD" at bounding box center [856, 371] width 28 height 15
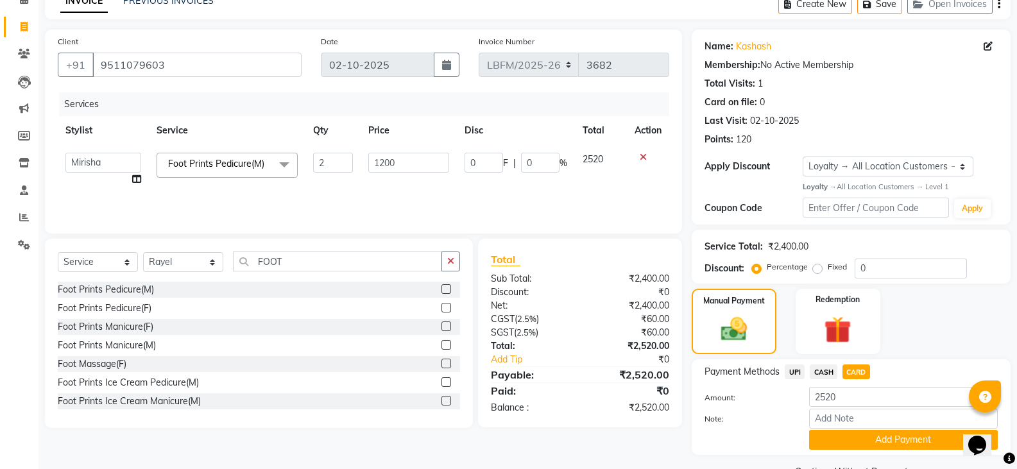
click at [826, 369] on span "CASH" at bounding box center [824, 371] width 28 height 15
click at [855, 442] on button "Add Payment" at bounding box center [903, 440] width 189 height 20
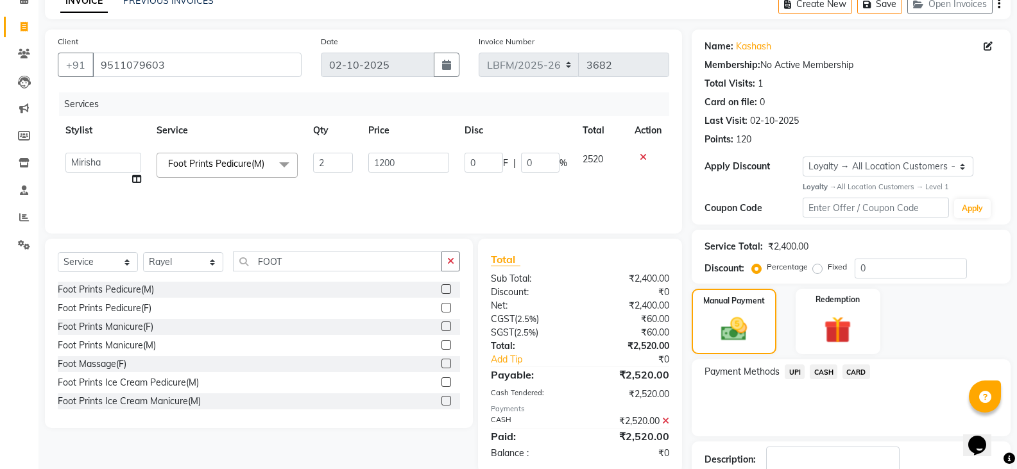
scroll to position [153, 0]
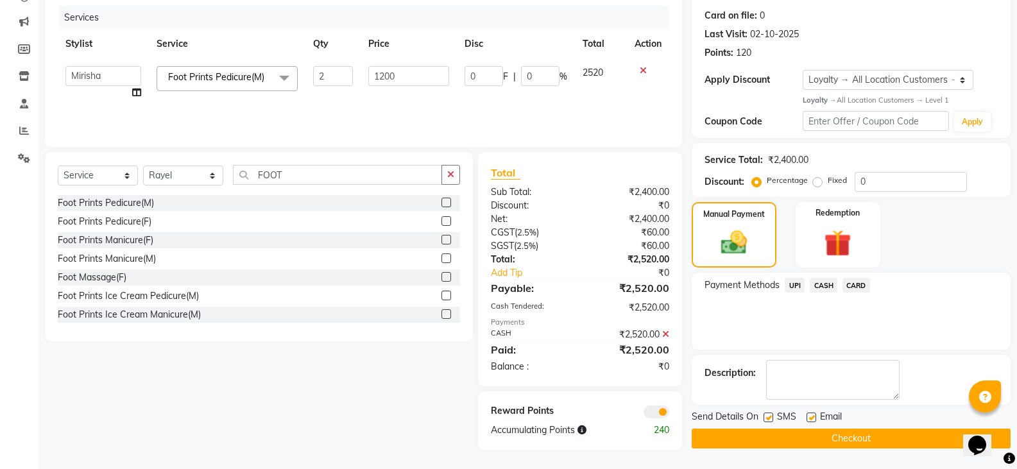
click at [856, 441] on button "Checkout" at bounding box center [851, 439] width 319 height 20
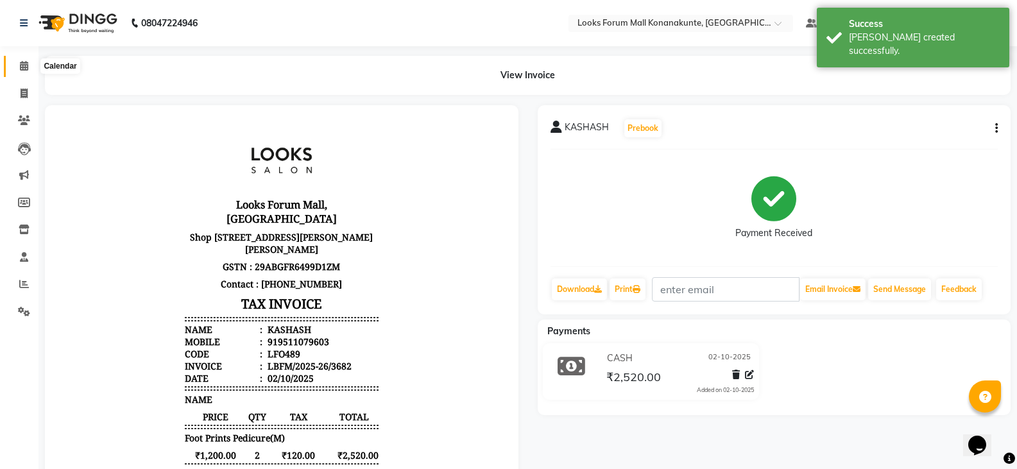
drag, startPoint x: 26, startPoint y: 70, endPoint x: 39, endPoint y: 75, distance: 13.8
click at [26, 71] on span at bounding box center [24, 66] width 22 height 15
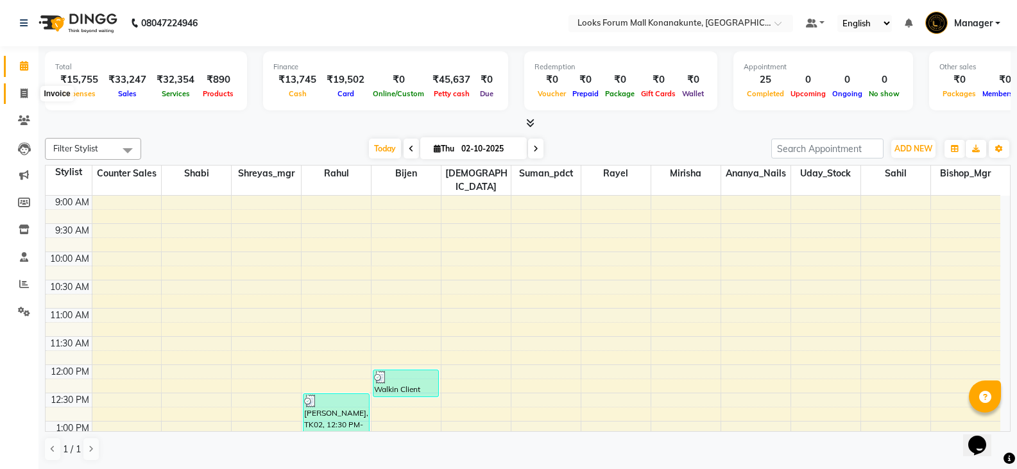
click at [22, 93] on icon at bounding box center [24, 94] width 7 height 10
select select "service"
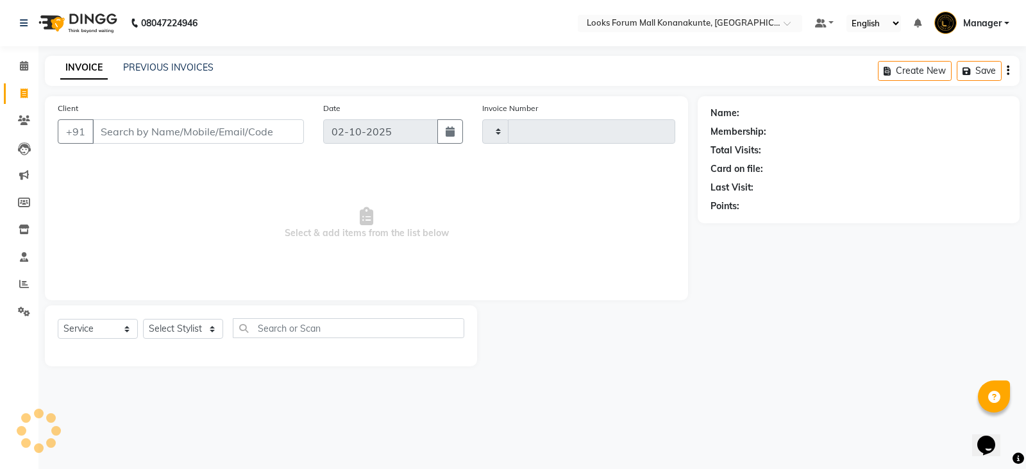
type input "3683"
select select "8945"
click at [135, 128] on input "Client" at bounding box center [198, 131] width 212 height 24
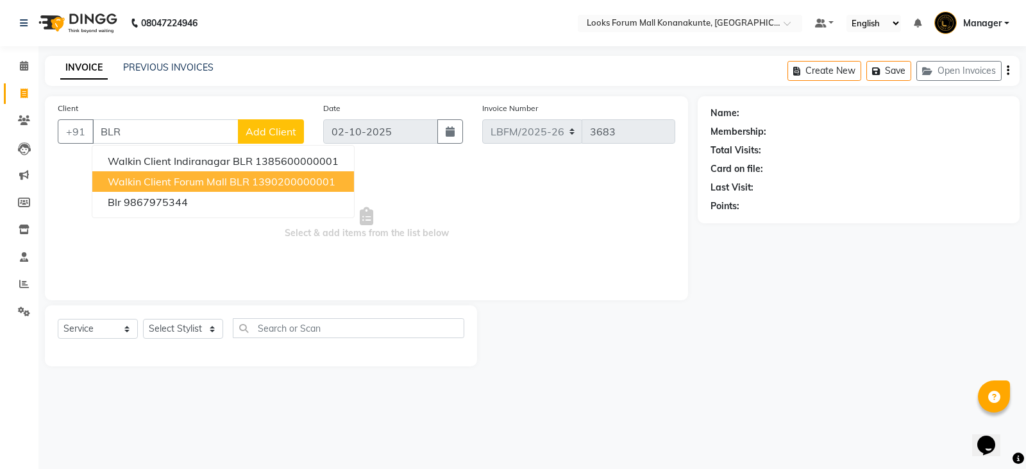
click at [174, 185] on span "Walkin Client Forum Mall BLR" at bounding box center [179, 181] width 142 height 13
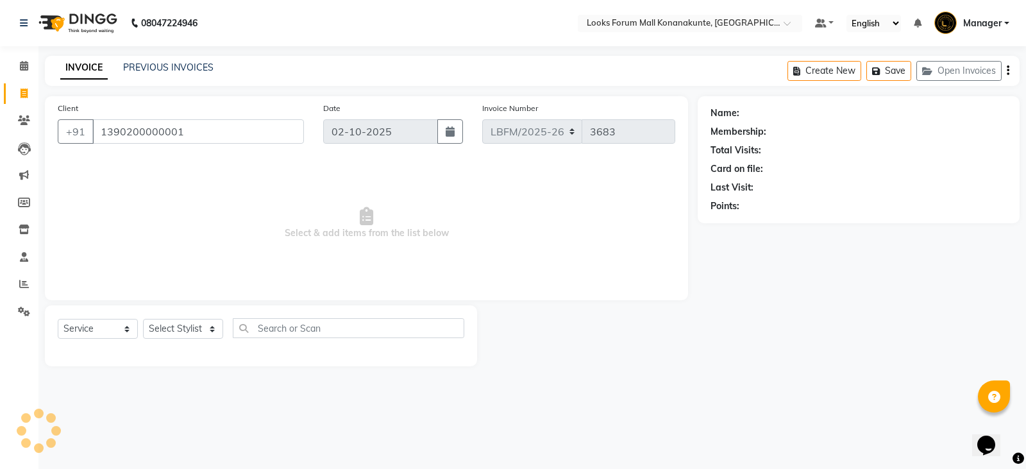
type input "1390200000001"
select select "1: Object"
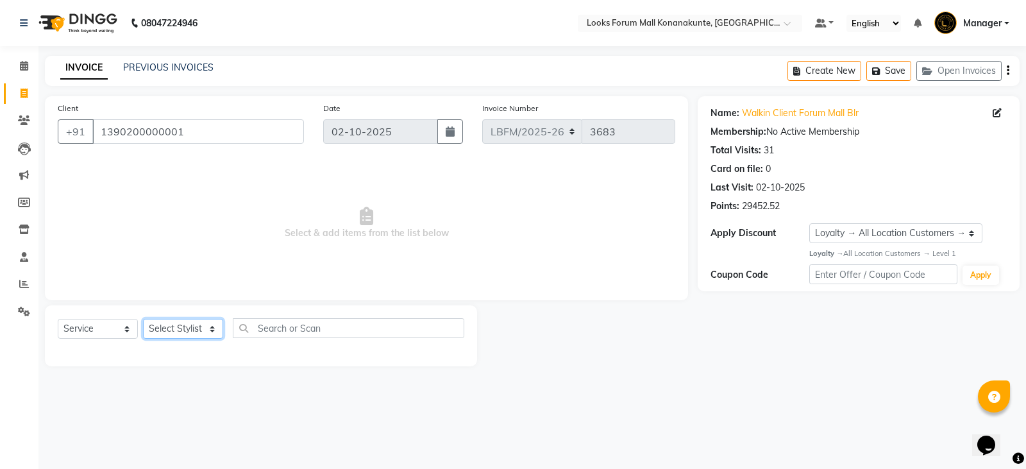
click at [214, 321] on select "Select Stylist Ananya_Nails [PERSON_NAME] Bijen Bishop_Mgr Counter Sales Manage…" at bounding box center [183, 329] width 80 height 20
select select "90392"
click at [143, 319] on select "Select Stylist Ananya_Nails [PERSON_NAME] Bijen Bishop_Mgr Counter Sales Manage…" at bounding box center [183, 329] width 80 height 20
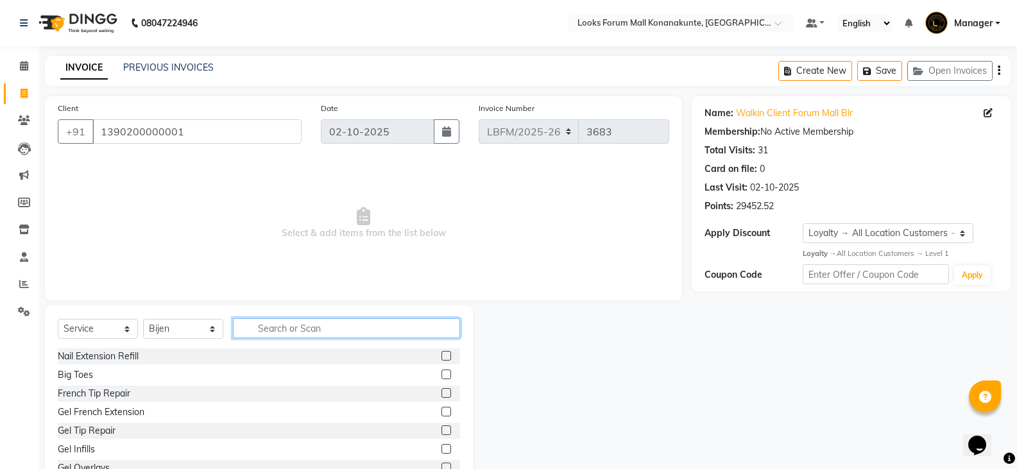
click at [267, 331] on input "text" at bounding box center [346, 328] width 227 height 20
type input "CUT"
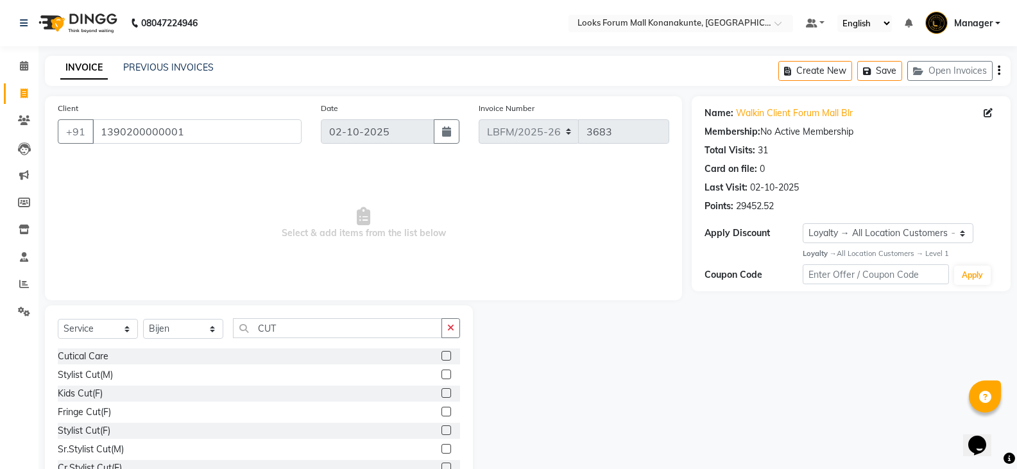
click at [441, 377] on label at bounding box center [446, 374] width 10 height 10
click at [441, 377] on input "checkbox" at bounding box center [445, 375] width 8 height 8
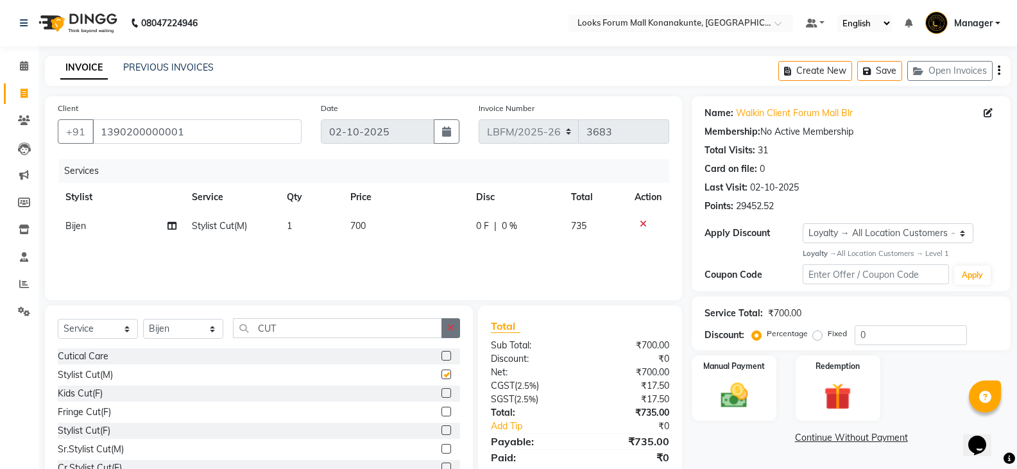
checkbox input "false"
click at [450, 330] on icon "button" at bounding box center [450, 327] width 7 height 9
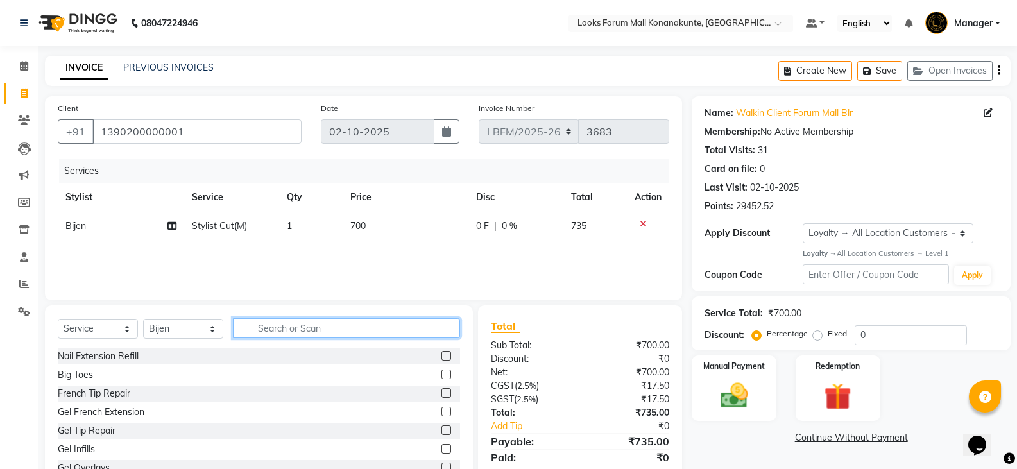
click at [427, 328] on input "text" at bounding box center [346, 328] width 227 height 20
type input "PEDIC"
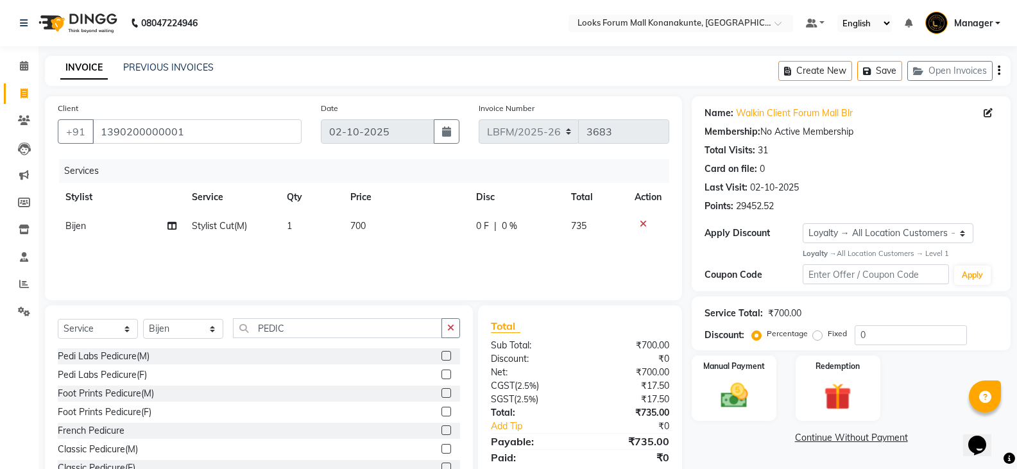
click at [441, 393] on label at bounding box center [446, 393] width 10 height 10
click at [441, 393] on input "checkbox" at bounding box center [445, 393] width 8 height 8
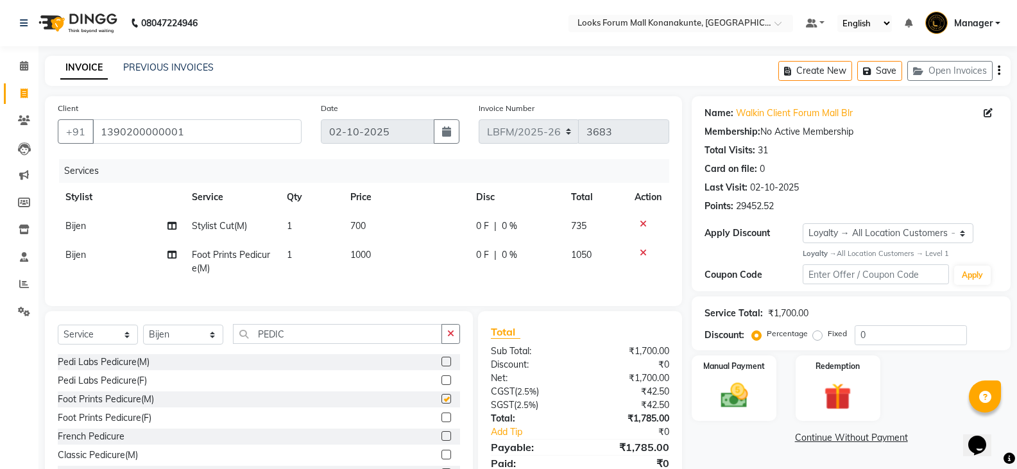
checkbox input "false"
click at [371, 259] on td "1000" at bounding box center [406, 262] width 126 height 42
select select "90392"
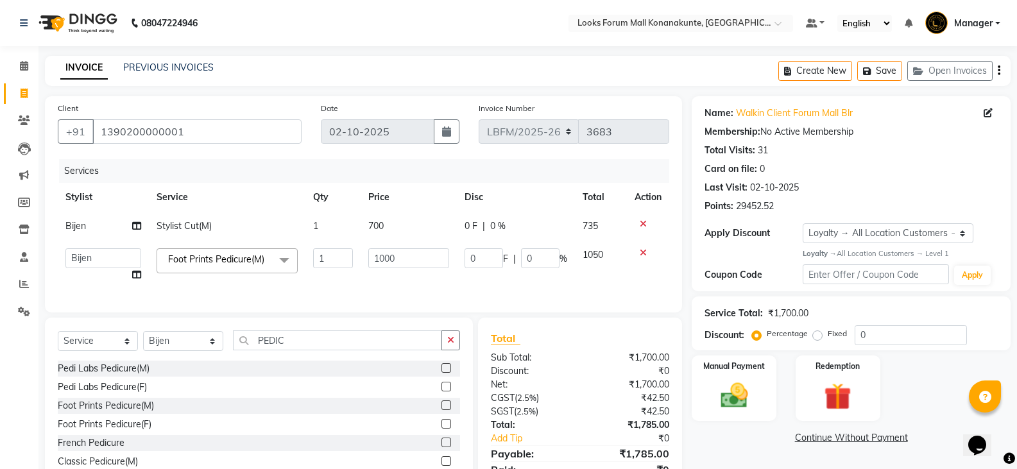
click at [394, 255] on input "1000" at bounding box center [408, 258] width 80 height 20
click at [402, 262] on input "1000" at bounding box center [408, 258] width 80 height 20
type input "1200"
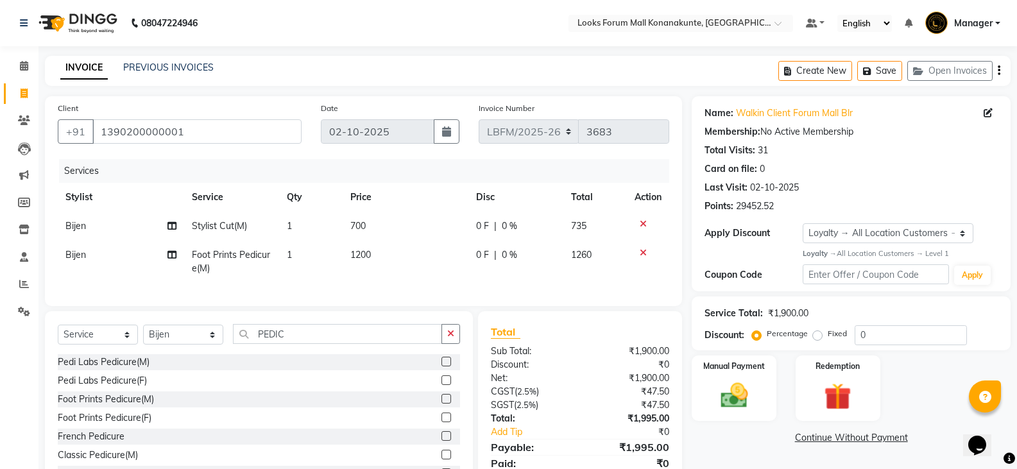
click at [417, 218] on td "700" at bounding box center [406, 226] width 126 height 29
select select "90392"
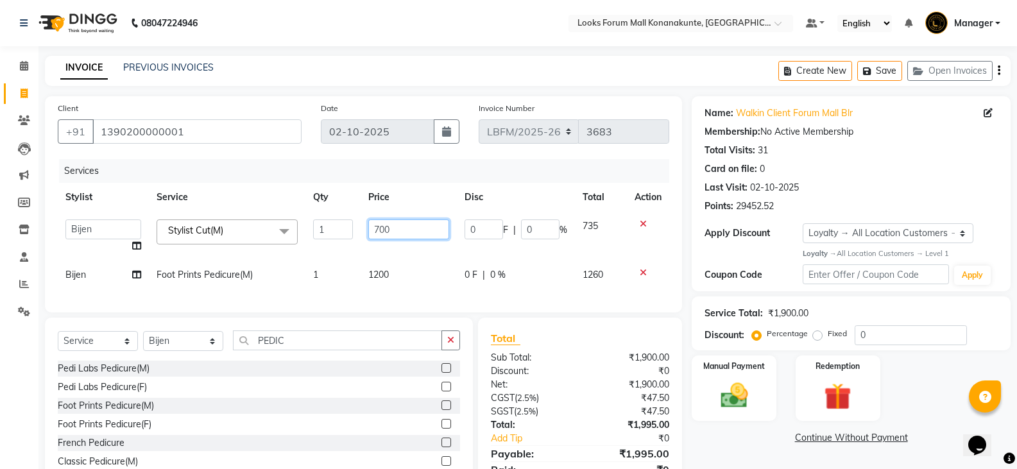
click at [396, 223] on input "700" at bounding box center [408, 229] width 80 height 20
click at [380, 228] on input "700" at bounding box center [408, 229] width 80 height 20
type input "900"
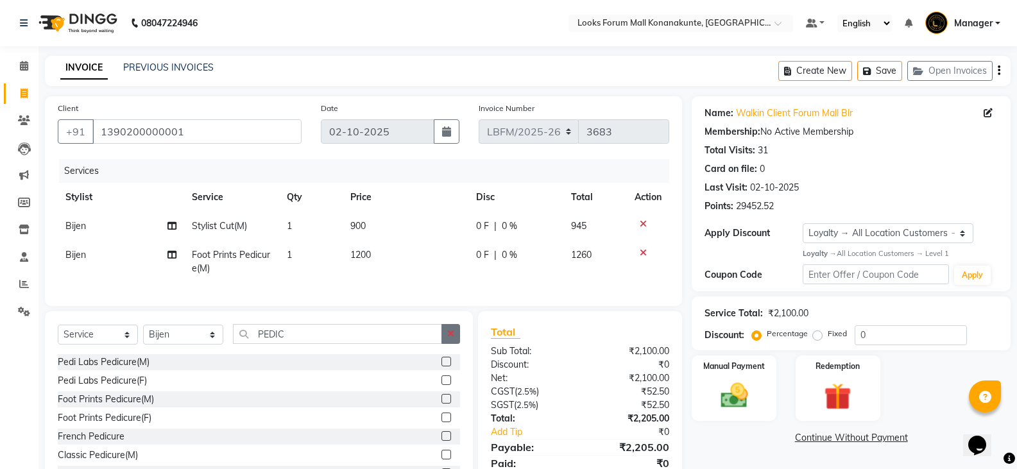
click at [452, 344] on button "button" at bounding box center [450, 334] width 19 height 20
click at [373, 354] on div "Select Service Product Membership Package Voucher Prepaid Gift Card Select Styl…" at bounding box center [259, 339] width 402 height 30
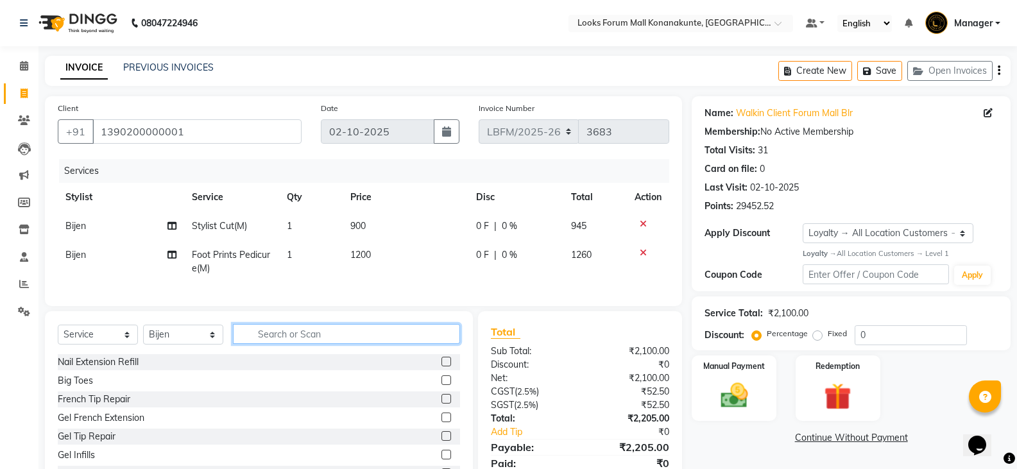
click at [380, 344] on input "text" at bounding box center [346, 334] width 227 height 20
click at [728, 397] on img at bounding box center [734, 395] width 46 height 33
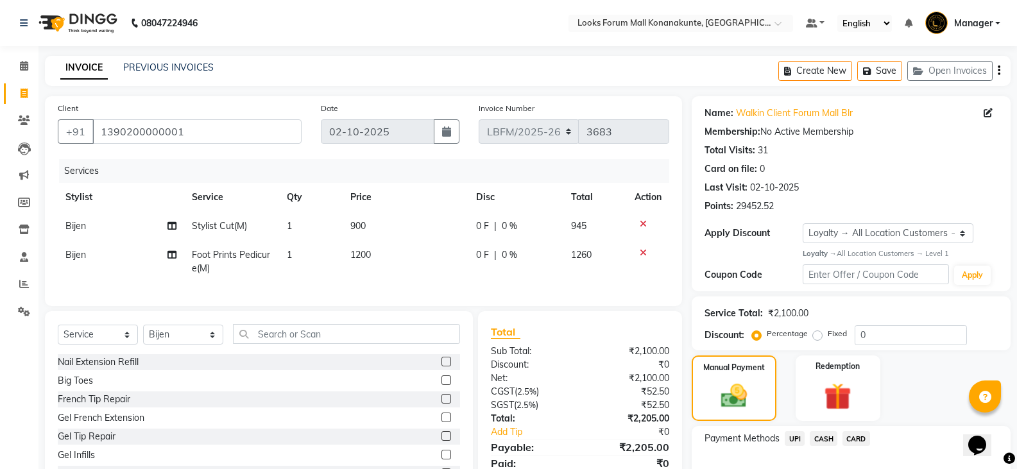
click at [825, 437] on span "CASH" at bounding box center [824, 438] width 28 height 15
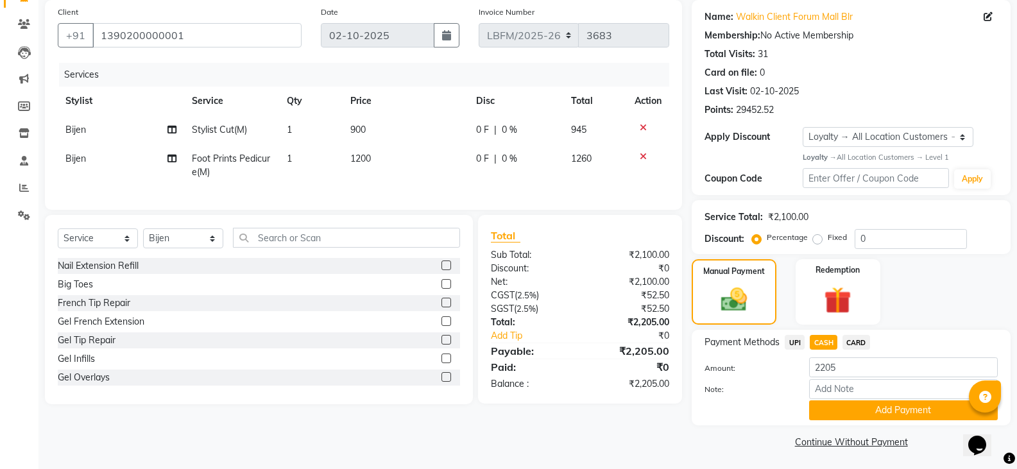
scroll to position [98, 0]
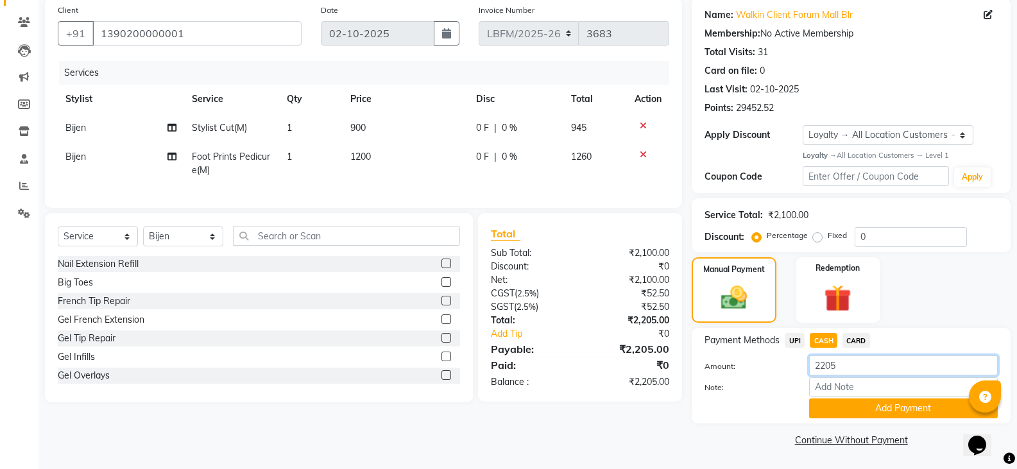
click at [858, 364] on input "2205" at bounding box center [903, 365] width 189 height 20
type input "2500"
click at [874, 411] on button "Add Payment" at bounding box center [903, 408] width 189 height 20
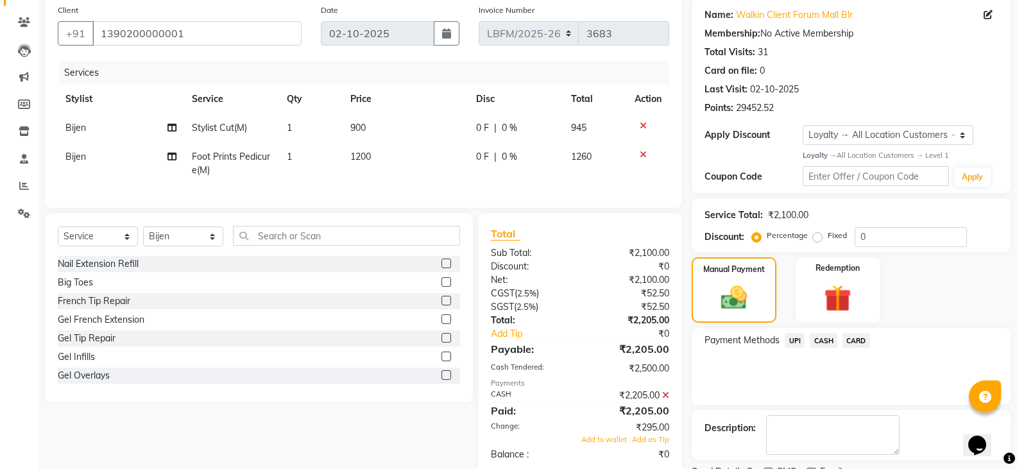
scroll to position [196, 0]
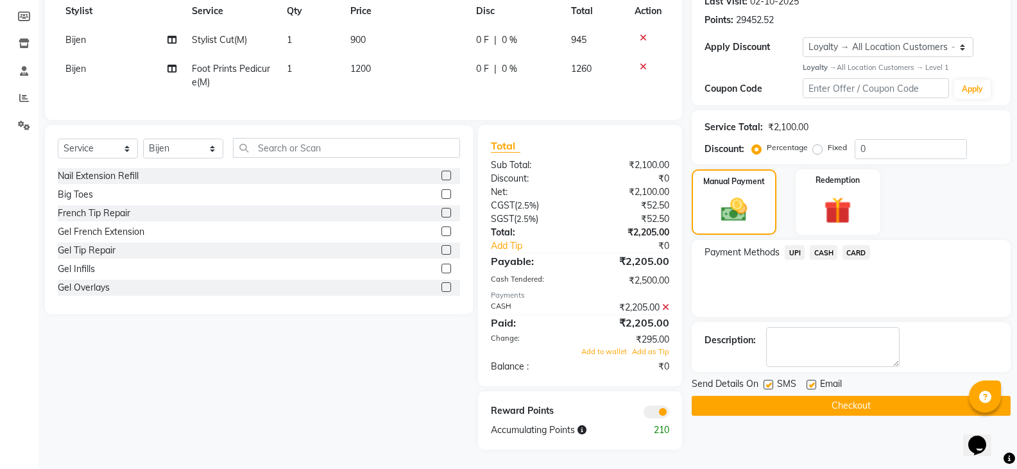
click at [865, 399] on button "Checkout" at bounding box center [851, 406] width 319 height 20
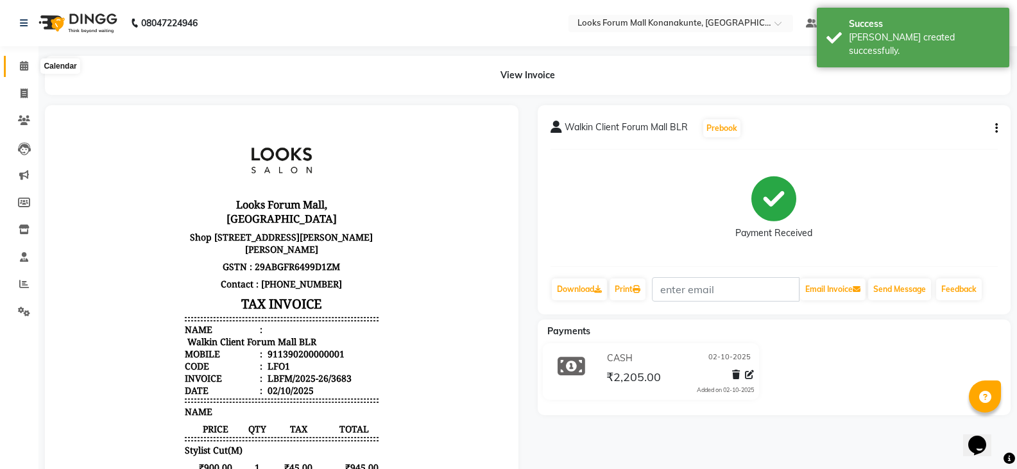
click at [22, 70] on icon at bounding box center [24, 66] width 8 height 10
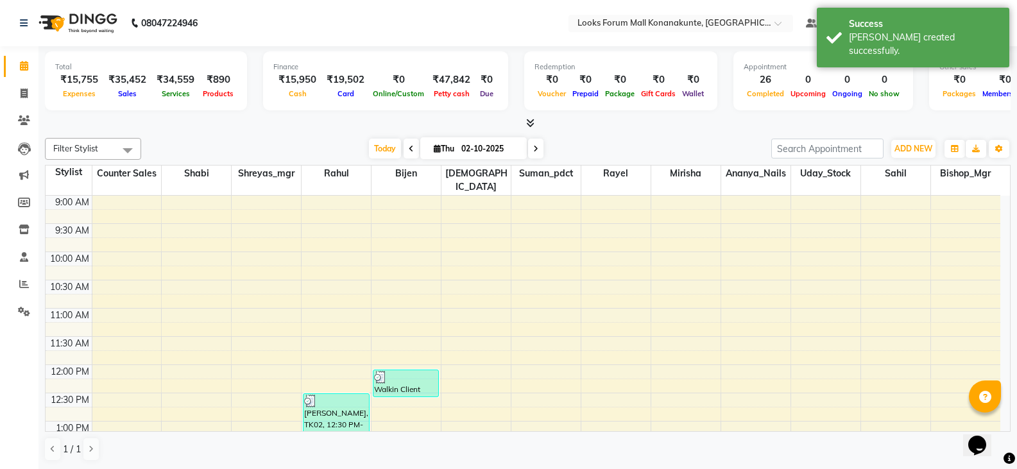
click at [291, 126] on div at bounding box center [527, 123] width 965 height 13
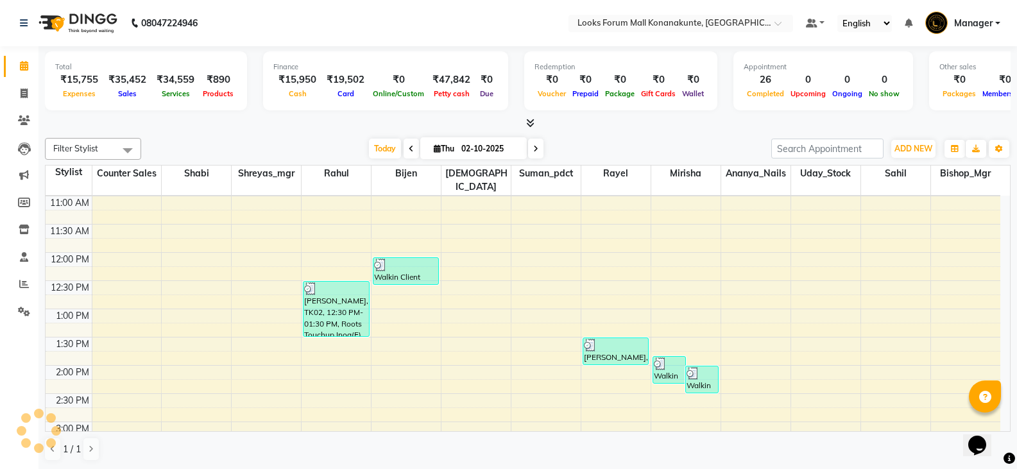
scroll to position [128, 0]
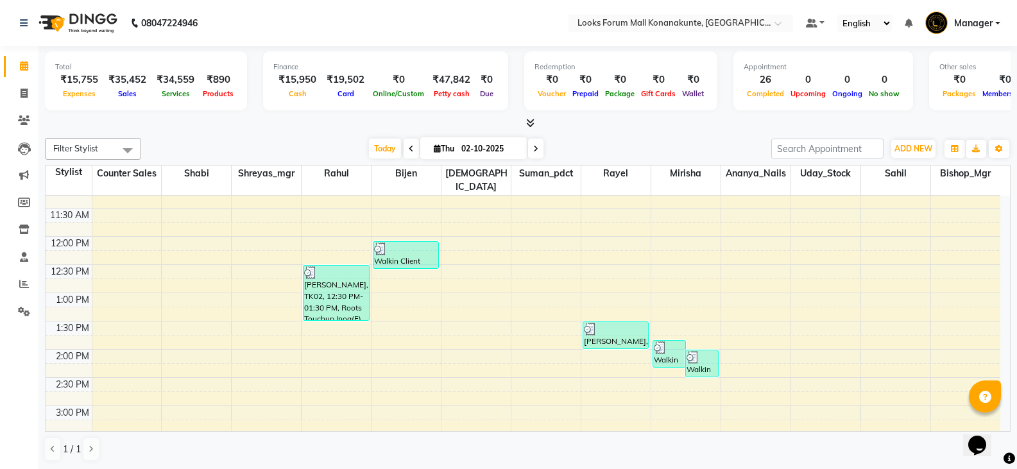
click at [577, 346] on div "9:00 AM 9:30 AM 10:00 AM 10:30 AM 11:00 AM 11:30 AM 12:00 PM 12:30 PM 1:00 PM 1…" at bounding box center [523, 462] width 955 height 790
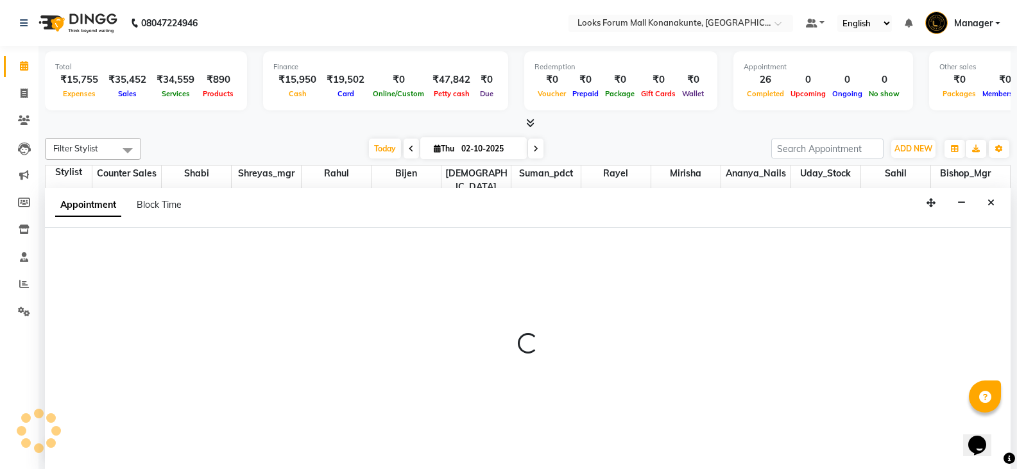
scroll to position [1, 0]
click at [545, 361] on div at bounding box center [527, 348] width 965 height 32
select select "90394"
select select "tentative"
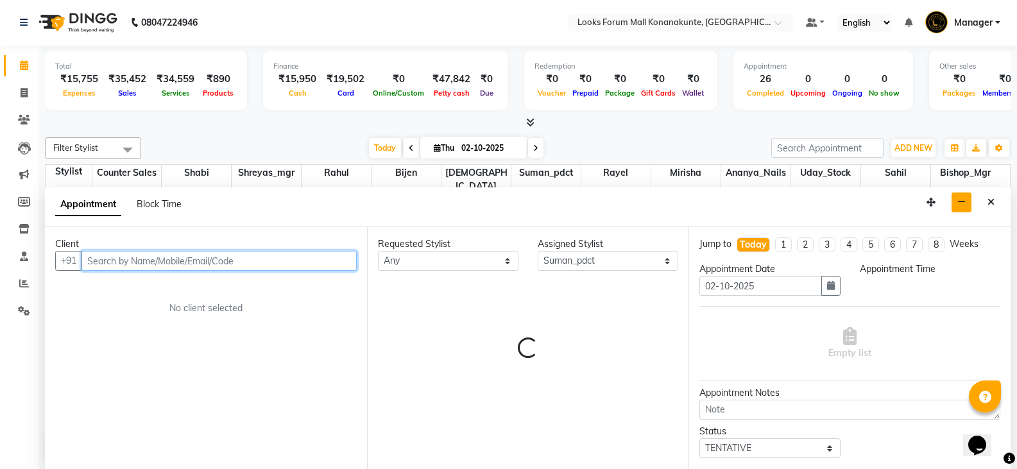
select select "840"
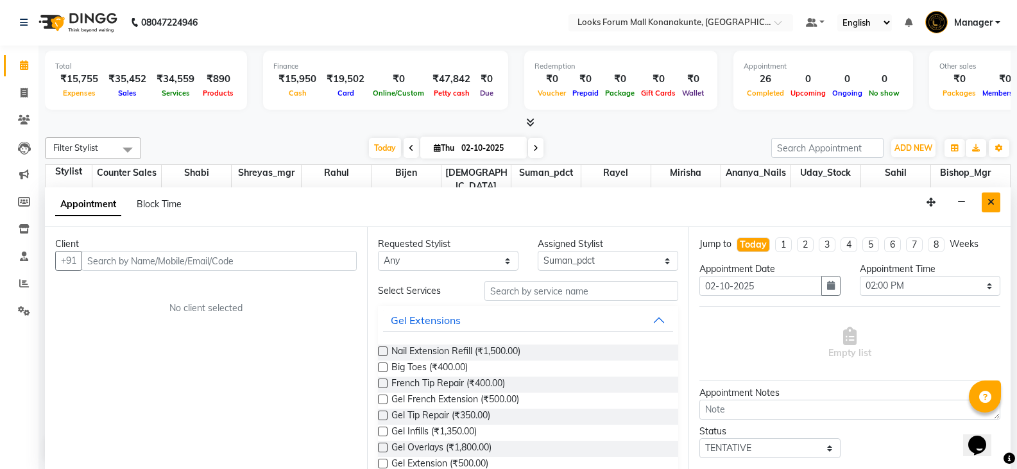
click at [995, 203] on button "Close" at bounding box center [990, 202] width 19 height 20
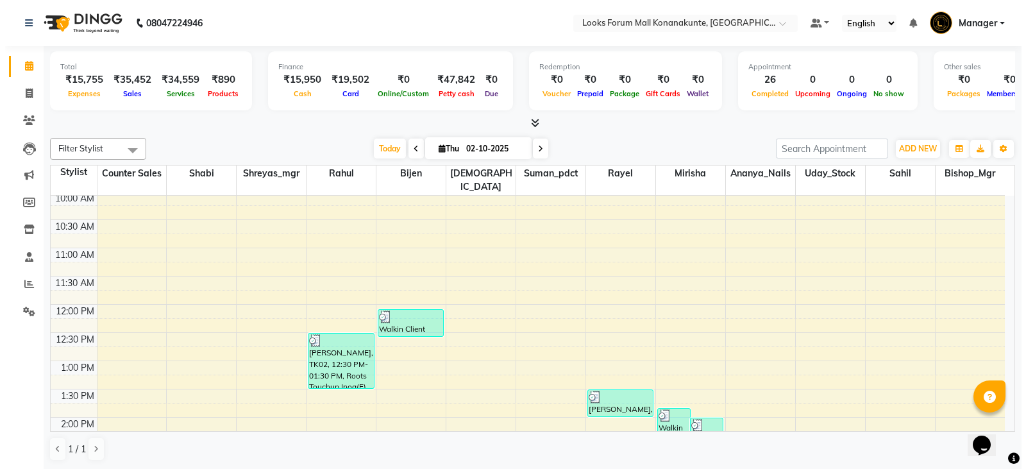
scroll to position [0, 0]
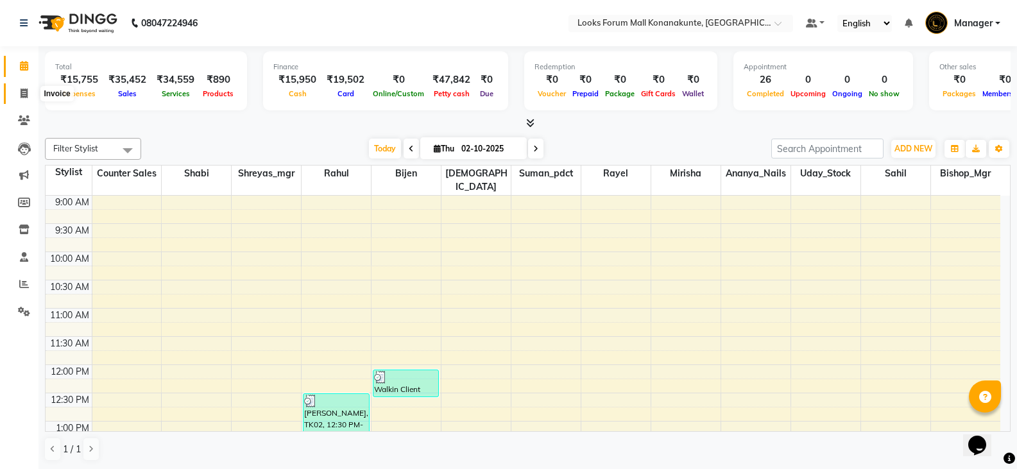
click at [24, 97] on icon at bounding box center [24, 94] width 7 height 10
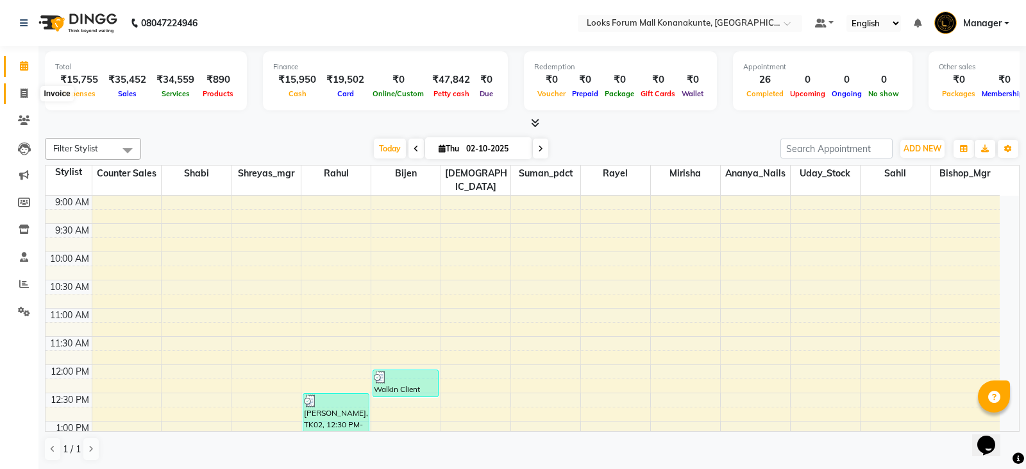
select select "service"
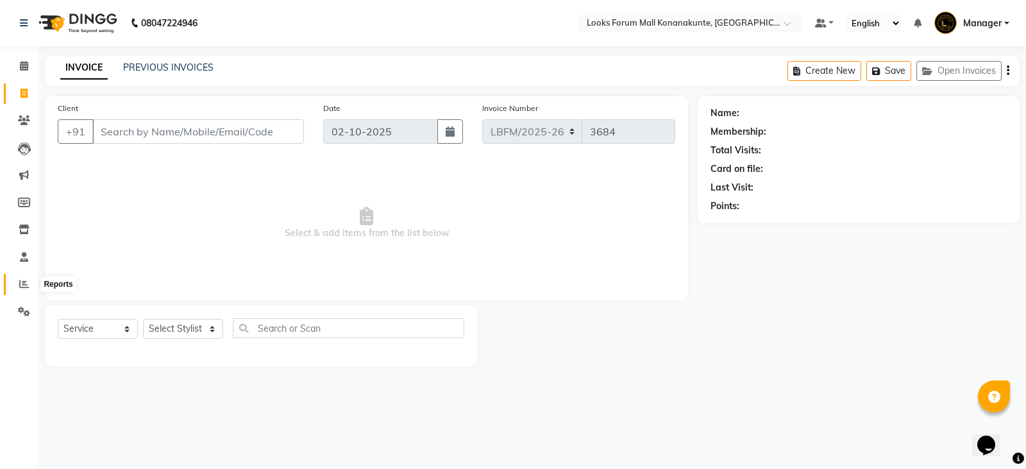
click at [26, 285] on icon at bounding box center [24, 284] width 10 height 10
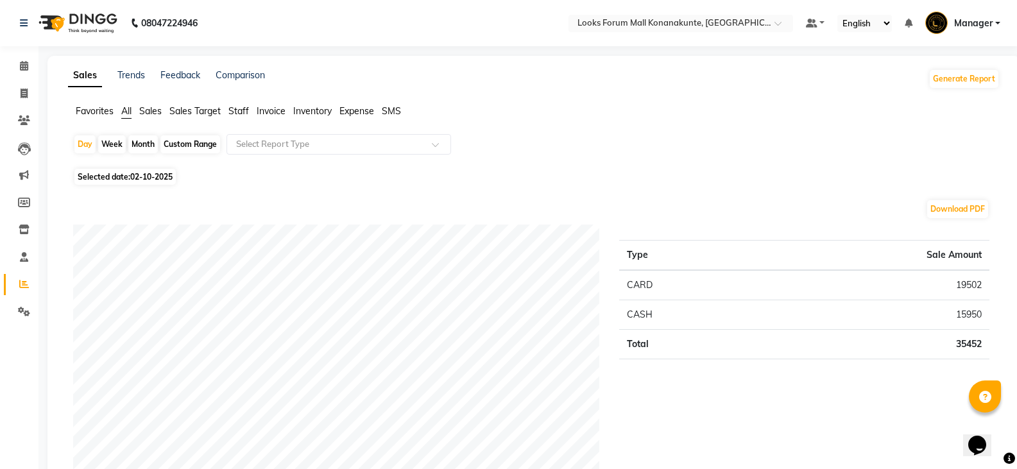
click at [153, 107] on span "Sales" at bounding box center [150, 111] width 22 height 12
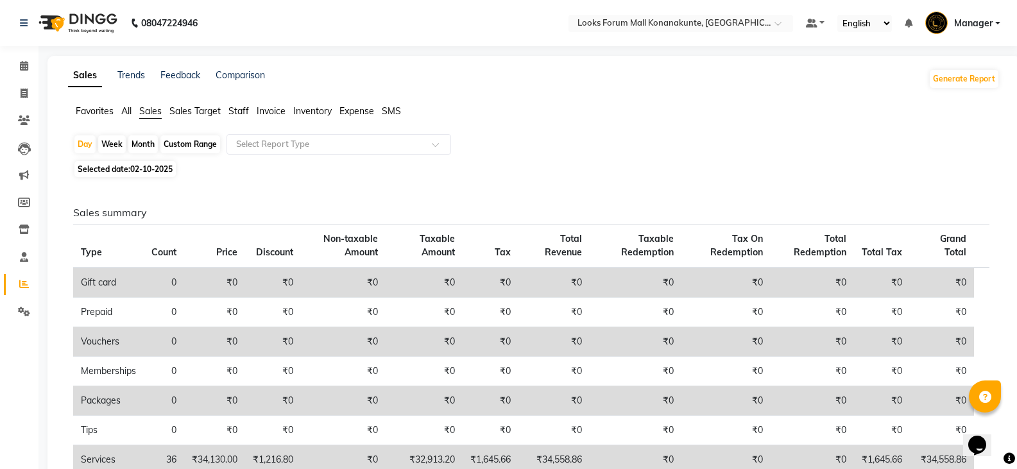
click at [146, 107] on span "Sales" at bounding box center [150, 111] width 22 height 12
click at [314, 142] on input "text" at bounding box center [325, 144] width 185 height 13
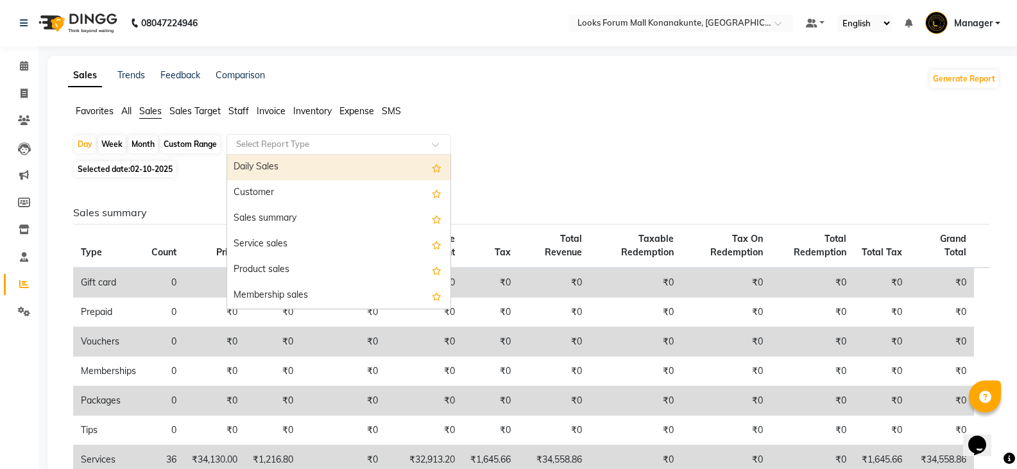
click at [320, 172] on div "Daily Sales" at bounding box center [338, 168] width 223 height 26
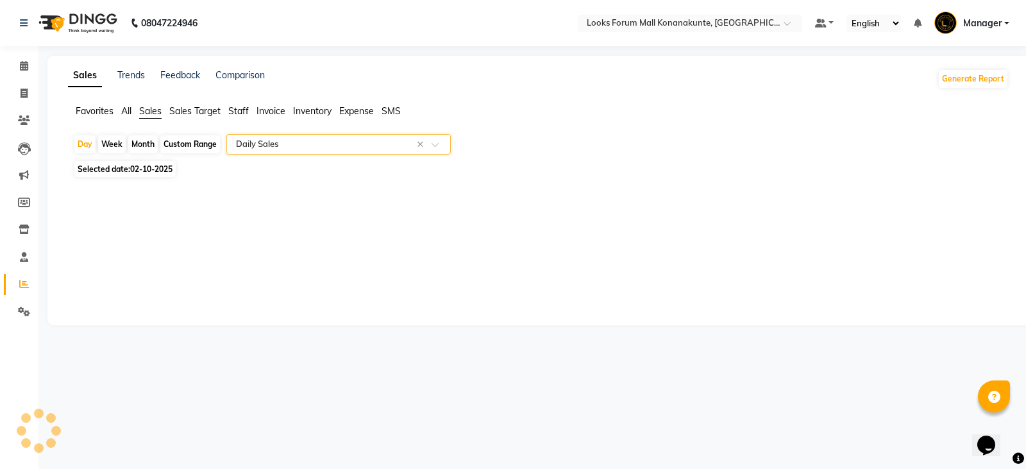
select select "filtered_report"
select select "csv"
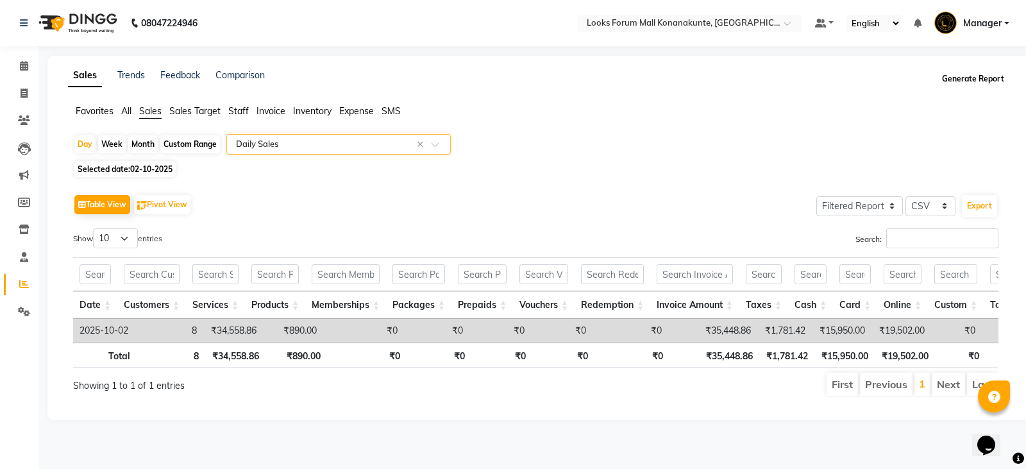
click at [965, 81] on button "Generate Report" at bounding box center [973, 79] width 69 height 18
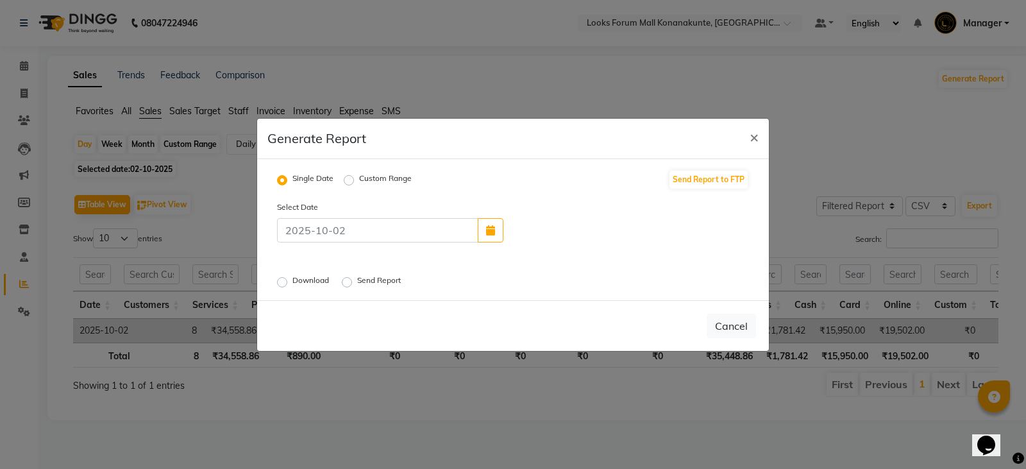
click at [293, 282] on label "Download" at bounding box center [312, 282] width 39 height 15
click at [284, 282] on input "Download" at bounding box center [284, 281] width 9 height 9
radio input "true"
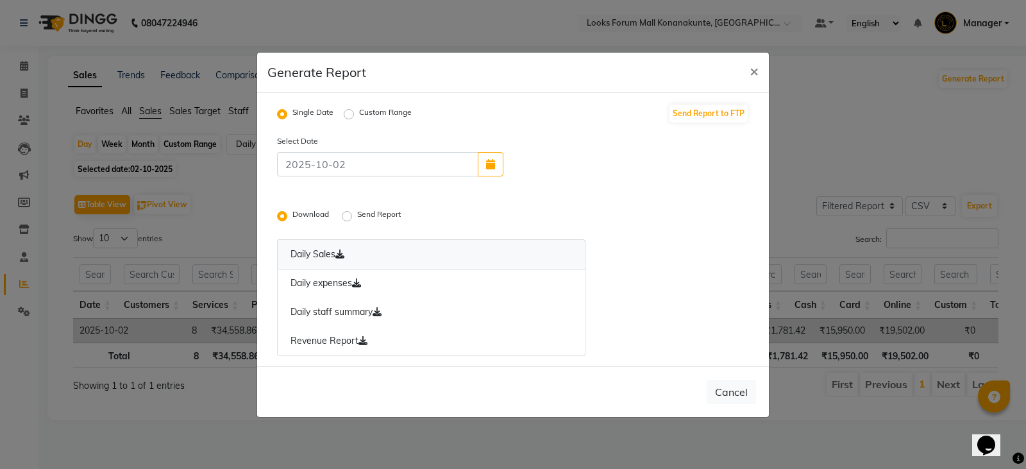
click at [302, 255] on link "Daily Sales" at bounding box center [431, 254] width 309 height 30
click at [346, 341] on link "Revenue Report" at bounding box center [431, 342] width 309 height 30
click at [294, 285] on link "Daily expenses" at bounding box center [431, 284] width 309 height 30
click at [493, 166] on icon "button" at bounding box center [490, 164] width 9 height 10
select select "10"
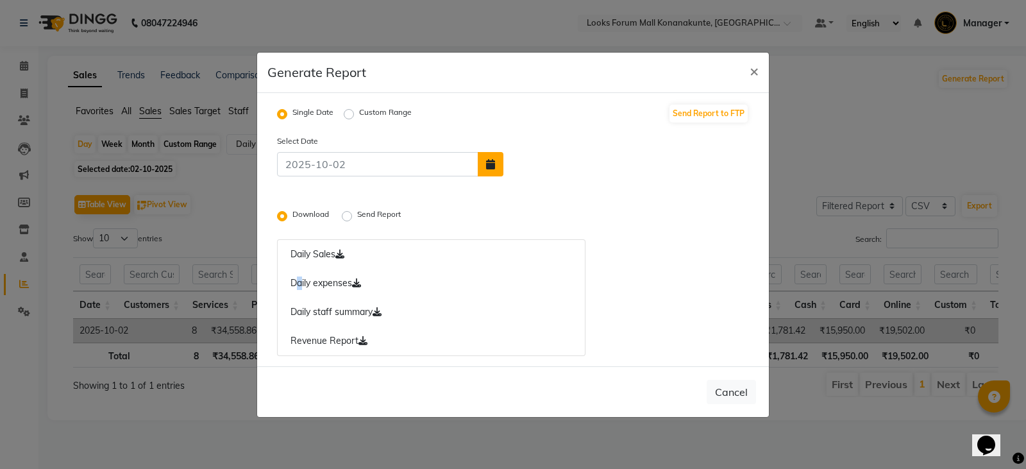
select select "2025"
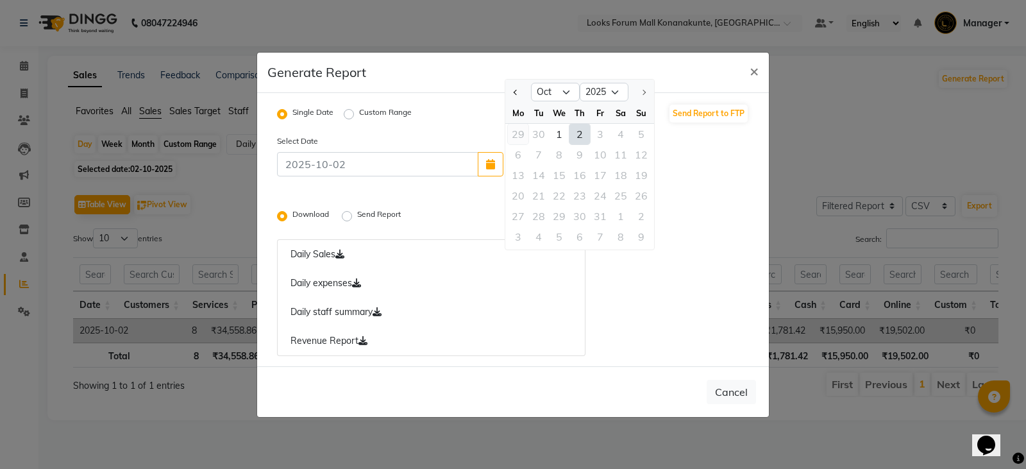
click at [518, 136] on div "29" at bounding box center [518, 134] width 21 height 21
type input "29-09-2025"
radio input "false"
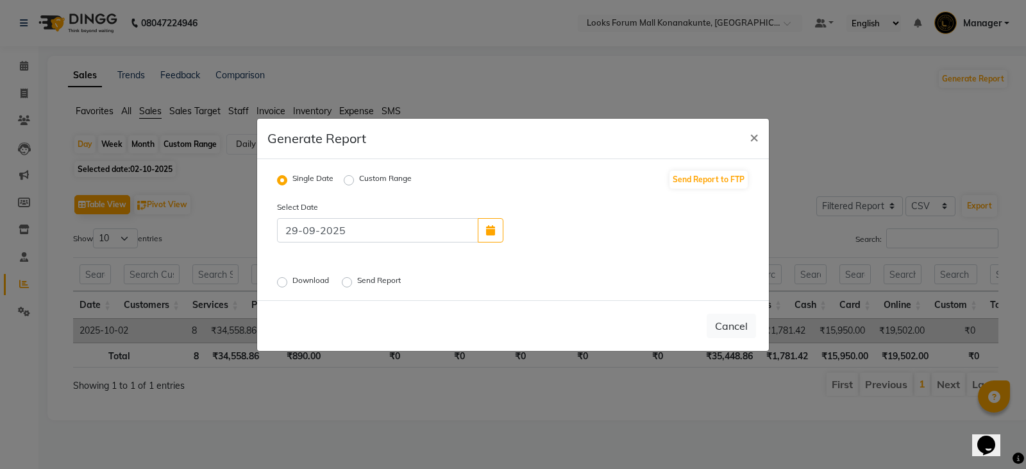
click at [359, 180] on label "Custom Range" at bounding box center [385, 180] width 53 height 15
click at [350, 180] on input "Custom Range" at bounding box center [350, 179] width 9 height 9
radio input "true"
select select "10"
select select "2025"
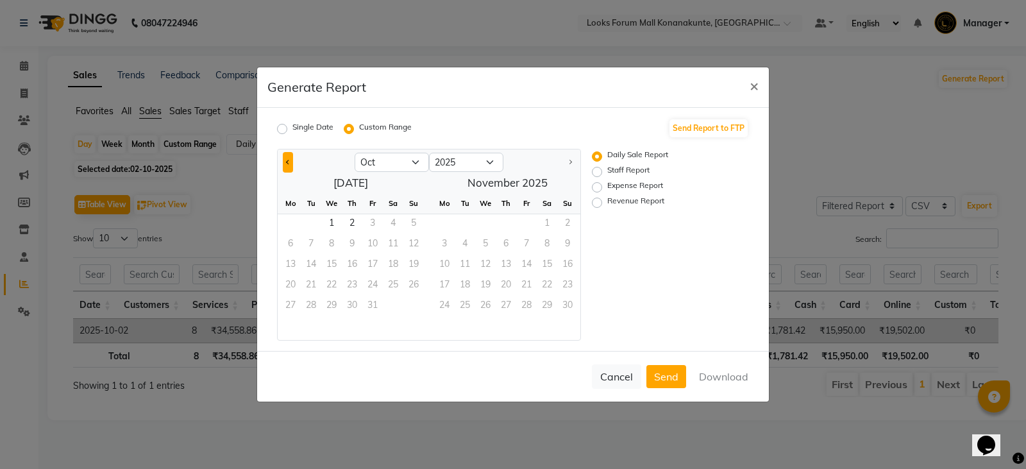
click at [284, 165] on button "Previous month" at bounding box center [288, 162] width 10 height 21
select select "9"
click at [410, 285] on span "28" at bounding box center [413, 286] width 21 height 21
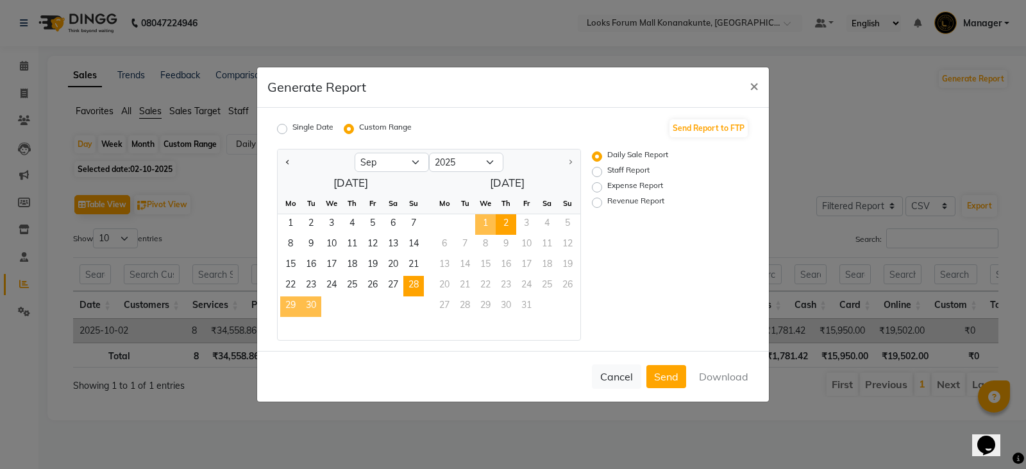
click at [509, 217] on span "2" at bounding box center [506, 224] width 21 height 21
click at [702, 377] on button "Download" at bounding box center [724, 376] width 65 height 23
click at [607, 185] on label "Expense Report" at bounding box center [635, 187] width 56 height 15
click at [599, 185] on input "Expense Report" at bounding box center [599, 187] width 9 height 9
radio input "true"
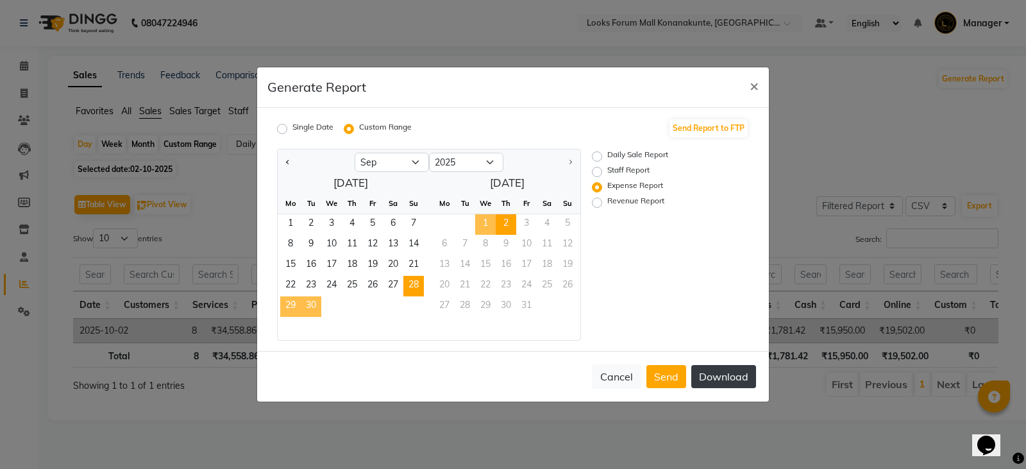
click at [726, 380] on button "Download" at bounding box center [724, 376] width 65 height 23
click at [762, 83] on button "×" at bounding box center [755, 85] width 30 height 36
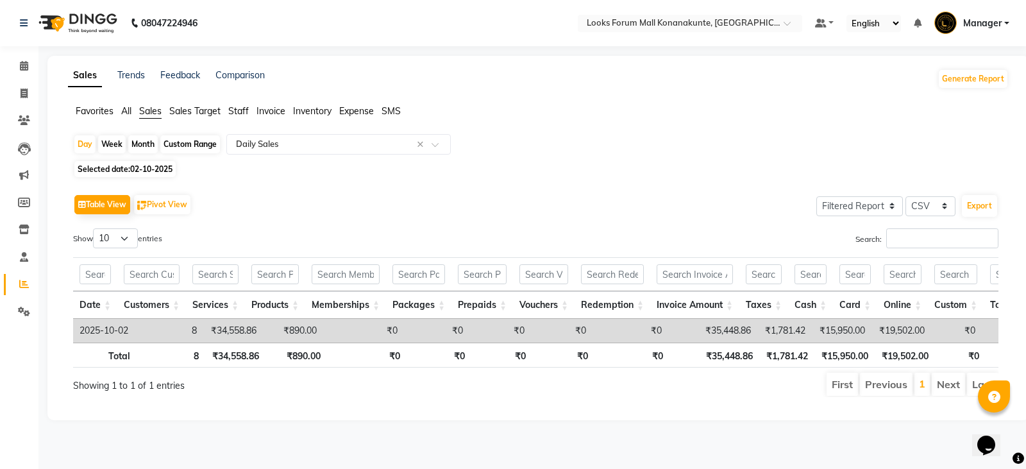
select select "service"
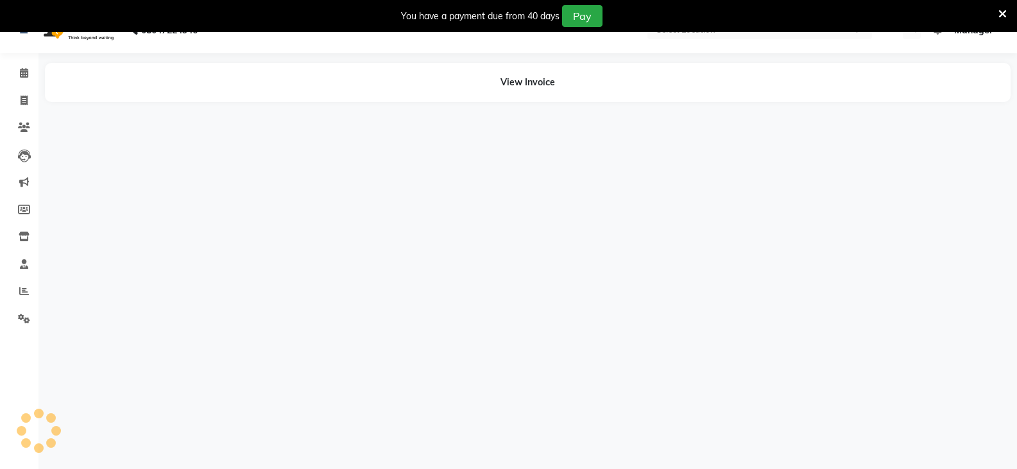
select select "en"
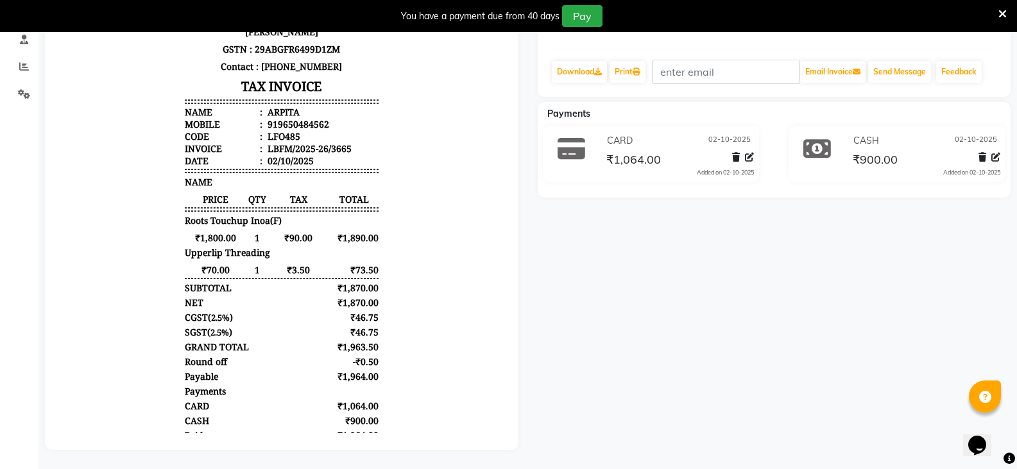
scroll to position [259, 0]
